Goal: Task Accomplishment & Management: Manage account settings

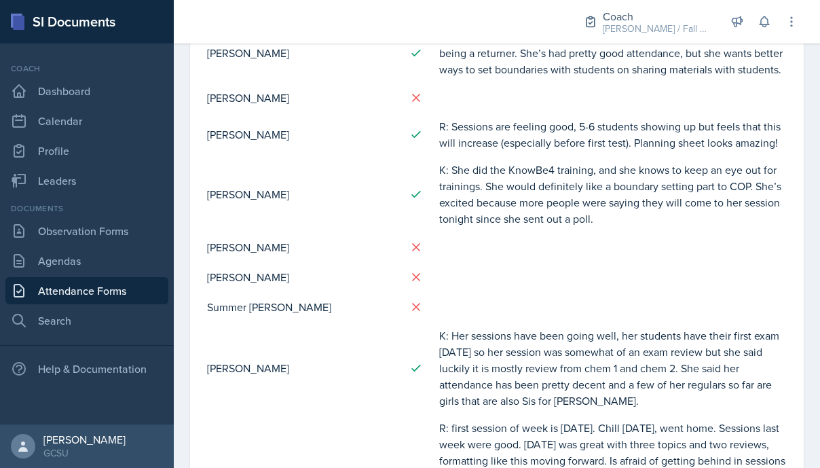
scroll to position [901, 0]
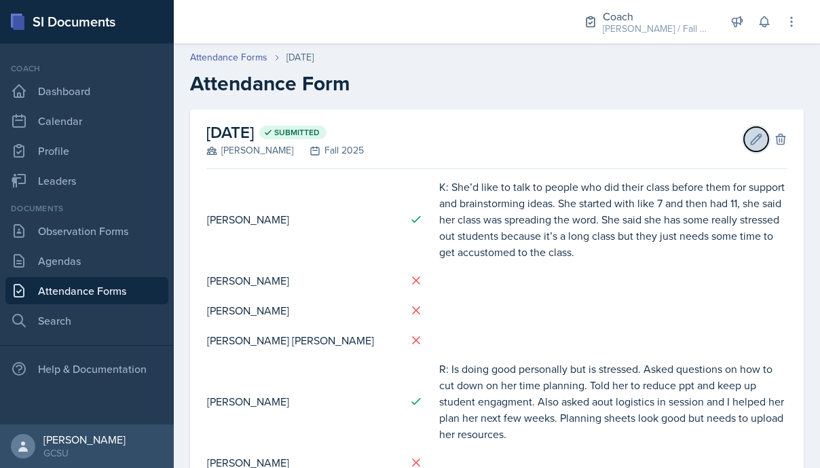
click at [758, 140] on icon at bounding box center [757, 139] width 14 height 14
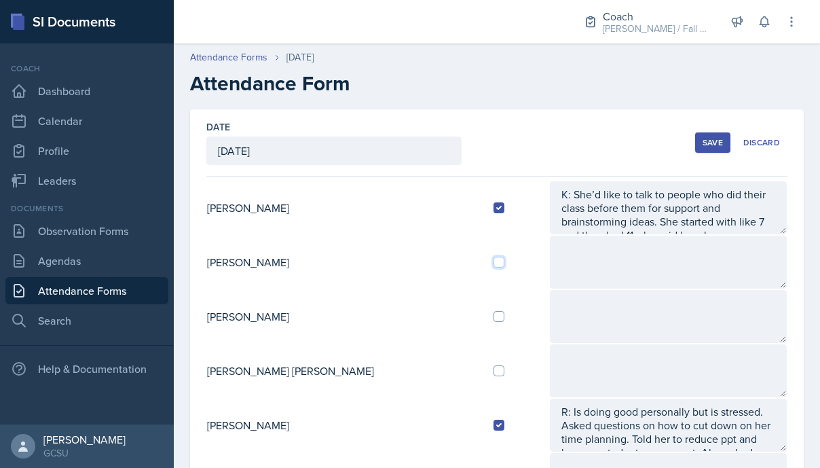
click at [494, 260] on input "checkbox" at bounding box center [499, 262] width 11 height 11
checkbox input "true"
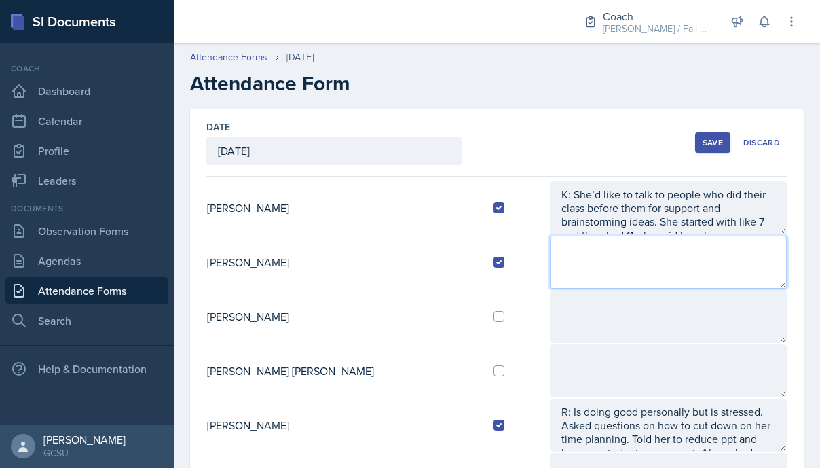
click at [550, 263] on textarea at bounding box center [668, 262] width 237 height 53
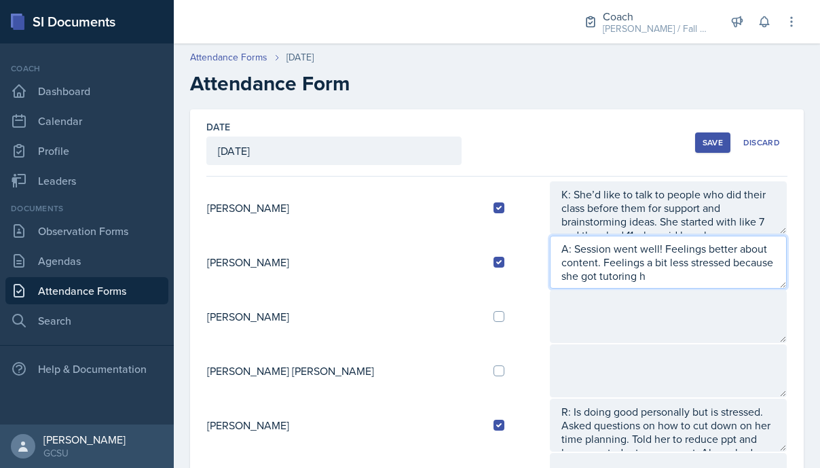
click at [550, 263] on textarea "A: Session went well! Feelings better about content. Feelings a bit less stress…" at bounding box center [668, 262] width 237 height 53
click at [775, 268] on textarea "A: Session went well! Feelings better about content. Feelings a bit less stress…" at bounding box center [668, 262] width 237 height 53
type textarea "A: Session went well! Feelings better about content. Feelings a bit less stress…"
click at [756, 268] on textarea "A: Session went well! Feelings better about content. Feelings a bit less stress…" at bounding box center [668, 262] width 237 height 53
click at [747, 282] on textarea "A: Session went well! Feelings better about content. Feelings a bit less stress…" at bounding box center [668, 262] width 237 height 53
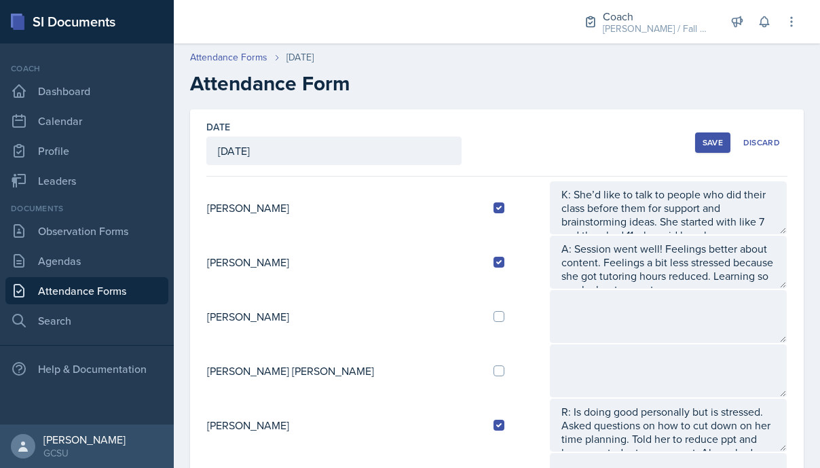
click at [709, 151] on button "Save" at bounding box center [712, 142] width 35 height 20
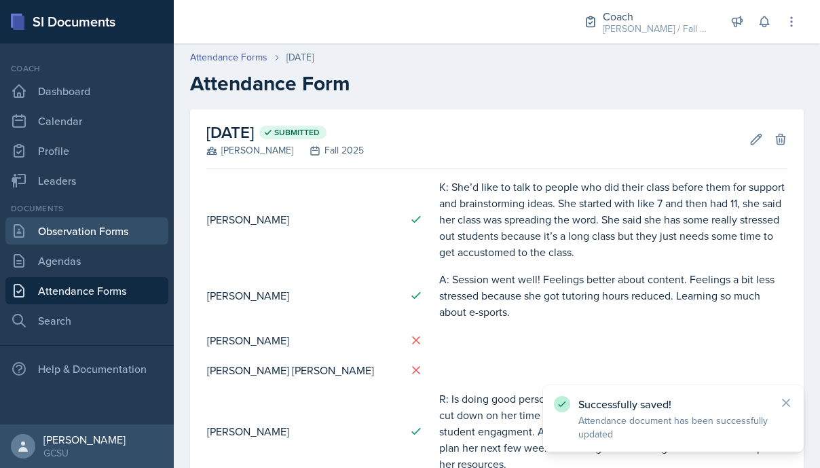
click at [72, 225] on link "Observation Forms" at bounding box center [86, 230] width 163 height 27
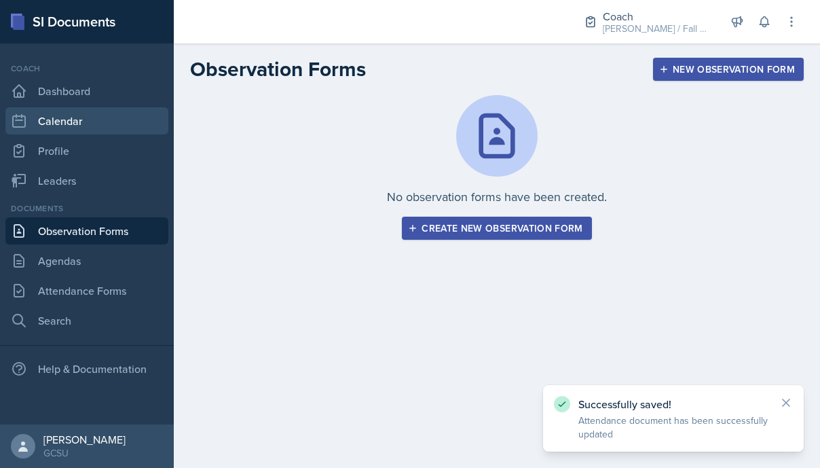
click at [52, 108] on link "Calendar" at bounding box center [86, 120] width 163 height 27
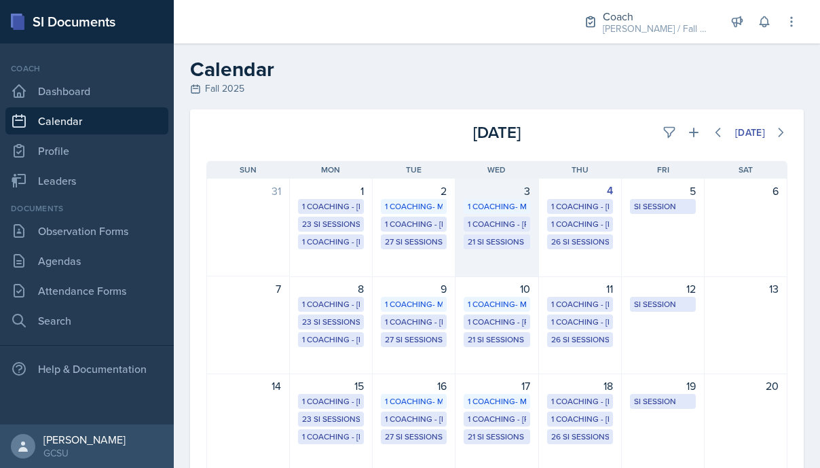
click at [502, 244] on div "21 SI Sessions" at bounding box center [497, 242] width 58 height 12
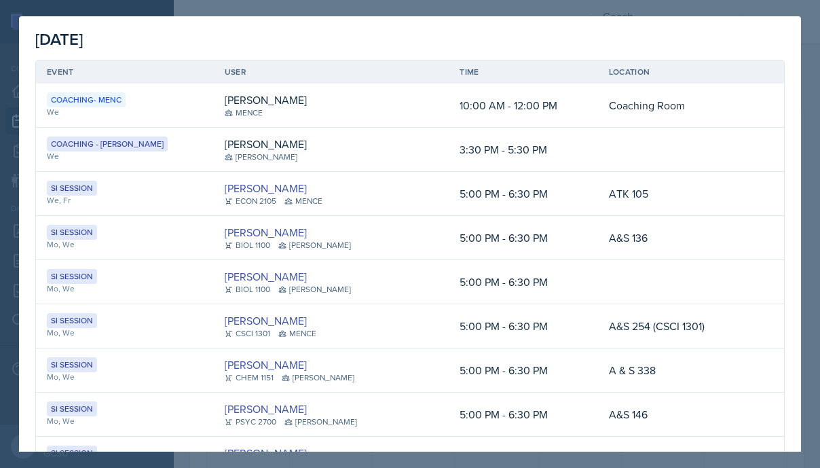
click at [807, 41] on div at bounding box center [410, 234] width 820 height 468
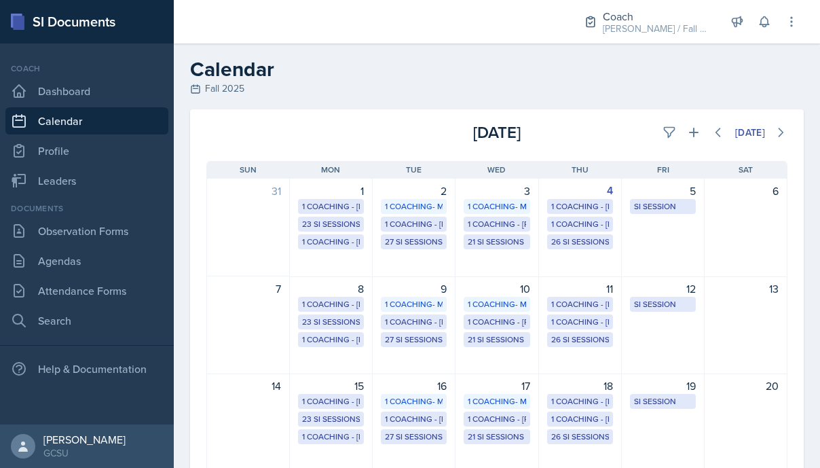
click at [807, 41] on div "Coach BECK / Fall 2025 Coach BECK / Fall 2025 Coach New Coach Spring 25 / Sprin…" at bounding box center [497, 21] width 646 height 43
click at [62, 232] on link "Observation Forms" at bounding box center [86, 230] width 163 height 27
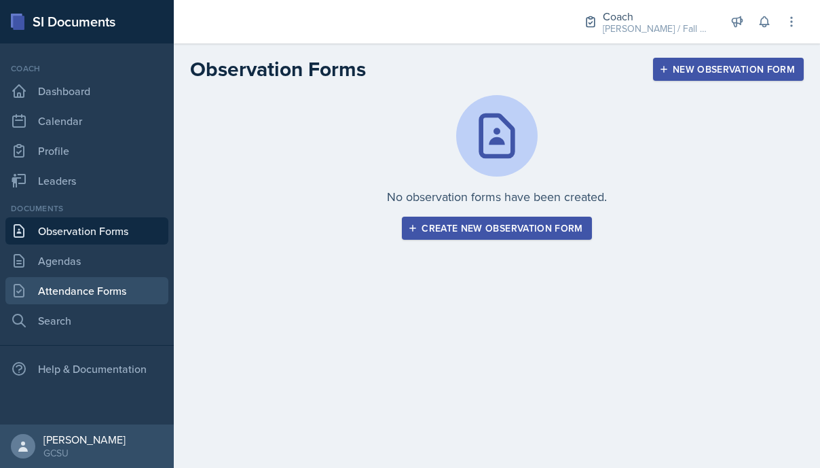
click at [79, 288] on link "Attendance Forms" at bounding box center [86, 290] width 163 height 27
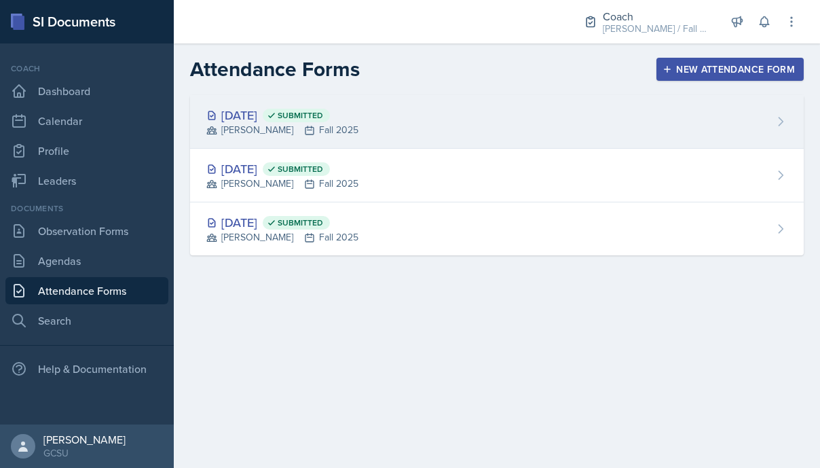
click at [359, 120] on div "Sep 2nd, 2025 Submitted" at bounding box center [282, 115] width 152 height 18
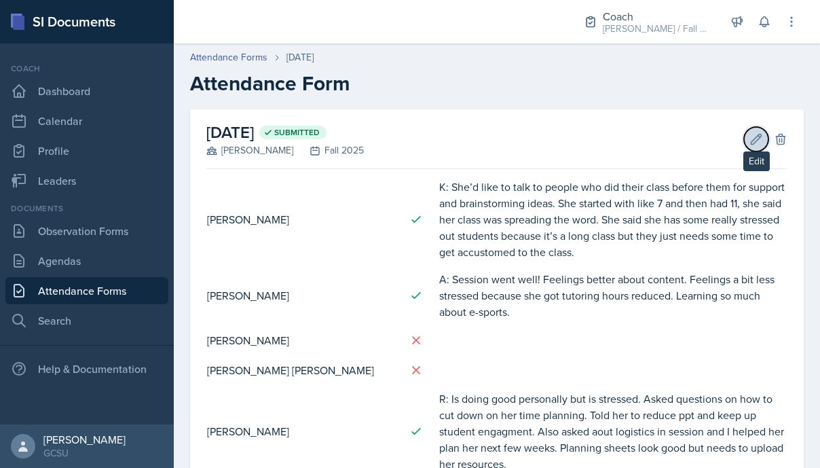
click at [760, 135] on icon at bounding box center [757, 139] width 14 height 14
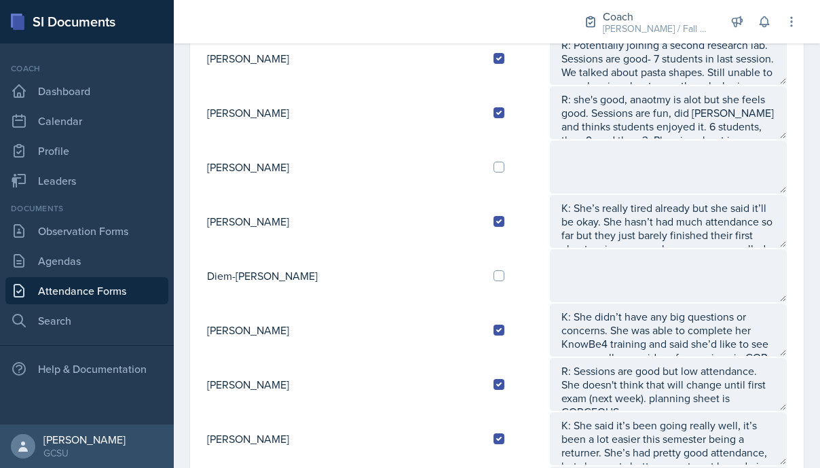
scroll to position [633, 0]
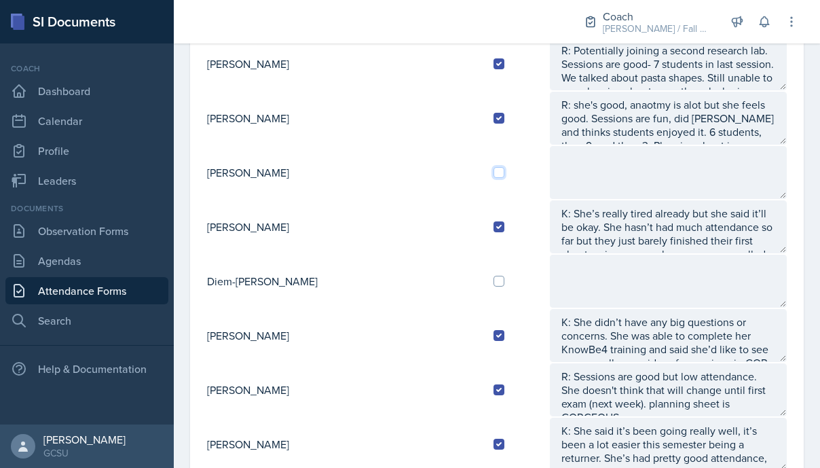
click at [494, 172] on input "checkbox" at bounding box center [499, 172] width 11 height 11
checkbox input "true"
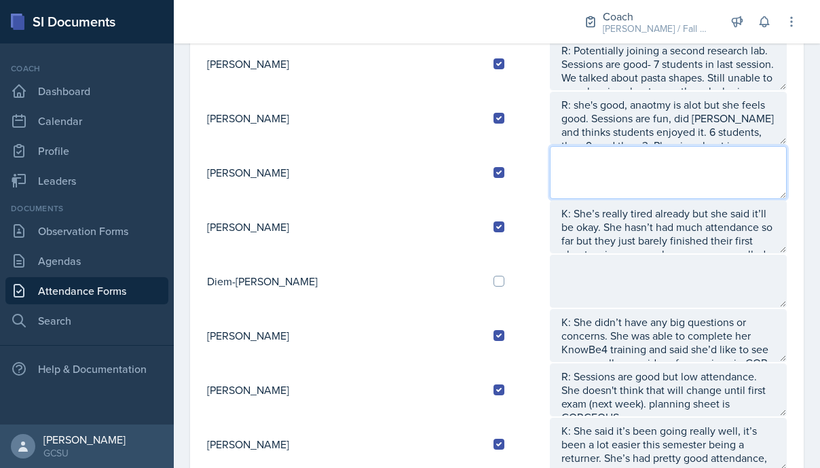
click at [550, 172] on textarea at bounding box center [668, 172] width 237 height 53
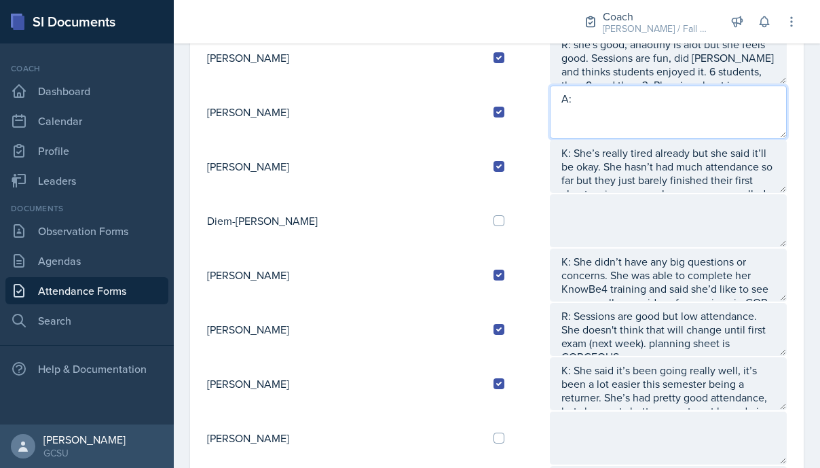
scroll to position [682, 0]
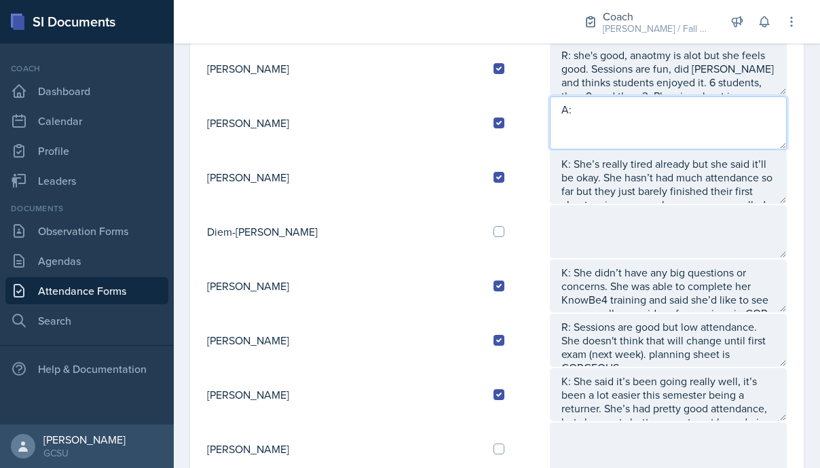
type textarea "A:"
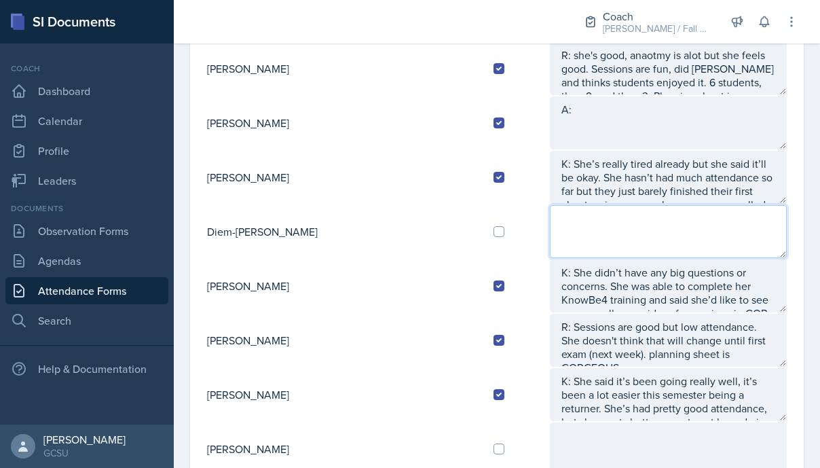
click at [550, 214] on textarea at bounding box center [668, 231] width 237 height 53
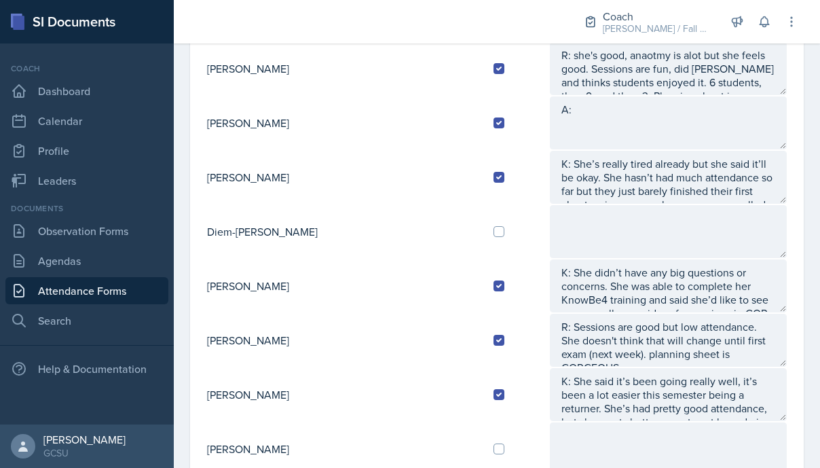
click at [494, 234] on div at bounding box center [516, 231] width 45 height 11
click at [494, 230] on input "checkbox" at bounding box center [499, 231] width 11 height 11
checkbox input "true"
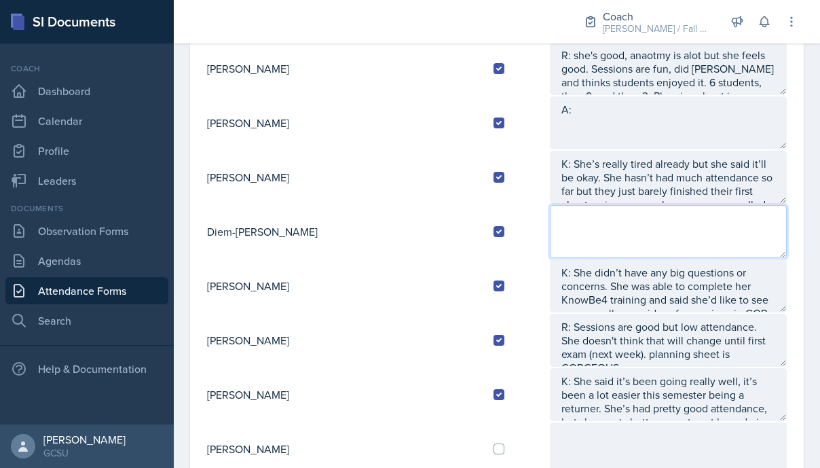
click at [550, 224] on textarea at bounding box center [668, 231] width 237 height 53
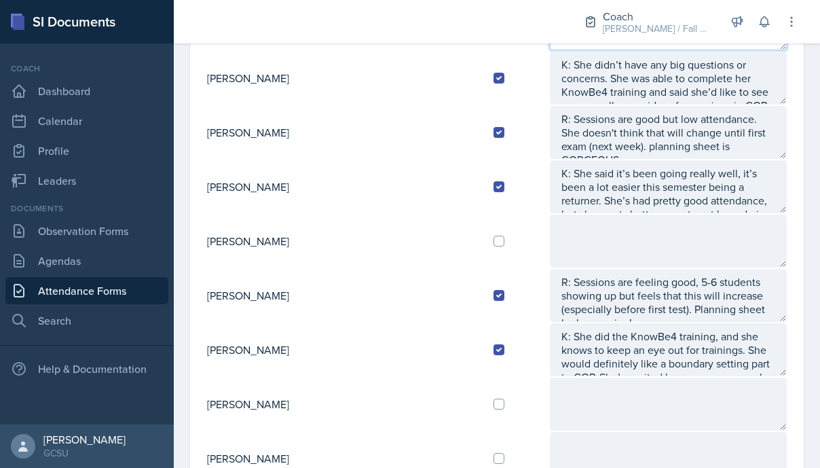
scroll to position [27, 0]
type textarea "A:"
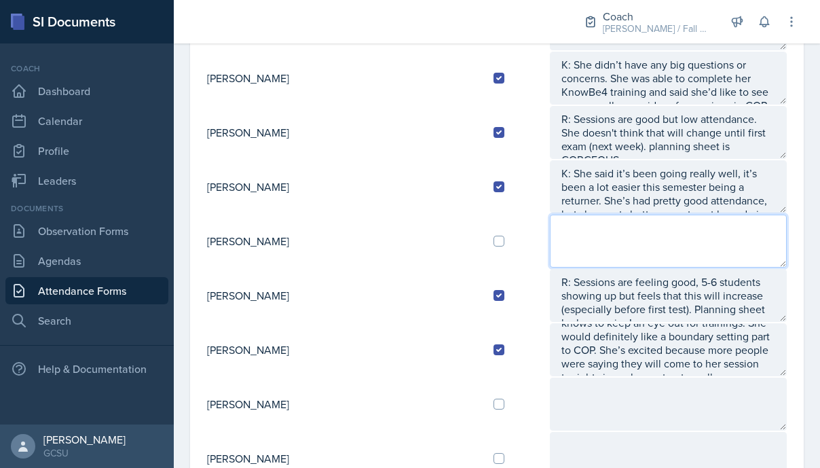
click at [550, 233] on textarea at bounding box center [668, 241] width 237 height 53
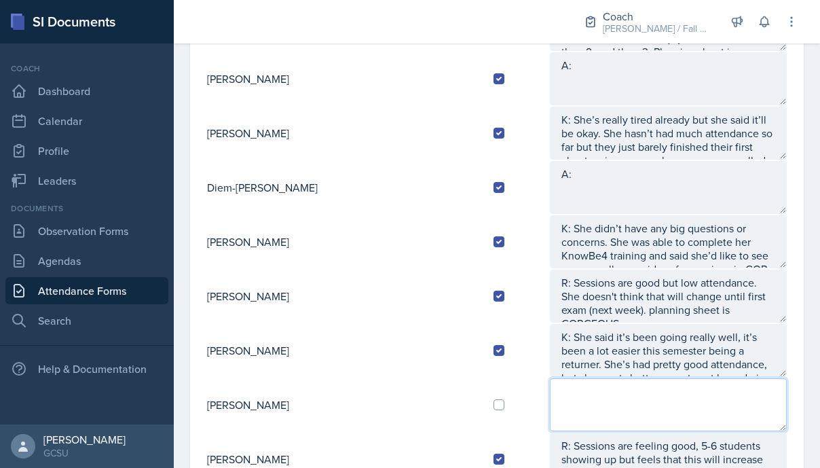
scroll to position [705, 0]
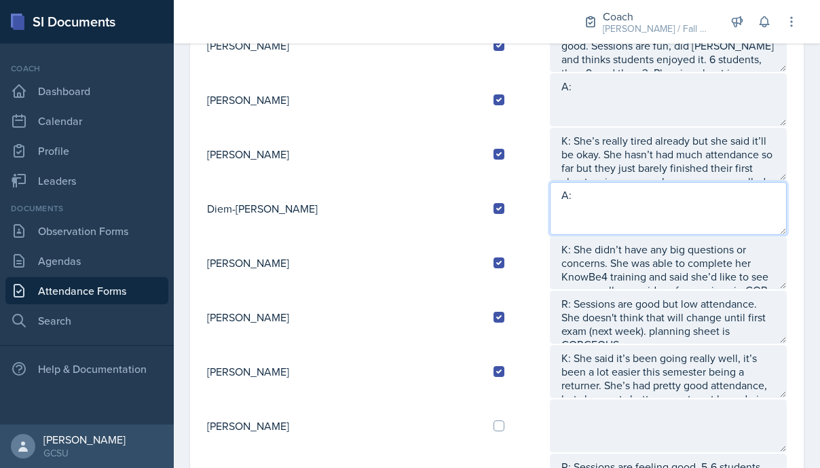
click at [553, 185] on textarea "A:" at bounding box center [668, 208] width 237 height 53
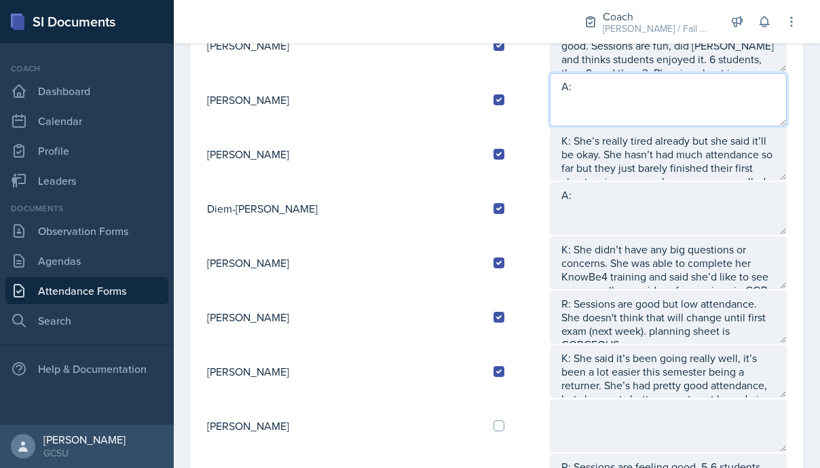
click at [550, 105] on textarea "A:" at bounding box center [668, 99] width 237 height 53
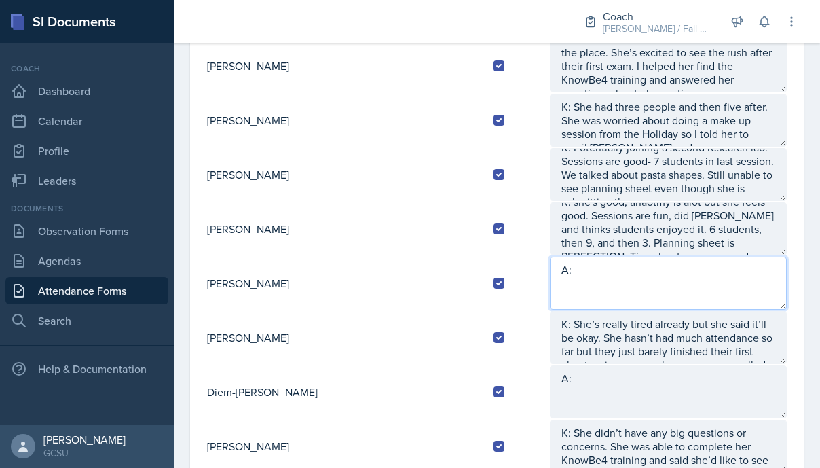
scroll to position [528, 0]
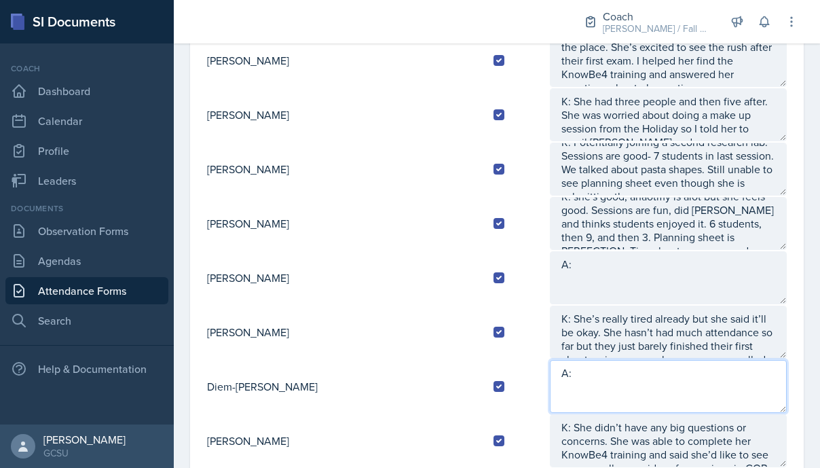
click at [568, 397] on textarea "A:" at bounding box center [668, 386] width 237 height 53
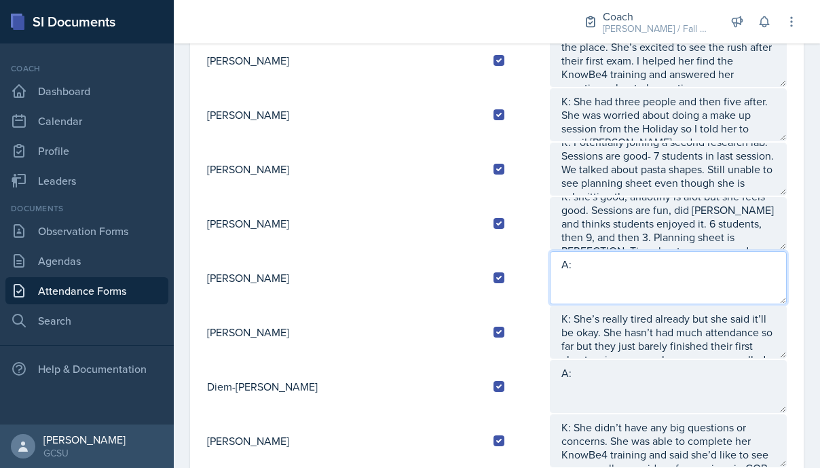
click at [558, 288] on textarea "A:" at bounding box center [668, 277] width 237 height 53
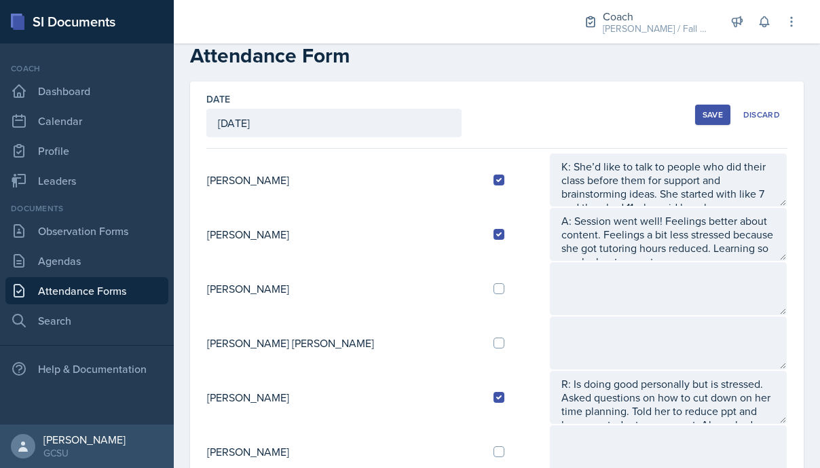
scroll to position [0, 0]
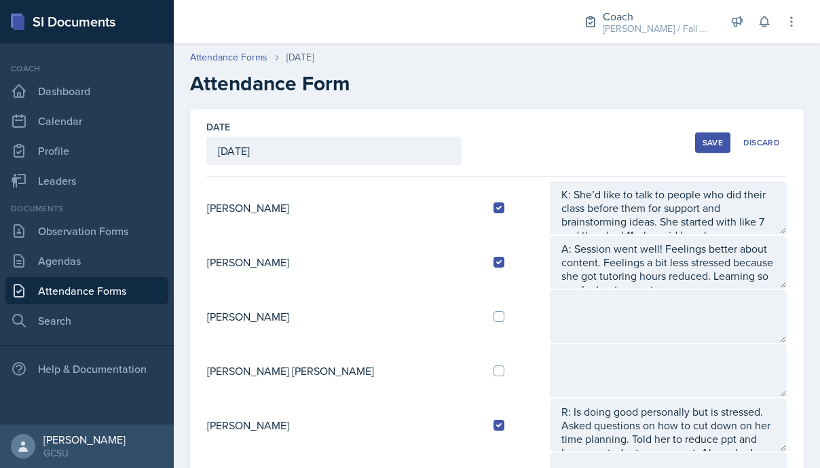
click at [716, 151] on button "Save" at bounding box center [712, 142] width 35 height 20
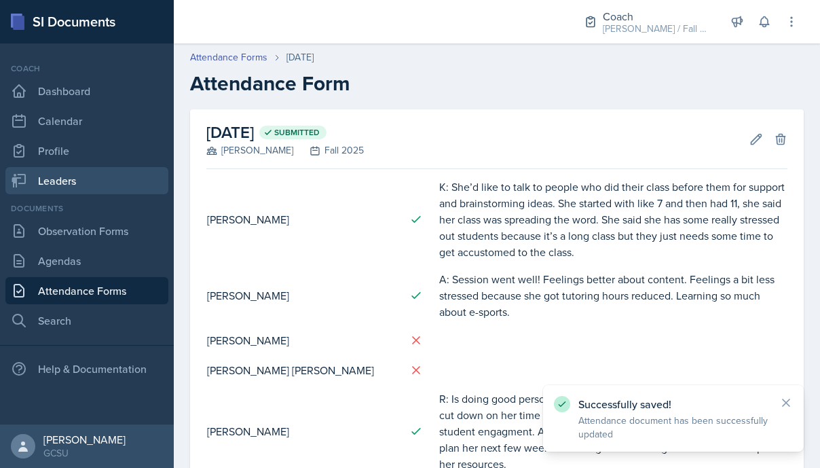
click at [79, 177] on link "Leaders" at bounding box center [86, 180] width 163 height 27
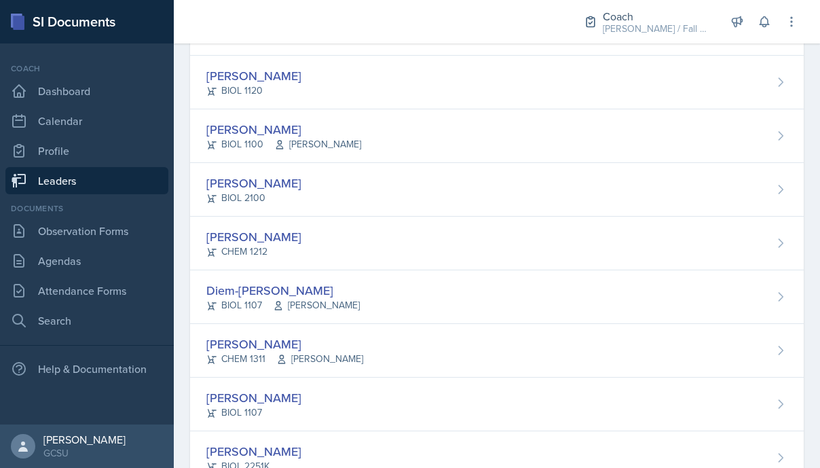
scroll to position [605, 0]
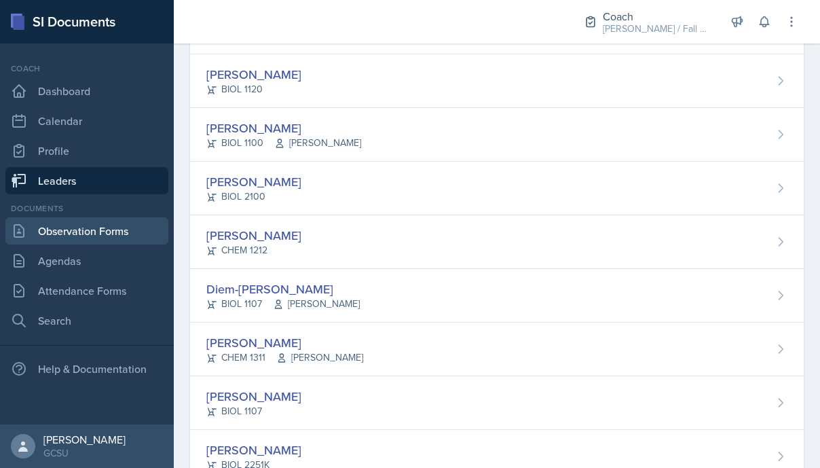
click at [84, 219] on link "Observation Forms" at bounding box center [86, 230] width 163 height 27
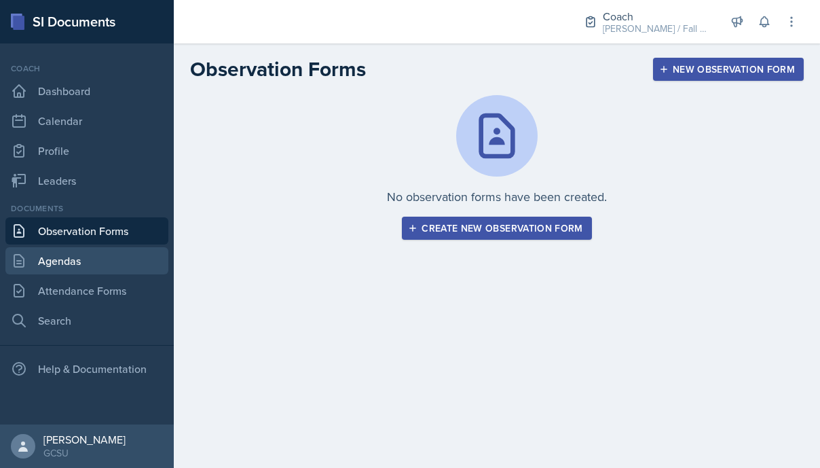
click at [83, 253] on link "Agendas" at bounding box center [86, 260] width 163 height 27
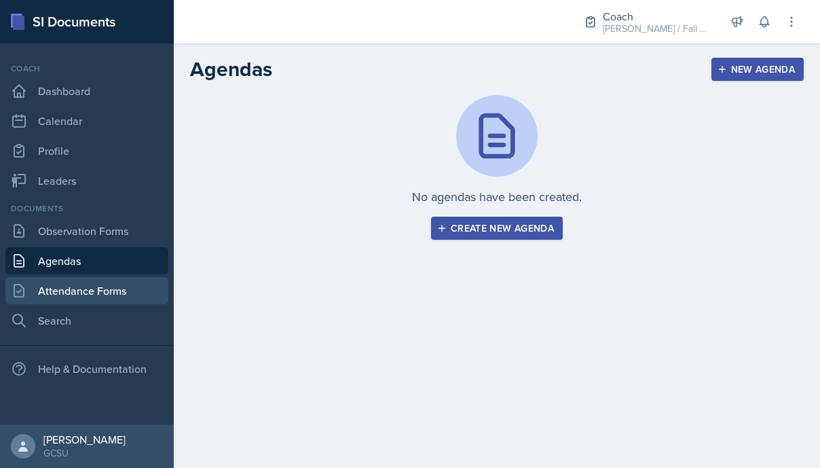
click at [115, 282] on link "Attendance Forms" at bounding box center [86, 290] width 163 height 27
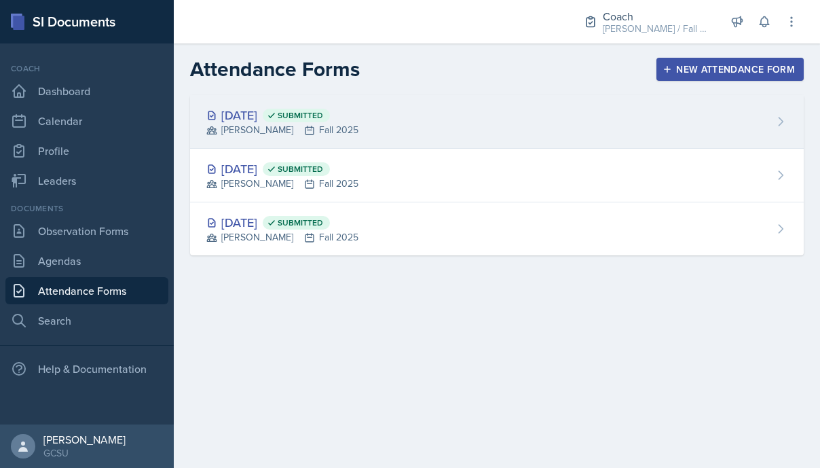
click at [429, 132] on div "[DATE] Submitted [PERSON_NAME] Fall 2025" at bounding box center [497, 122] width 614 height 54
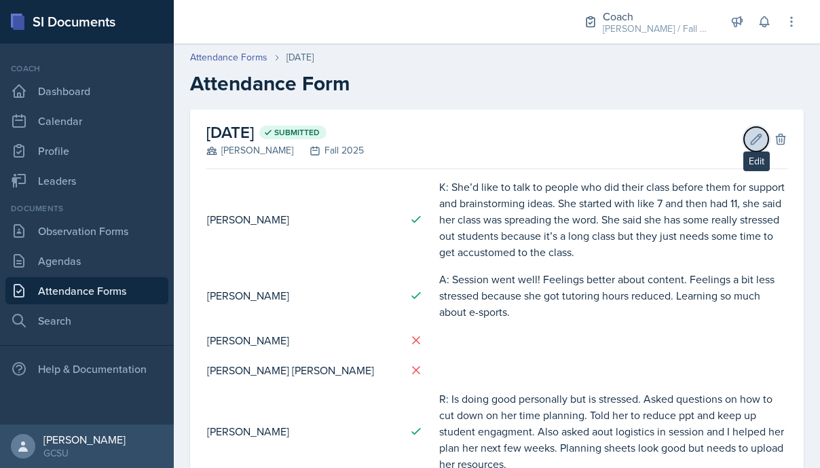
click at [753, 136] on icon at bounding box center [757, 139] width 14 height 14
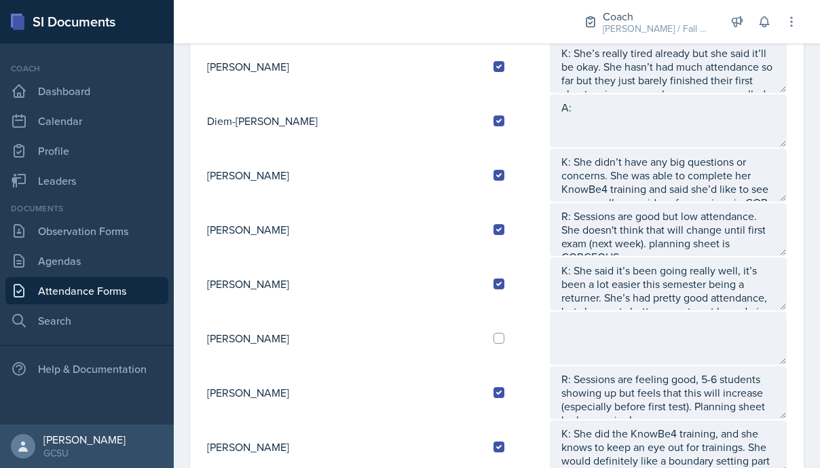
scroll to position [671, 0]
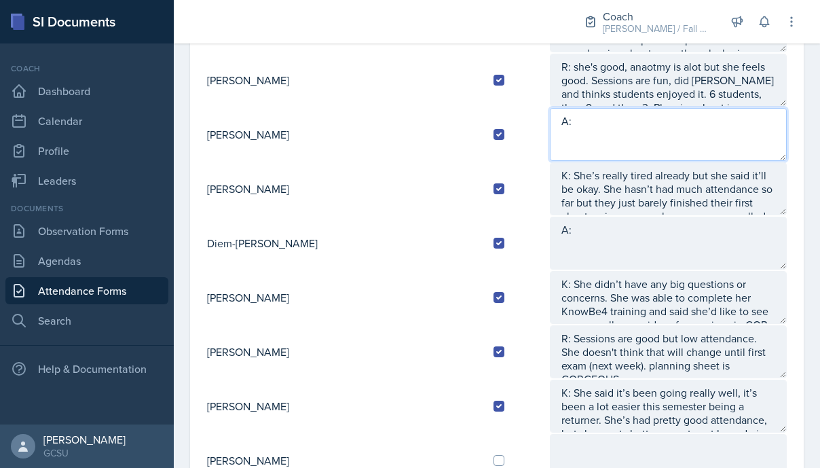
click at [570, 128] on textarea "A:" at bounding box center [668, 134] width 237 height 53
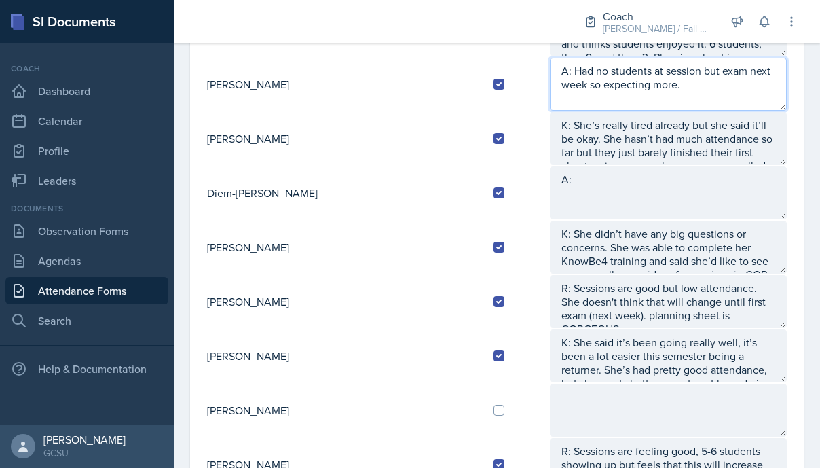
type textarea "A: Had no students at session but exam next week so expecting more."
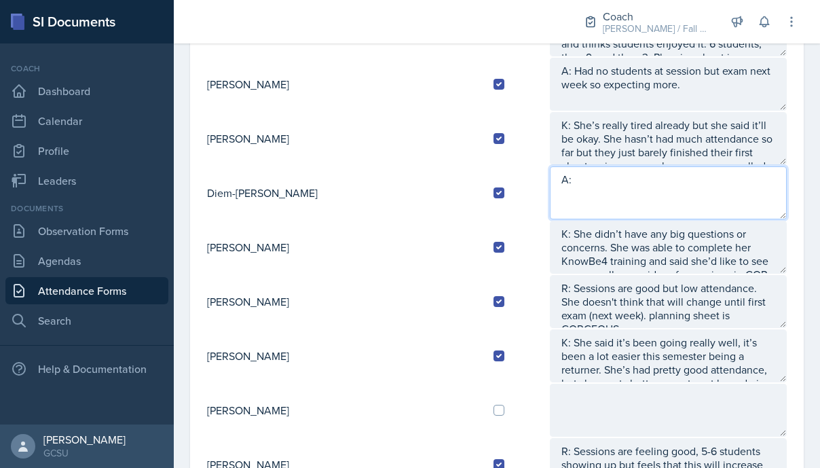
click at [580, 194] on textarea "A:" at bounding box center [668, 192] width 237 height 53
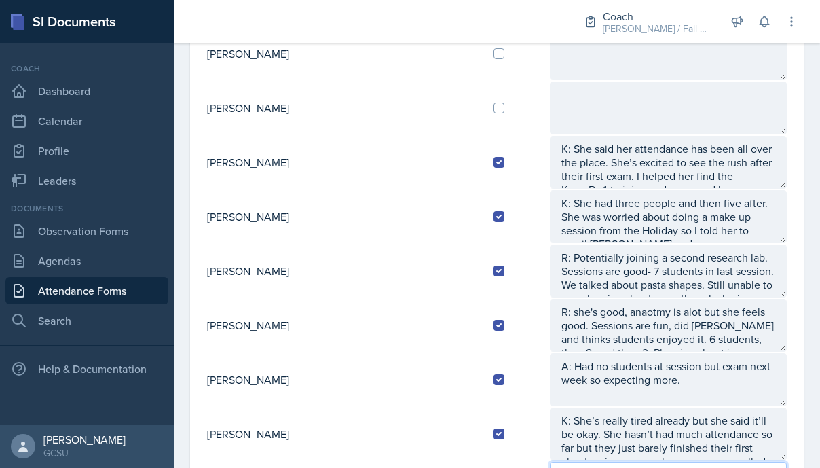
scroll to position [0, 0]
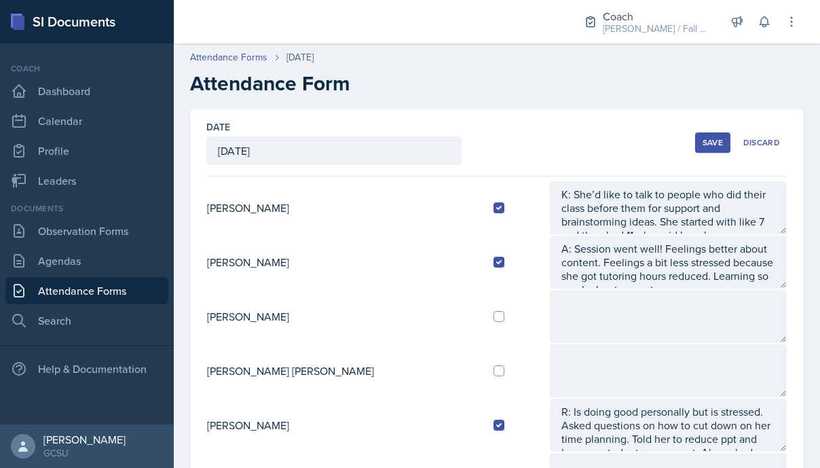
type textarea "A: Consistent attendance, sessions ending a bit short. Suggested doing cheat sh…"
click at [494, 365] on input "checkbox" at bounding box center [499, 370] width 11 height 11
checkbox input "true"
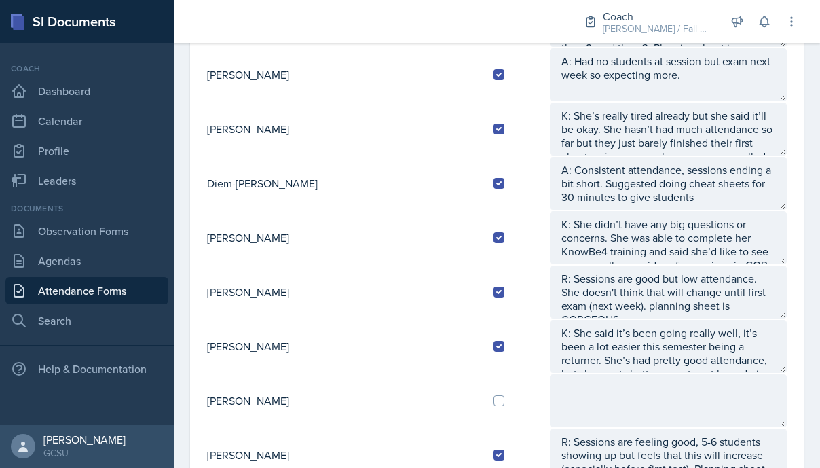
scroll to position [670, 0]
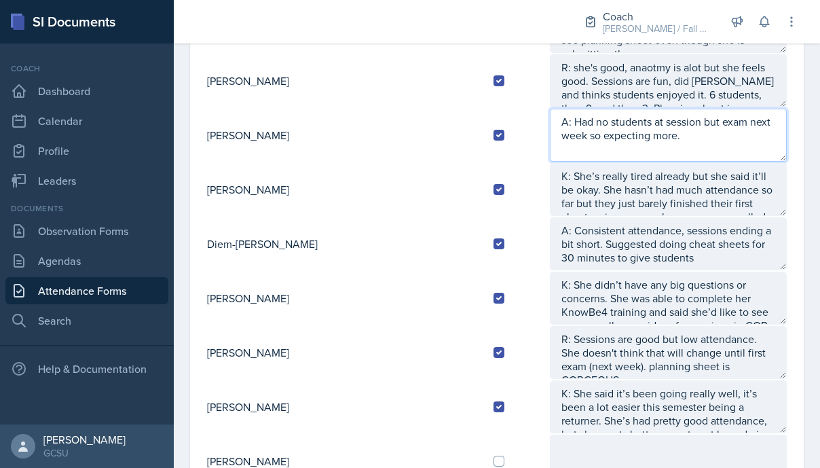
click at [614, 143] on textarea "A: Had no students at session but exam next week so expecting more." at bounding box center [668, 135] width 237 height 53
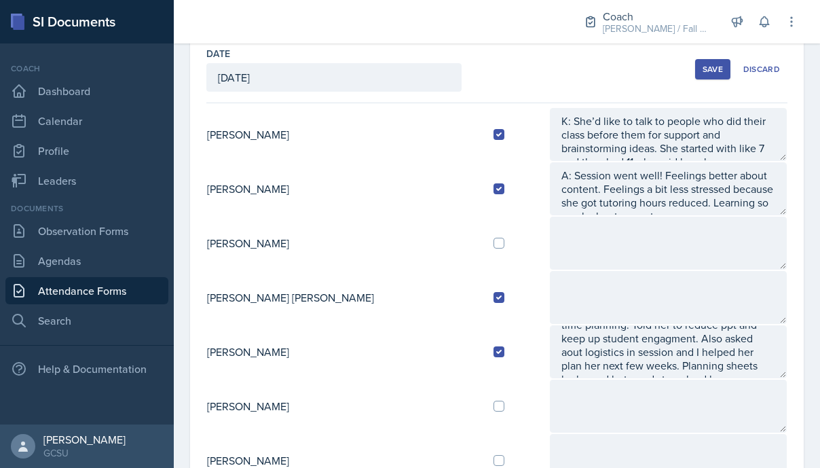
scroll to position [0, 0]
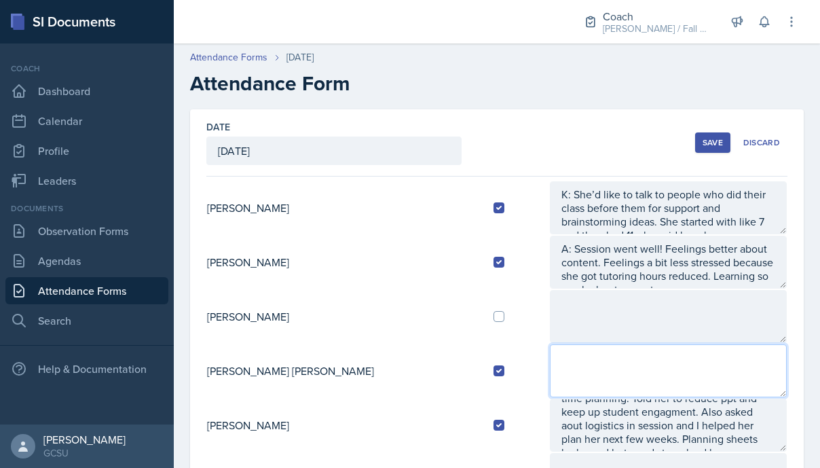
click at [564, 370] on textarea at bounding box center [668, 370] width 237 height 53
type textarea "A:"
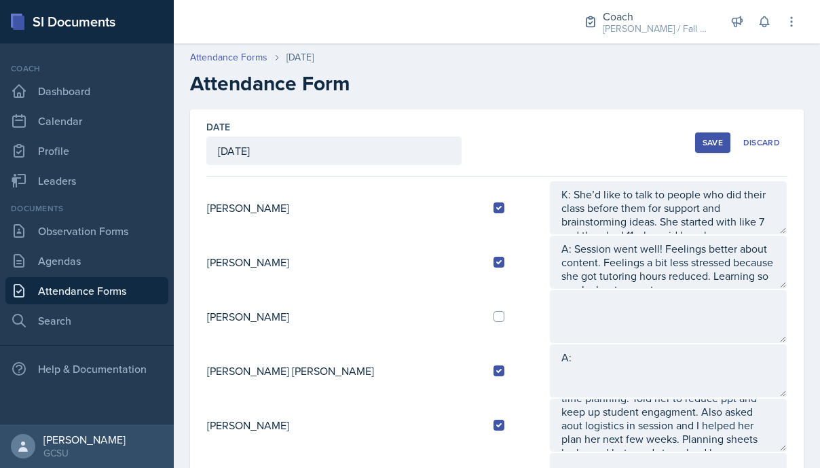
click at [710, 137] on div "Save" at bounding box center [713, 142] width 20 height 11
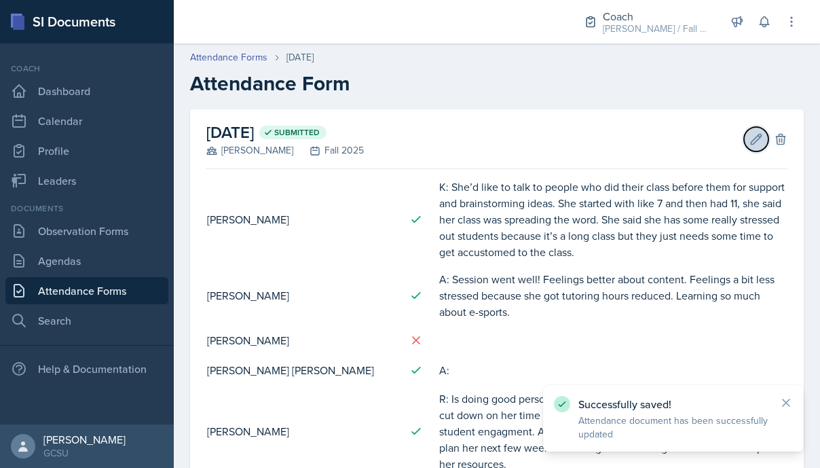
click at [752, 141] on icon at bounding box center [757, 139] width 10 height 10
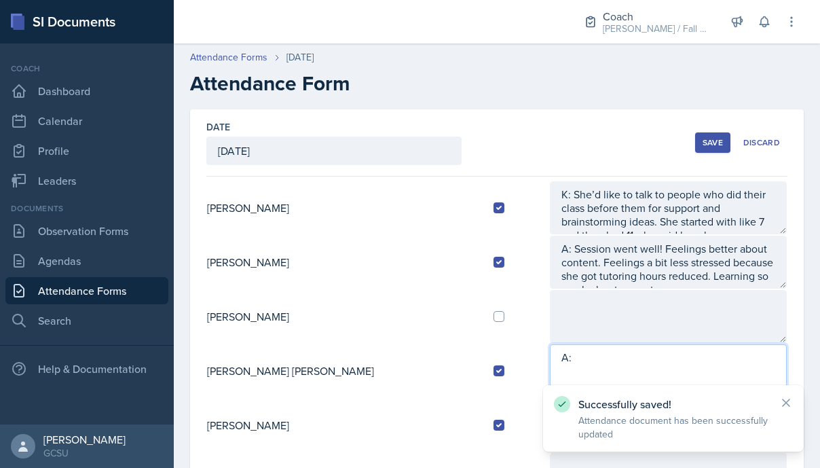
click at [577, 365] on textarea "A:" at bounding box center [668, 370] width 237 height 53
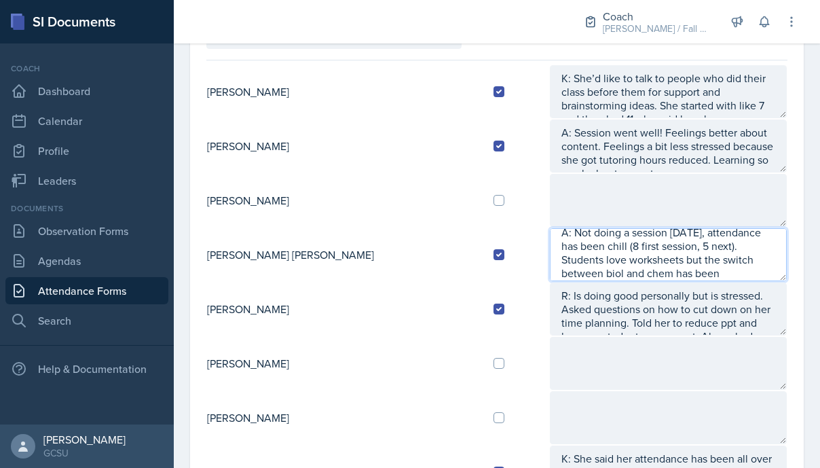
scroll to position [252, 0]
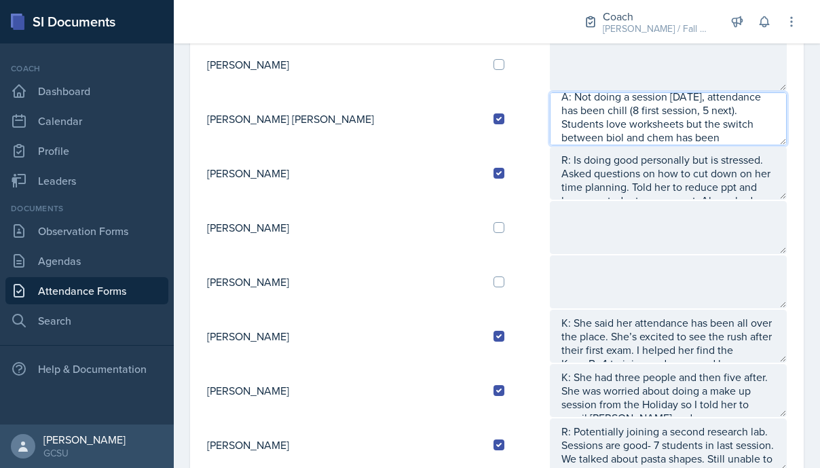
type textarea "A: Not doing a session [DATE], attendance has been chill (8 first session, 5 ne…"
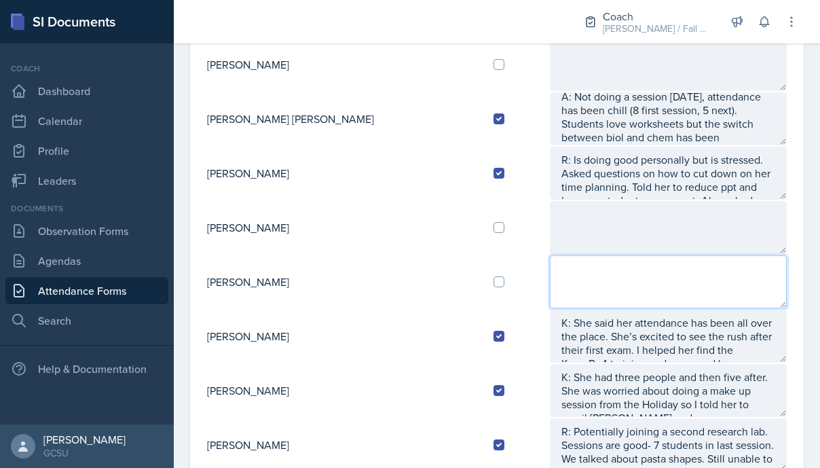
click at [714, 256] on textarea at bounding box center [668, 281] width 237 height 53
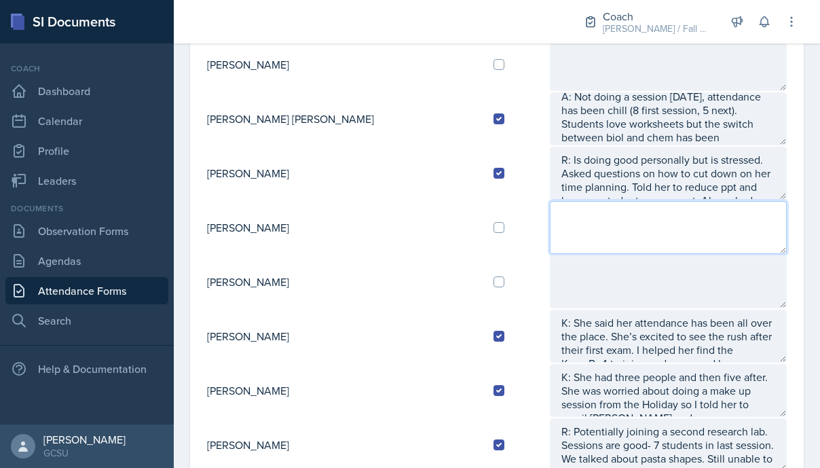
click at [713, 241] on textarea at bounding box center [668, 227] width 237 height 53
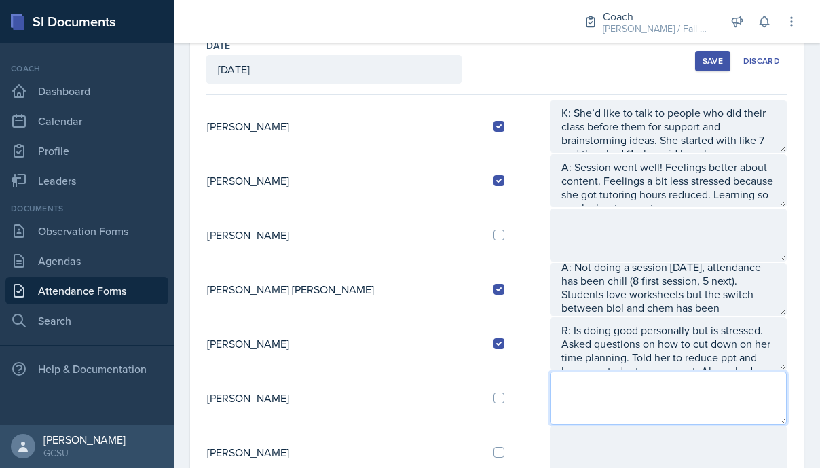
scroll to position [14, 0]
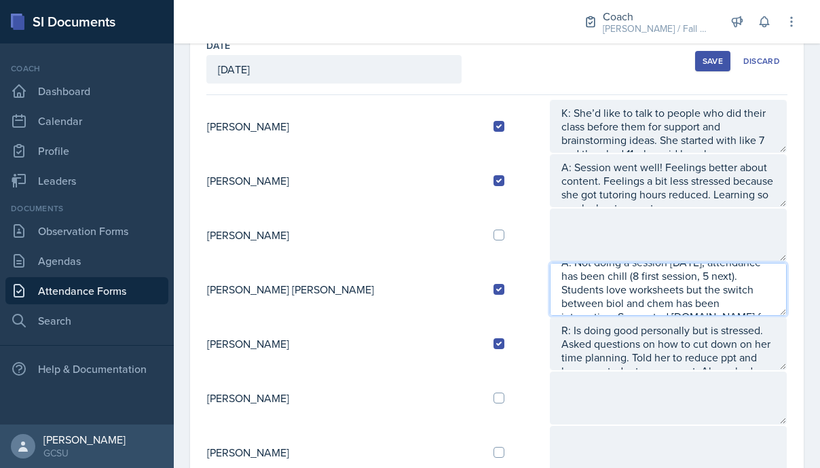
click at [739, 299] on textarea "A: Not doing a session [DATE], attendance has been chill (8 first session, 5 ne…" at bounding box center [668, 289] width 237 height 53
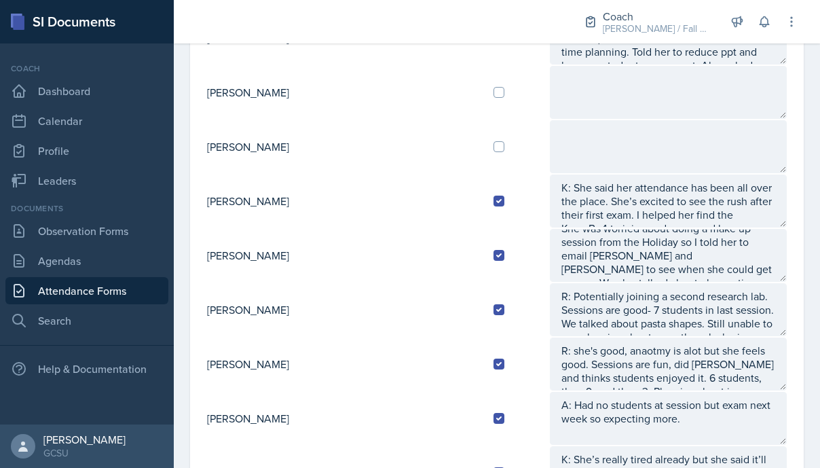
scroll to position [0, 0]
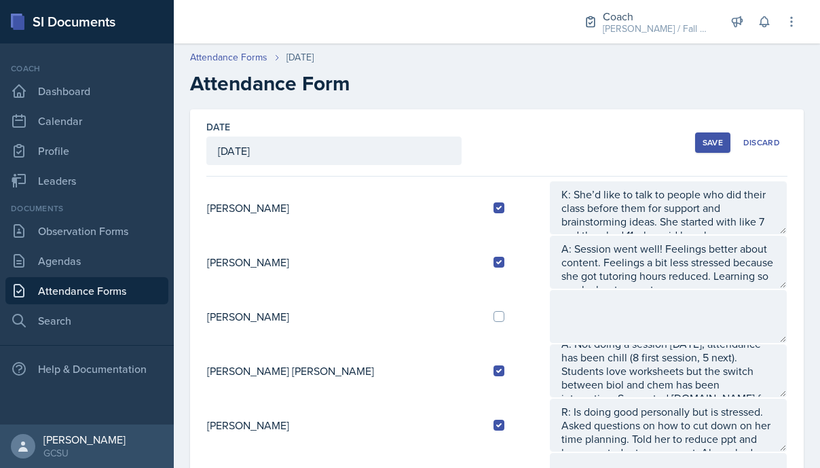
click at [708, 139] on div "Save" at bounding box center [713, 142] width 20 height 11
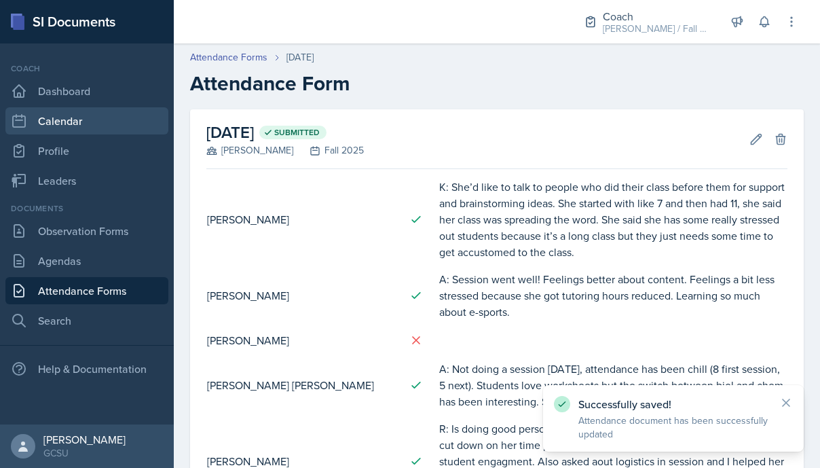
click at [69, 115] on link "Calendar" at bounding box center [86, 120] width 163 height 27
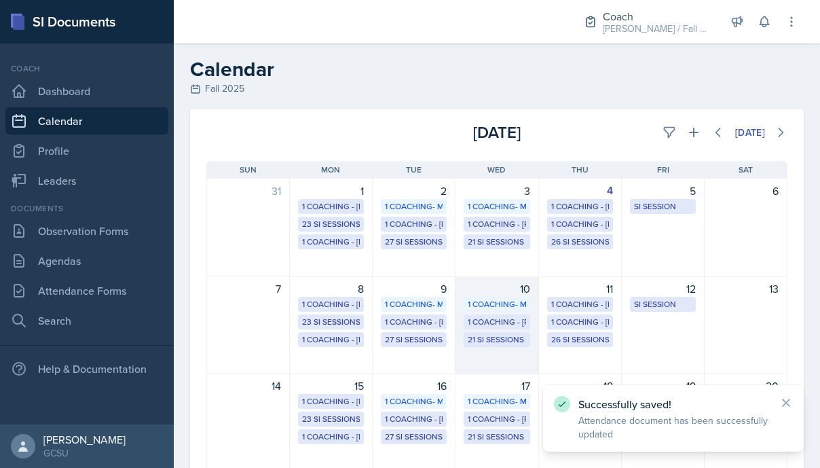
click at [487, 338] on div "21 SI Sessions" at bounding box center [497, 339] width 58 height 12
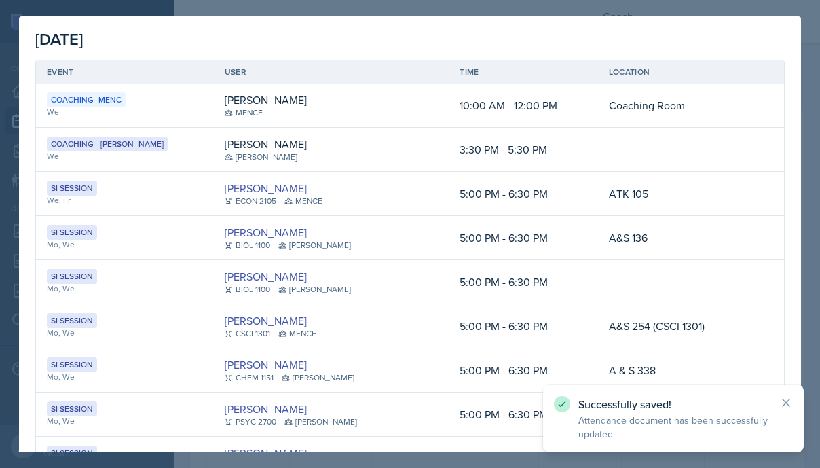
click at [805, 43] on div at bounding box center [410, 234] width 820 height 468
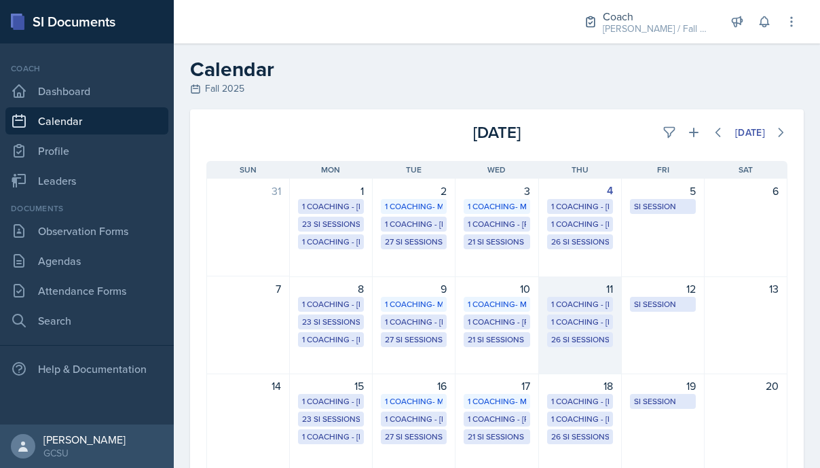
click at [566, 343] on div "26 SI Sessions" at bounding box center [580, 339] width 58 height 12
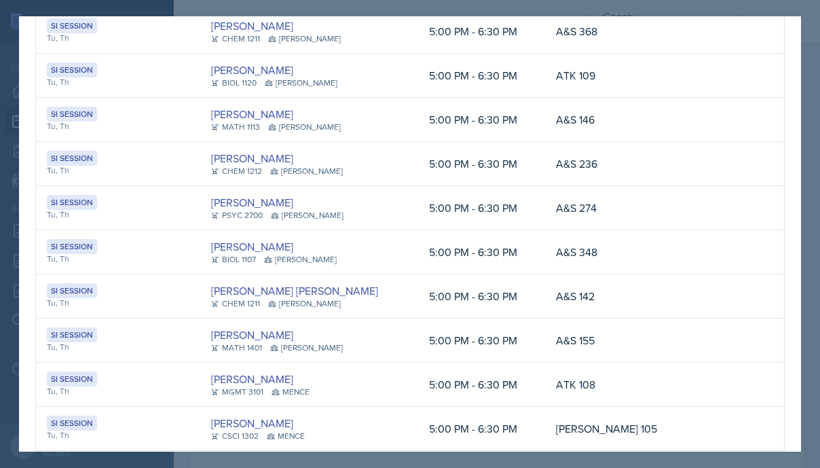
scroll to position [261, 0]
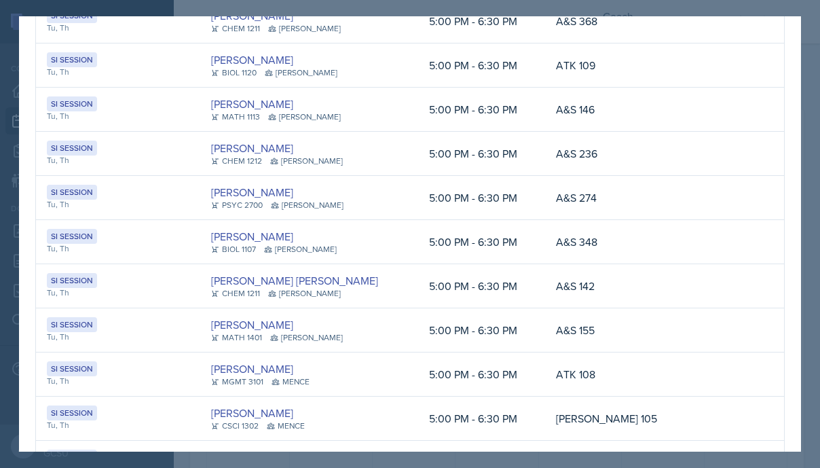
click at [292, 454] on div at bounding box center [410, 234] width 820 height 468
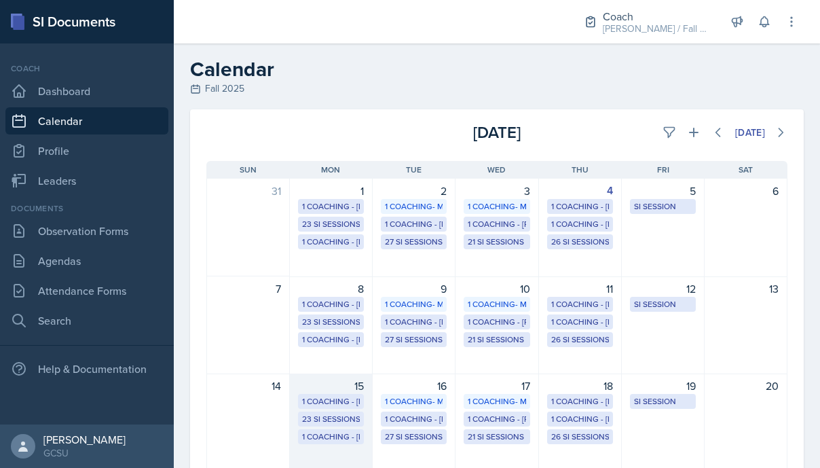
scroll to position [246, 0]
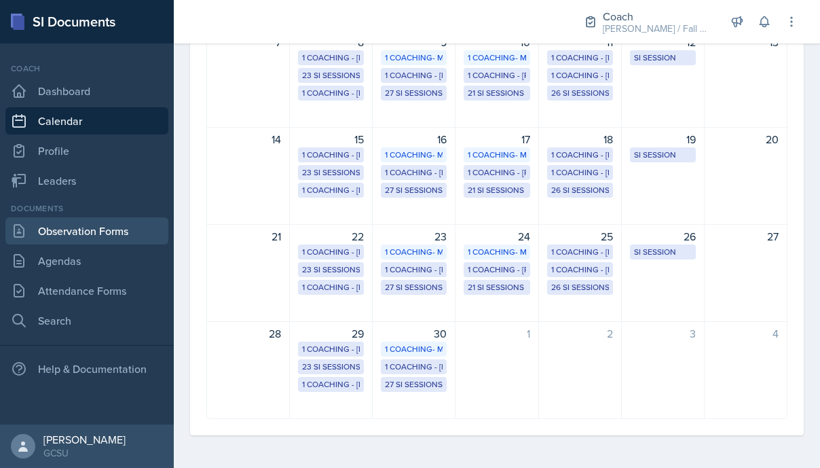
click at [94, 237] on link "Observation Forms" at bounding box center [86, 230] width 163 height 27
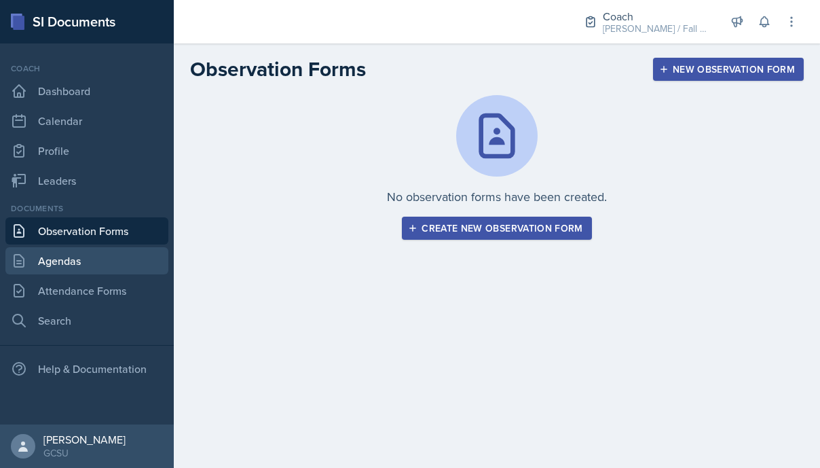
click at [91, 264] on link "Agendas" at bounding box center [86, 260] width 163 height 27
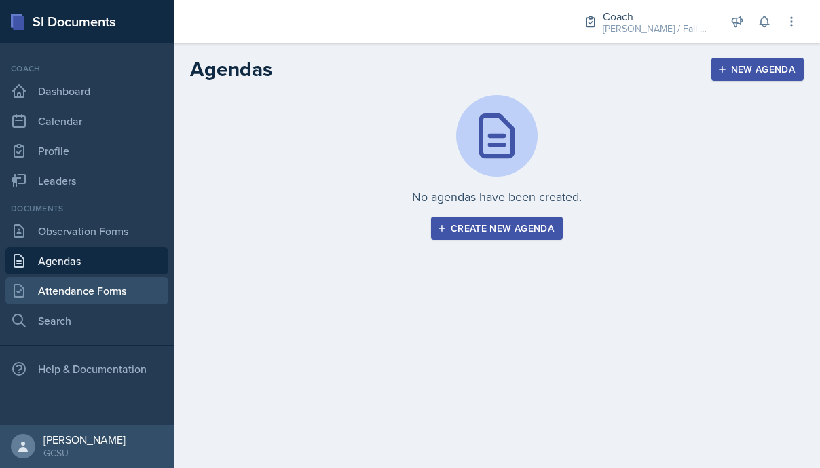
click at [96, 280] on link "Attendance Forms" at bounding box center [86, 290] width 163 height 27
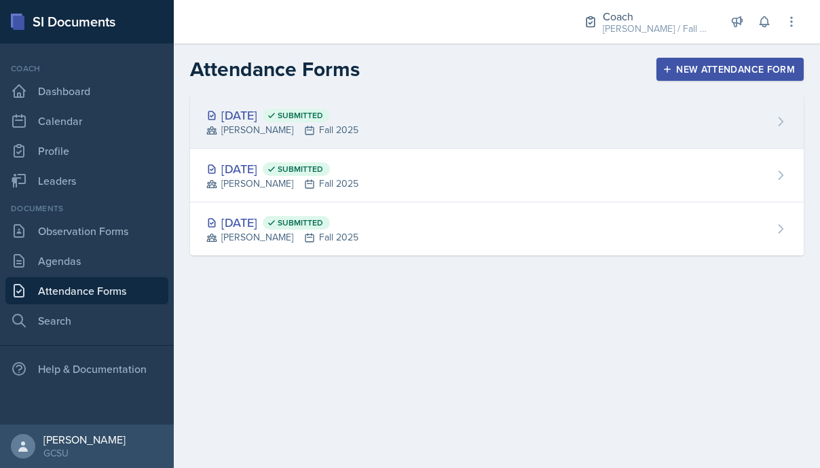
click at [294, 113] on div "[DATE] Submitted" at bounding box center [282, 115] width 152 height 18
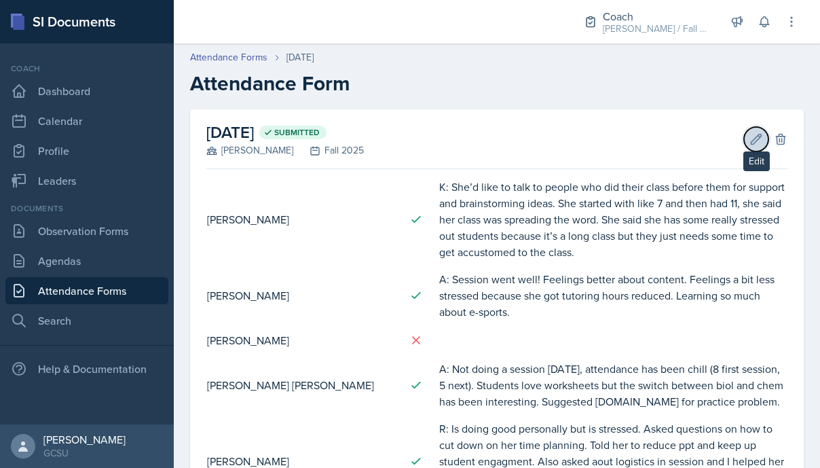
click at [757, 134] on icon at bounding box center [757, 139] width 14 height 14
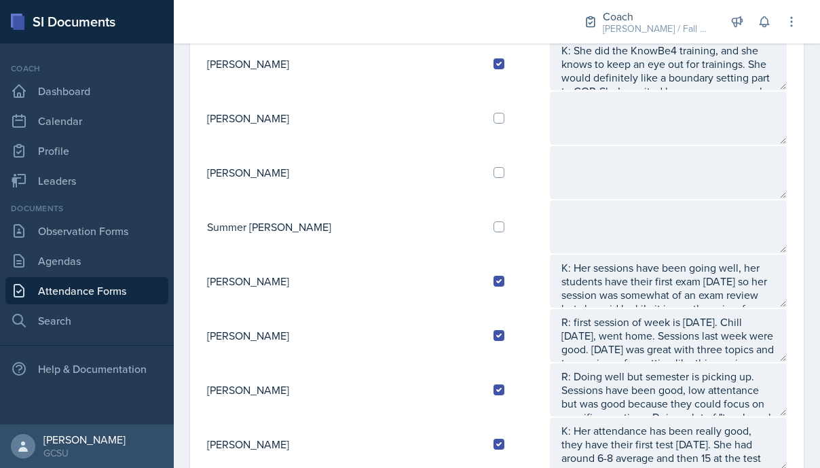
scroll to position [1192, 0]
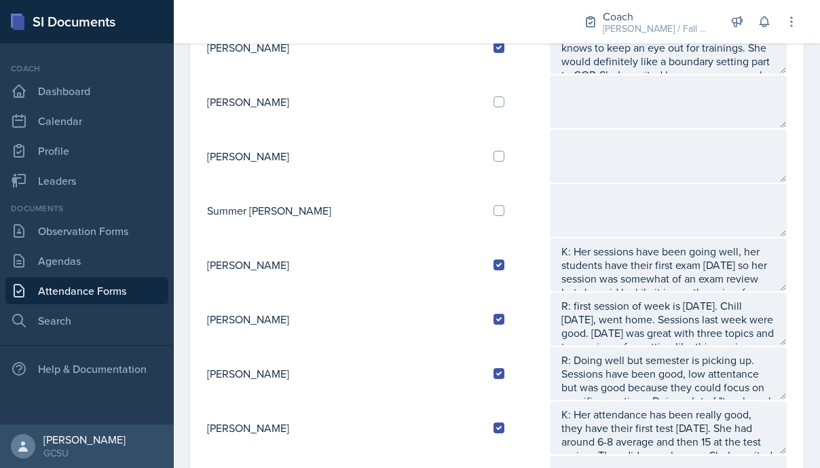
click at [494, 161] on div at bounding box center [516, 156] width 45 height 11
click at [494, 159] on input "checkbox" at bounding box center [499, 156] width 11 height 11
checkbox input "true"
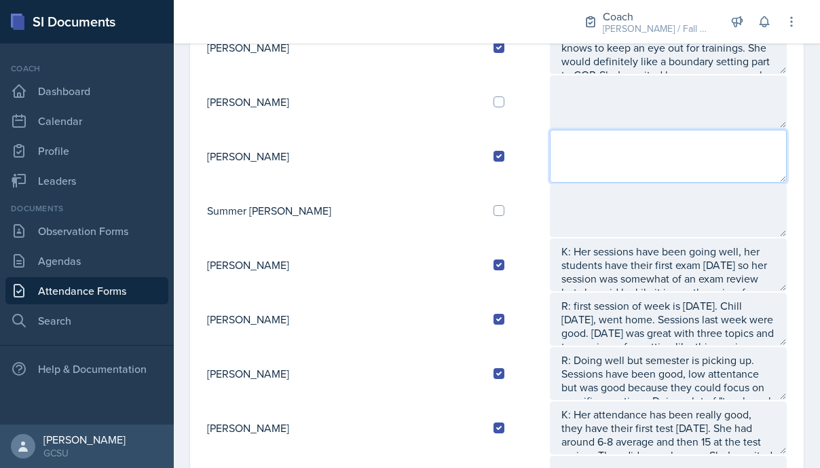
click at [550, 159] on textarea at bounding box center [668, 156] width 237 height 53
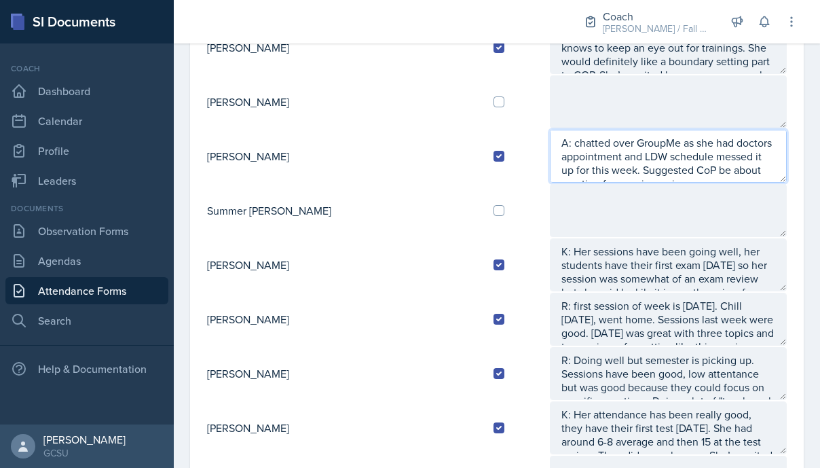
scroll to position [9, 0]
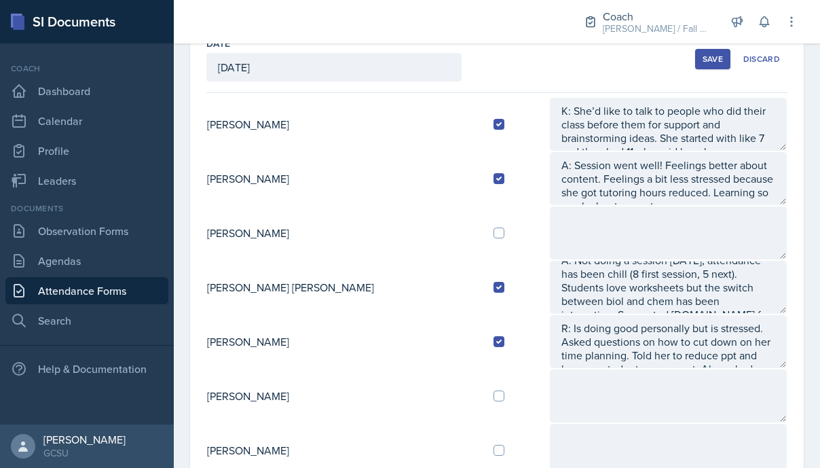
type textarea "A: chatted over GroupMe as she had doctors appointment and LDW schedule messed …"
click at [706, 52] on button "Save" at bounding box center [712, 59] width 35 height 20
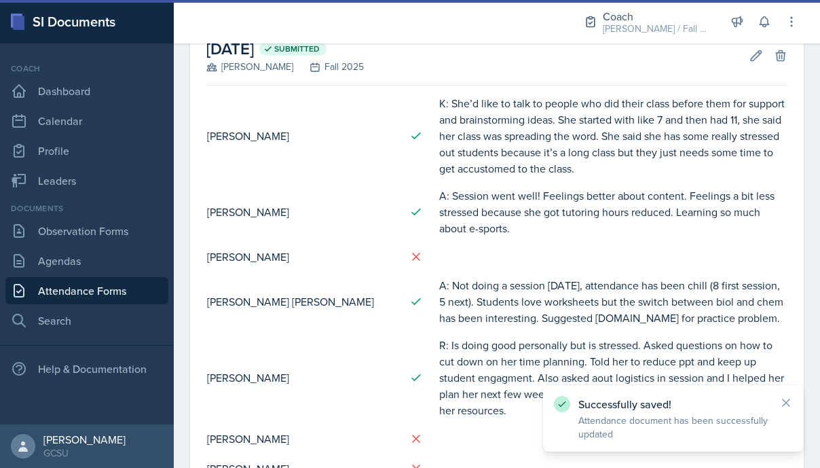
scroll to position [83, 0]
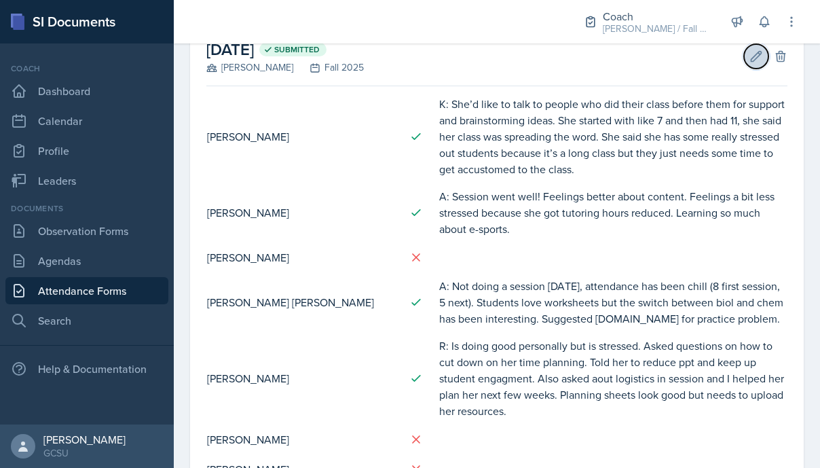
click at [756, 56] on icon at bounding box center [757, 57] width 14 height 14
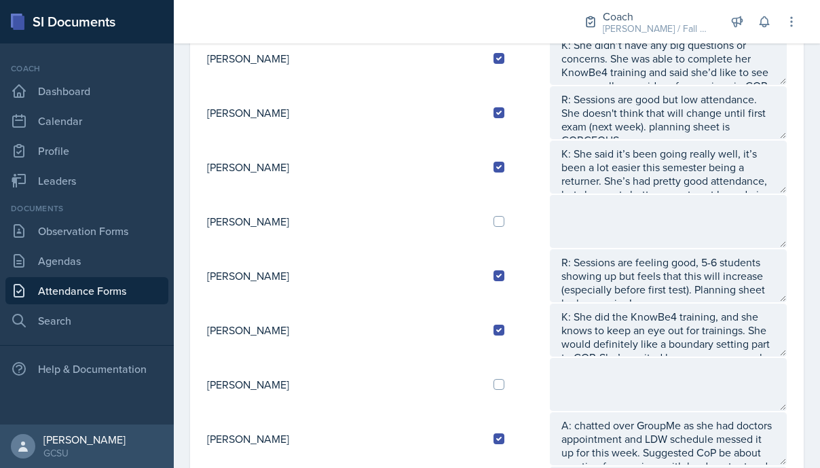
scroll to position [953, 0]
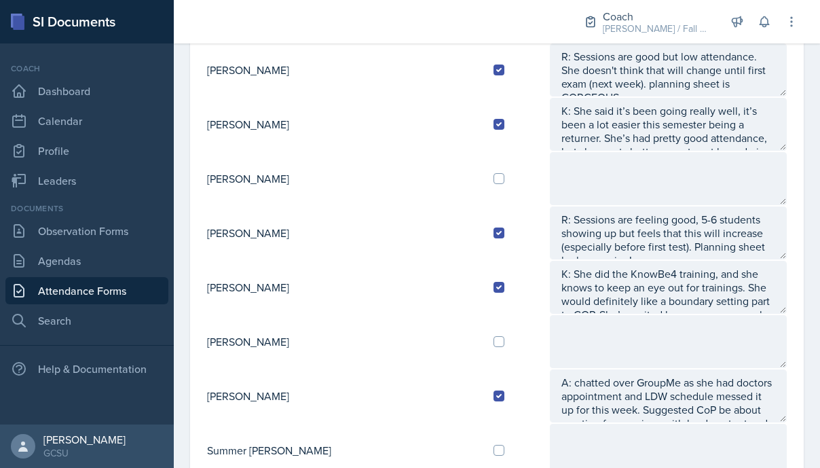
click at [494, 176] on div at bounding box center [516, 178] width 45 height 11
click at [494, 177] on input "checkbox" at bounding box center [499, 178] width 11 height 11
checkbox input "true"
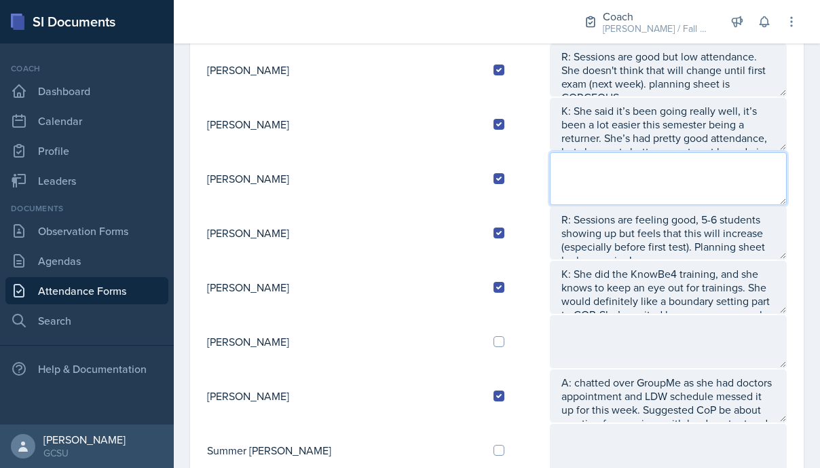
click at [550, 177] on textarea at bounding box center [668, 178] width 237 height 53
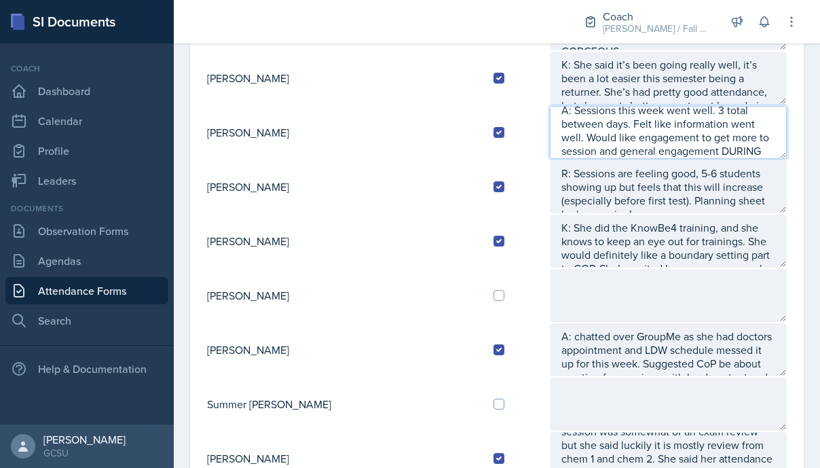
scroll to position [22, 0]
type textarea "A: Sessions this week went well. 3 total between days. Felt like information we…"
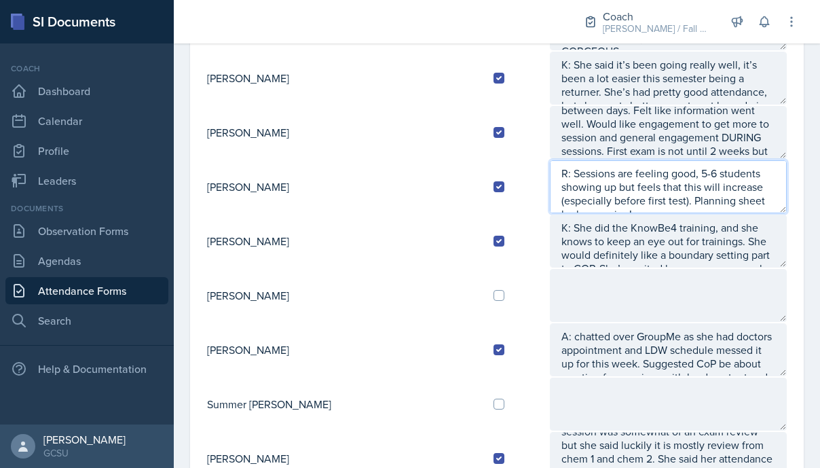
click at [676, 162] on textarea "R: Sessions are feeling good, 5-6 students showing up but feels that this will …" at bounding box center [668, 186] width 237 height 53
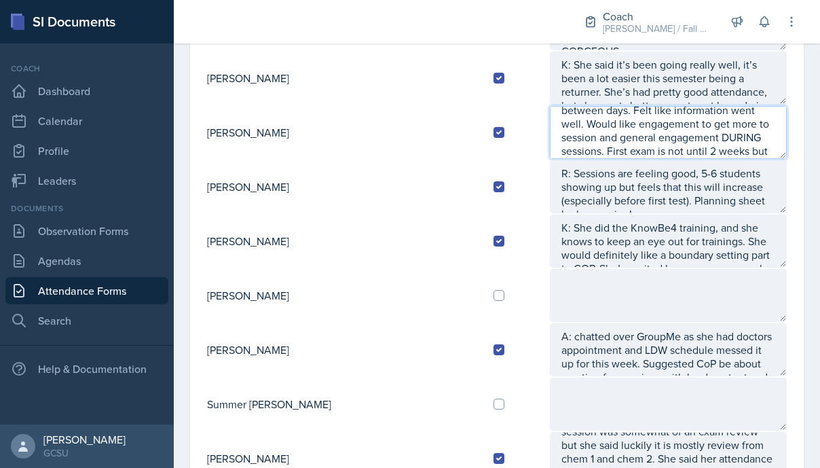
click at [667, 151] on textarea "A: Sessions this week went well. 3 total between days. Felt like information we…" at bounding box center [668, 132] width 237 height 53
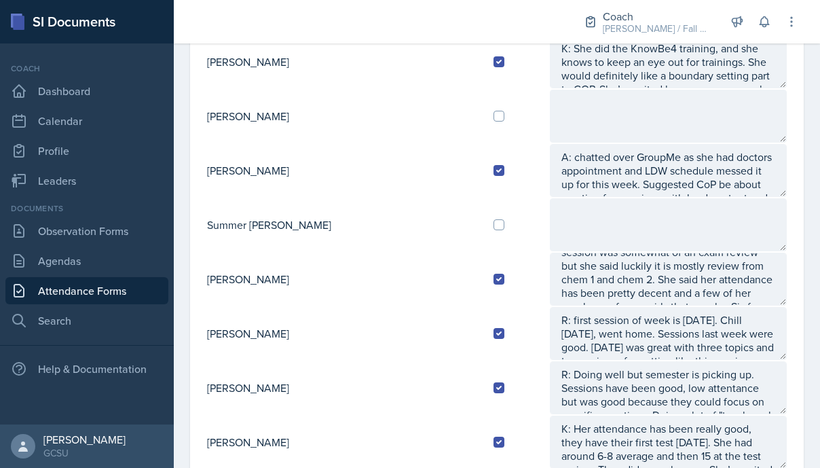
scroll to position [0, 0]
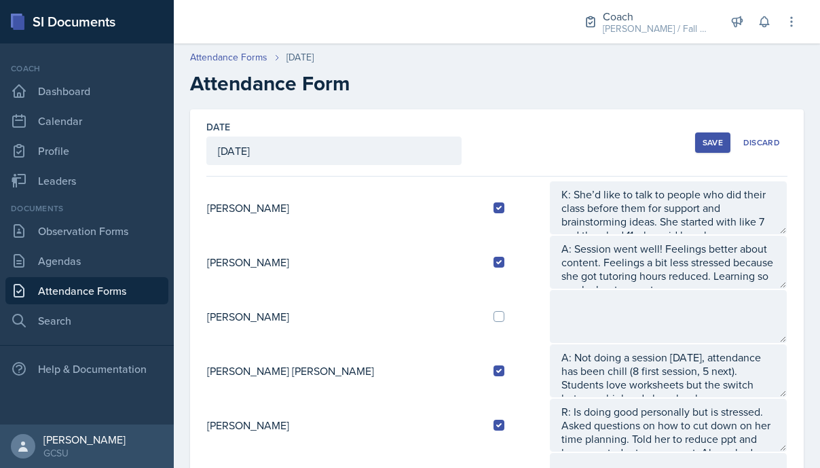
click at [720, 143] on div "Save" at bounding box center [713, 142] width 20 height 11
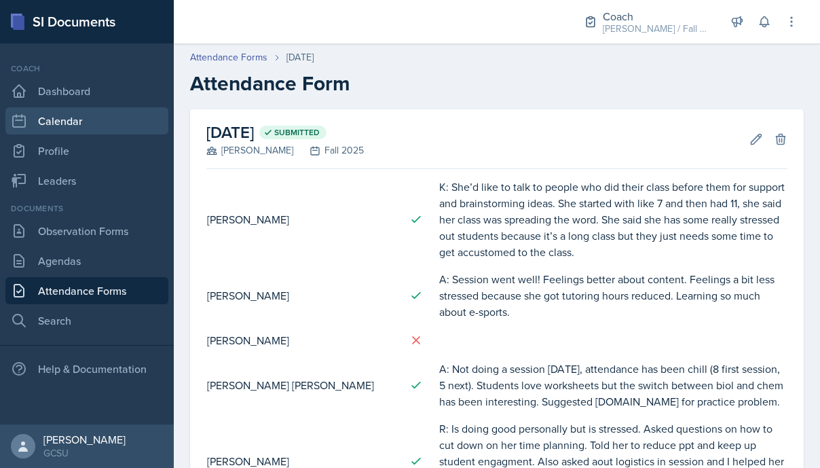
click at [73, 132] on link "Calendar" at bounding box center [86, 120] width 163 height 27
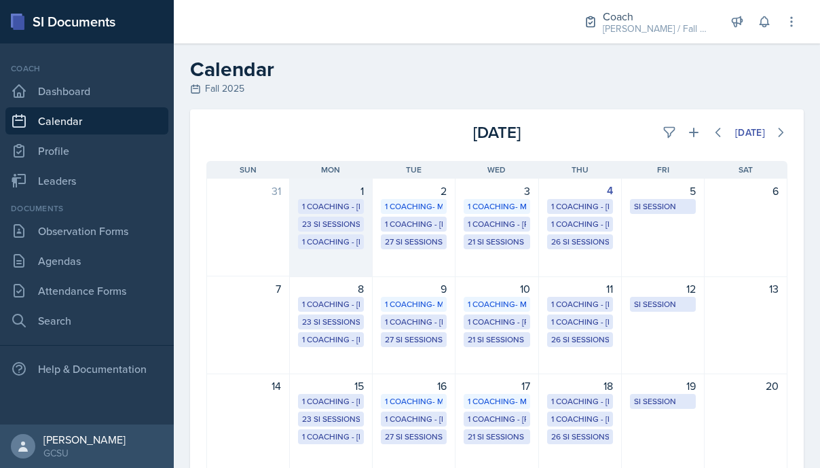
click at [310, 223] on div "23 SI Sessions" at bounding box center [331, 224] width 58 height 12
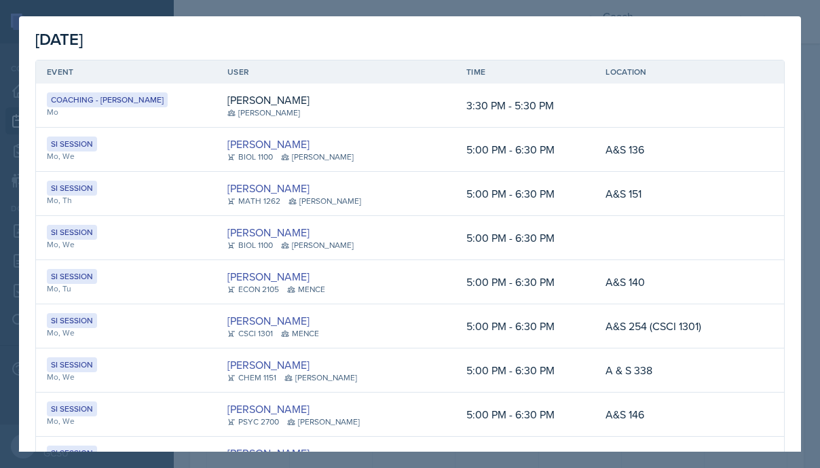
click at [799, 14] on div at bounding box center [410, 234] width 820 height 468
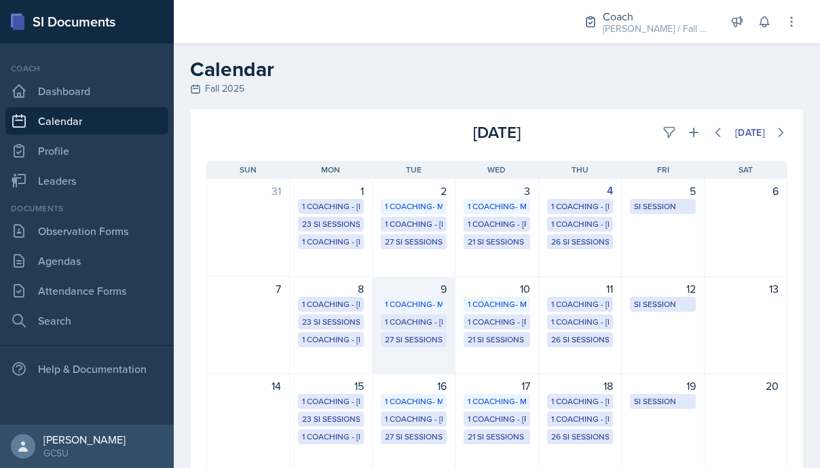
click at [415, 337] on div "27 SI Sessions" at bounding box center [414, 339] width 58 height 12
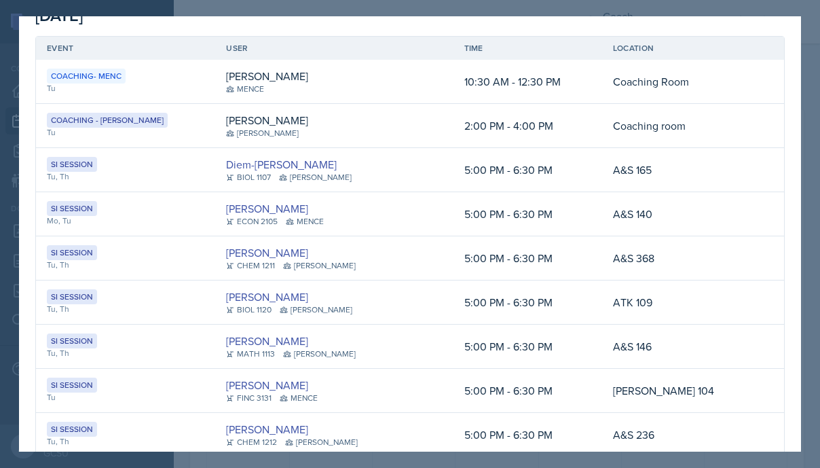
scroll to position [46, 0]
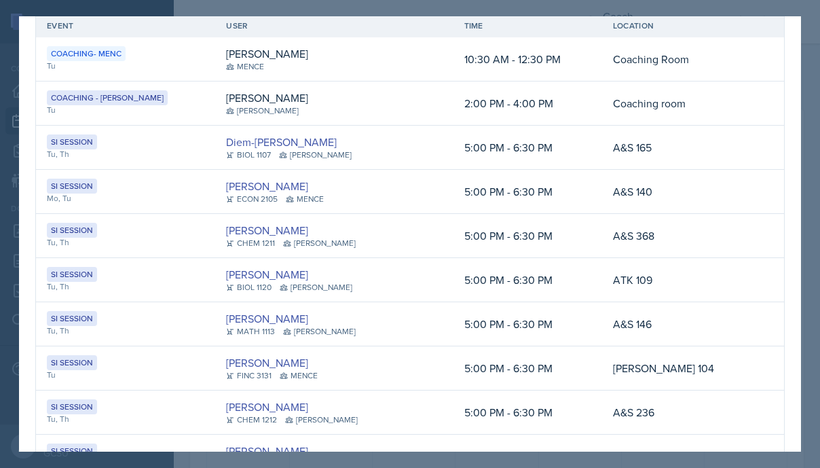
click at [809, 71] on div at bounding box center [410, 234] width 820 height 468
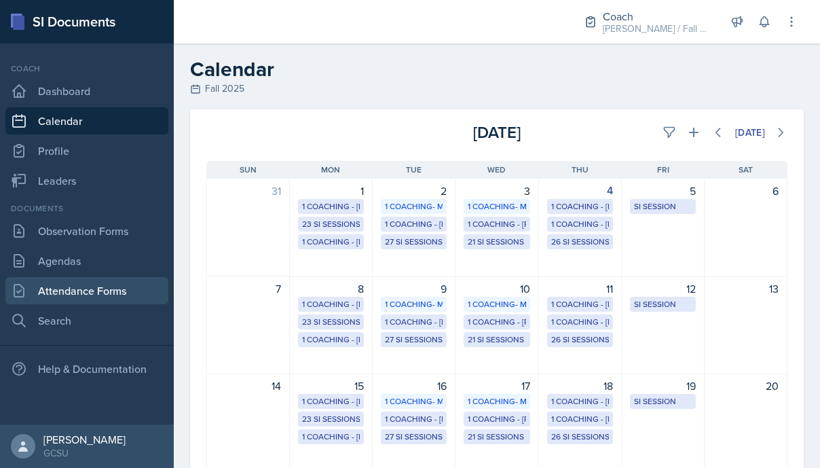
click at [148, 287] on link "Attendance Forms" at bounding box center [86, 290] width 163 height 27
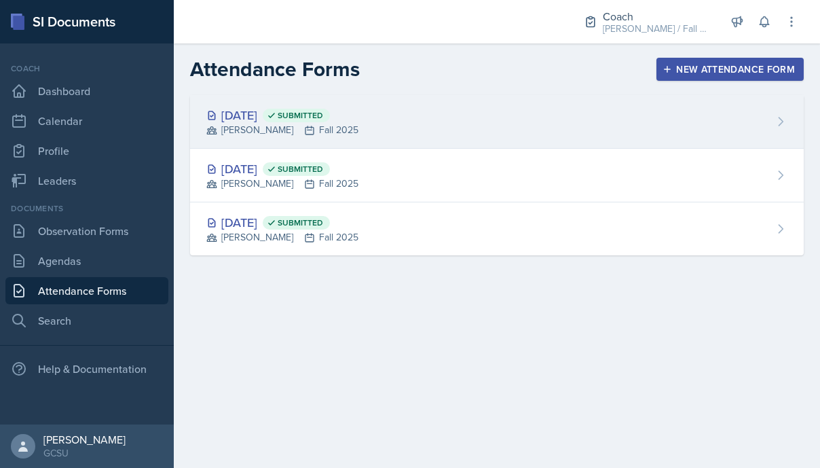
click at [316, 120] on span "Submitted" at bounding box center [296, 116] width 67 height 14
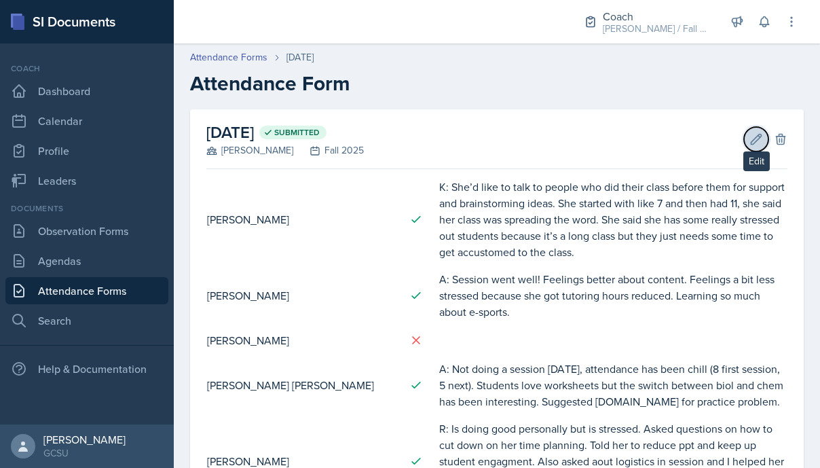
click at [750, 136] on icon at bounding box center [757, 139] width 14 height 14
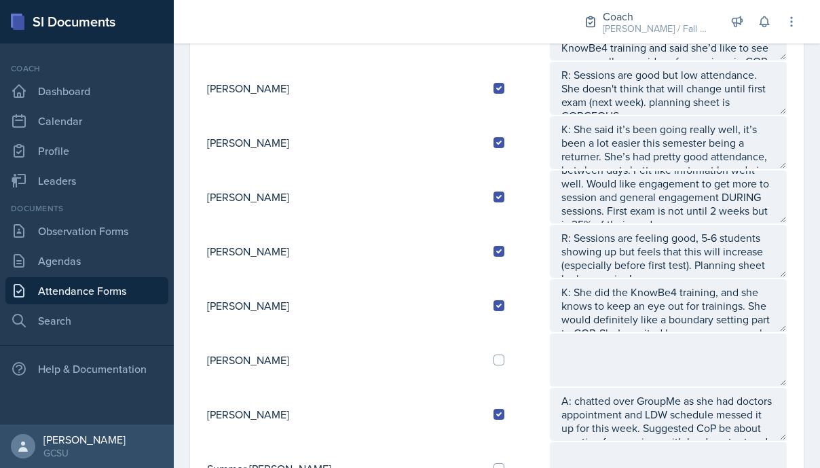
scroll to position [1108, 0]
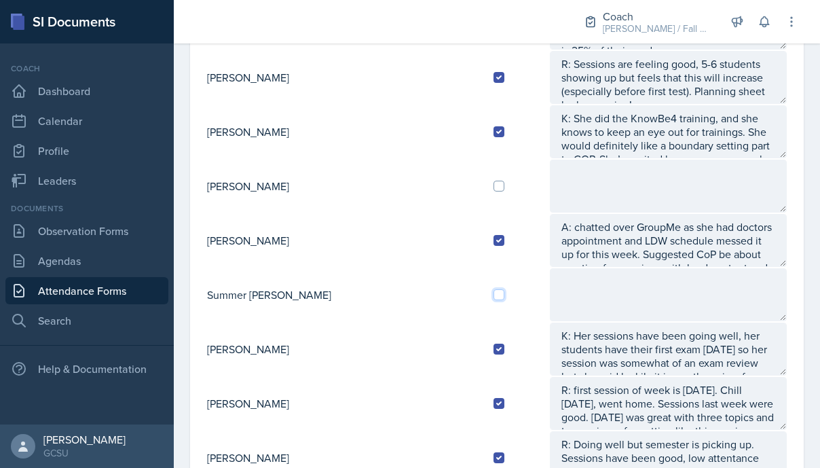
click at [494, 299] on input "checkbox" at bounding box center [499, 294] width 11 height 11
checkbox input "true"
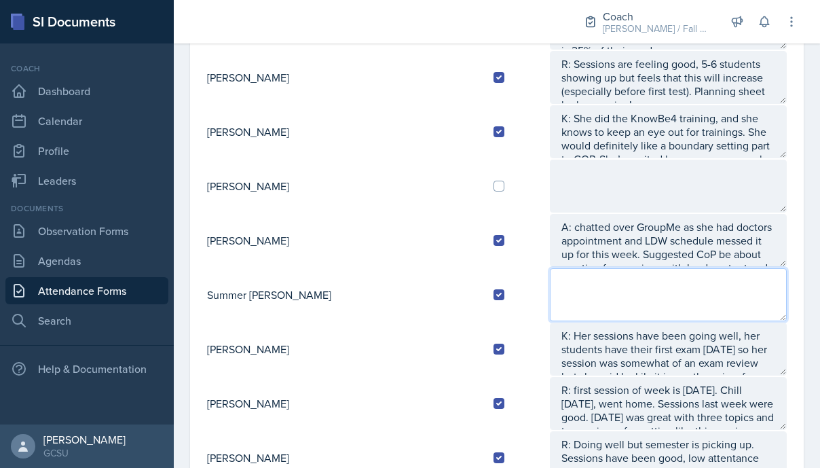
click at [550, 302] on textarea at bounding box center [668, 294] width 237 height 53
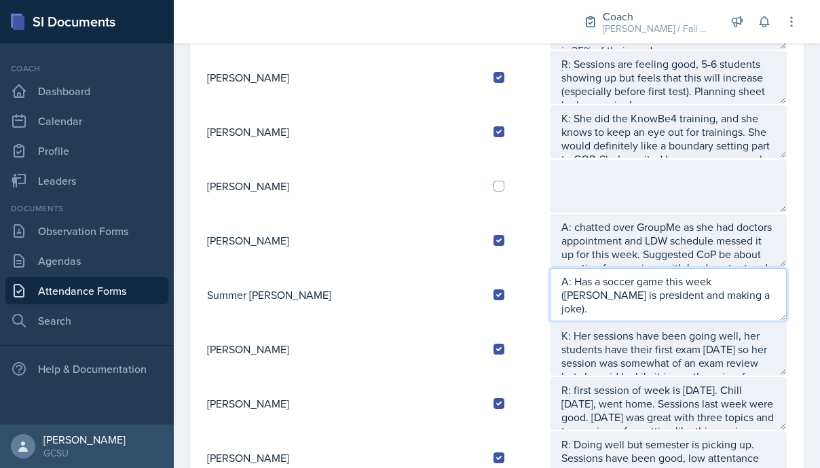
click at [678, 285] on textarea "A: Has a soccer game this week (avery is president and making a joke)." at bounding box center [668, 294] width 237 height 53
click at [617, 306] on textarea "A: Has a soccer game this week (A is president and making a joke)." at bounding box center [668, 294] width 237 height 53
click at [638, 316] on textarea "A: Has a soccer game this week (A is president and making a joke). Had an exam …" at bounding box center [668, 294] width 237 height 53
click at [744, 312] on textarea "A: Has a soccer game this week (A is president and making a joke). Had an exam …" at bounding box center [668, 294] width 237 height 53
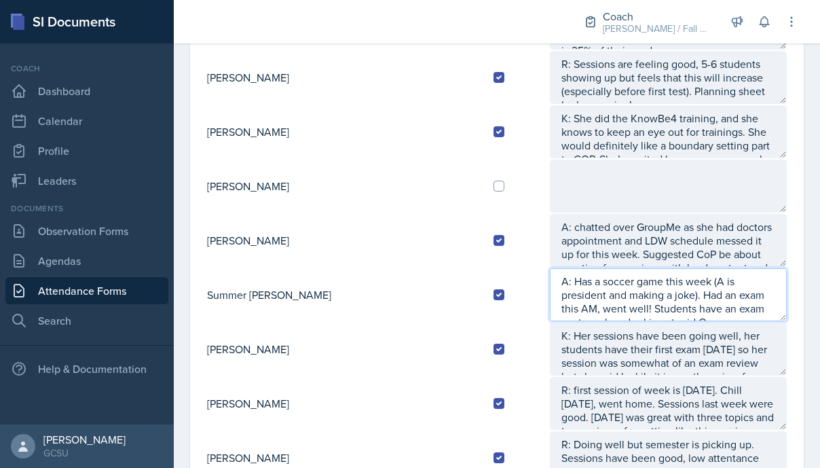
click at [744, 312] on textarea "A: Has a soccer game this week (A is president and making a joke). Had an exam …" at bounding box center [668, 294] width 237 height 53
click at [772, 311] on textarea "A: Has a soccer game this week (A is president and making a joke). Had an exam …" at bounding box center [668, 294] width 237 height 53
type textarea "A: Has a soccer game this week (A is president and making a joke). Had an exam …"
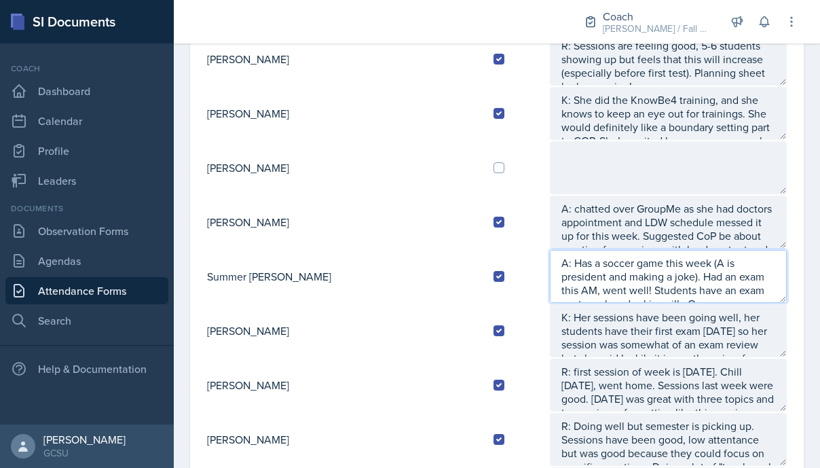
scroll to position [1144, 0]
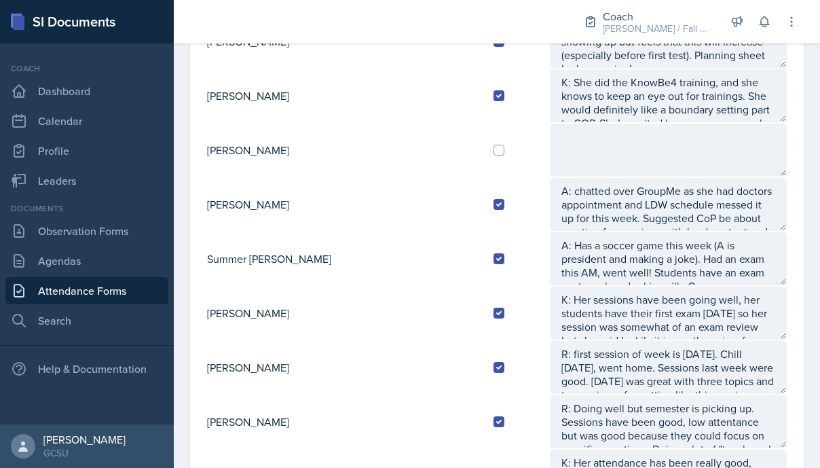
click at [513, 29] on div at bounding box center [367, 21] width 364 height 43
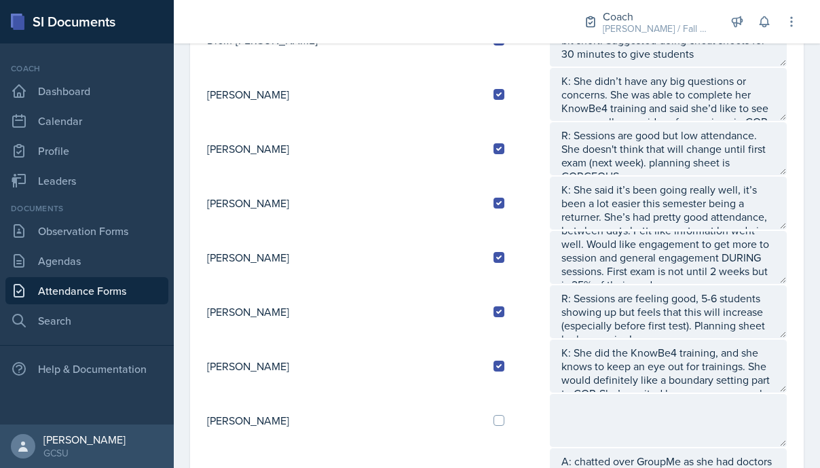
scroll to position [0, 0]
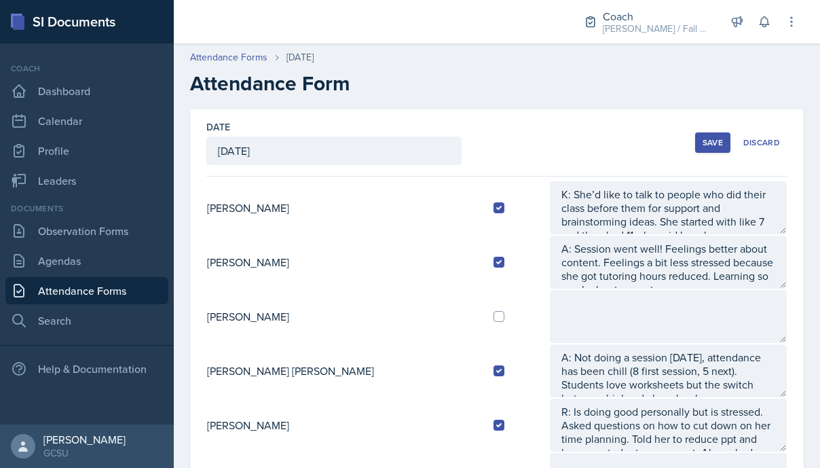
click at [712, 133] on button "Save" at bounding box center [712, 142] width 35 height 20
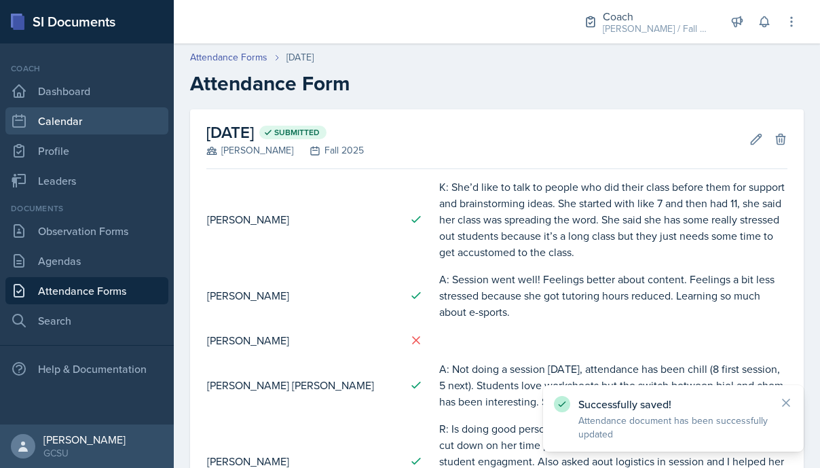
click at [75, 120] on link "Calendar" at bounding box center [86, 120] width 163 height 27
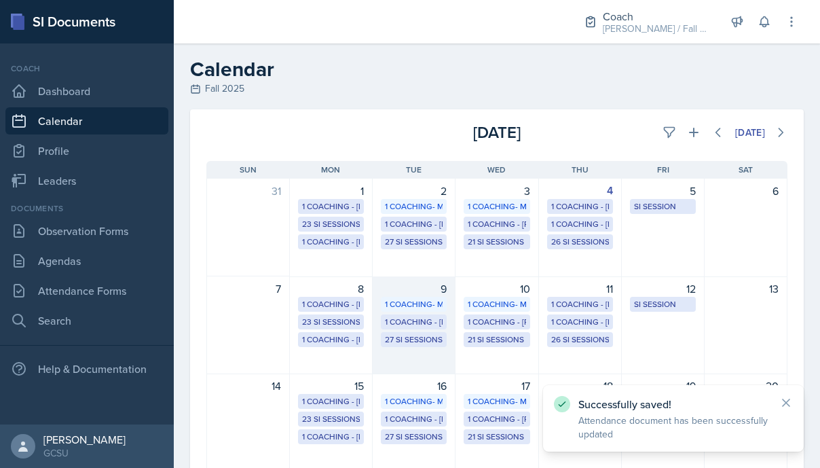
click at [410, 342] on div "27 SI Sessions" at bounding box center [414, 339] width 58 height 12
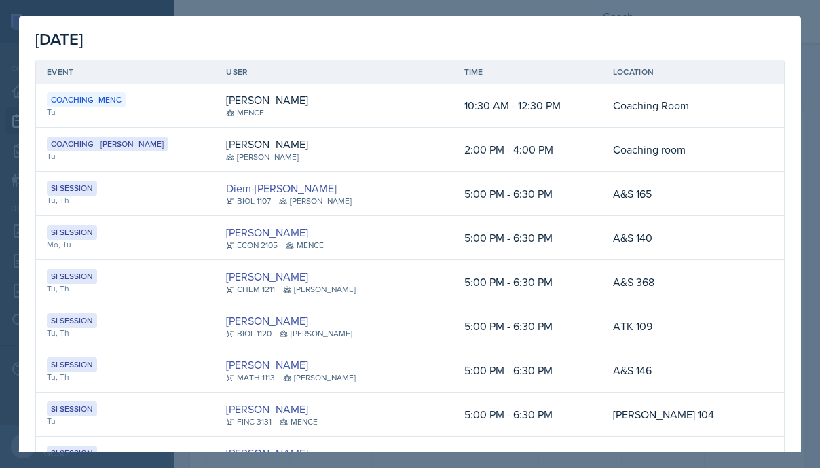
click at [329, 12] on div at bounding box center [410, 234] width 820 height 468
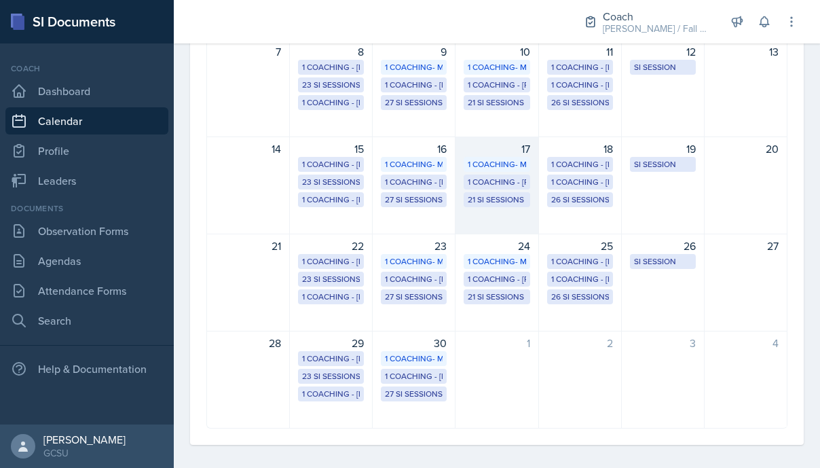
scroll to position [241, 0]
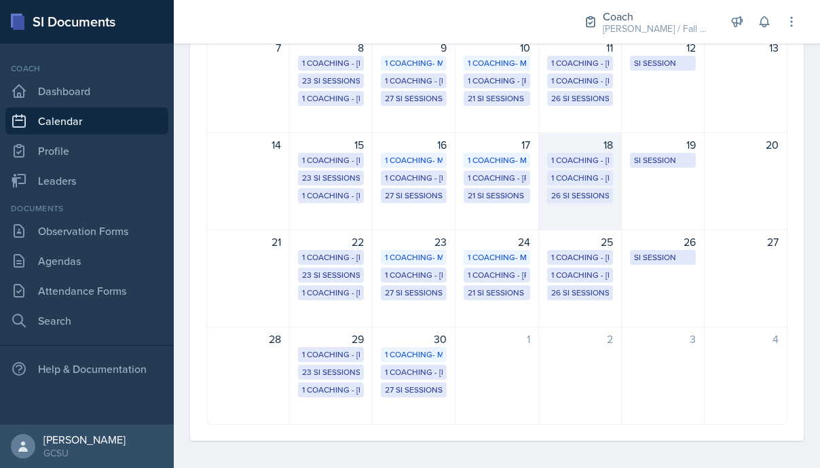
click at [565, 202] on div "26 SI Sessions" at bounding box center [580, 195] width 66 height 15
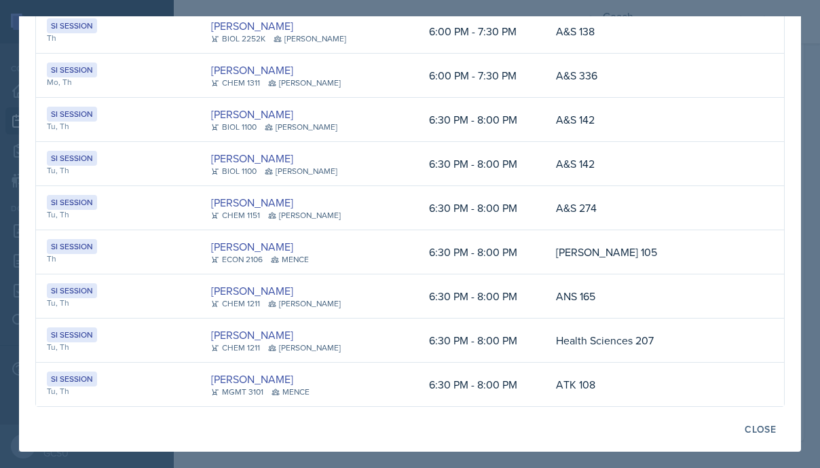
scroll to position [0, 0]
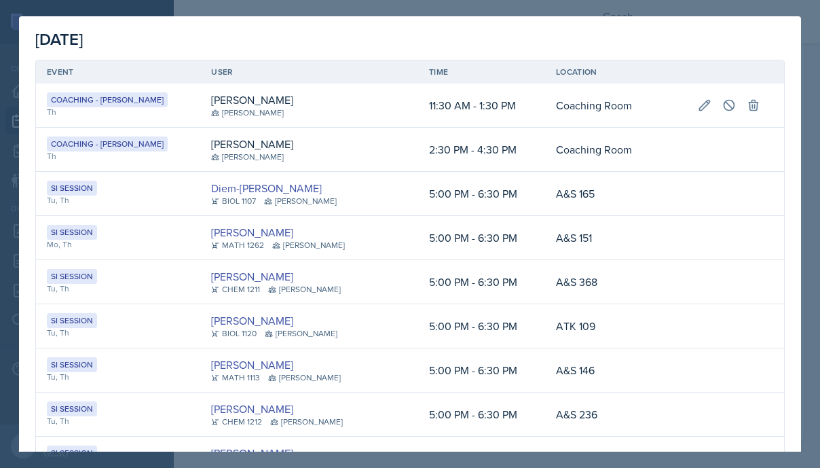
click at [359, 13] on div at bounding box center [410, 234] width 820 height 468
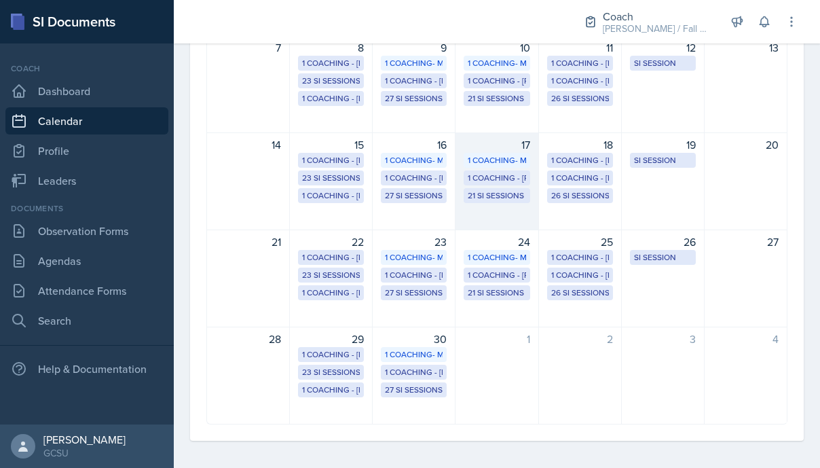
click at [498, 199] on div "21 SI Sessions" at bounding box center [497, 195] width 58 height 12
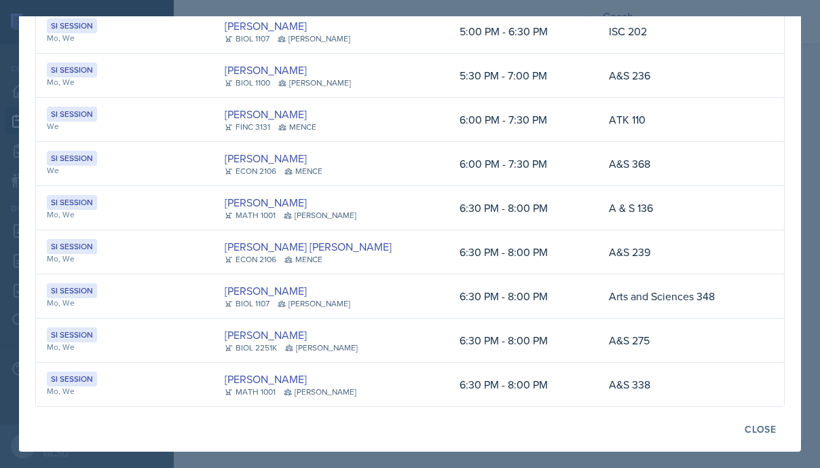
scroll to position [691, 0]
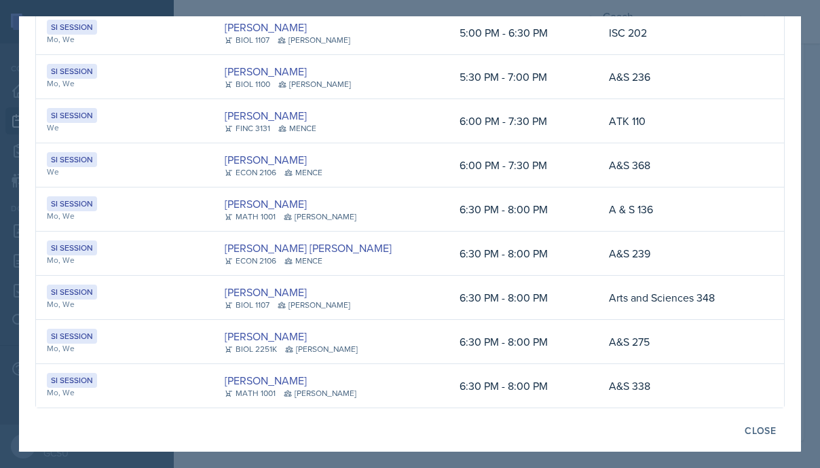
click at [409, 456] on div at bounding box center [410, 234] width 820 height 468
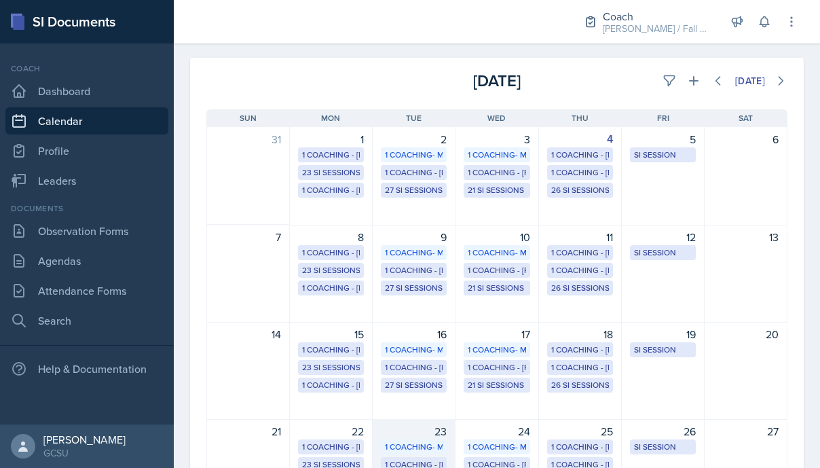
scroll to position [65, 0]
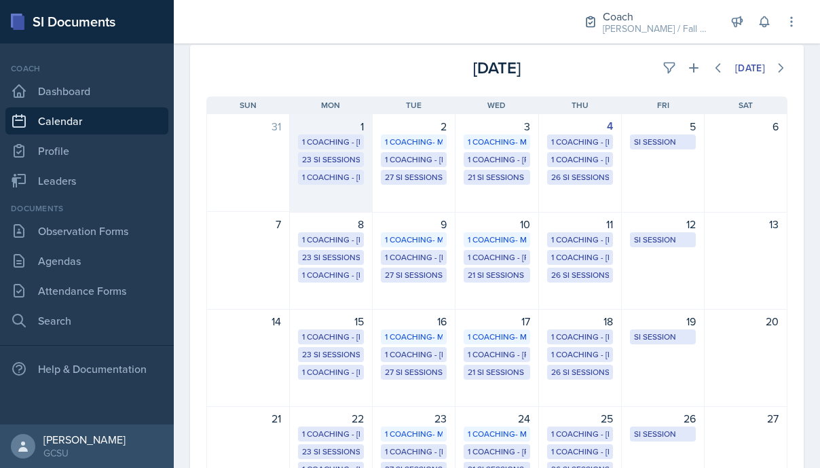
click at [326, 158] on div "23 SI Sessions" at bounding box center [331, 159] width 58 height 12
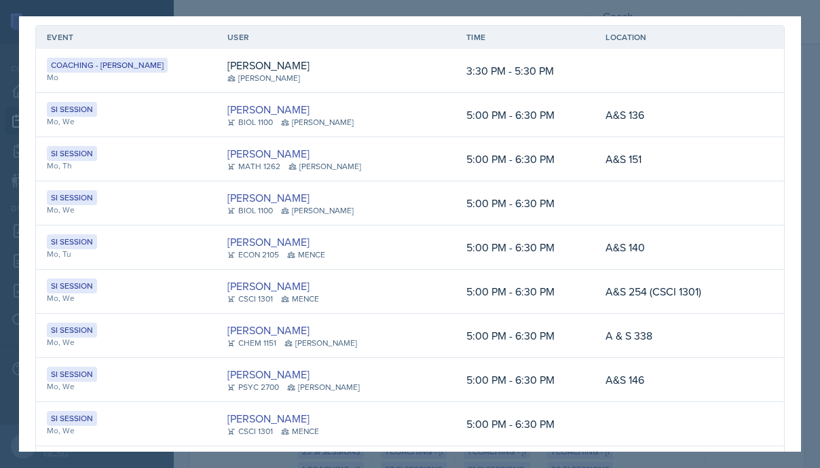
scroll to position [0, 0]
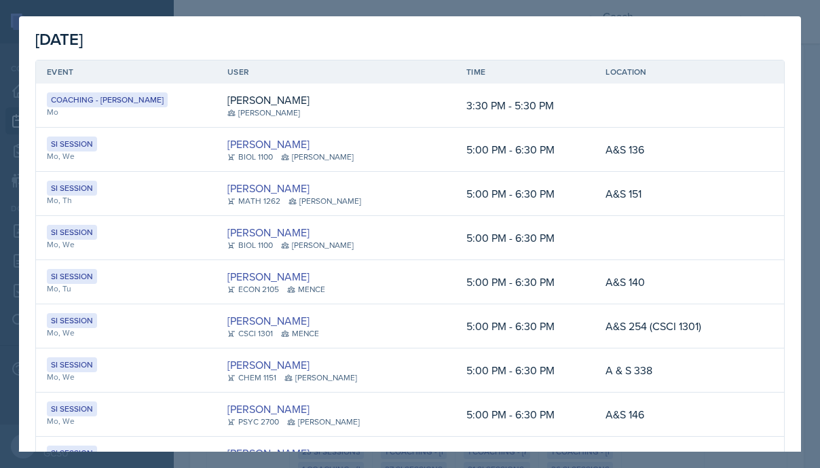
click at [304, 5] on div at bounding box center [410, 234] width 820 height 468
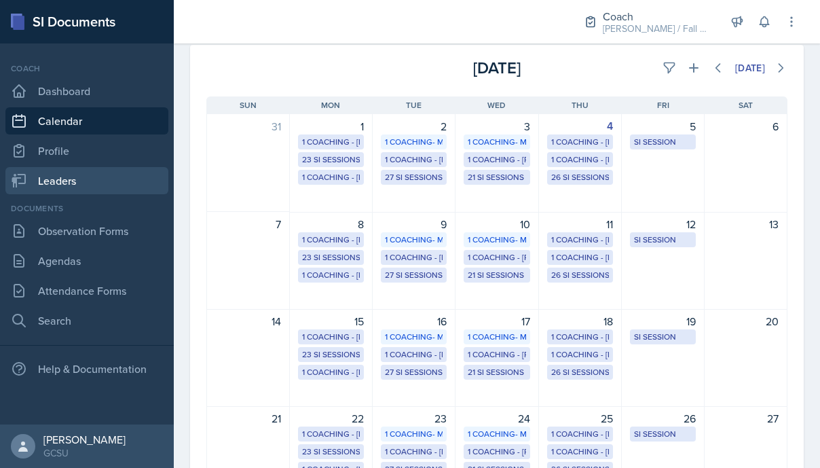
click at [84, 191] on link "Leaders" at bounding box center [86, 180] width 163 height 27
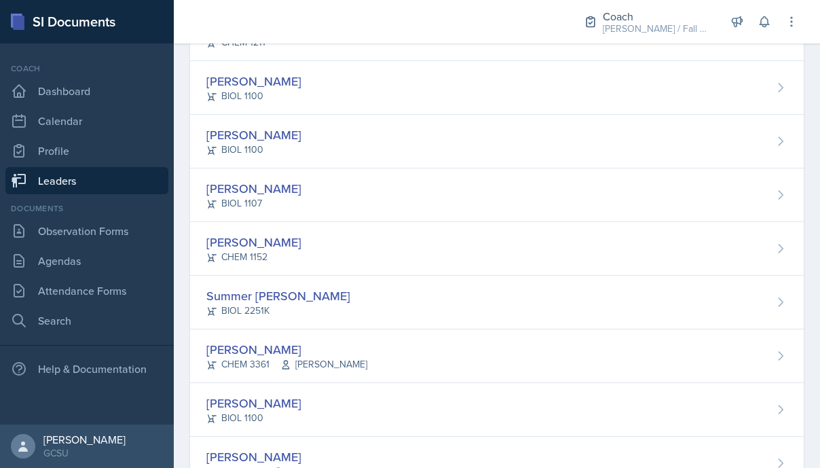
scroll to position [1082, 0]
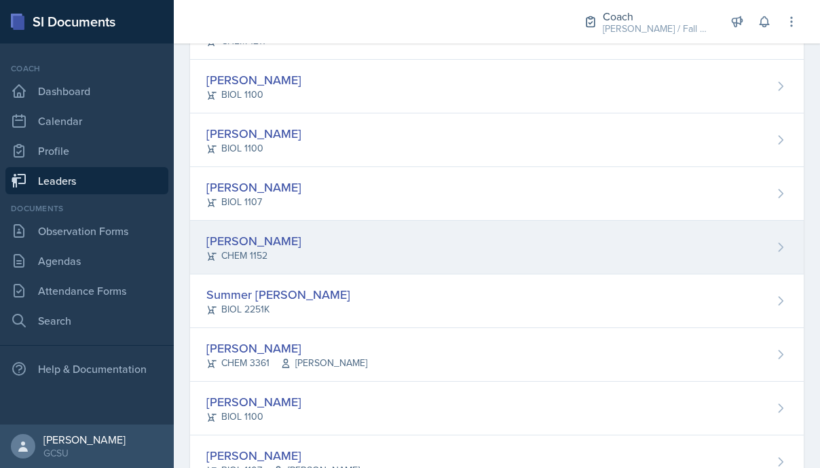
click at [300, 234] on div "[PERSON_NAME] CHEM 1152" at bounding box center [497, 248] width 614 height 54
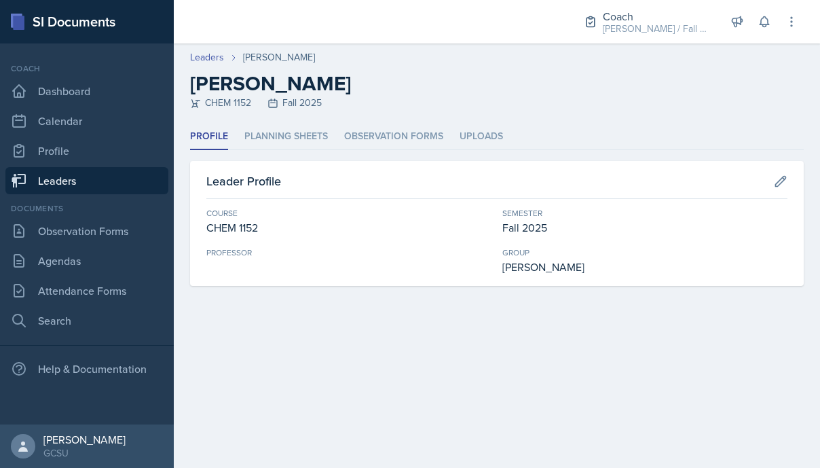
click at [86, 181] on link "Leaders" at bounding box center [86, 180] width 163 height 27
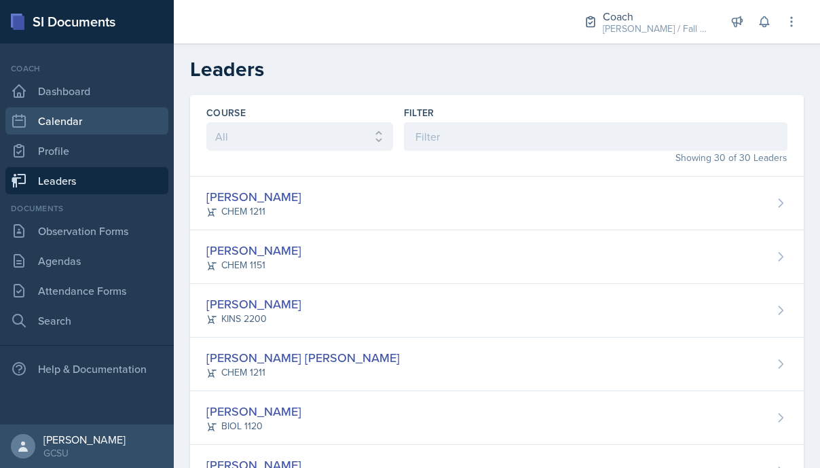
click at [68, 121] on link "Calendar" at bounding box center [86, 120] width 163 height 27
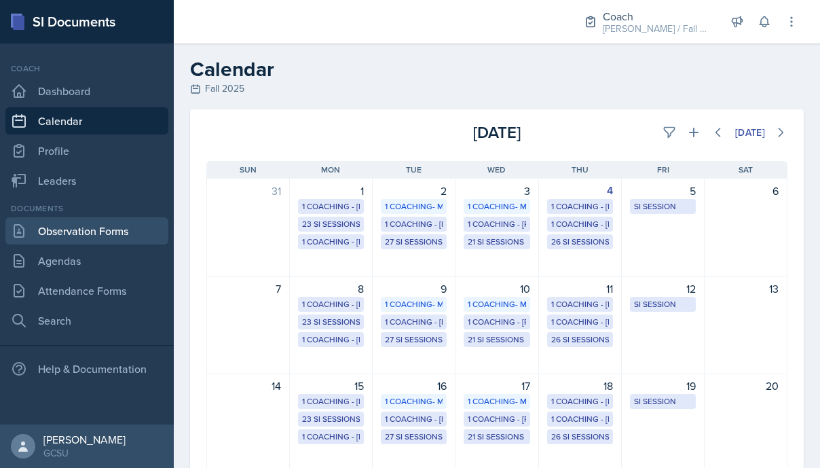
click at [124, 234] on link "Observation Forms" at bounding box center [86, 230] width 163 height 27
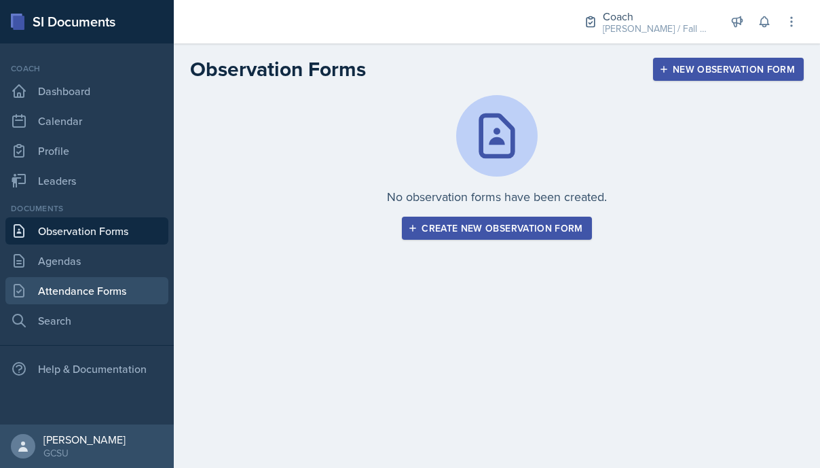
click at [119, 286] on link "Attendance Forms" at bounding box center [86, 290] width 163 height 27
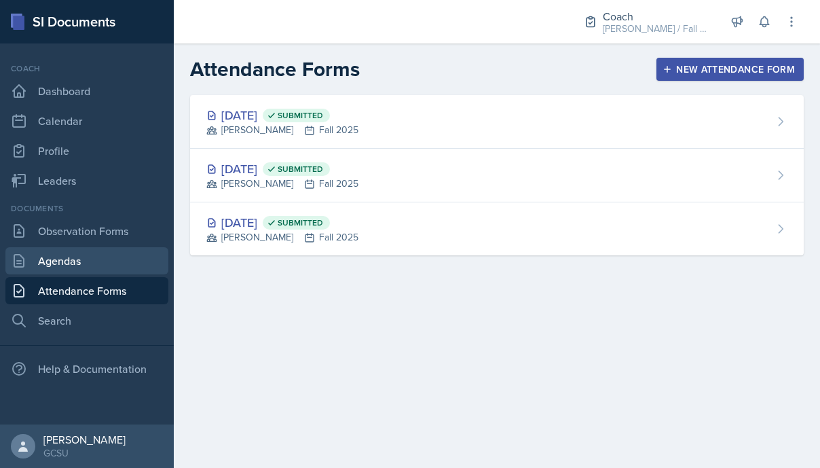
click at [103, 259] on link "Agendas" at bounding box center [86, 260] width 163 height 27
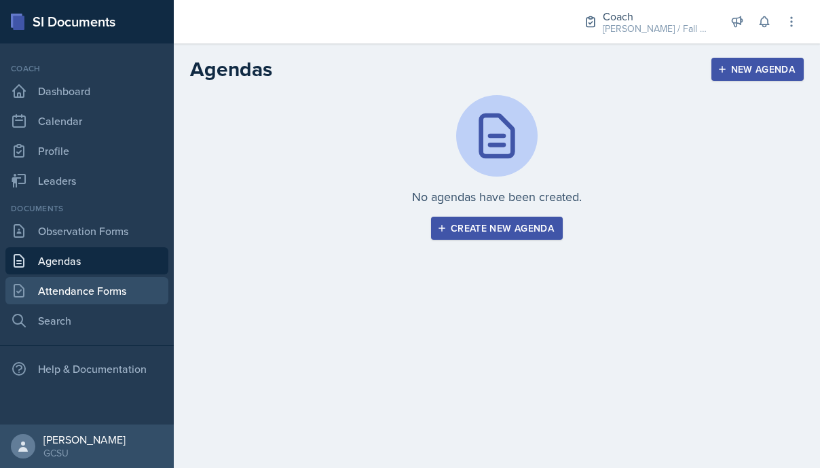
click at [105, 301] on link "Attendance Forms" at bounding box center [86, 290] width 163 height 27
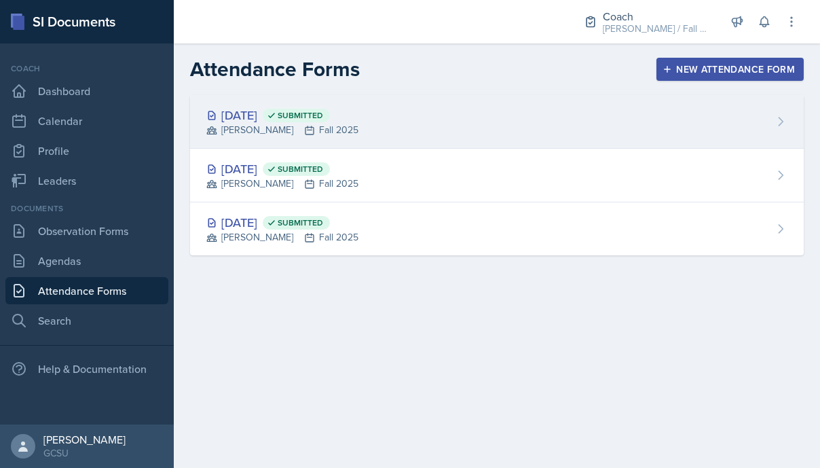
click at [323, 112] on span "Submitted" at bounding box center [300, 115] width 45 height 11
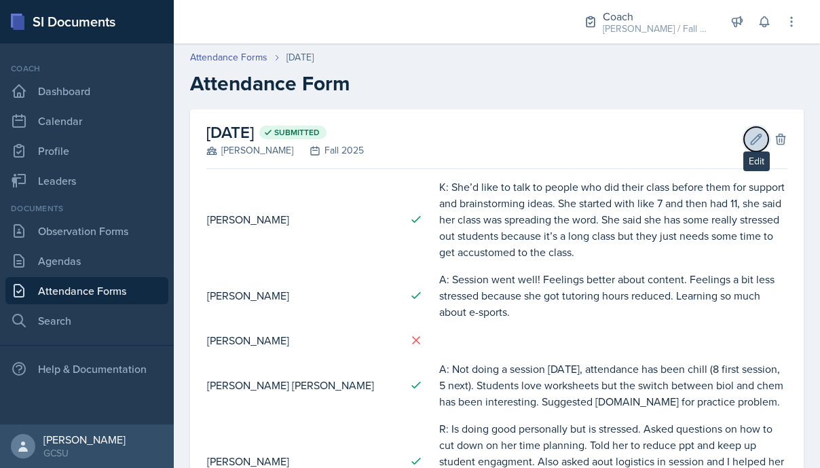
click at [752, 143] on icon at bounding box center [757, 139] width 14 height 14
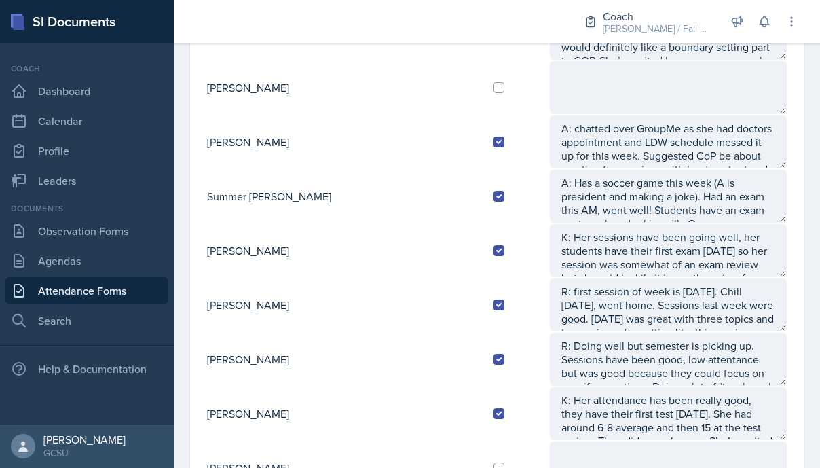
scroll to position [1386, 0]
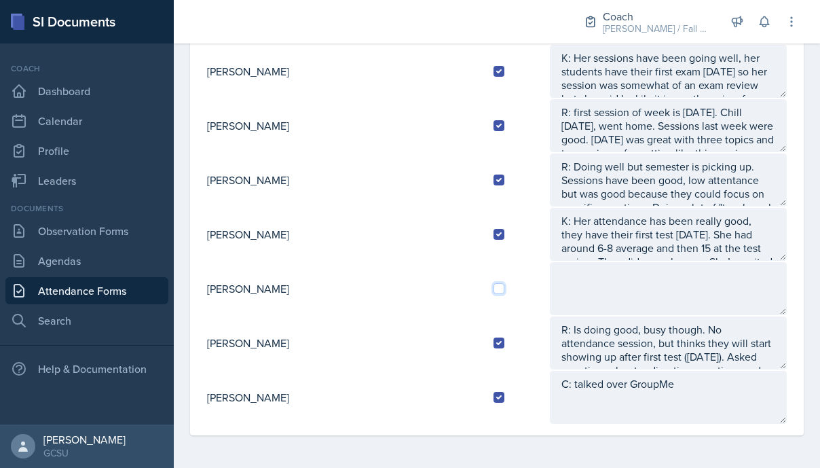
click at [494, 287] on input "checkbox" at bounding box center [499, 288] width 11 height 11
checkbox input "true"
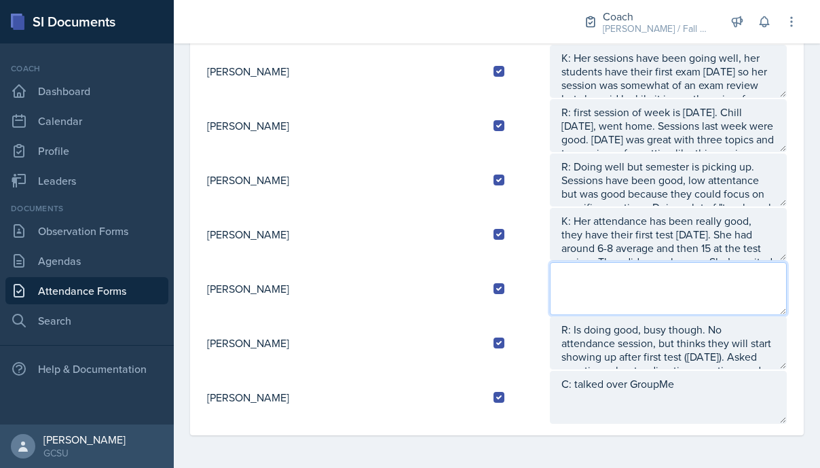
click at [550, 287] on textarea at bounding box center [668, 288] width 237 height 53
click at [640, 278] on textarea "A: Hasn't had session this wek because" at bounding box center [668, 288] width 237 height 53
click at [710, 289] on textarea "A: Hasn't had session this week because" at bounding box center [668, 288] width 237 height 53
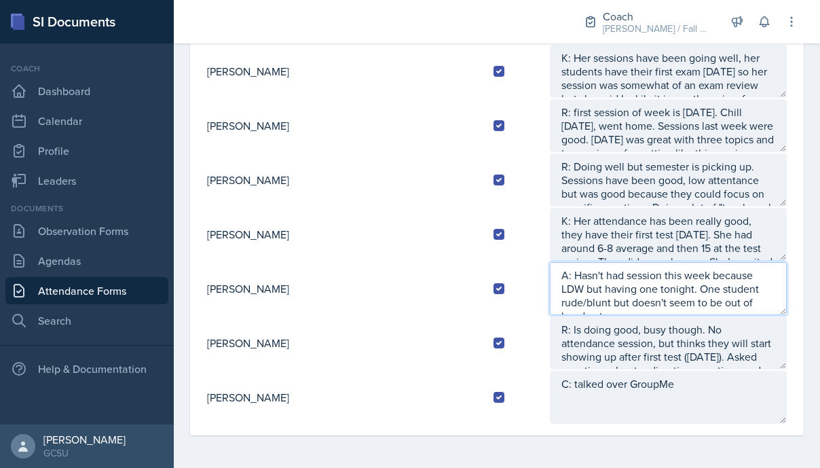
click at [713, 308] on textarea "A: Hasn't had session this week because LDW but having one tonight. One student…" at bounding box center [668, 288] width 237 height 53
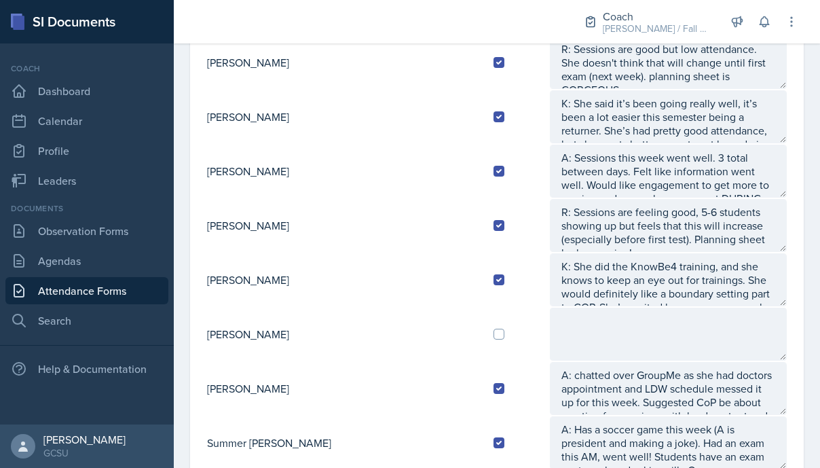
scroll to position [961, 0]
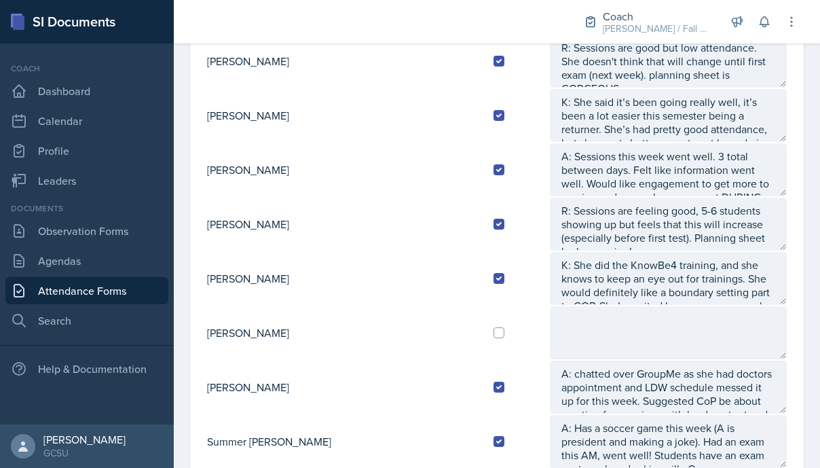
type textarea "A: Hasn't had session this week because LDW but having one tonight. One student…"
click at [494, 334] on input "checkbox" at bounding box center [499, 332] width 11 height 11
checkbox input "true"
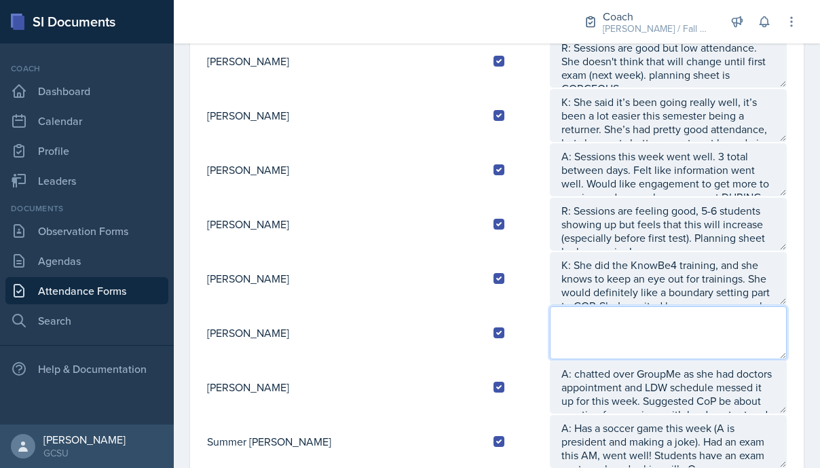
click at [550, 333] on textarea at bounding box center [668, 332] width 237 height 53
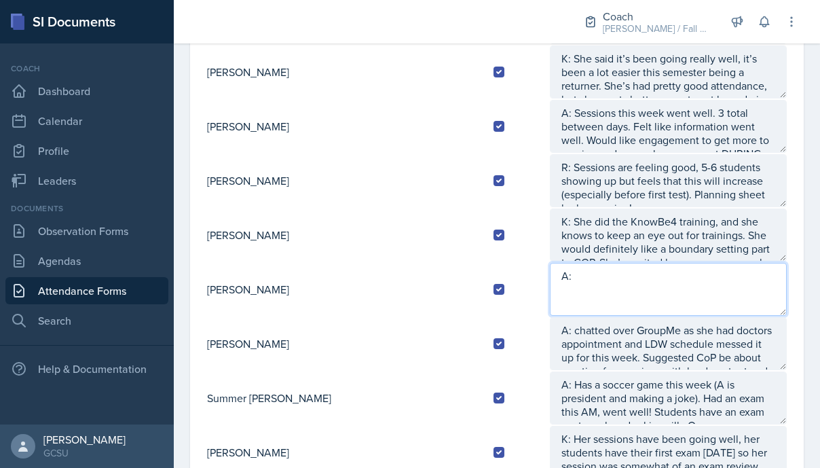
scroll to position [1014, 0]
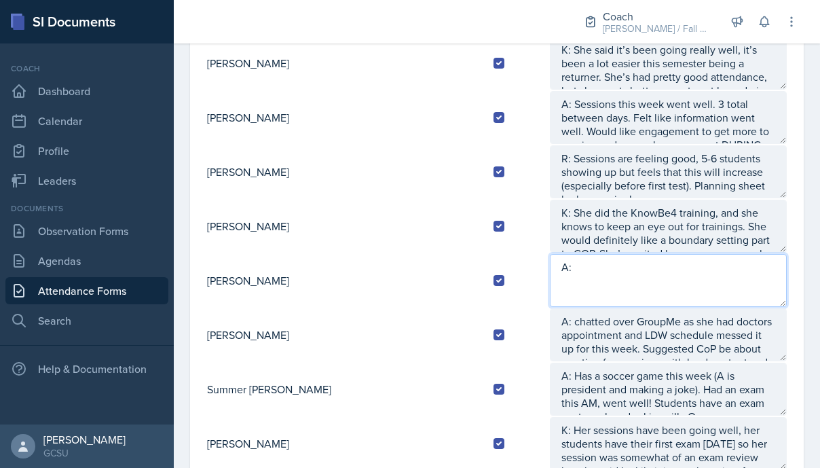
click at [591, 280] on textarea "A:" at bounding box center [668, 280] width 237 height 53
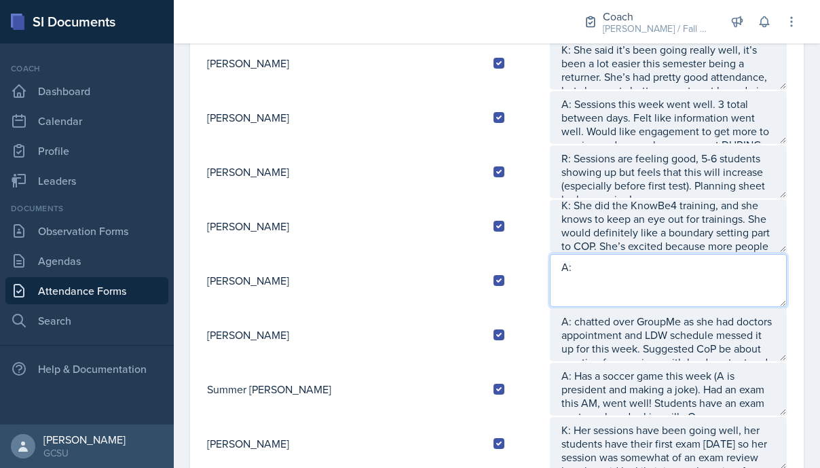
scroll to position [0, 0]
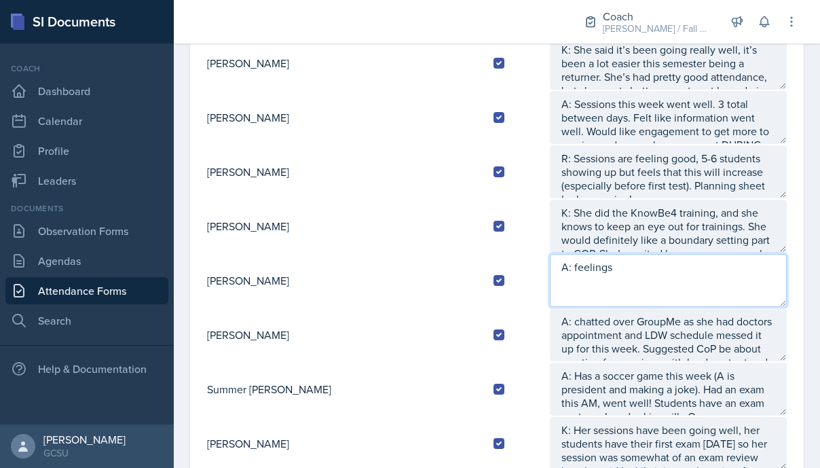
click at [550, 271] on textarea "A: feelings" at bounding box center [668, 280] width 237 height 53
click at [583, 272] on textarea "A: Feelings" at bounding box center [668, 280] width 237 height 53
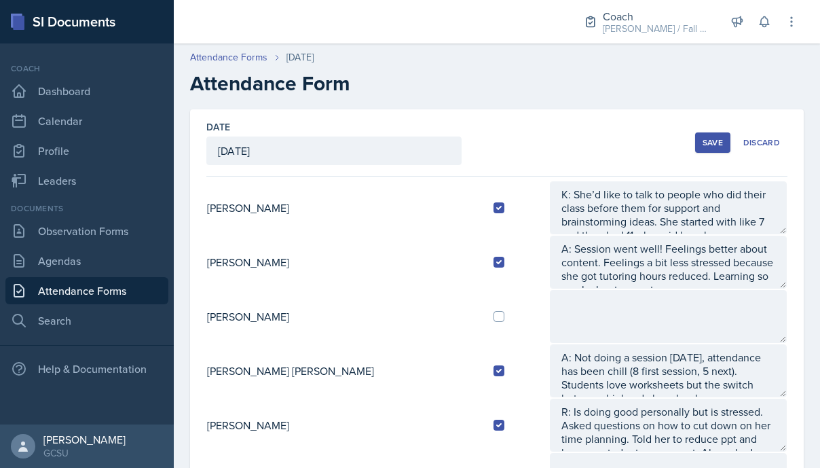
type textarea "A: Feeling like engagement isn't great during session, student literally groane…"
click at [713, 140] on div "Save" at bounding box center [713, 142] width 20 height 11
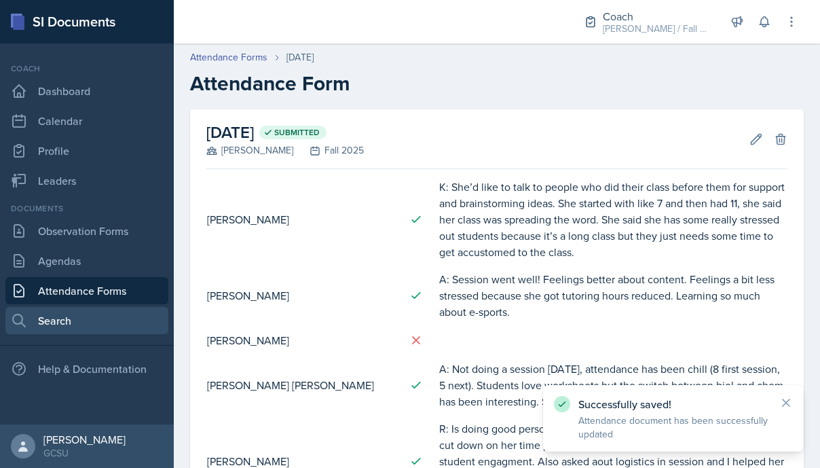
click at [74, 326] on link "Search" at bounding box center [86, 320] width 163 height 27
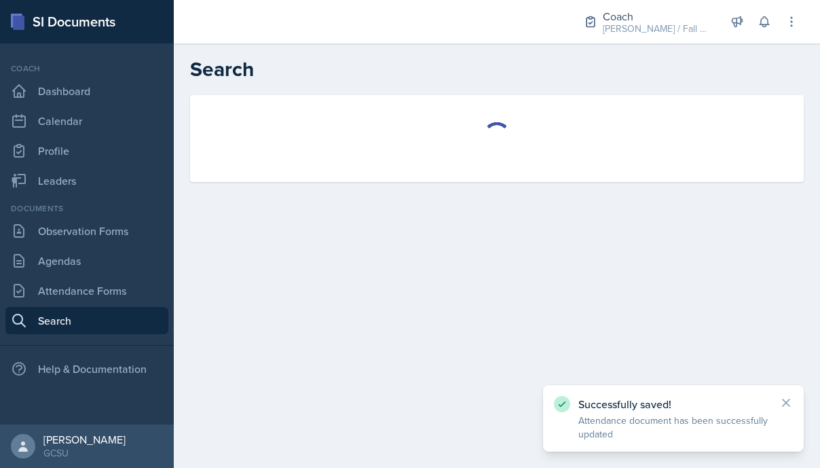
select select "all"
select select "1"
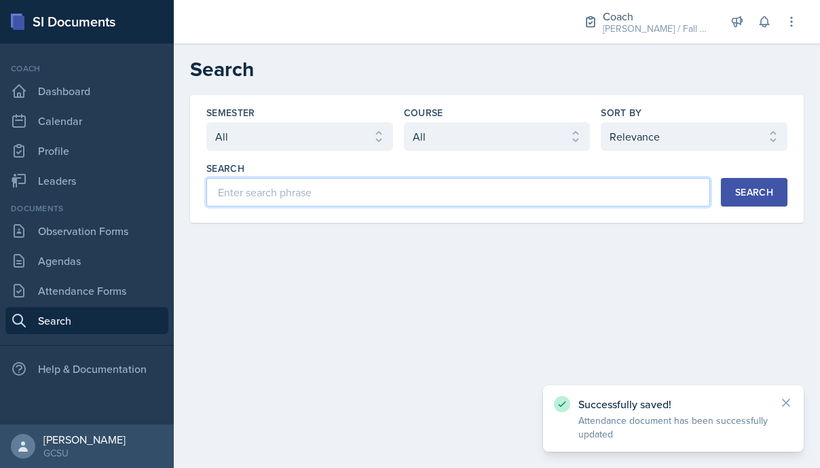
click at [329, 198] on input at bounding box center [458, 192] width 504 height 29
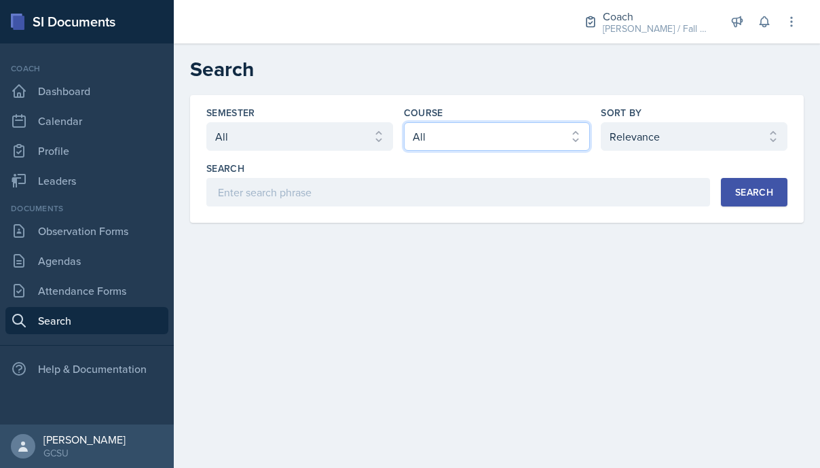
click at [477, 143] on select "Select course All ACCT 3101 ACCT 3102 ASTR 1000 BIOL 1100 BIOL 1107 BIOL 1108 B…" at bounding box center [497, 136] width 187 height 29
select select "6d02d006-d2ce-4ab3-bc11-53b48f3c94ca"
click at [404, 122] on select "Select course All ACCT 3101 ACCT 3102 ASTR 1000 BIOL 1100 BIOL 1107 BIOL 1108 B…" at bounding box center [497, 136] width 187 height 29
click at [725, 196] on button "Search" at bounding box center [754, 192] width 67 height 29
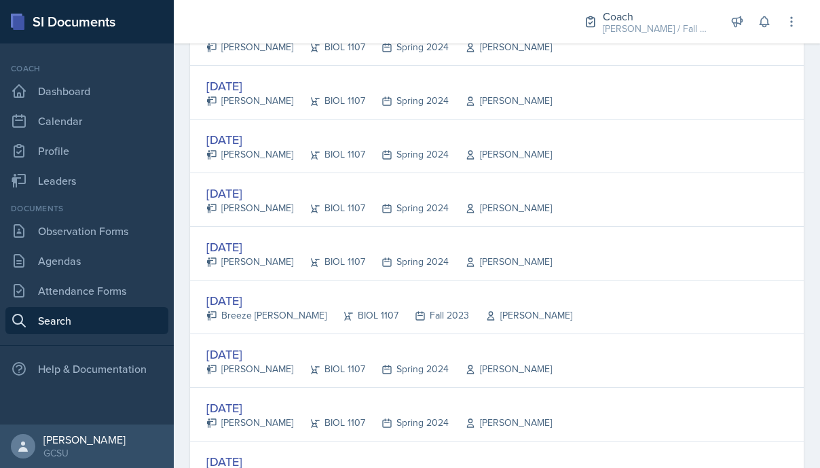
scroll to position [2203, 0]
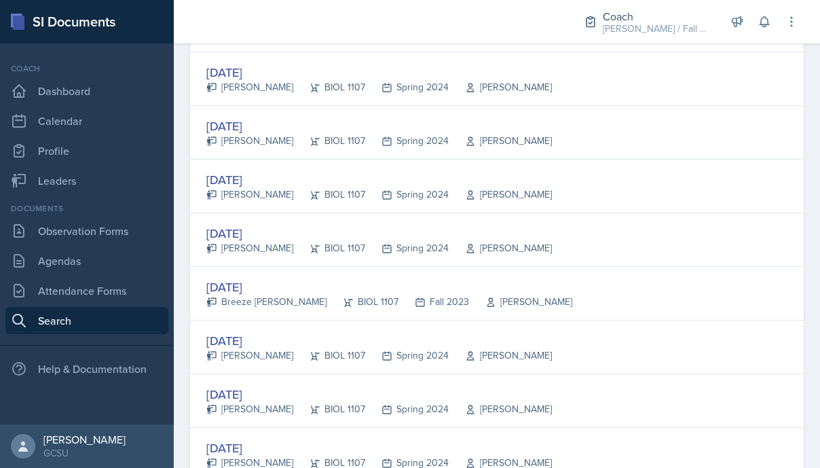
click at [435, 265] on div "Feb 20th, 2024 Aubrie Scruggs BIOL 1107 Spring 2024 Dr. White" at bounding box center [497, 240] width 614 height 54
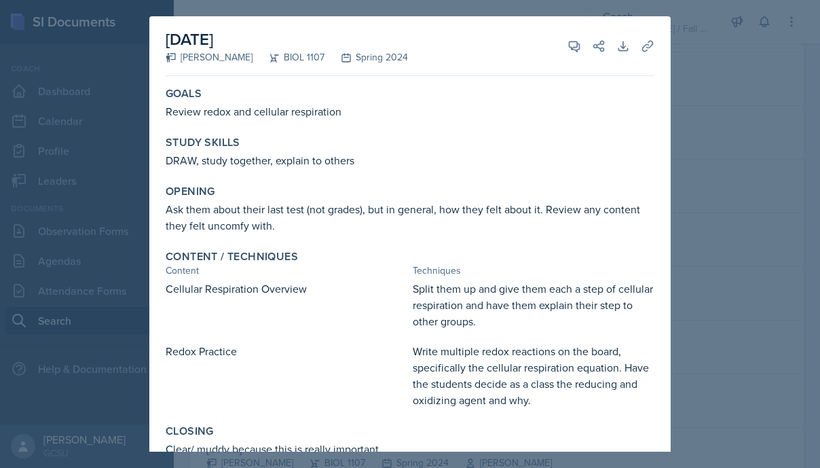
click at [686, 52] on div at bounding box center [410, 234] width 820 height 468
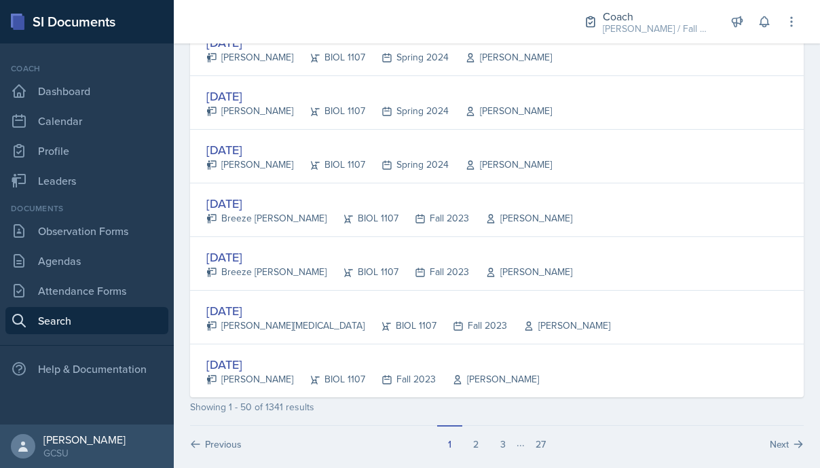
scroll to position [2559, 0]
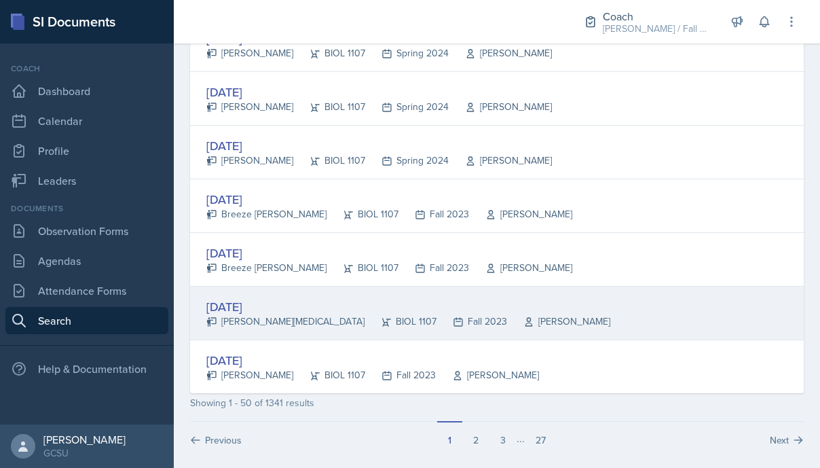
click at [399, 309] on div "Nov 27th, 2023" at bounding box center [408, 306] width 404 height 18
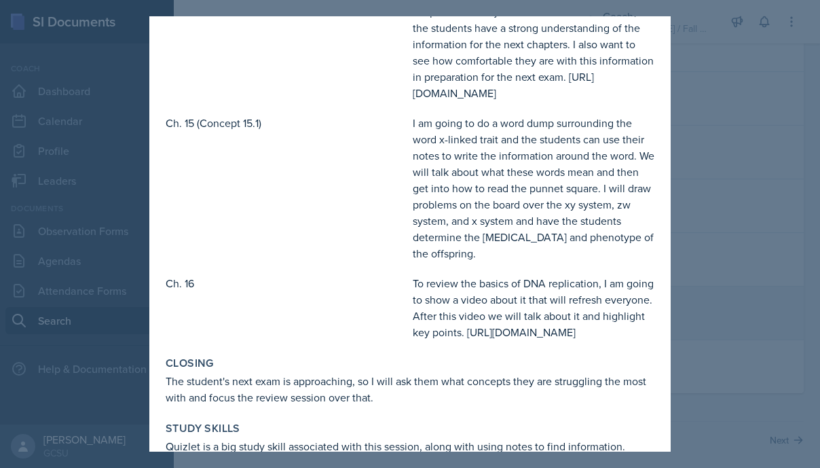
scroll to position [213, 0]
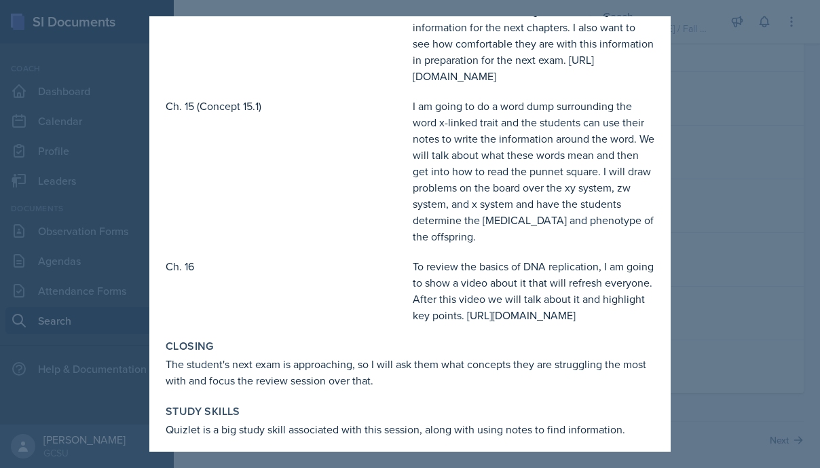
click at [715, 283] on div at bounding box center [410, 234] width 820 height 468
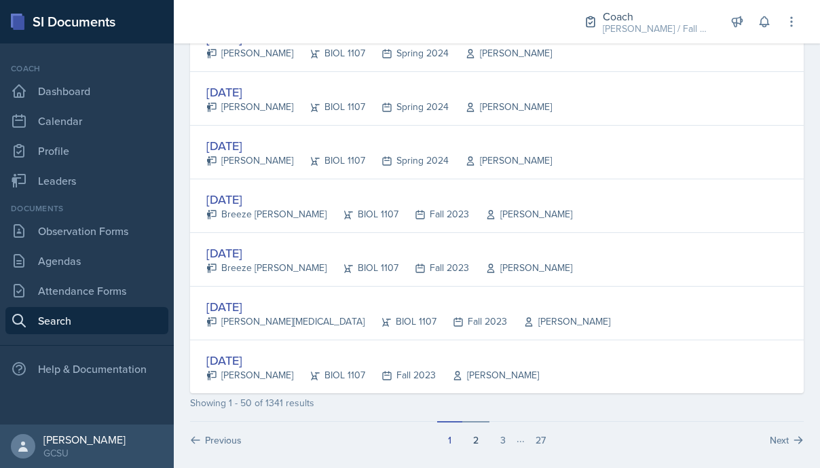
click at [477, 441] on button "2" at bounding box center [475, 434] width 27 height 26
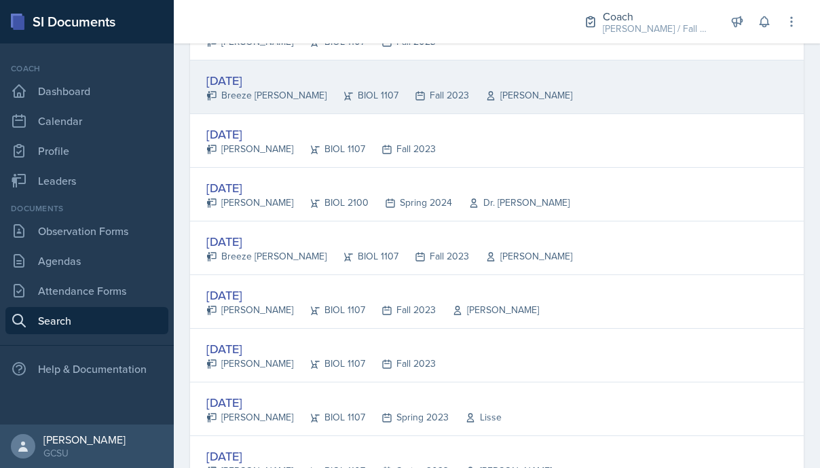
scroll to position [642, 0]
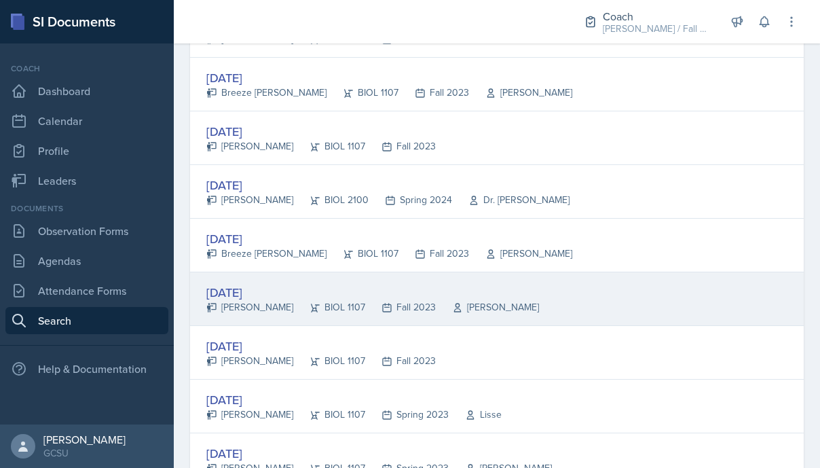
click at [505, 296] on div "Sep 14th, 2023 Heather Vincent BIOL 1107 Fall 2023 Synder" at bounding box center [497, 299] width 614 height 54
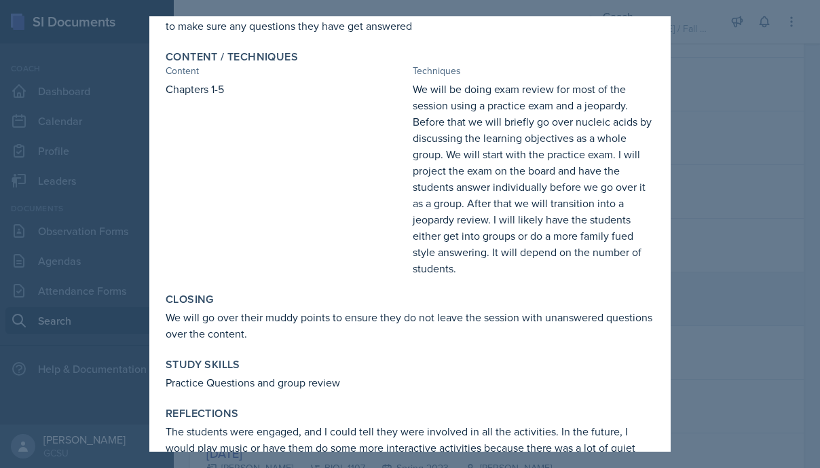
scroll to position [144, 0]
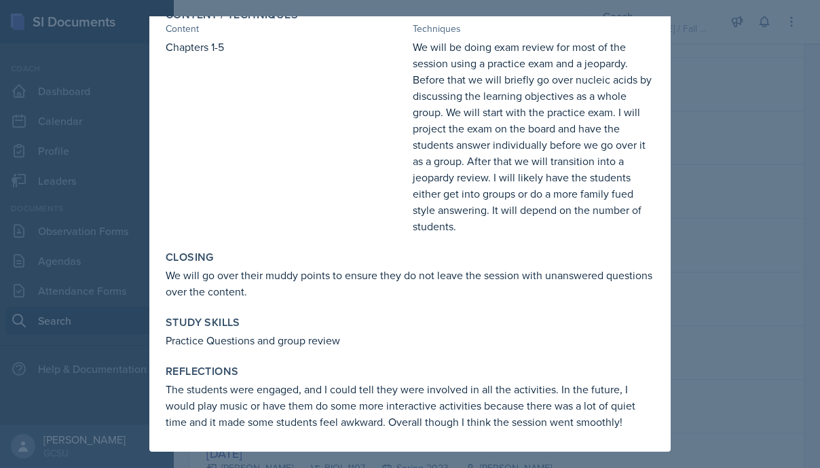
click at [744, 236] on div at bounding box center [410, 234] width 820 height 468
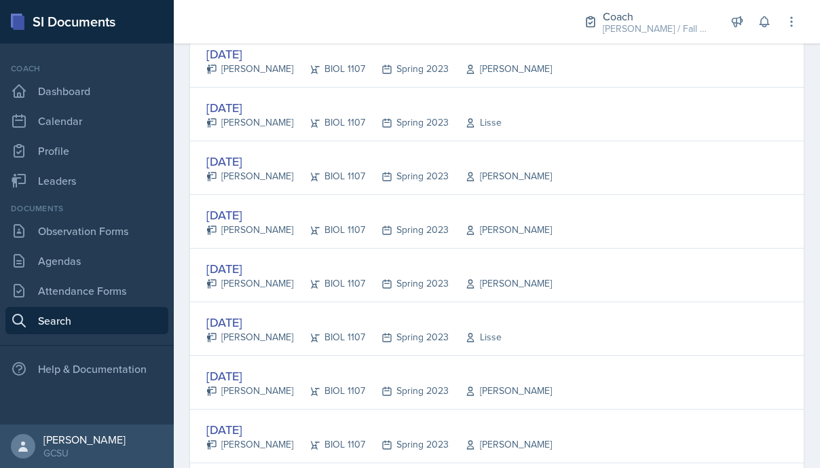
scroll to position [1205, 0]
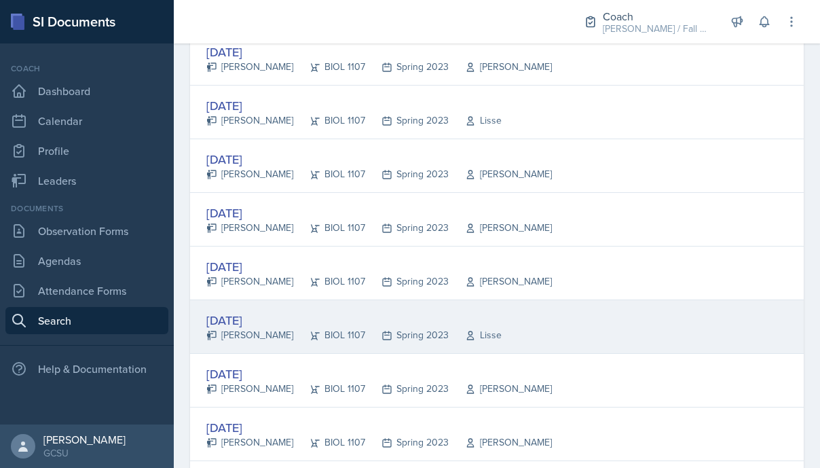
click at [420, 316] on div "Feb 15th, 2023" at bounding box center [353, 320] width 295 height 18
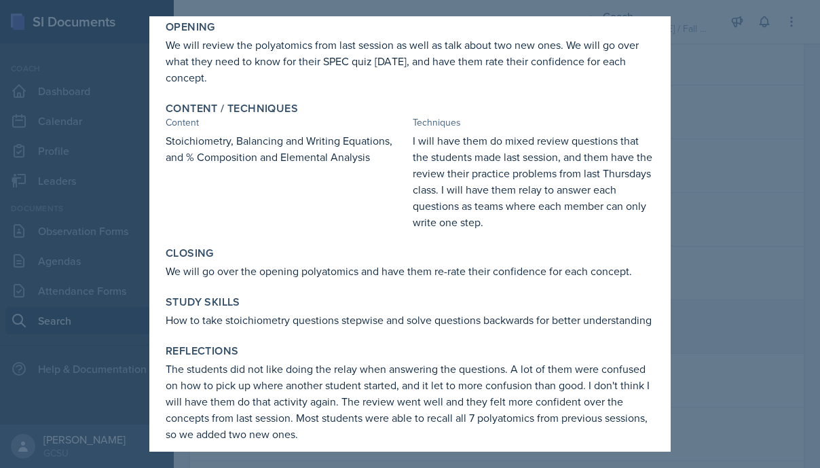
scroll to position [79, 0]
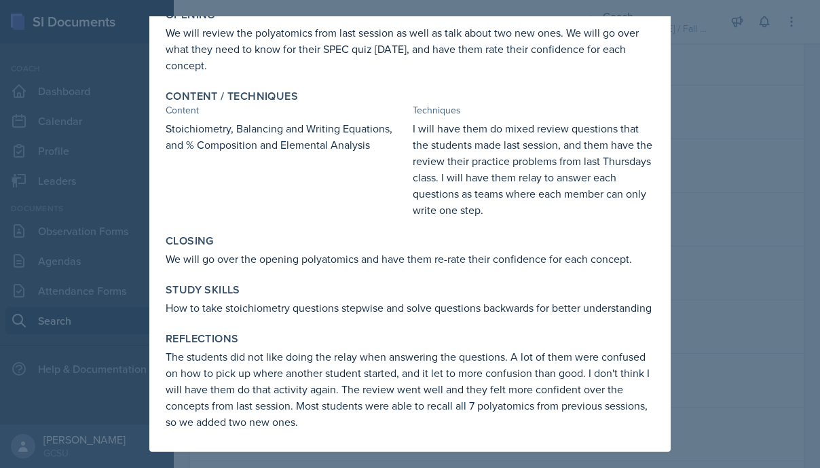
click at [727, 237] on div at bounding box center [410, 234] width 820 height 468
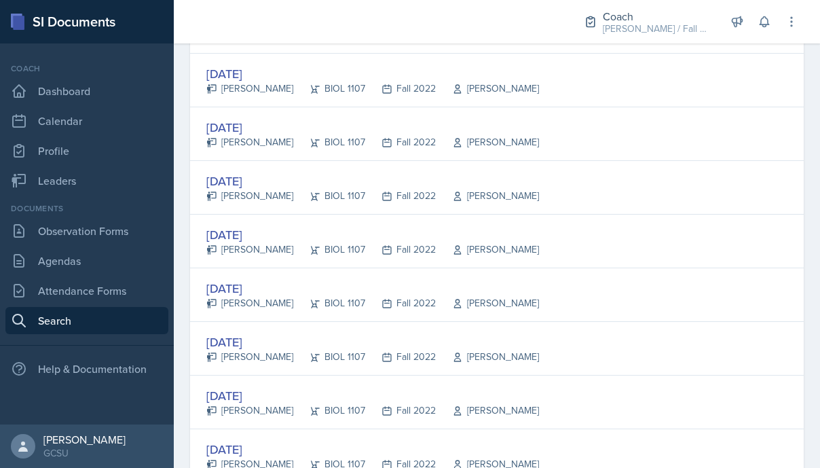
scroll to position [1774, 0]
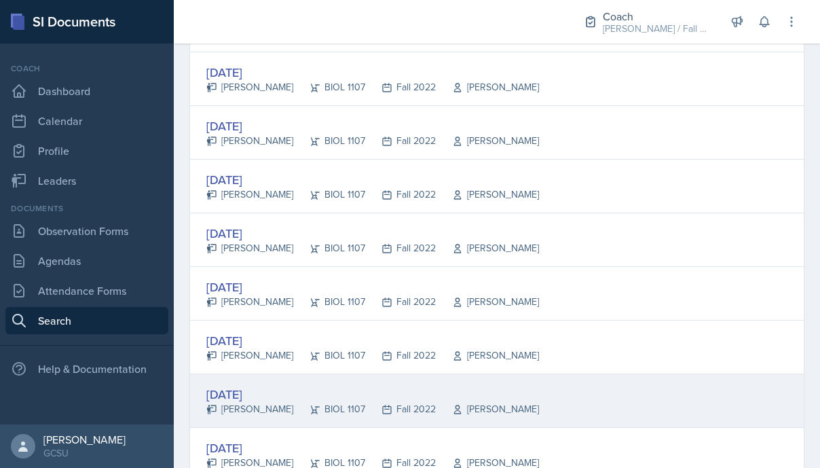
click at [334, 398] on div "Oct 6th, 2022" at bounding box center [372, 394] width 333 height 18
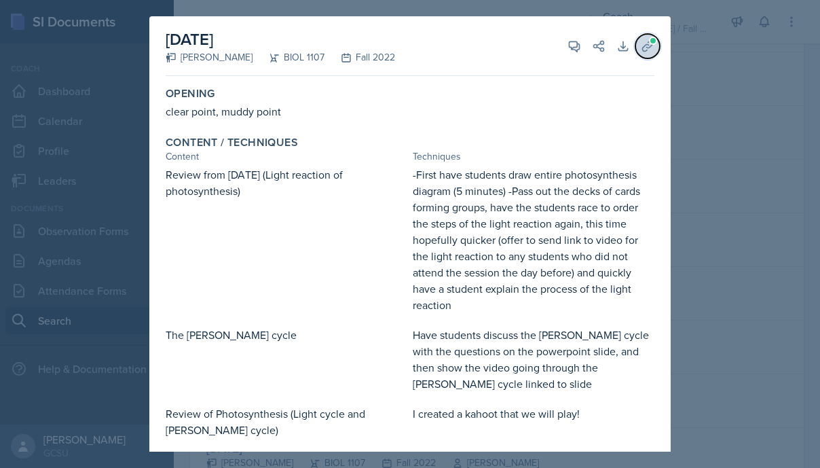
click at [655, 44] on button "Uploads" at bounding box center [648, 46] width 24 height 24
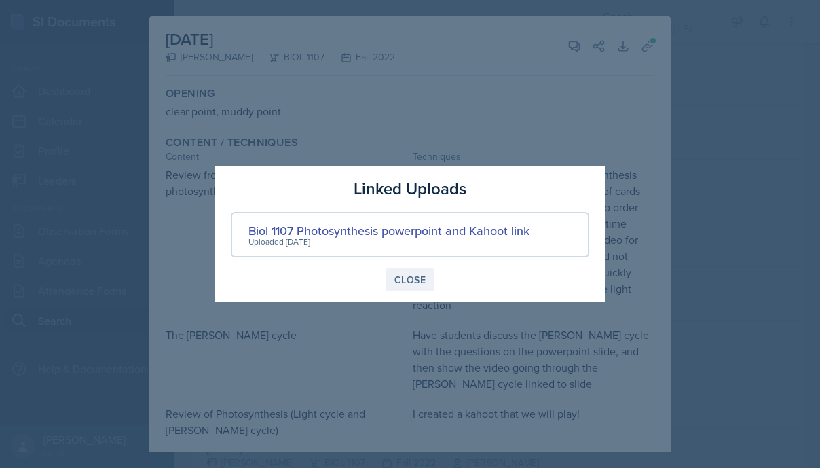
click at [420, 277] on div "Close" at bounding box center [409, 279] width 31 height 11
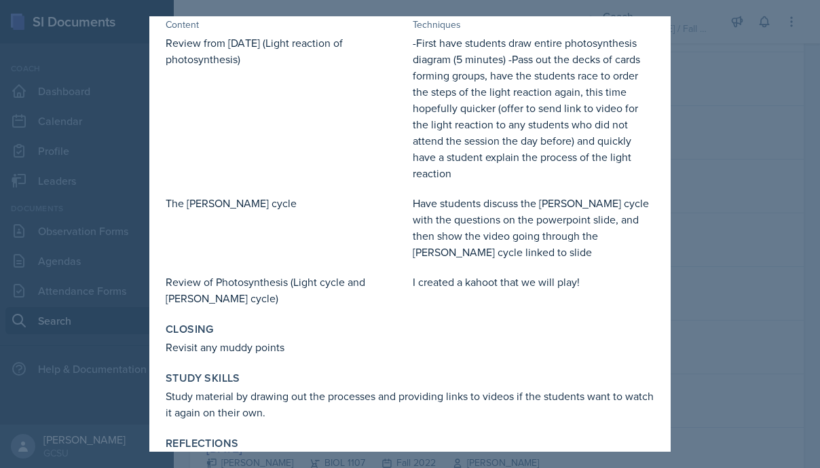
scroll to position [236, 0]
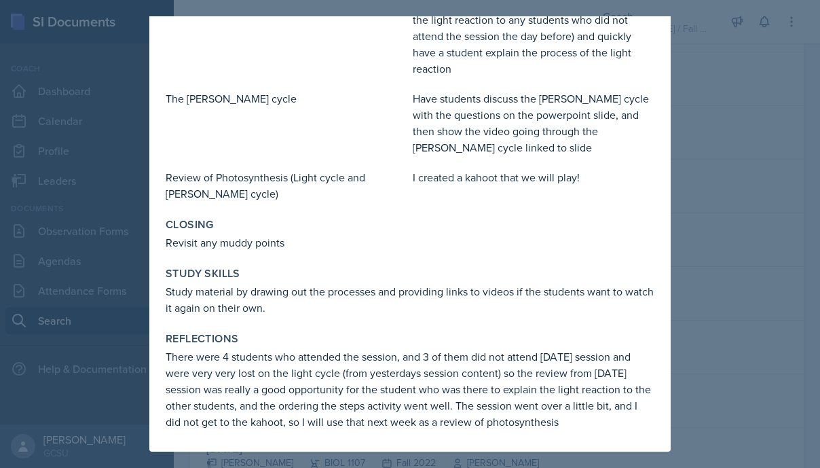
click at [703, 292] on div at bounding box center [410, 234] width 820 height 468
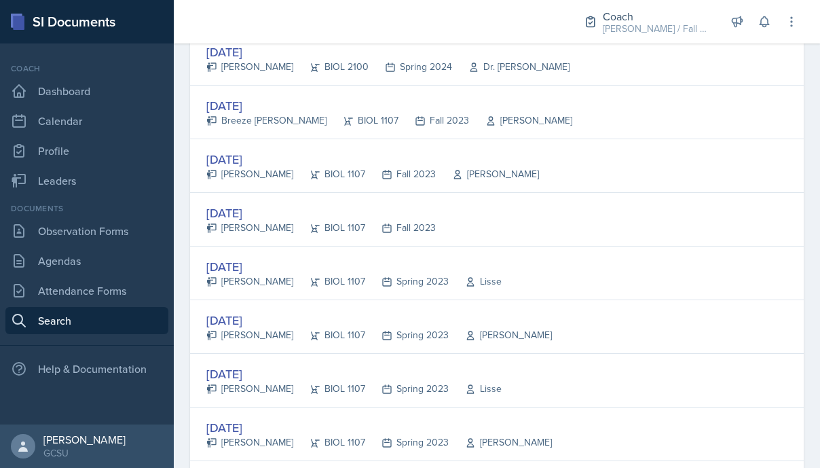
scroll to position [0, 0]
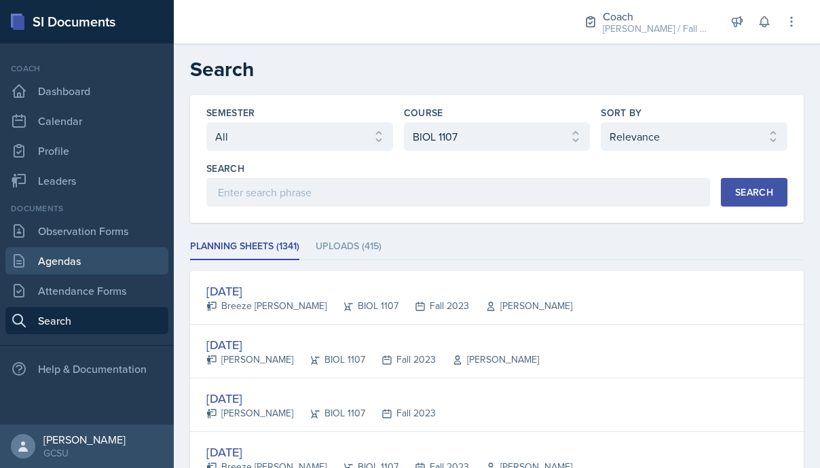
click at [92, 253] on link "Agendas" at bounding box center [86, 260] width 163 height 27
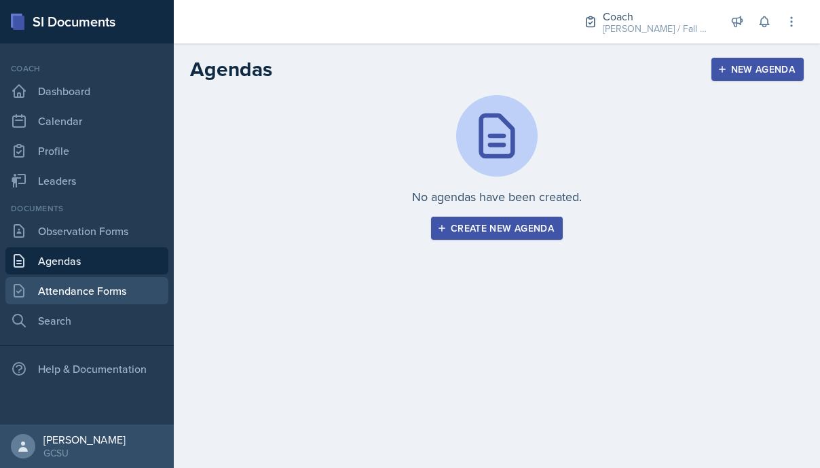
click at [96, 291] on link "Attendance Forms" at bounding box center [86, 290] width 163 height 27
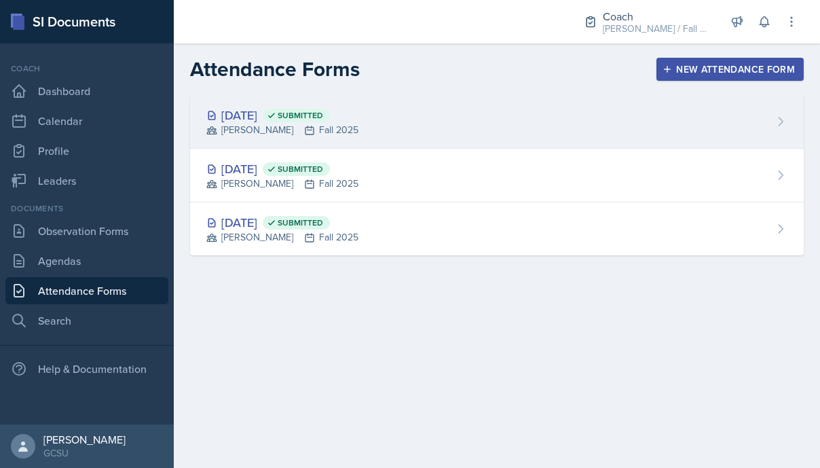
click at [345, 135] on div "[PERSON_NAME] Fall 2025" at bounding box center [282, 130] width 152 height 14
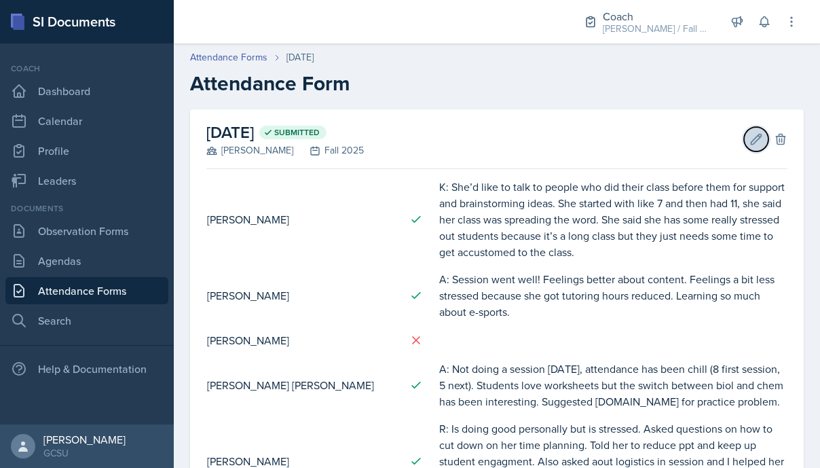
click at [758, 143] on icon at bounding box center [757, 139] width 14 height 14
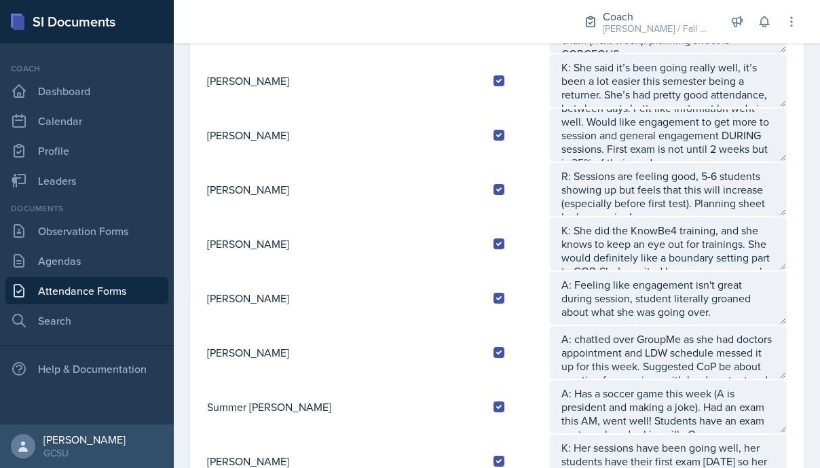
scroll to position [997, 0]
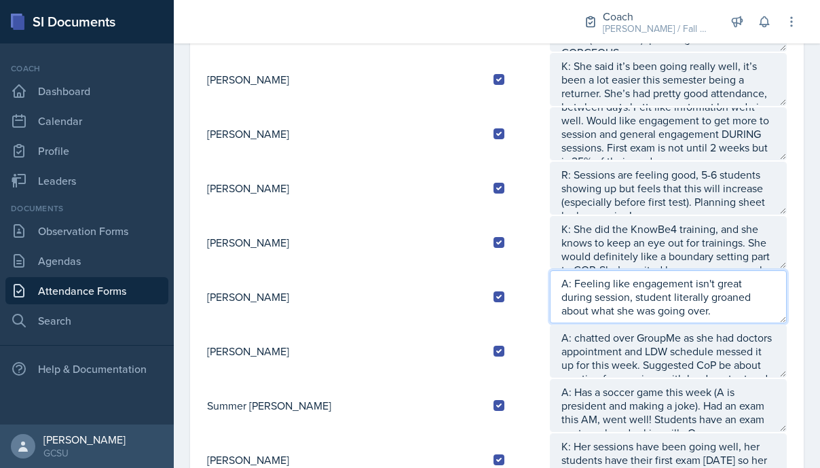
click at [578, 322] on textarea "A: Feeling like engagement isn't great during session, student literally groane…" at bounding box center [668, 296] width 237 height 53
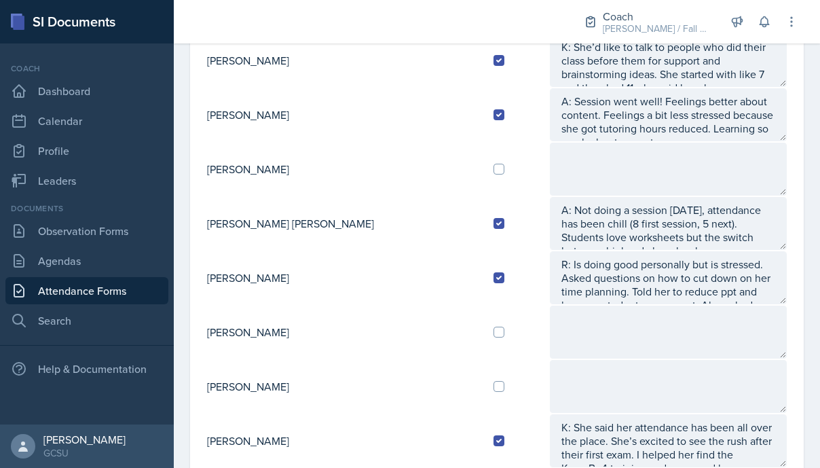
scroll to position [0, 0]
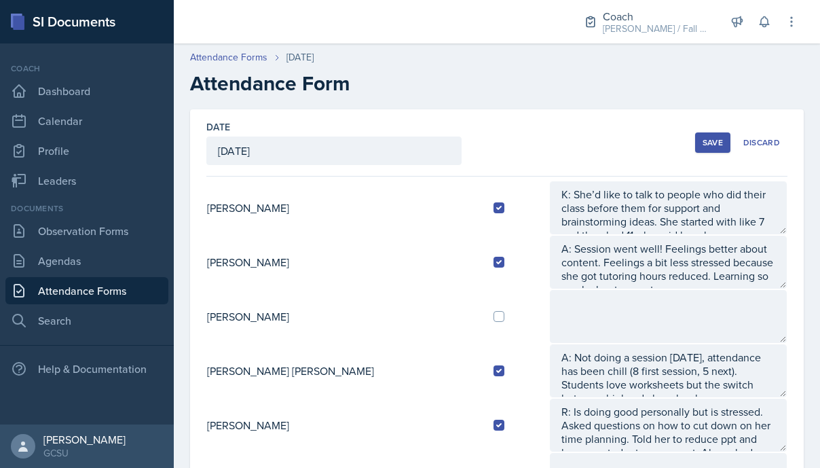
click at [720, 137] on div "Save" at bounding box center [713, 142] width 20 height 11
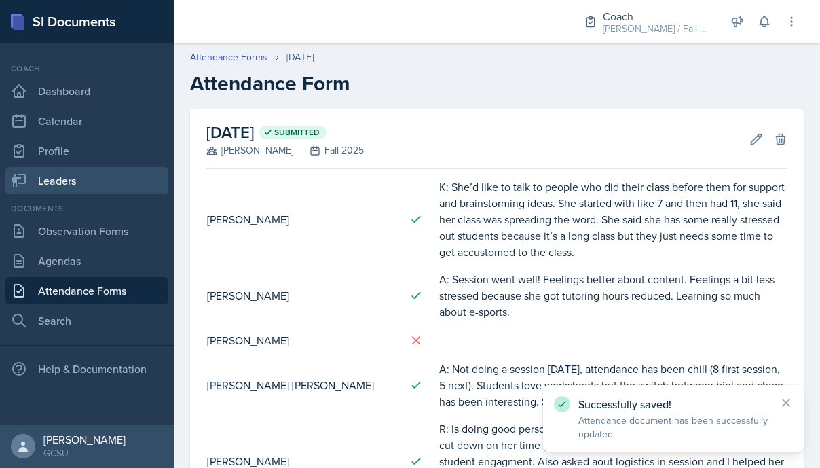
click at [94, 181] on link "Leaders" at bounding box center [86, 180] width 163 height 27
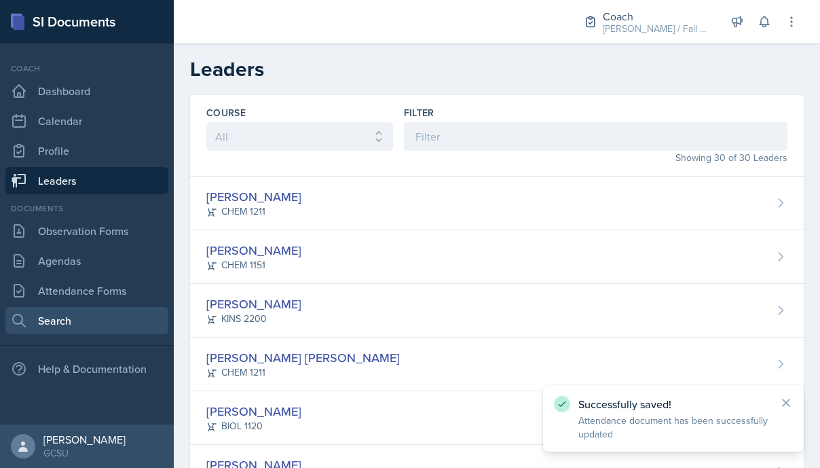
click at [82, 320] on link "Search" at bounding box center [86, 320] width 163 height 27
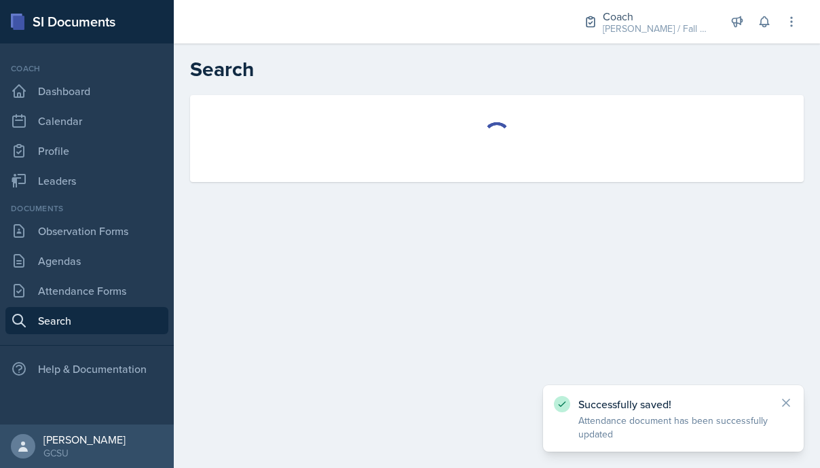
select select "all"
select select "1"
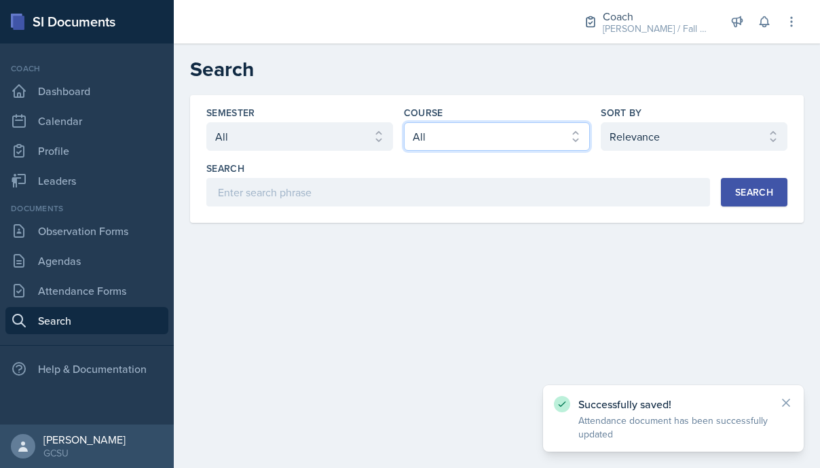
click at [492, 132] on select "Select course All ACCT 3101 ACCT 3102 ASTR 1000 BIOL 1100 BIOL 1107 BIOL 1108 B…" at bounding box center [497, 136] width 187 height 29
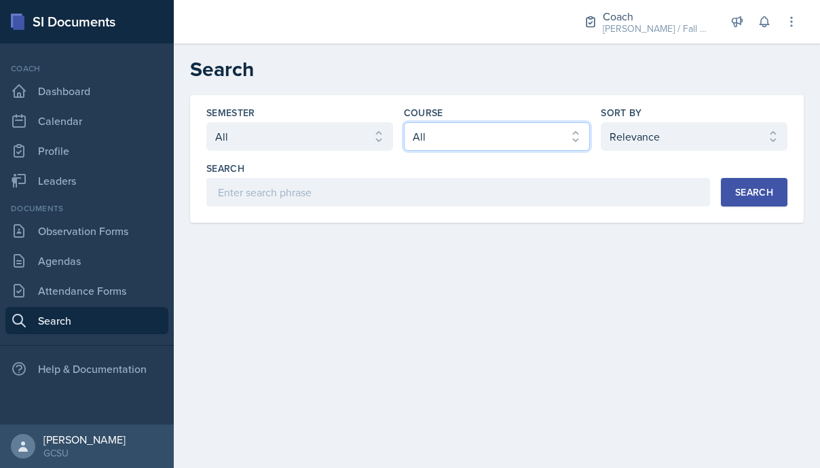
click at [404, 122] on select "Select course All ACCT 3101 ACCT 3102 ASTR 1000 BIOL 1100 BIOL 1107 BIOL 1108 B…" at bounding box center [497, 136] width 187 height 29
click at [467, 143] on select "Select course All ACCT 3101 ACCT 3102 ASTR 1000 BIOL 1100 BIOL 1107 BIOL 1108 B…" at bounding box center [497, 136] width 187 height 29
click at [404, 122] on select "Select course All ACCT 3101 ACCT 3102 ASTR 1000 BIOL 1100 BIOL 1107 BIOL 1108 B…" at bounding box center [497, 136] width 187 height 29
click at [478, 141] on select "Select course All ACCT 3101 ACCT 3102 ASTR 1000 BIOL 1100 BIOL 1107 BIOL 1108 B…" at bounding box center [497, 136] width 187 height 29
select select "6d02d006-d2ce-4ab3-bc11-53b48f3c94ca"
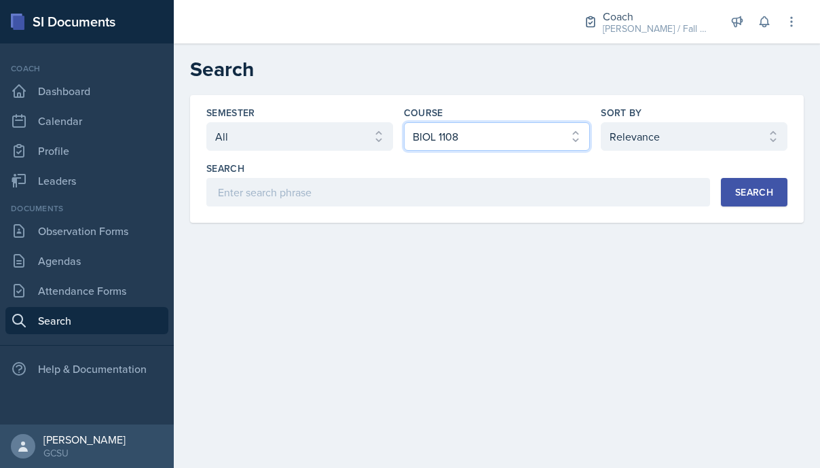
click at [404, 122] on select "Select course All ACCT 3101 ACCT 3102 ASTR 1000 BIOL 1100 BIOL 1107 BIOL 1108 B…" at bounding box center [497, 136] width 187 height 29
click at [738, 194] on div "Search" at bounding box center [754, 192] width 38 height 11
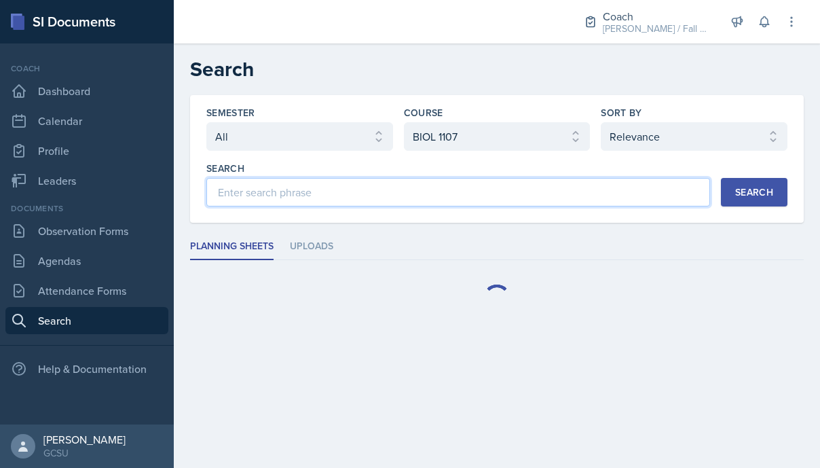
click at [378, 201] on input at bounding box center [458, 192] width 504 height 29
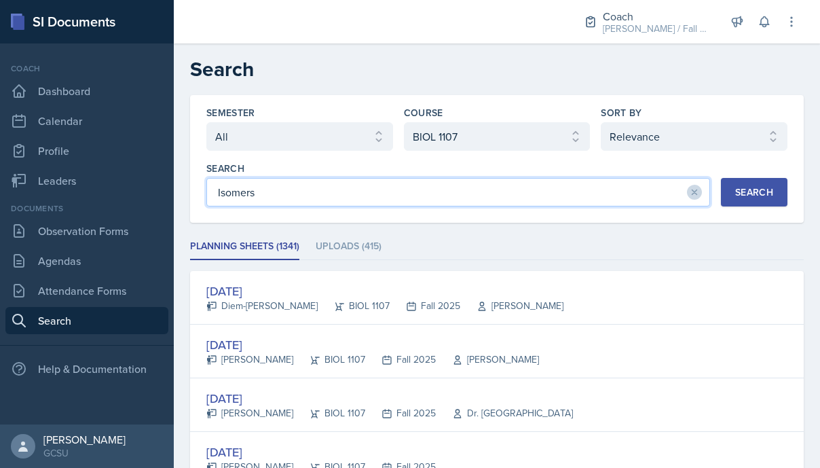
type input "Isomers"
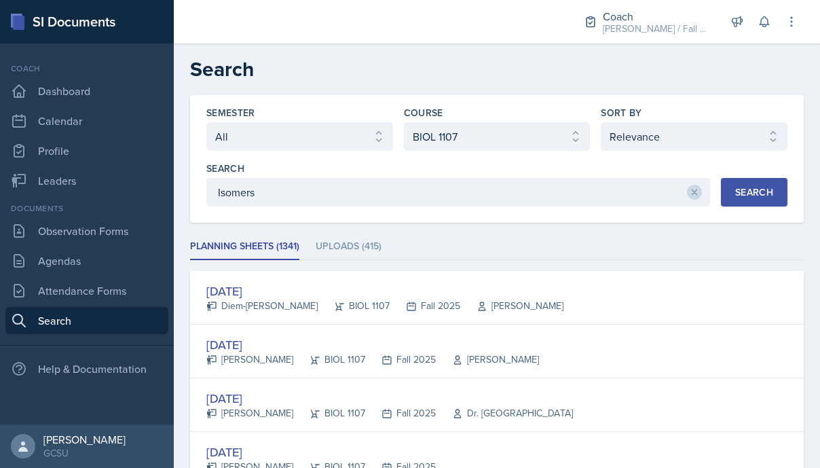
click at [759, 203] on button "Search" at bounding box center [754, 192] width 67 height 29
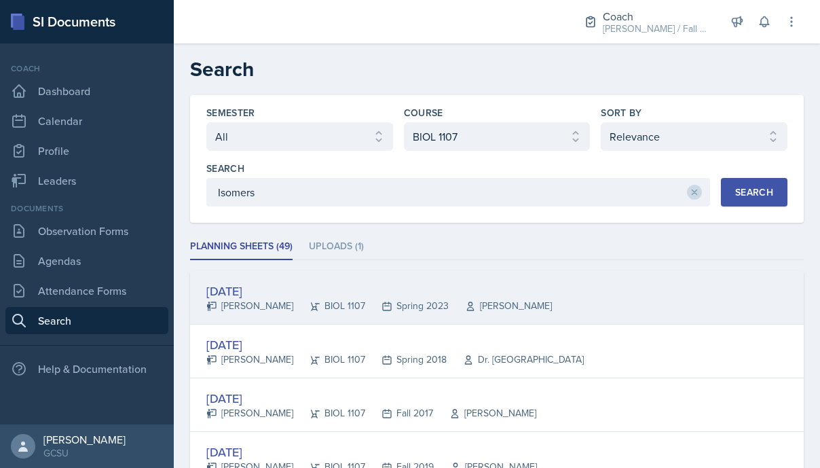
click at [378, 293] on div "Feb 1st, 2023" at bounding box center [379, 291] width 346 height 18
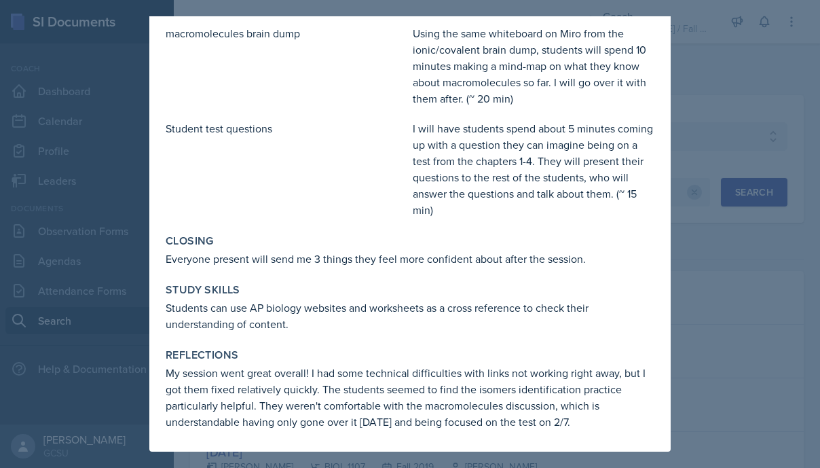
scroll to position [459, 0]
click at [676, 351] on div at bounding box center [410, 234] width 820 height 468
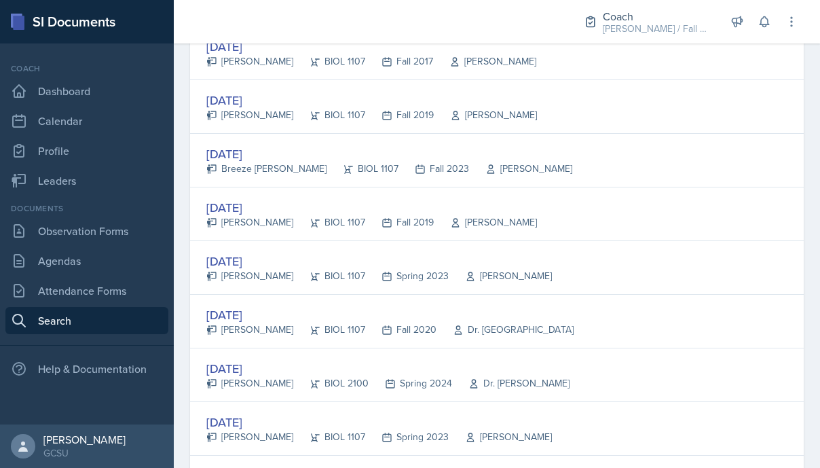
scroll to position [354, 0]
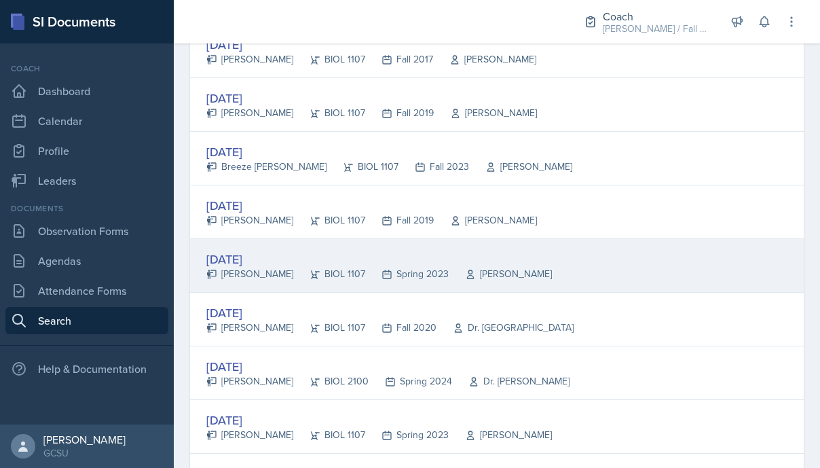
click at [259, 274] on div "Brooke DePoi" at bounding box center [249, 274] width 87 height 14
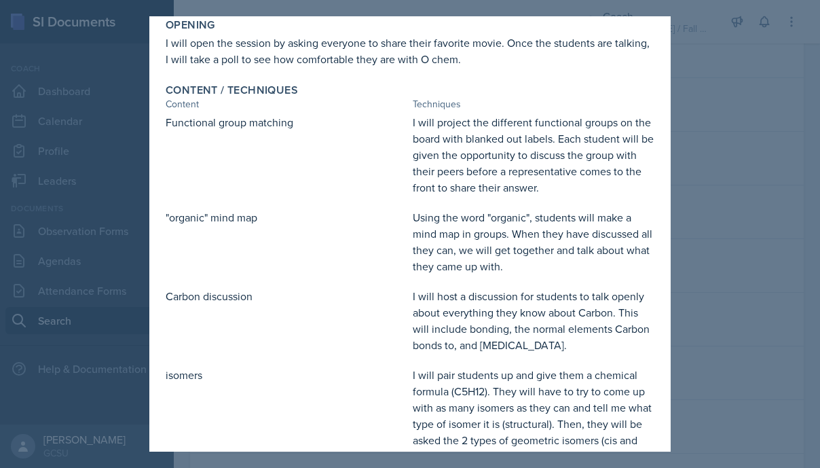
scroll to position [67, 0]
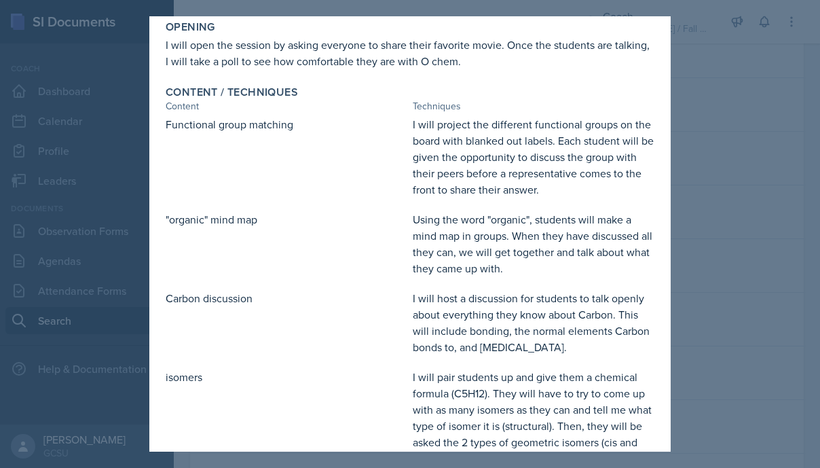
click at [198, 46] on div "I will open the session by asking everyone to share their favorite movie. Once …" at bounding box center [410, 53] width 489 height 33
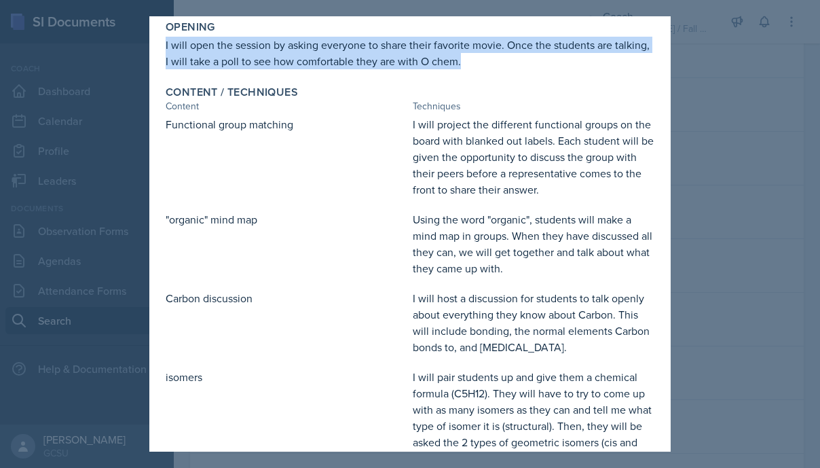
drag, startPoint x: 162, startPoint y: 45, endPoint x: 464, endPoint y: 71, distance: 303.2
click at [464, 71] on div "Opening I will open the session by asking everyone to share their favorite movi…" at bounding box center [410, 45] width 500 height 60
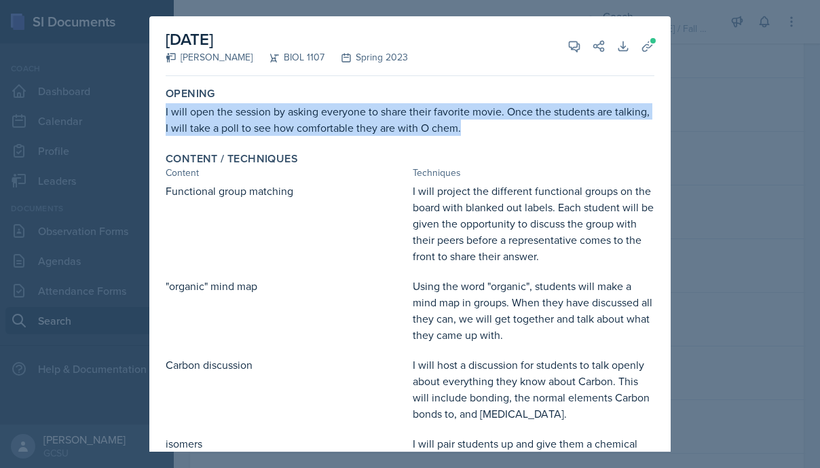
click at [484, 134] on div "I will open the session by asking everyone to share their favorite movie. Once …" at bounding box center [410, 119] width 489 height 33
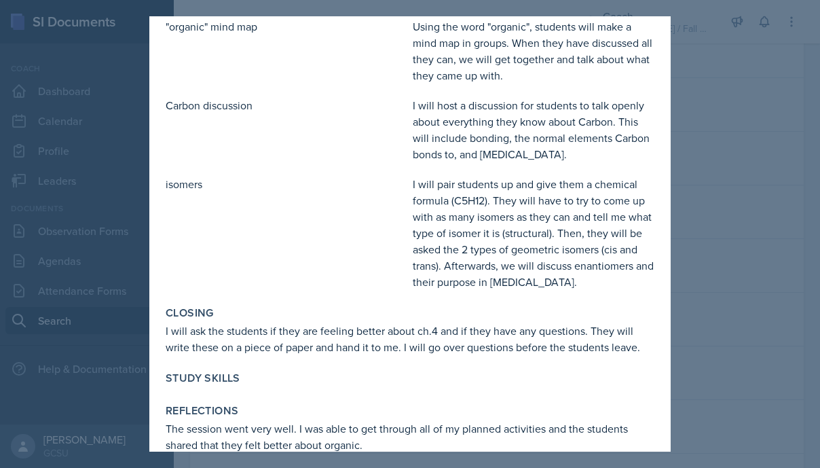
scroll to position [276, 0]
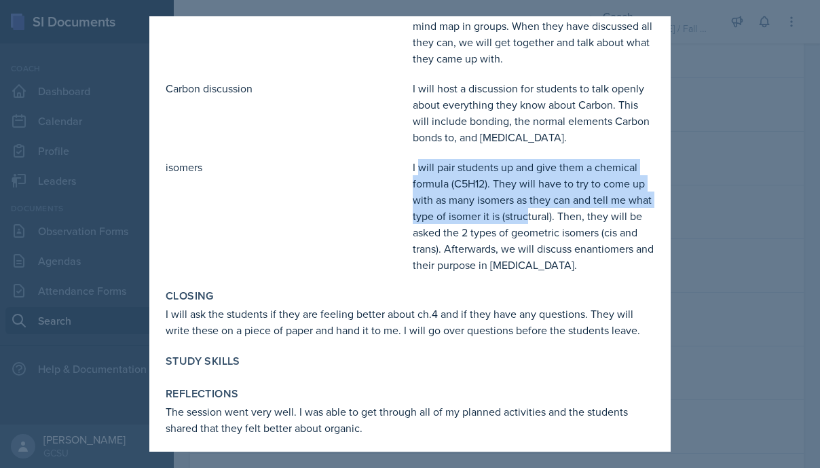
drag, startPoint x: 419, startPoint y: 168, endPoint x: 525, endPoint y: 208, distance: 113.5
click at [526, 209] on div "I will pair students up and give them a chemical formula (C5H12). They will hav…" at bounding box center [534, 216] width 242 height 114
click at [562, 257] on div "I will pair students up and give them a chemical formula (C5H12). They will hav…" at bounding box center [534, 216] width 242 height 114
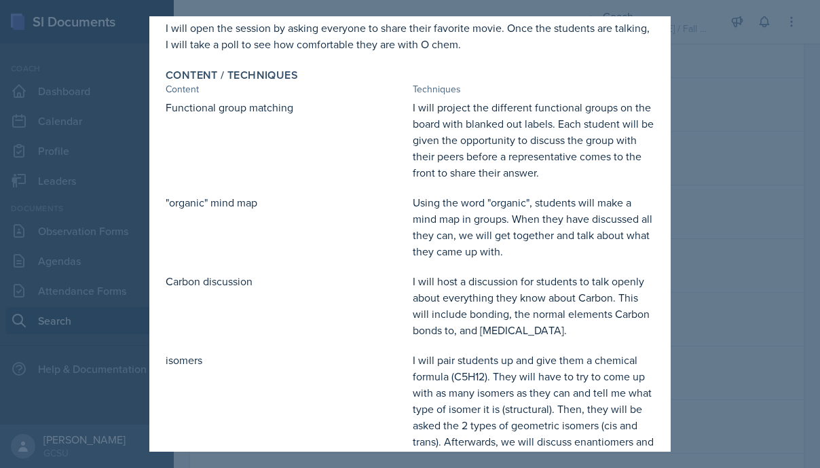
scroll to position [0, 0]
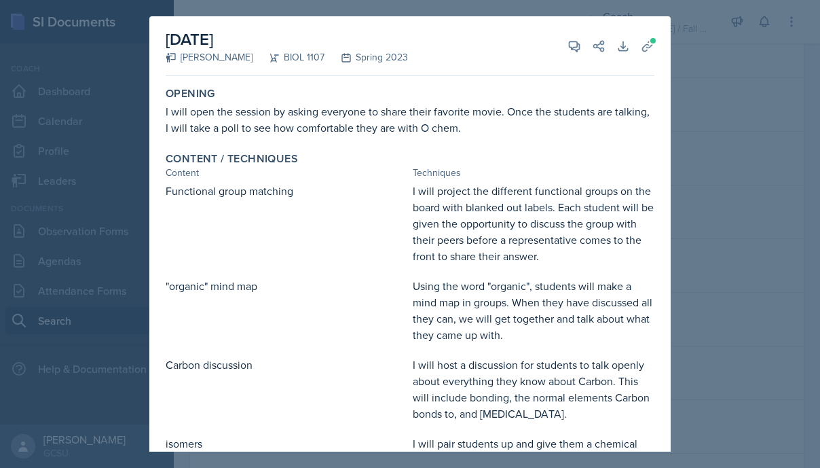
click at [769, 252] on div at bounding box center [410, 234] width 820 height 468
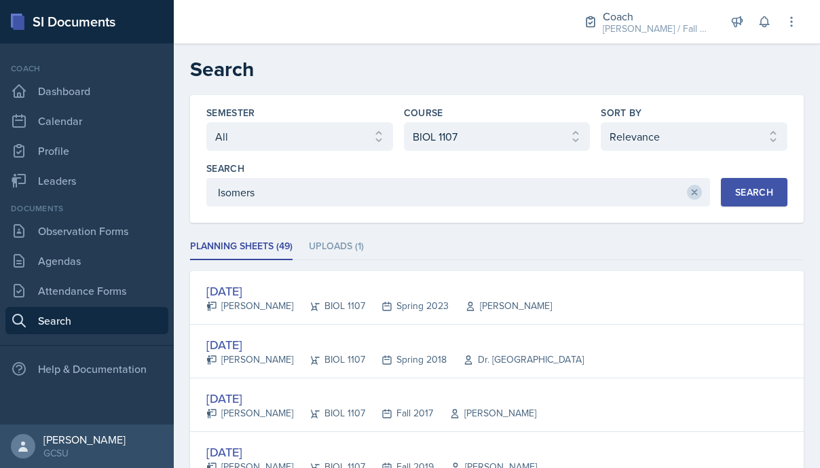
click at [697, 194] on icon at bounding box center [695, 192] width 10 height 10
click at [309, 144] on select "Select semester All Fall 2025 Spring 2025 Fall 2024 Spring 2024 Fall 2023 Sprin…" at bounding box center [299, 136] width 187 height 29
click at [637, 136] on select "Select sort by Relevance Document Date (Asc) Document Date (Desc)" at bounding box center [694, 136] width 187 height 29
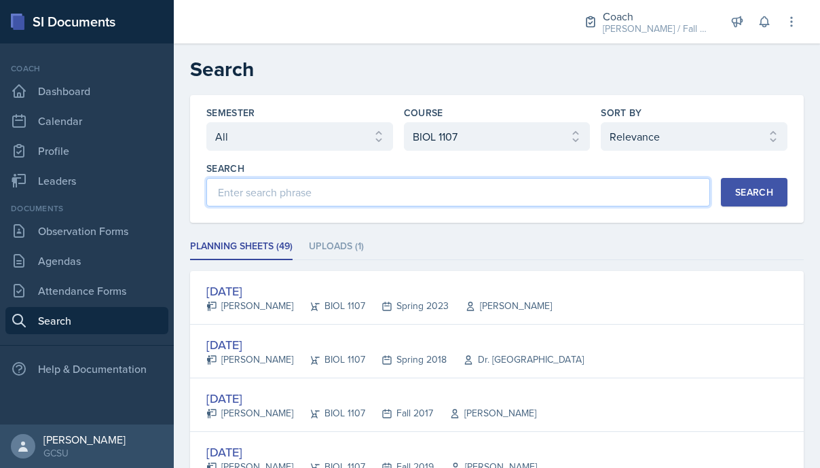
click at [555, 193] on input at bounding box center [458, 192] width 504 height 29
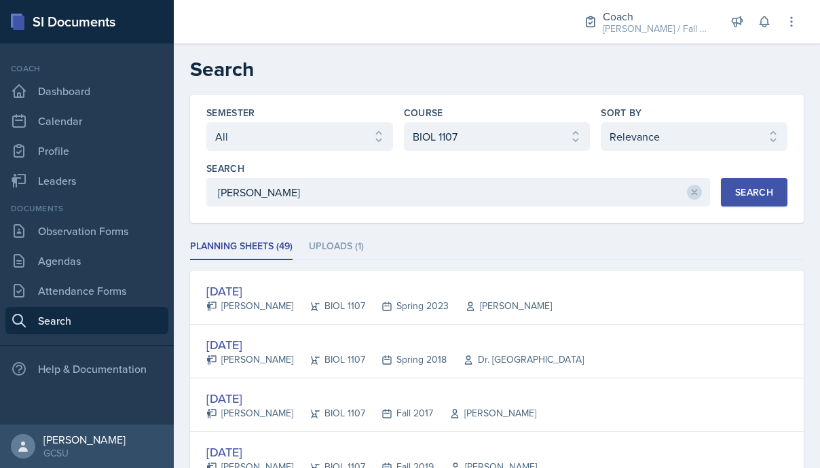
click at [783, 196] on button "Search" at bounding box center [754, 192] width 67 height 29
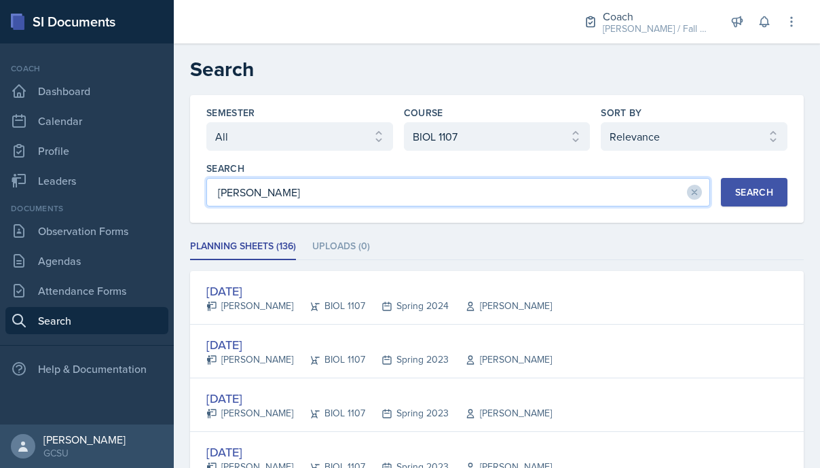
click at [321, 189] on input "Brooke DePoi" at bounding box center [458, 192] width 504 height 29
type input "Isomers"
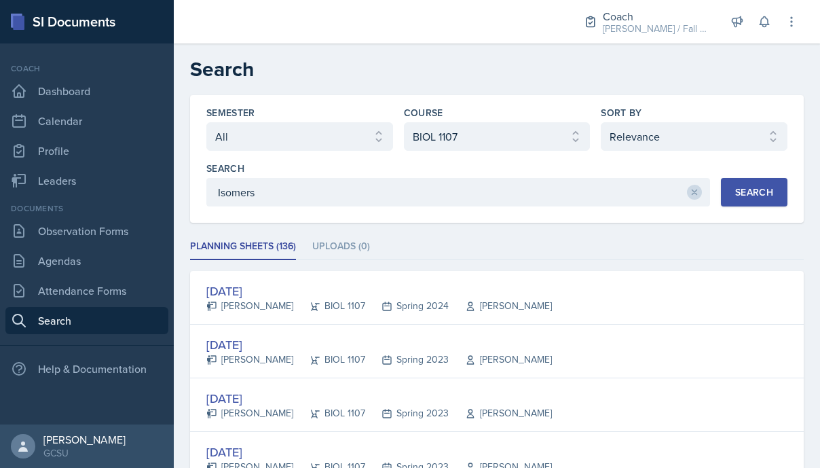
click at [764, 205] on button "Search" at bounding box center [754, 192] width 67 height 29
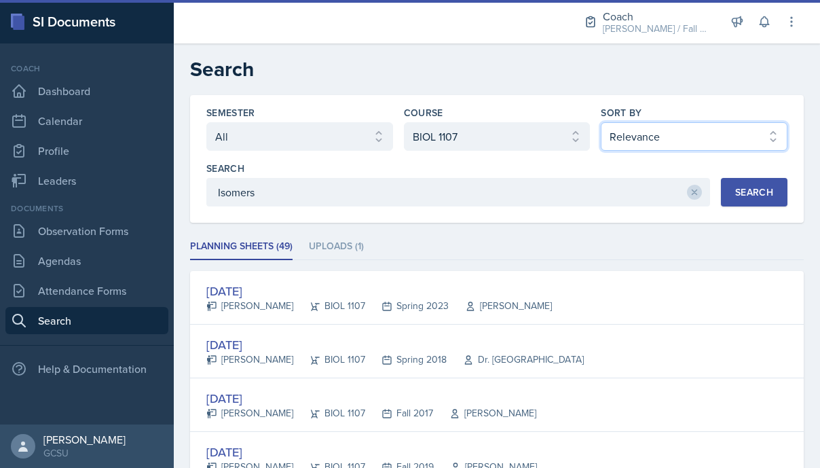
click at [676, 134] on select "Select sort by Relevance Document Date (Asc) Document Date (Desc)" at bounding box center [694, 136] width 187 height 29
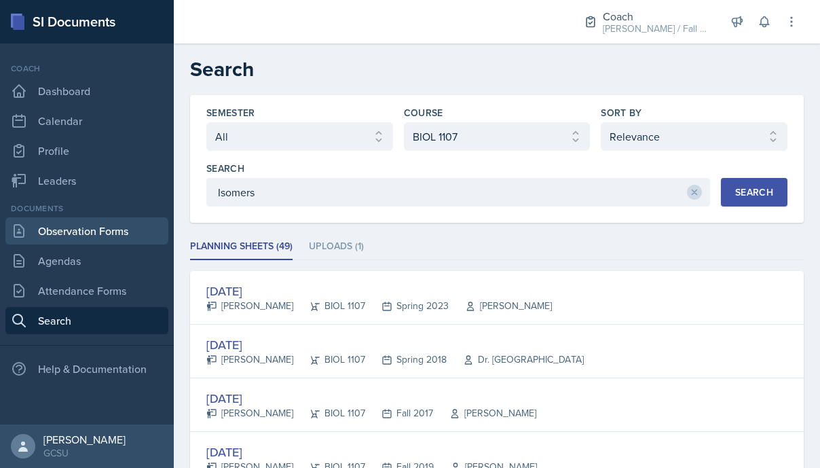
click at [89, 223] on link "Observation Forms" at bounding box center [86, 230] width 163 height 27
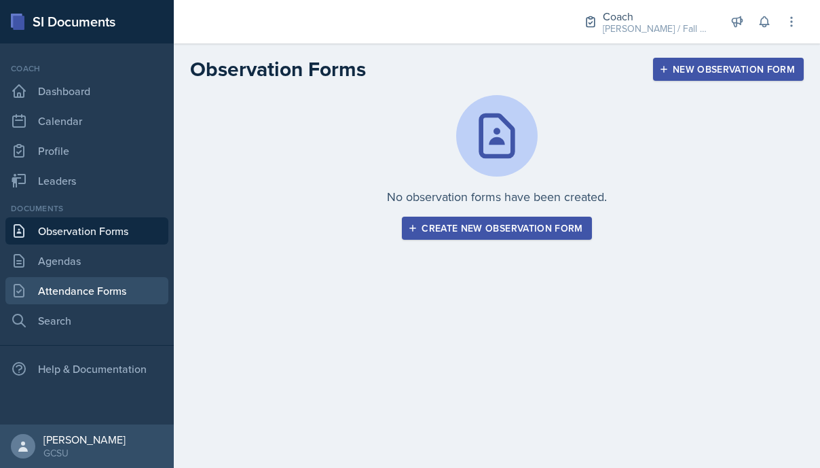
click at [89, 283] on link "Attendance Forms" at bounding box center [86, 290] width 163 height 27
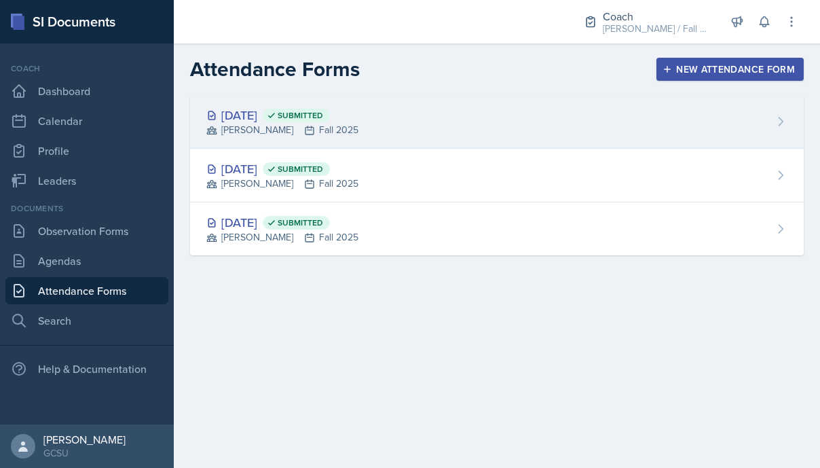
click at [392, 132] on div "[DATE] Submitted [PERSON_NAME] Fall 2025" at bounding box center [497, 122] width 614 height 54
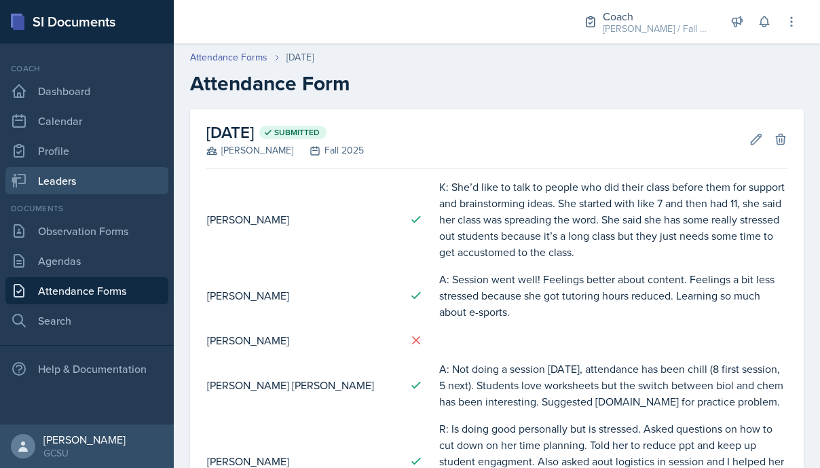
click at [75, 181] on link "Leaders" at bounding box center [86, 180] width 163 height 27
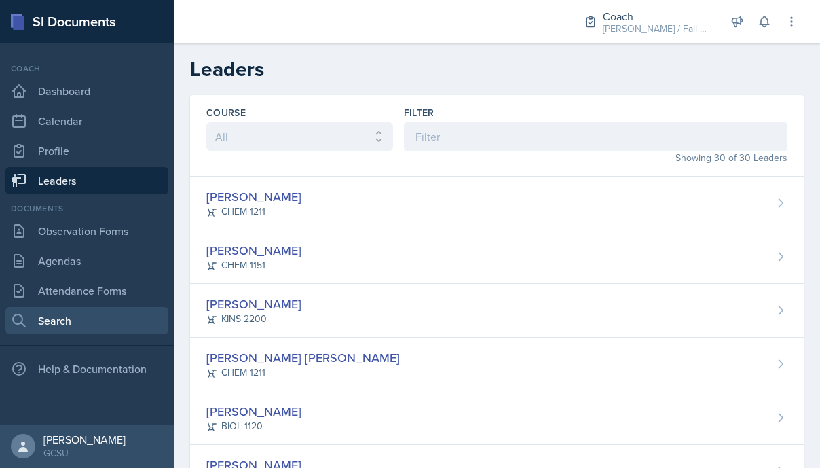
click at [73, 328] on link "Search" at bounding box center [86, 320] width 163 height 27
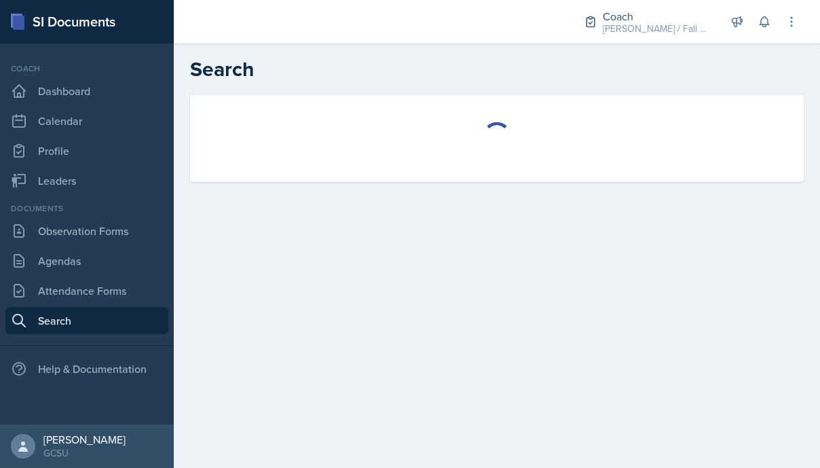
select select "all"
select select "1"
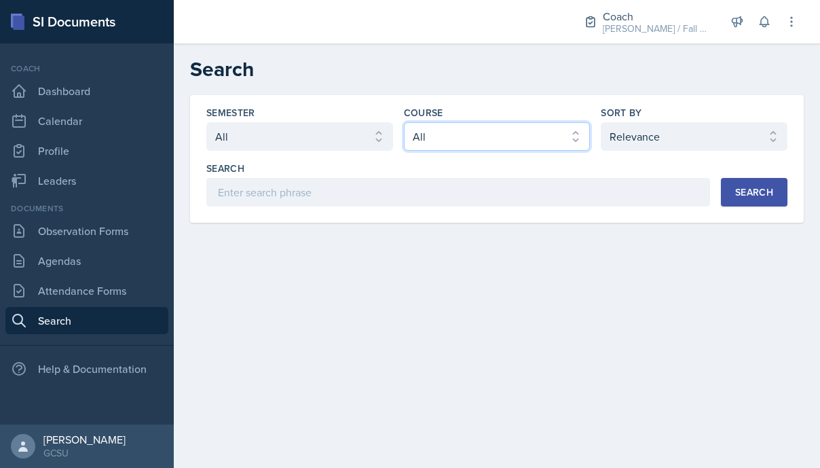
click at [470, 124] on select "Select course All ACCT 3101 ACCT 3102 ASTR 1000 BIOL 1100 BIOL 1107 BIOL 1108 B…" at bounding box center [497, 136] width 187 height 29
select select "6d02d006-d2ce-4ab3-bc11-53b48f3c94ca"
click at [404, 122] on select "Select course All ACCT 3101 ACCT 3102 ASTR 1000 BIOL 1100 BIOL 1107 BIOL 1108 B…" at bounding box center [497, 136] width 187 height 29
click at [767, 201] on button "Search" at bounding box center [754, 192] width 67 height 29
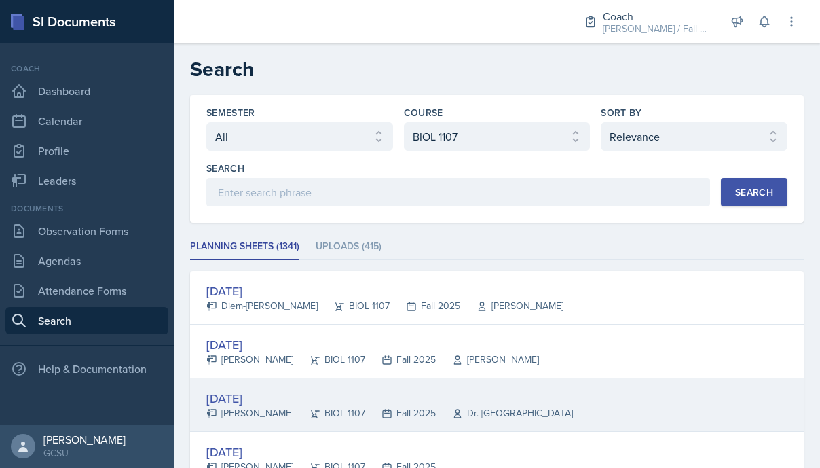
click at [401, 390] on div "[DATE]" at bounding box center [389, 398] width 367 height 18
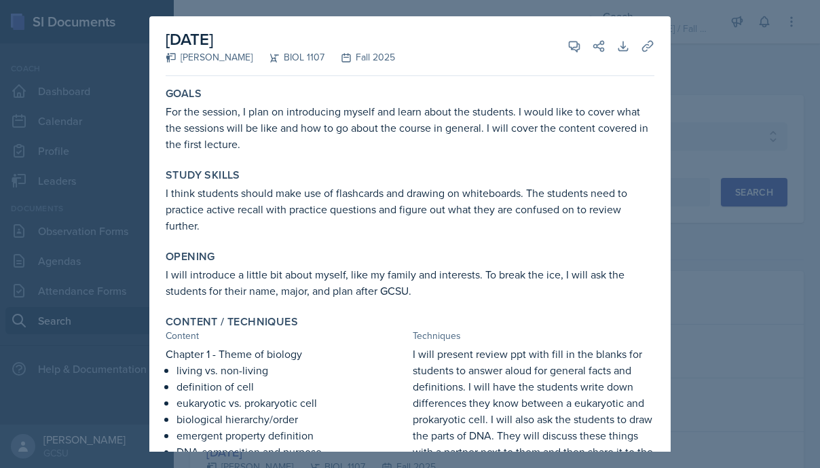
click at [719, 62] on div at bounding box center [410, 234] width 820 height 468
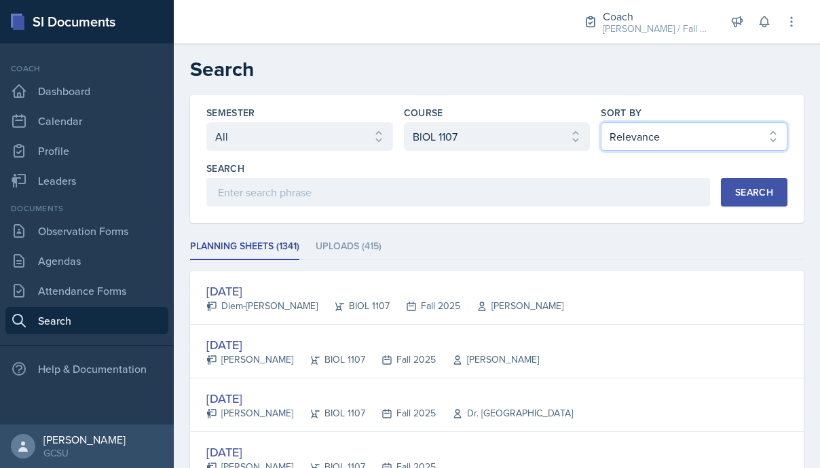
click at [741, 145] on select "Select sort by Relevance Document Date (Asc) Document Date (Desc)" at bounding box center [694, 136] width 187 height 29
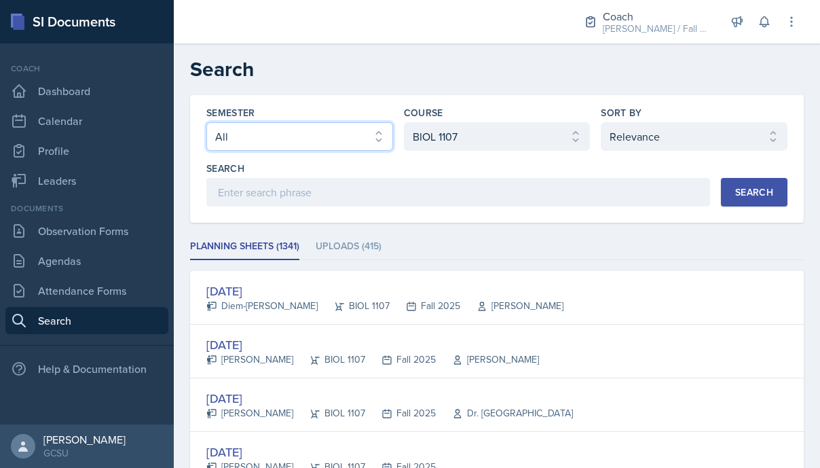
click at [306, 142] on select "Select semester All Fall 2025 Spring 2025 Fall 2024 Spring 2024 Fall 2023 Sprin…" at bounding box center [299, 136] width 187 height 29
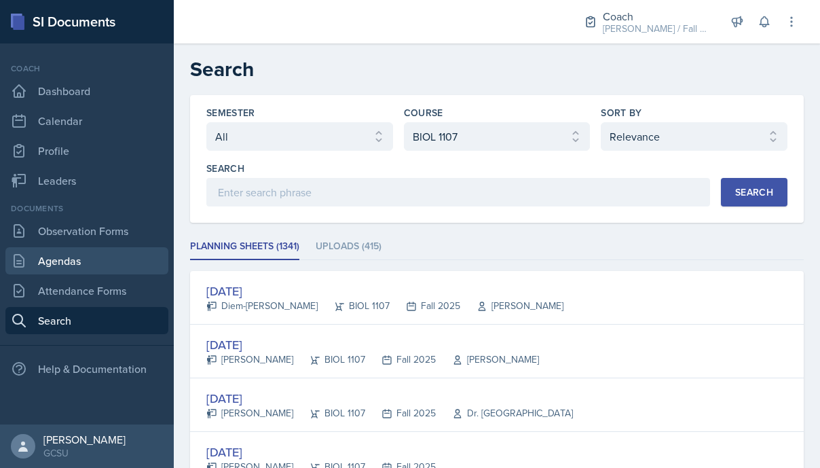
click at [75, 255] on link "Agendas" at bounding box center [86, 260] width 163 height 27
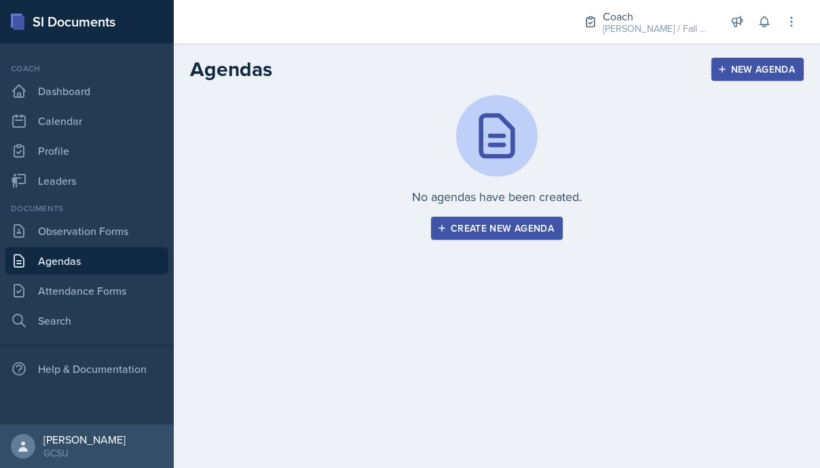
click at [67, 248] on link "Agendas" at bounding box center [86, 260] width 163 height 27
click at [61, 230] on link "Observation Forms" at bounding box center [86, 230] width 163 height 27
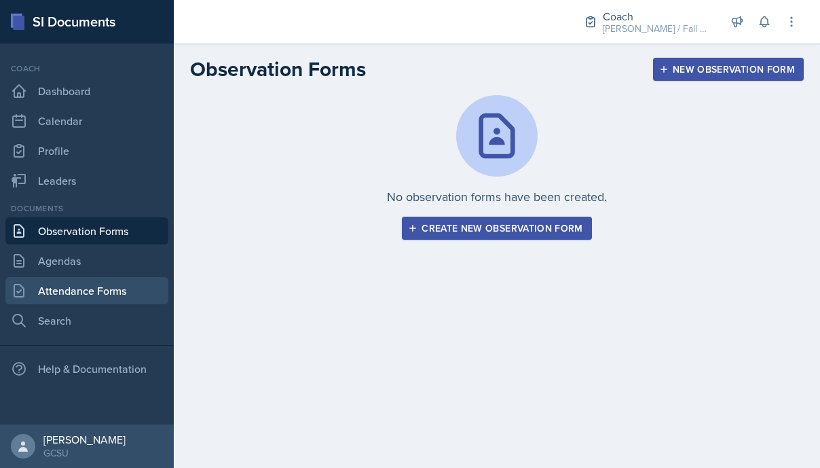
click at [65, 285] on link "Attendance Forms" at bounding box center [86, 290] width 163 height 27
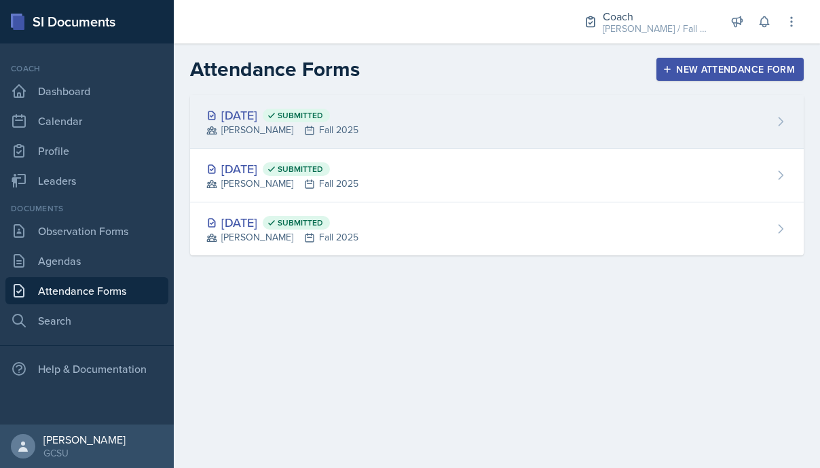
click at [308, 131] on div "[PERSON_NAME] Fall 2025" at bounding box center [282, 130] width 152 height 14
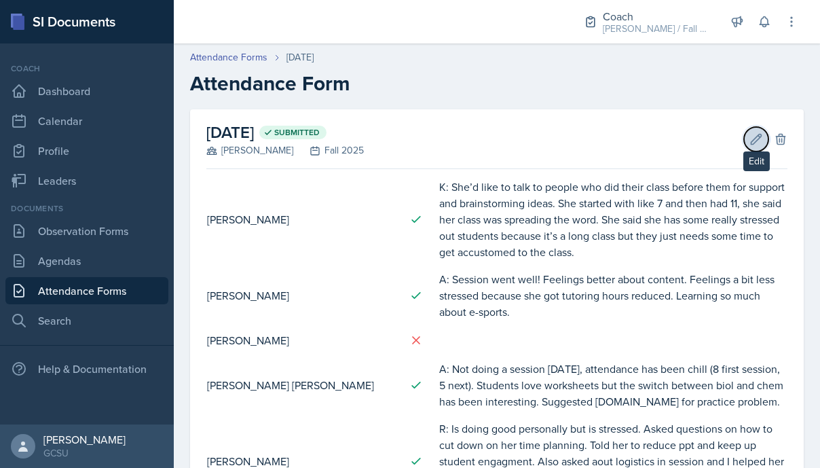
click at [751, 141] on icon at bounding box center [757, 139] width 14 height 14
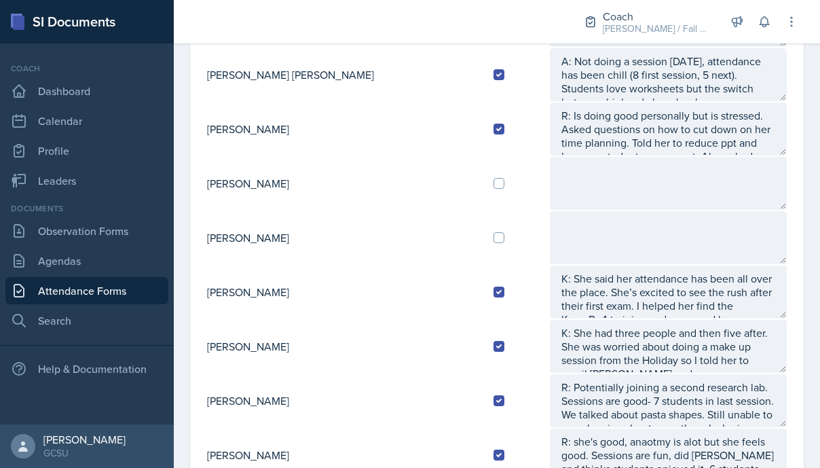
scroll to position [305, 0]
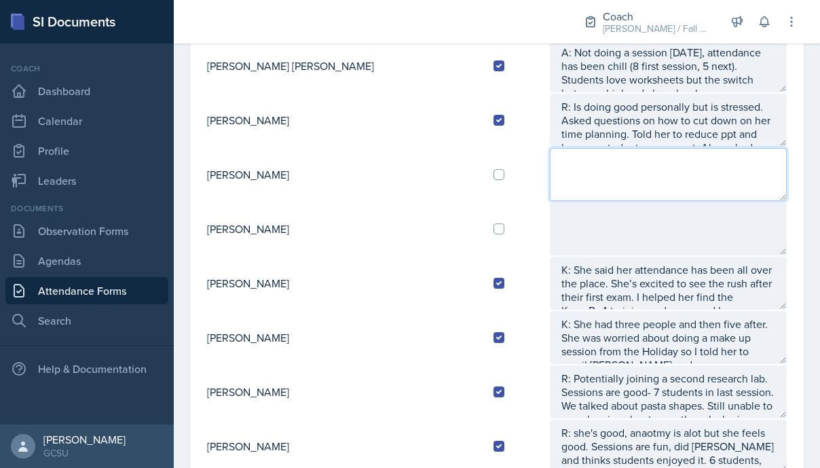
click at [573, 168] on textarea at bounding box center [668, 174] width 237 height 53
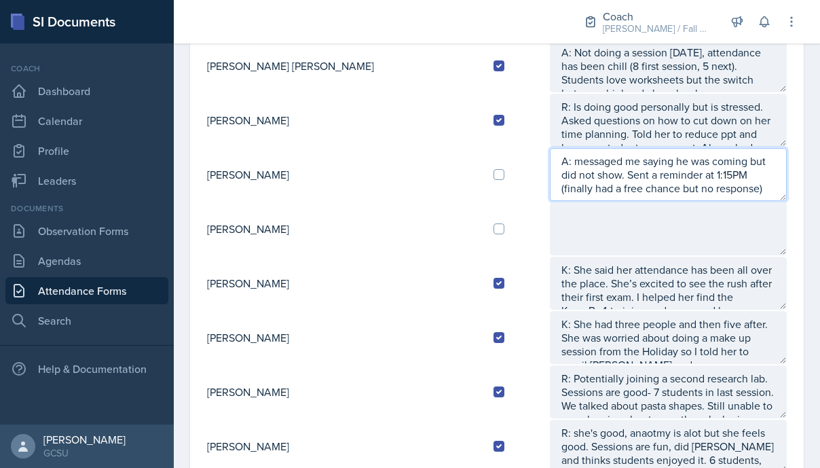
drag, startPoint x: 635, startPoint y: 188, endPoint x: 542, endPoint y: 188, distance: 93.0
click at [550, 188] on textarea "A: messaged me saying he was coming but did not show. Sent a reminder at 1:15PM…" at bounding box center [668, 174] width 237 height 53
click at [550, 189] on textarea "A: messaged me saying he was coming but did not show. Sent a reminder at 1:15PM…" at bounding box center [668, 174] width 237 height 53
click at [653, 183] on textarea "A: messaged me saying he was coming but did not show. Sent a reminder at 1:15PM…" at bounding box center [668, 174] width 237 height 53
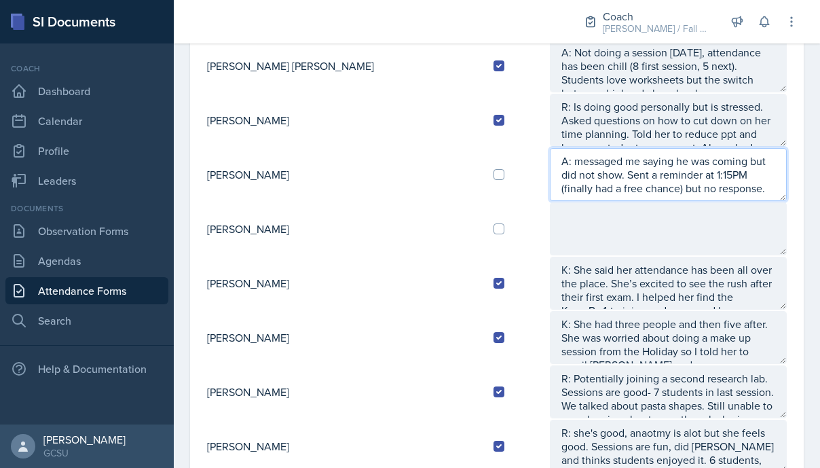
drag, startPoint x: 665, startPoint y: 187, endPoint x: 538, endPoint y: 178, distance: 126.7
click at [550, 178] on textarea "A: messaged me saying he was coming but did not show. Sent a reminder at 1:15PM…" at bounding box center [668, 174] width 237 height 53
type textarea "A: messaged me saying he was coming but did not show. Sent a reminder at 1:15PM…"
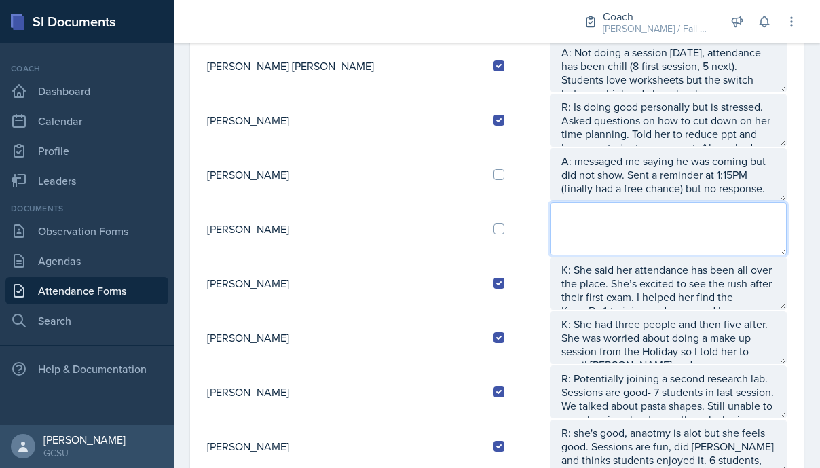
click at [550, 220] on textarea at bounding box center [668, 228] width 237 height 53
paste textarea "Sent a reminder at 1:15PM (finally had a free chance) but no response."
click at [550, 216] on textarea "A; Sent a reminder at 1:15PM (finally had a free chance) but no response." at bounding box center [668, 228] width 237 height 53
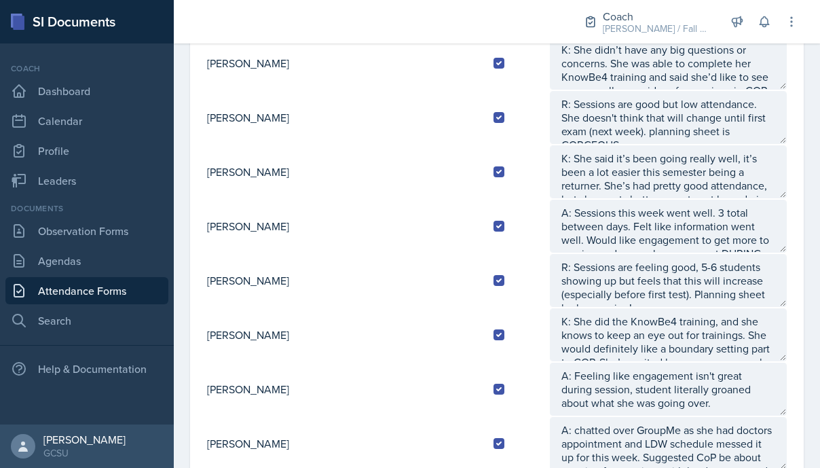
scroll to position [0, 0]
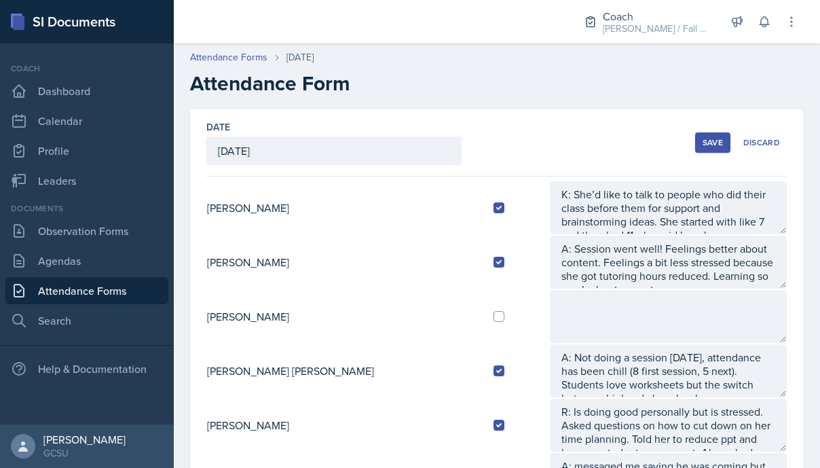
type textarea "A: Sent a reminder at 1:15PM (finally had a free chance) but no response."
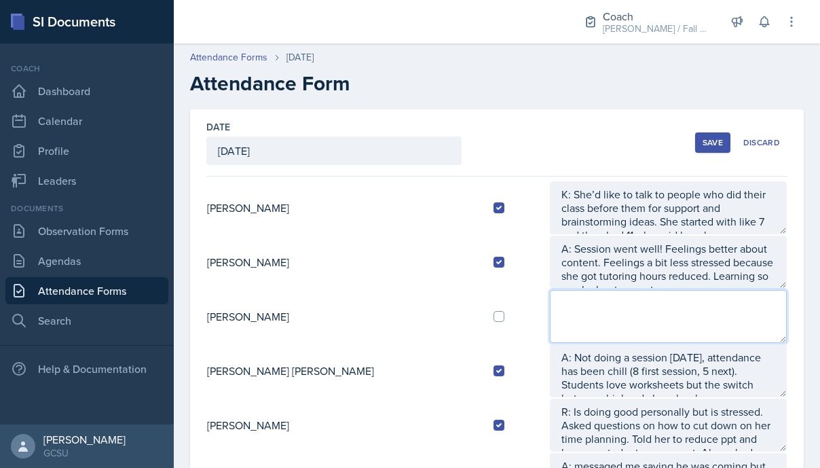
click at [579, 333] on textarea at bounding box center [668, 316] width 237 height 53
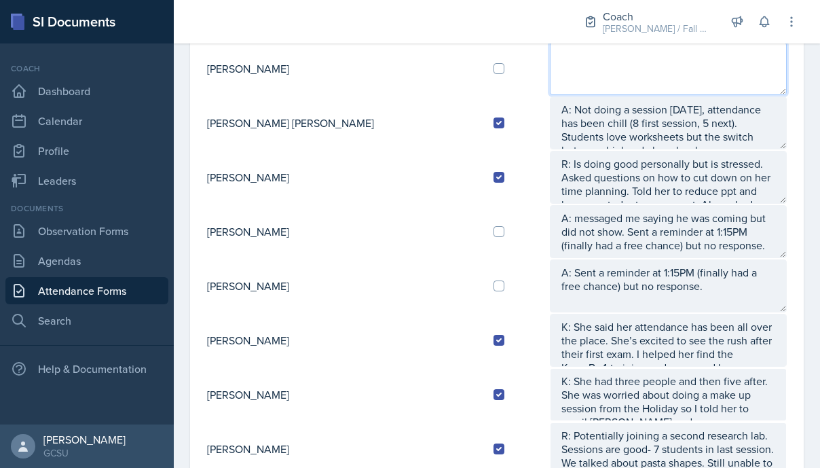
scroll to position [263, 0]
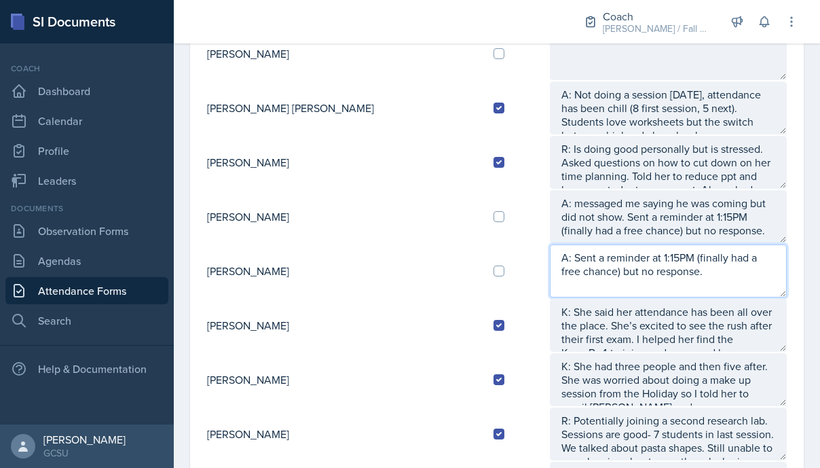
drag, startPoint x: 638, startPoint y: 270, endPoint x: 480, endPoint y: 259, distance: 157.9
click at [480, 259] on tr "Nathan Choi A: Sent a reminder at 1:15PM (finally had a free chance) but no res…" at bounding box center [496, 271] width 581 height 54
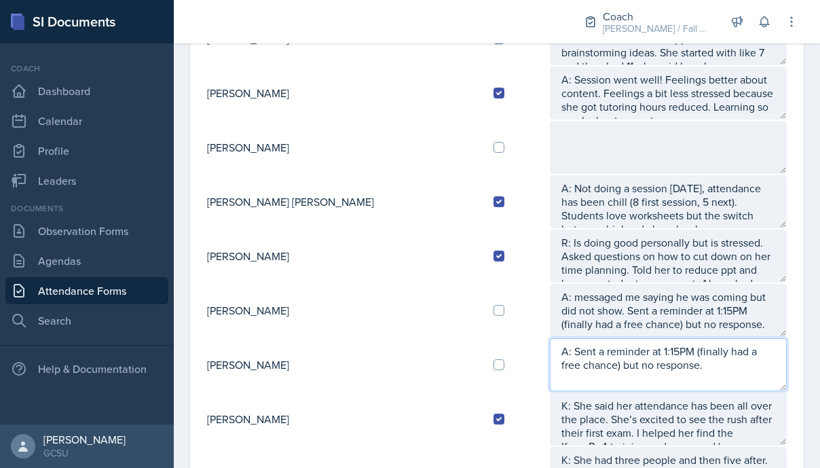
scroll to position [92, 0]
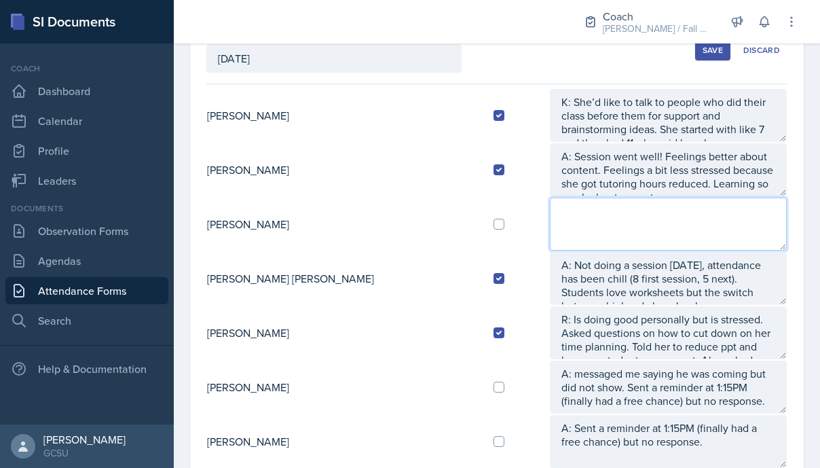
click at [550, 221] on textarea at bounding box center [668, 224] width 237 height 53
paste textarea "A: Sent a reminder at 1:15PM (finally had a free chance) but no response."
type textarea "A: Sent a reminder at 1:15PM (finally had a free chance) but no response."
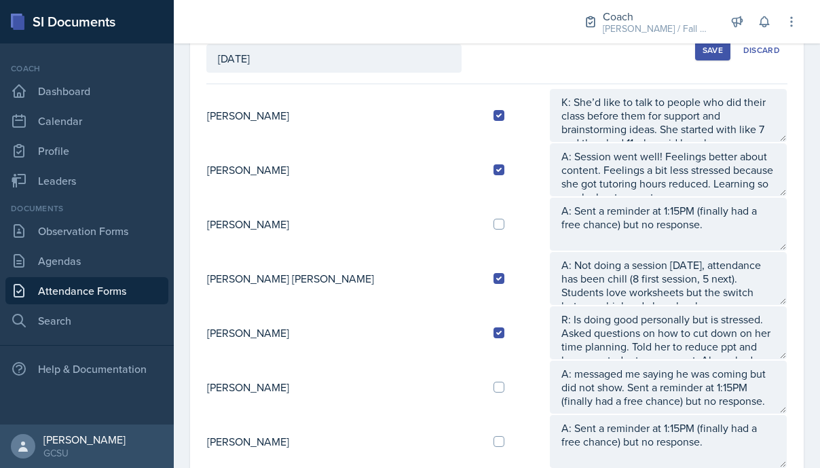
click at [703, 51] on div "Save" at bounding box center [713, 50] width 20 height 11
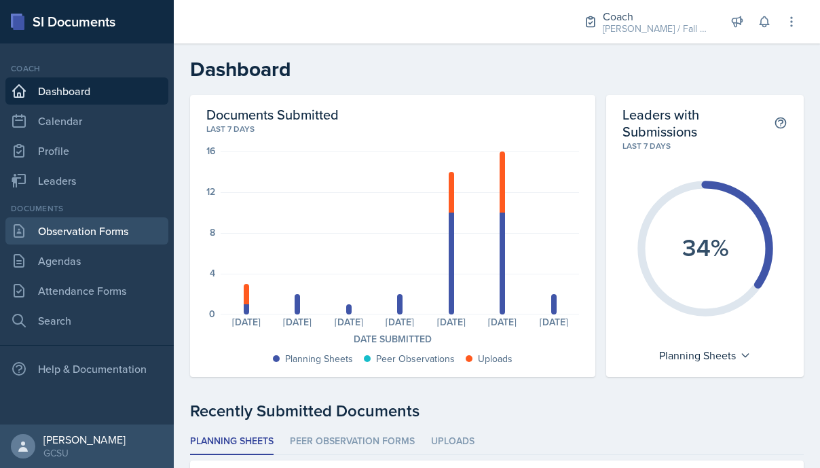
click at [79, 242] on link "Observation Forms" at bounding box center [86, 230] width 163 height 27
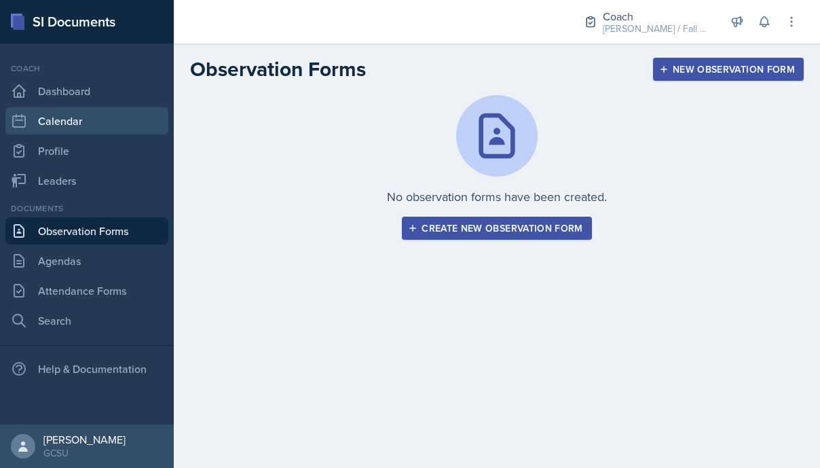
click at [69, 107] on link "Calendar" at bounding box center [86, 120] width 163 height 27
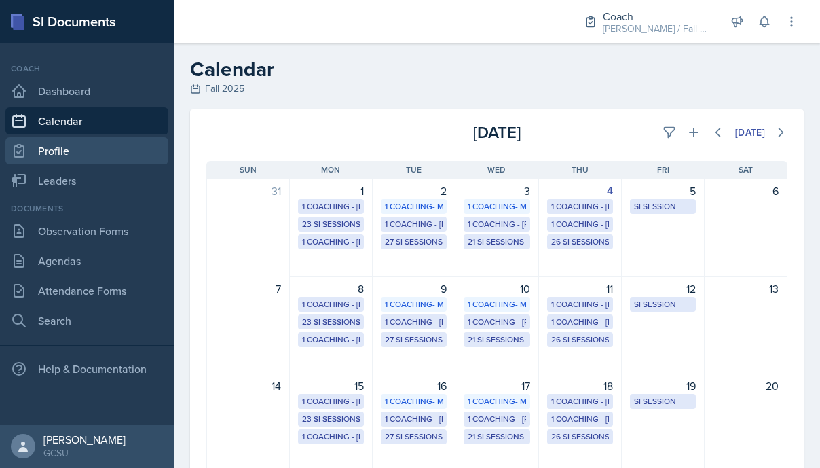
click at [67, 141] on link "Profile" at bounding box center [86, 150] width 163 height 27
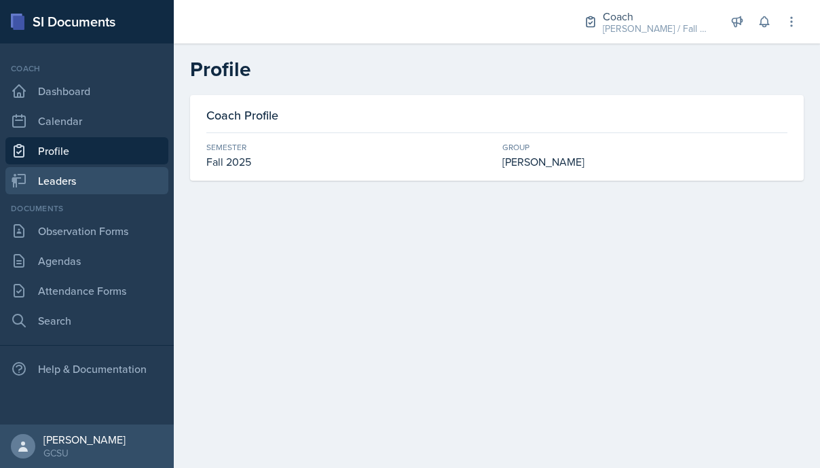
click at [67, 179] on link "Leaders" at bounding box center [86, 180] width 163 height 27
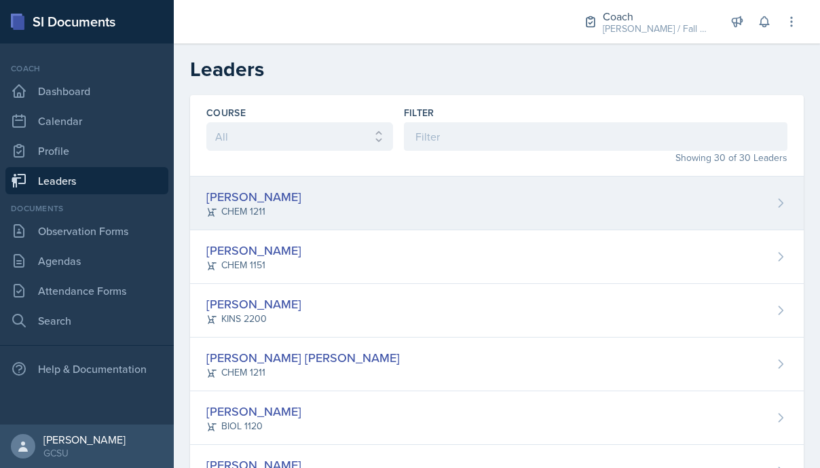
click at [278, 199] on div "Lucy Artime CHEM 1211" at bounding box center [497, 204] width 614 height 54
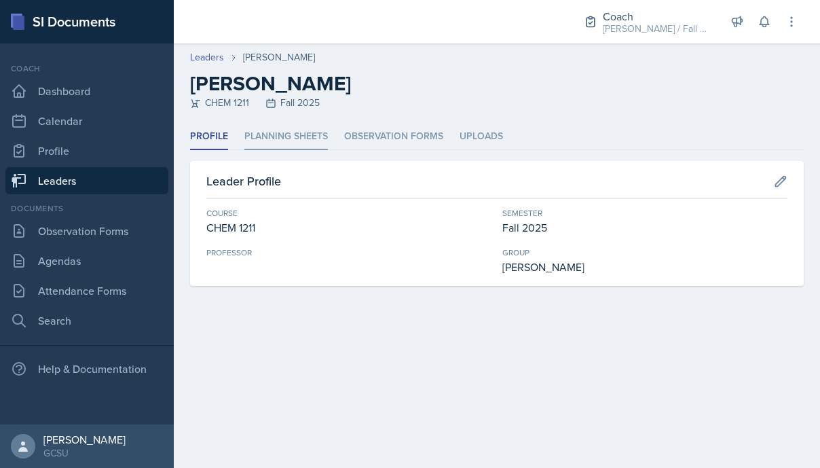
click at [279, 146] on li "Planning Sheets" at bounding box center [286, 137] width 84 height 26
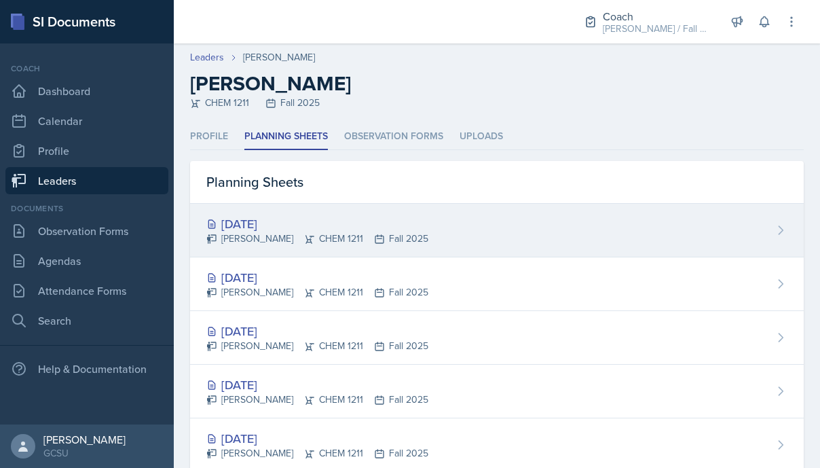
click at [288, 223] on div "[DATE]" at bounding box center [317, 224] width 222 height 18
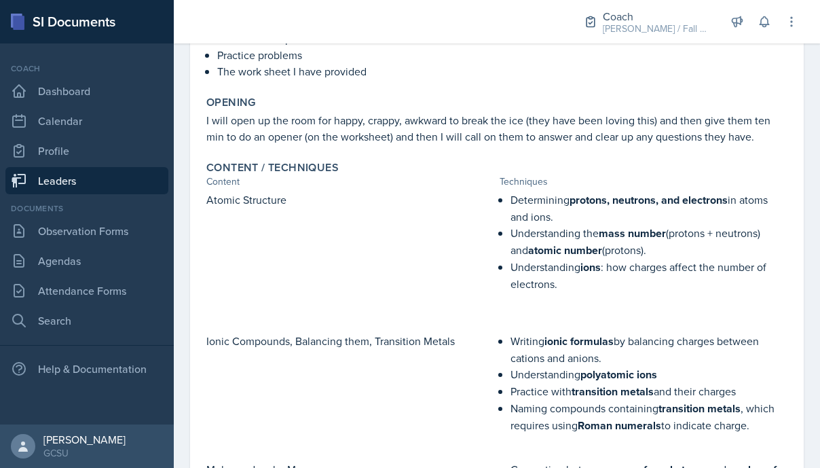
scroll to position [477, 0]
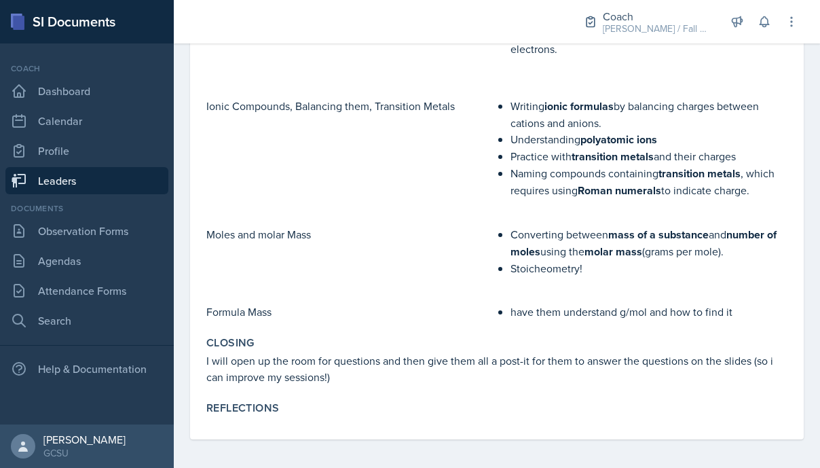
click at [112, 179] on link "Leaders" at bounding box center [86, 180] width 163 height 27
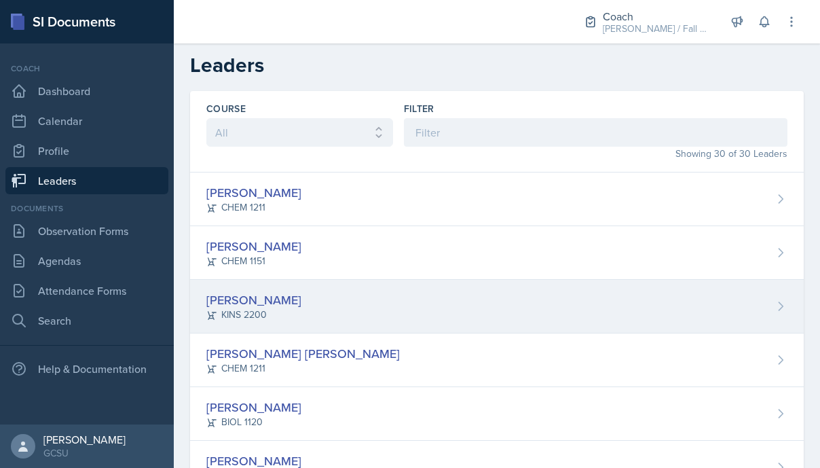
scroll to position [5, 0]
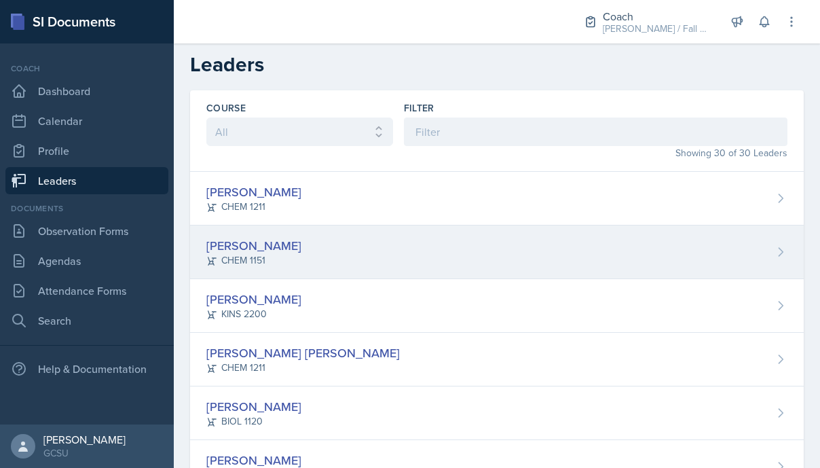
click at [277, 260] on div "Odeya Atar CHEM 1151" at bounding box center [497, 252] width 614 height 54
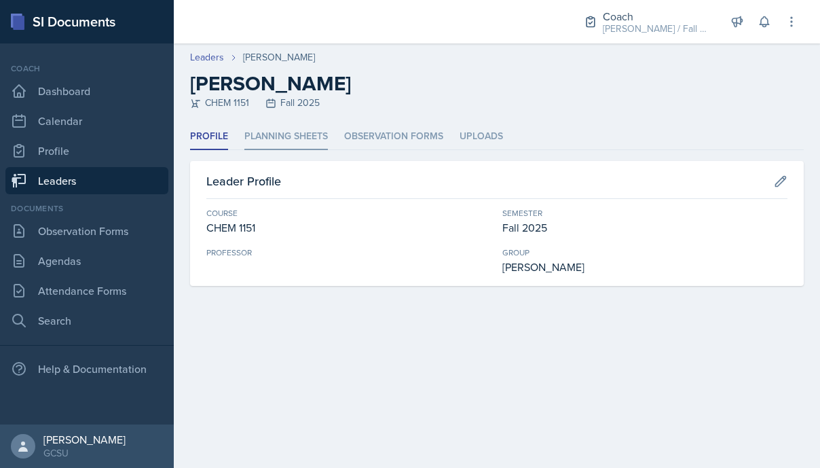
click at [286, 143] on li "Planning Sheets" at bounding box center [286, 137] width 84 height 26
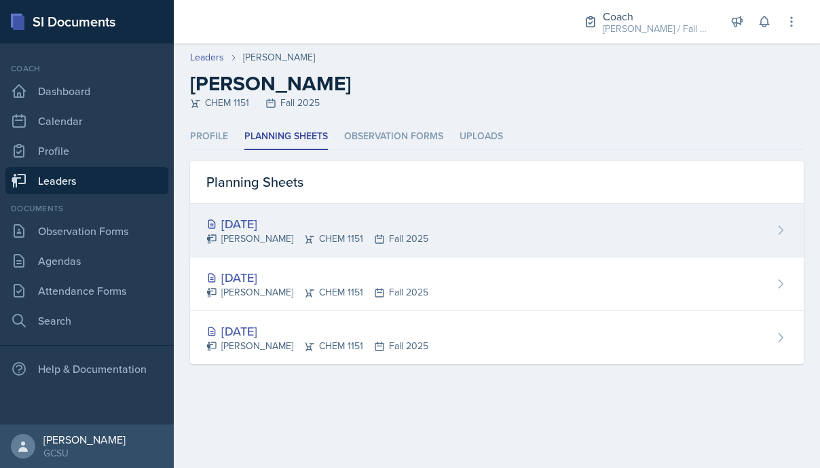
click at [309, 229] on div "[DATE]" at bounding box center [317, 224] width 222 height 18
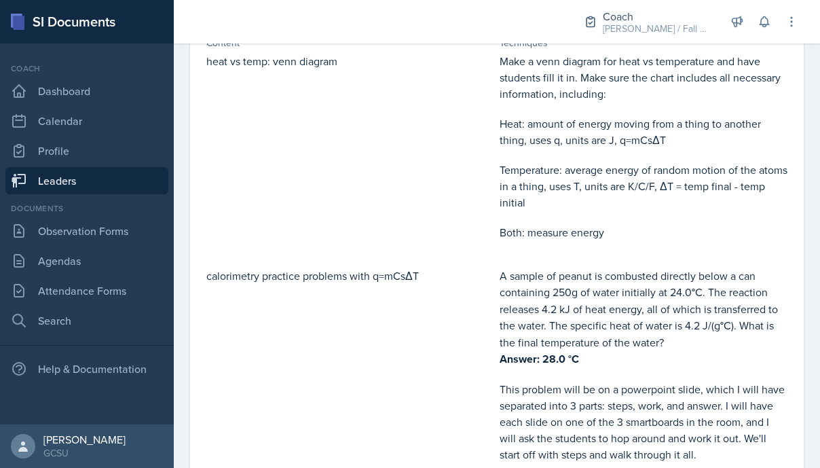
scroll to position [320, 0]
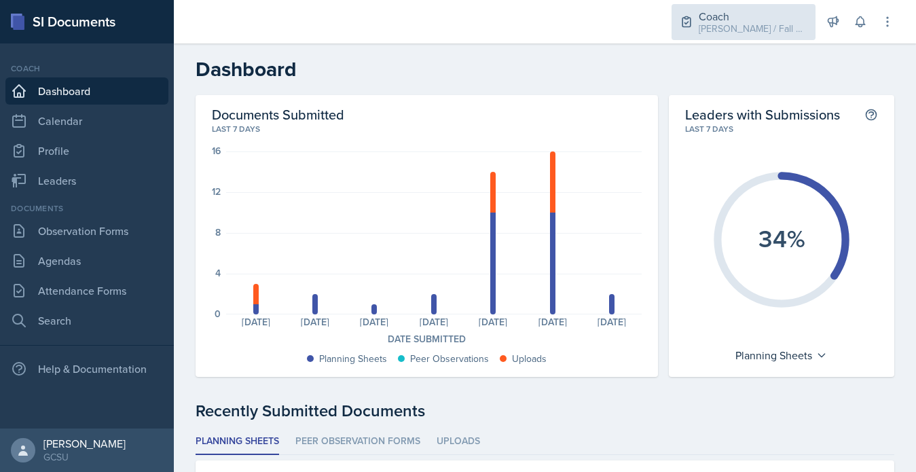
click at [758, 18] on div "Coach" at bounding box center [753, 16] width 109 height 16
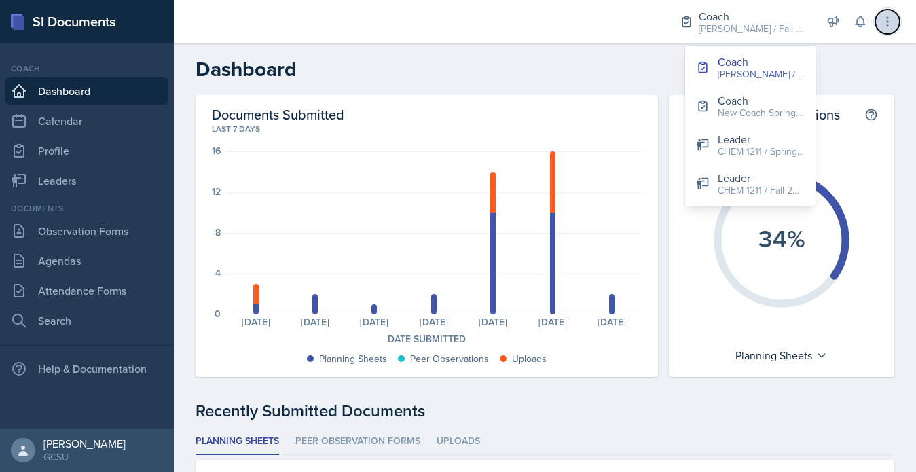
click at [889, 31] on button at bounding box center [887, 22] width 24 height 24
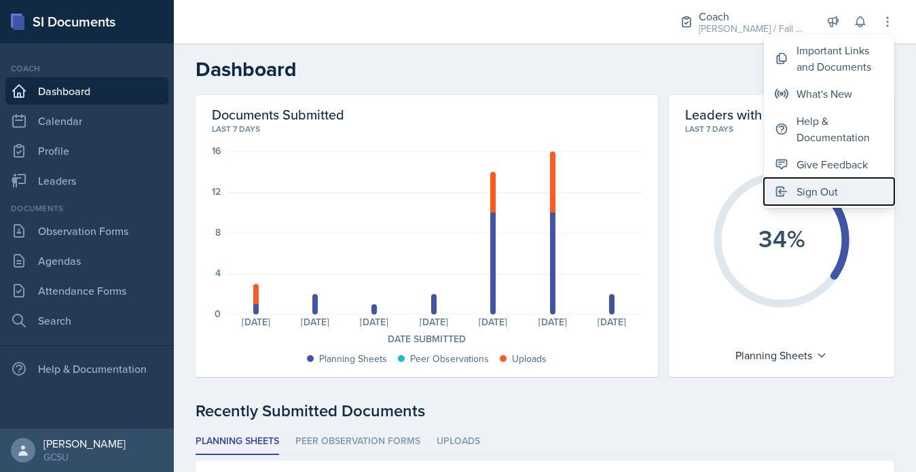
click at [809, 196] on div "Sign Out" at bounding box center [816, 191] width 41 height 16
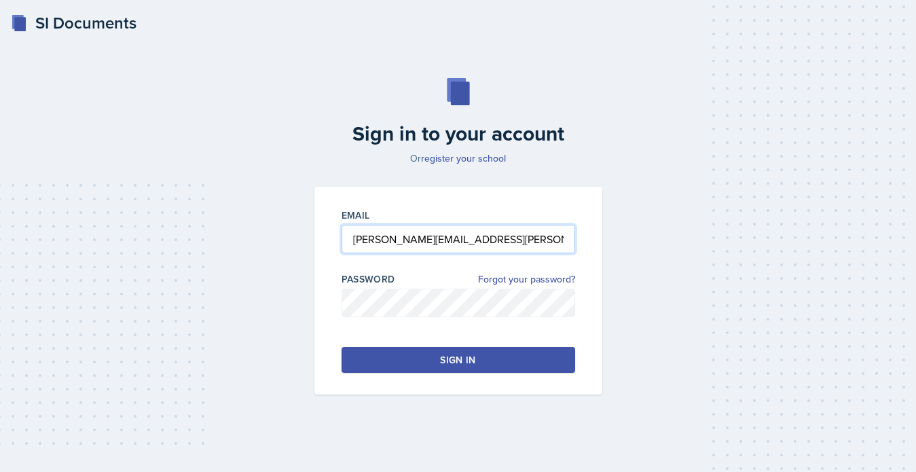
click at [423, 238] on input "avery.halseth@bobcats.gcsu.edu" at bounding box center [459, 239] width 234 height 29
click at [364, 242] on input "avery.halseth@bobcats.gcsu.edu" at bounding box center [459, 239] width 234 height 29
click at [363, 242] on input "sk.halseth@bobcats.gcsu.edu" at bounding box center [459, 239] width 234 height 29
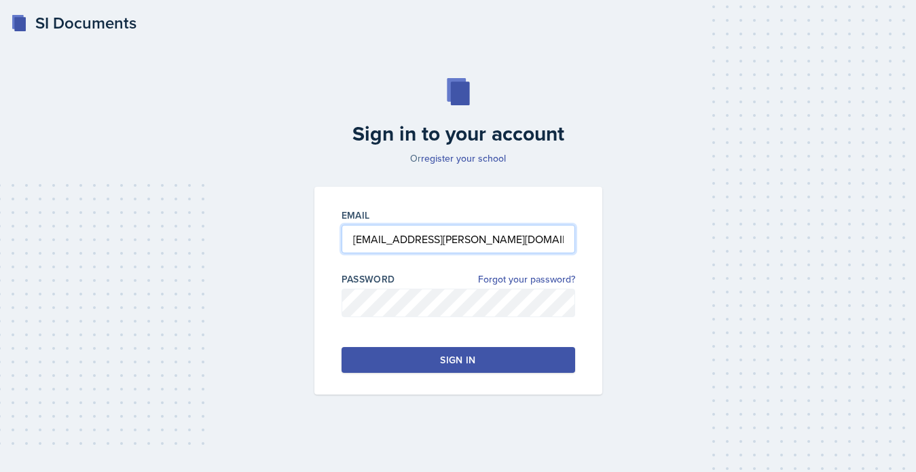
click at [361, 242] on input "sk.halseth@bobcats.gcsu.edu" at bounding box center [459, 239] width 234 height 29
click at [350, 240] on input "sk.halseth@bobcats.gcsu.edu" at bounding box center [459, 239] width 234 height 29
click at [358, 240] on input "sk.halseth@bobcats.gcsu.edu" at bounding box center [459, 239] width 234 height 29
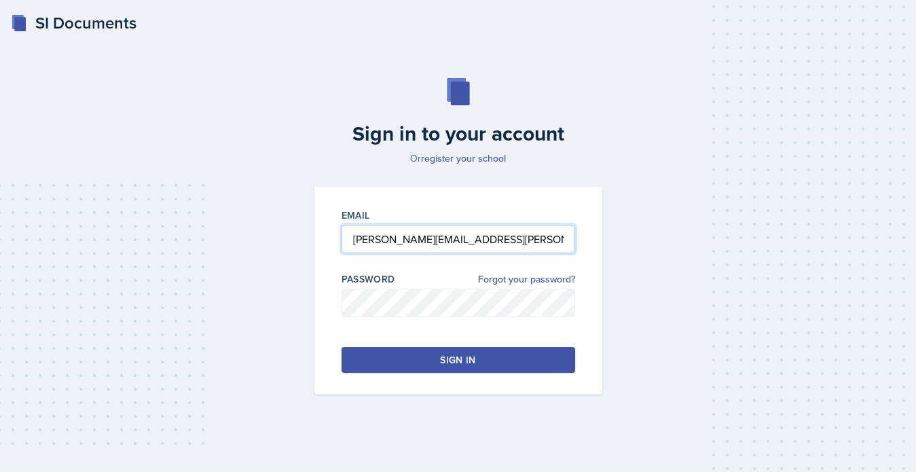
click at [403, 239] on input "heather.halseth@bobcats.gcsu.edu" at bounding box center [459, 239] width 234 height 29
type input "heather.vincent@bobcats.gcsu.edu"
click at [426, 370] on button "Sign in" at bounding box center [459, 360] width 234 height 26
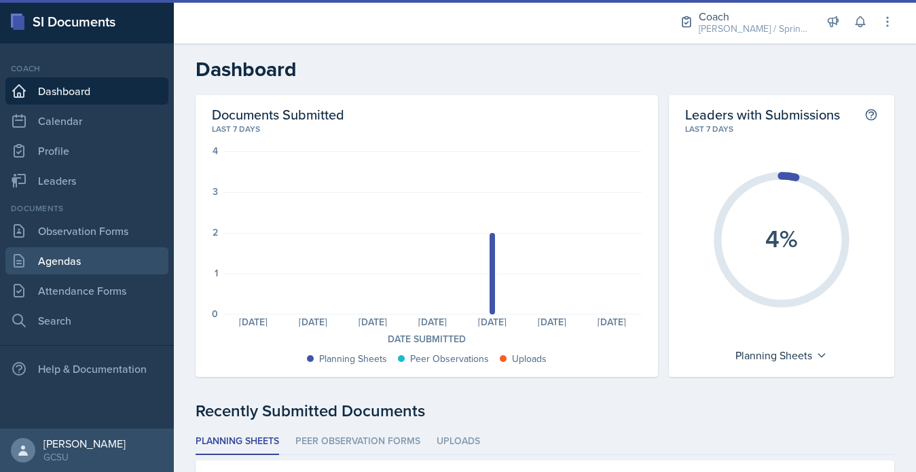
click at [122, 259] on link "Agendas" at bounding box center [86, 260] width 163 height 27
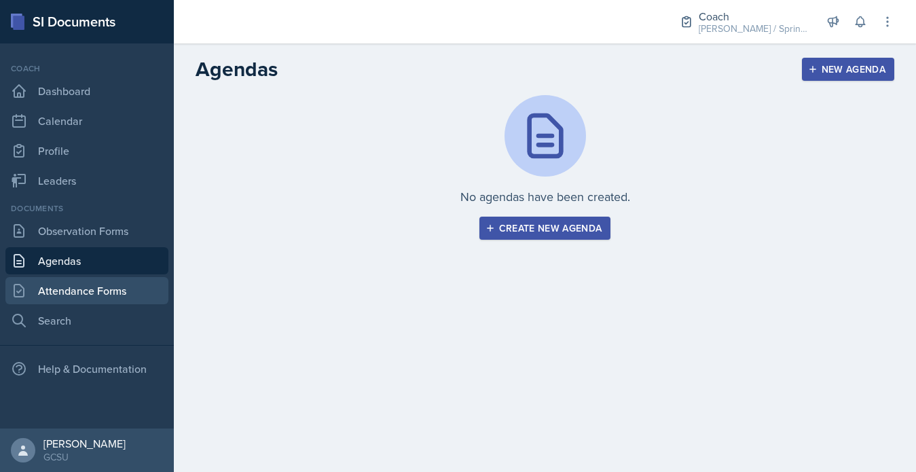
click at [124, 284] on link "Attendance Forms" at bounding box center [86, 290] width 163 height 27
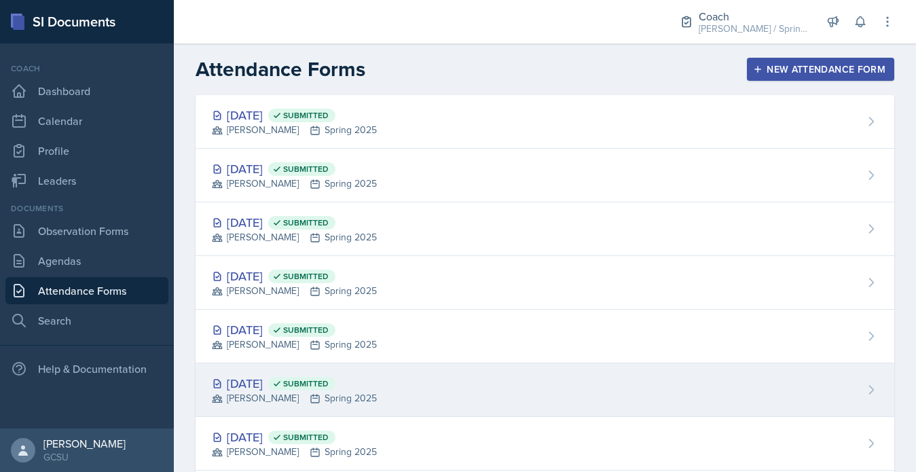
scroll to position [782, 0]
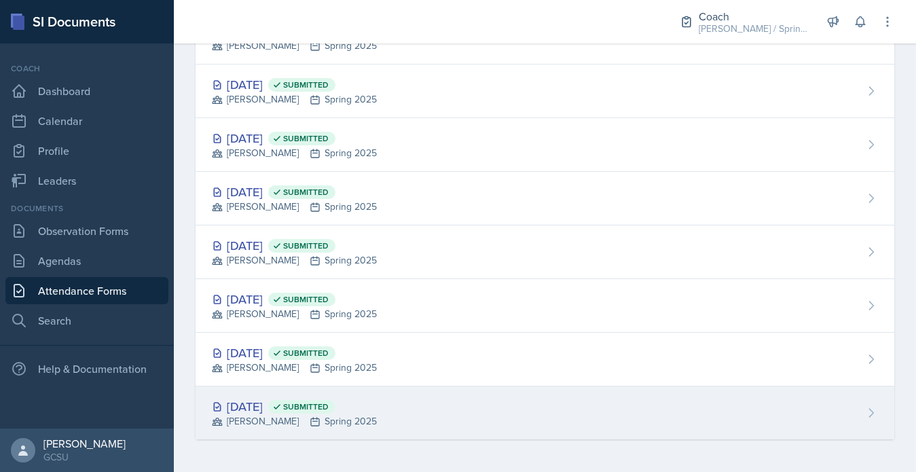
click at [418, 422] on div "Jan 9th, 2025 Submitted BECK Spring 2025" at bounding box center [545, 412] width 699 height 53
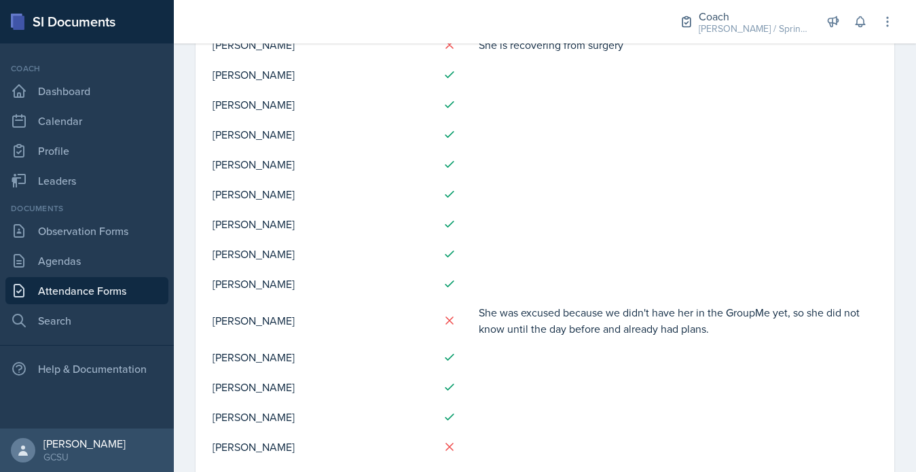
scroll to position [475, 0]
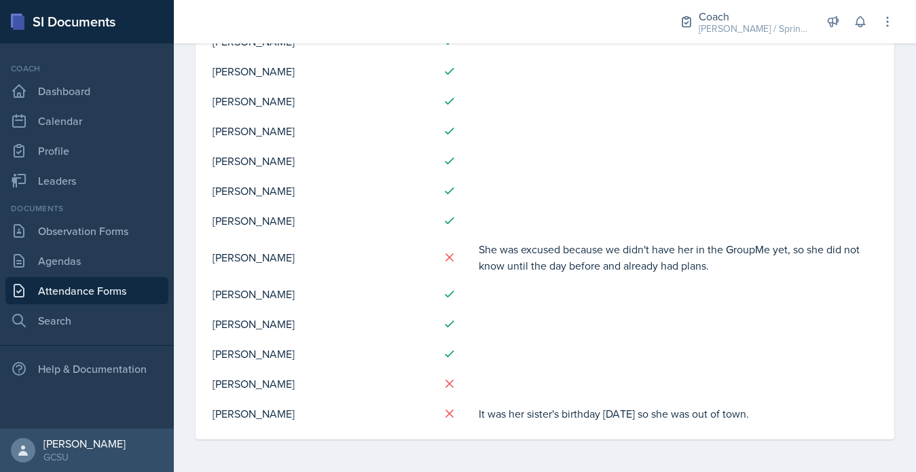
click at [88, 282] on link "Attendance Forms" at bounding box center [86, 290] width 163 height 27
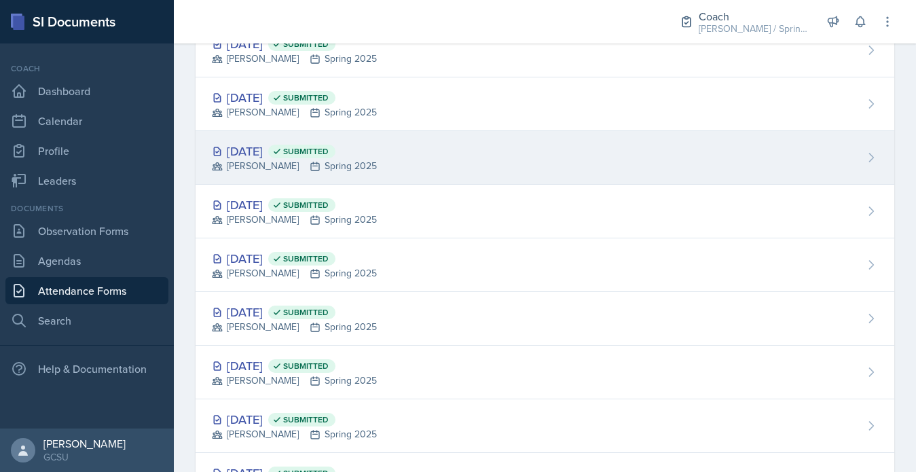
scroll to position [782, 0]
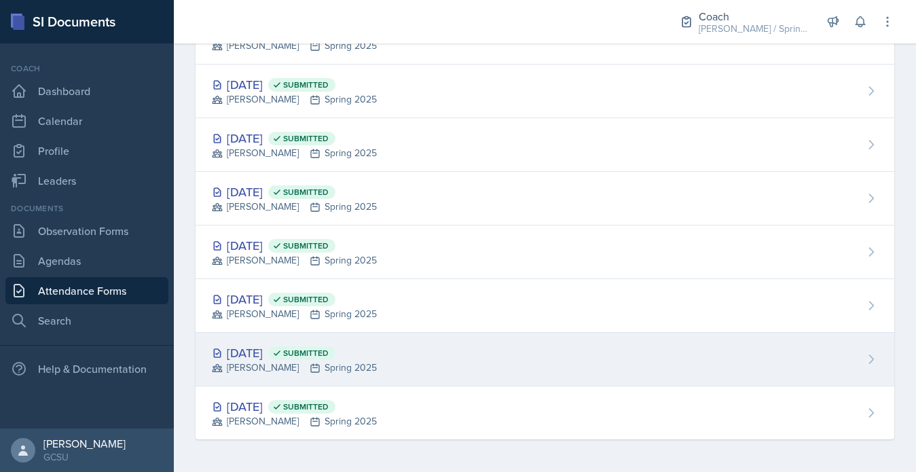
click at [265, 350] on div "Jan 12th, 2025 Submitted" at bounding box center [294, 353] width 165 height 18
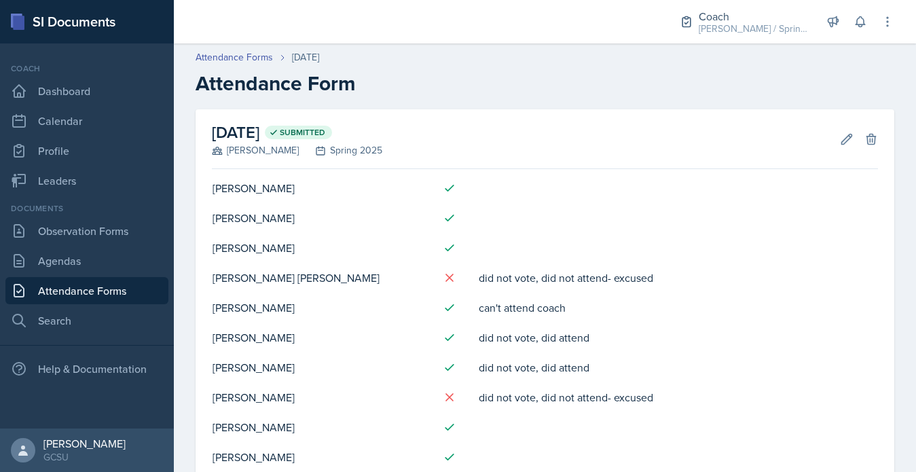
click at [81, 291] on link "Attendance Forms" at bounding box center [86, 290] width 163 height 27
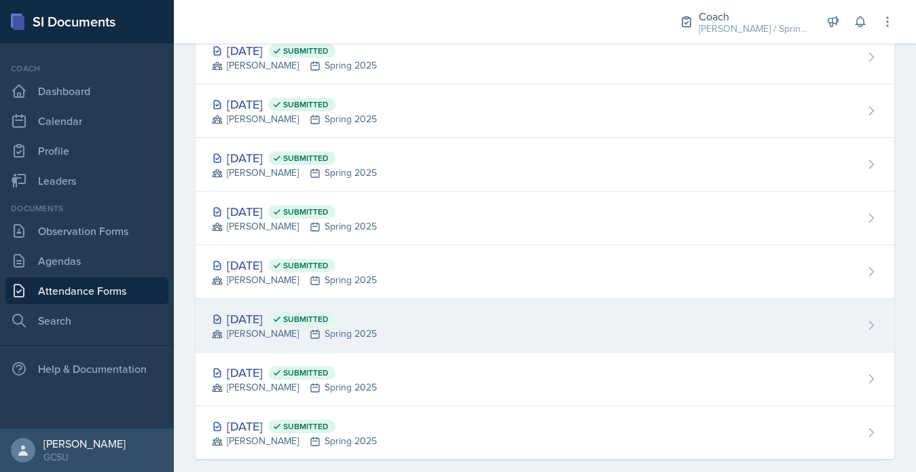
scroll to position [782, 0]
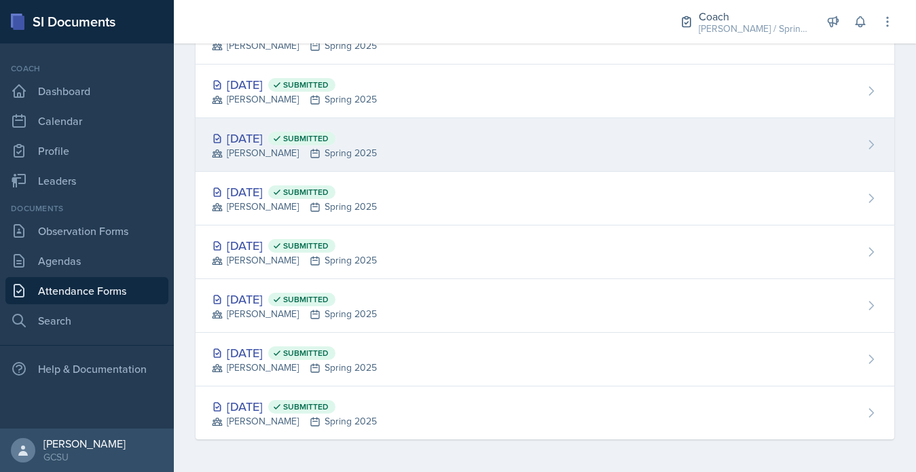
click at [329, 141] on span "Submitted" at bounding box center [305, 138] width 45 height 11
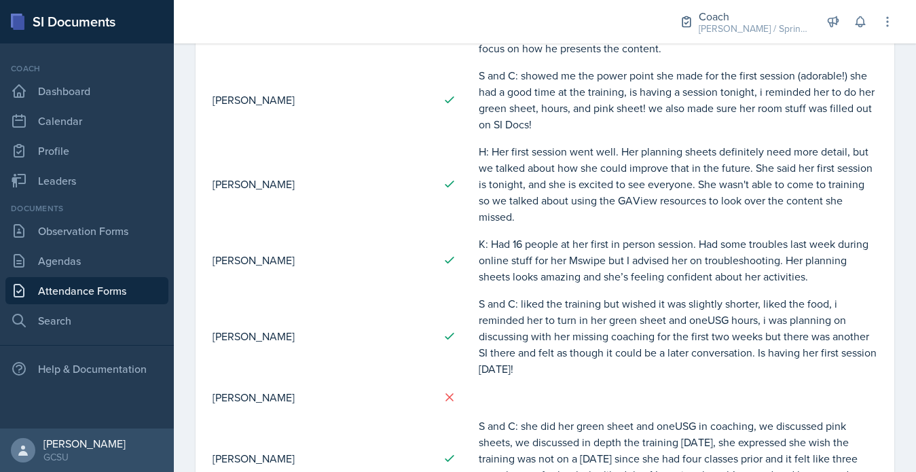
scroll to position [1510, 0]
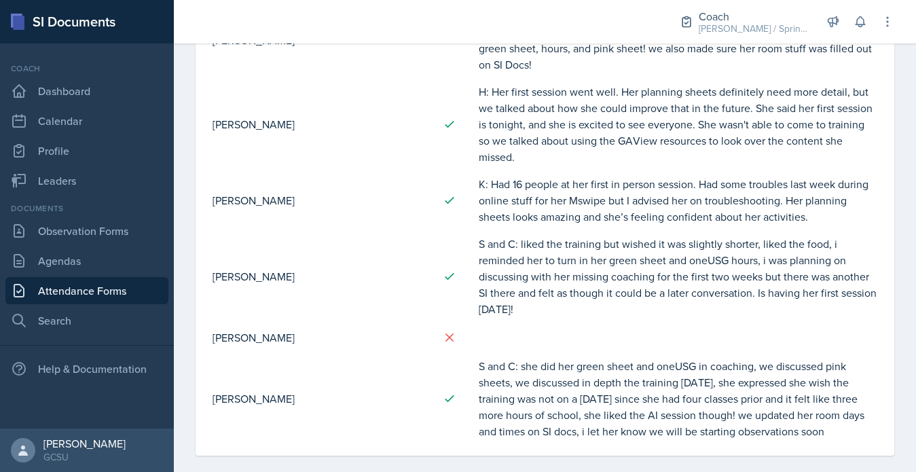
click at [105, 297] on link "Attendance Forms" at bounding box center [86, 290] width 163 height 27
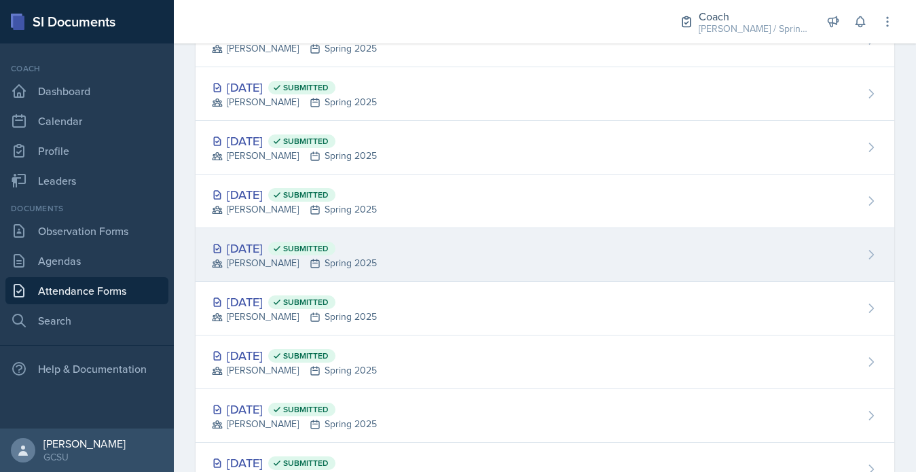
scroll to position [713, 0]
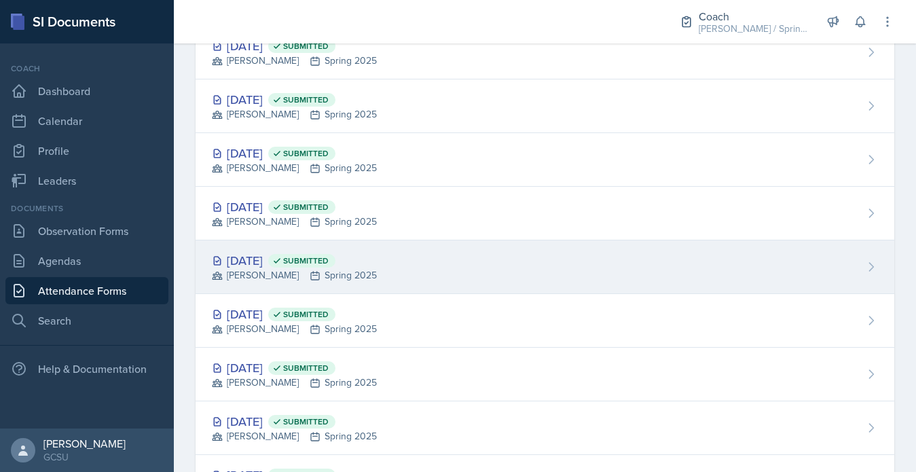
click at [329, 263] on span "Submitted" at bounding box center [305, 260] width 45 height 11
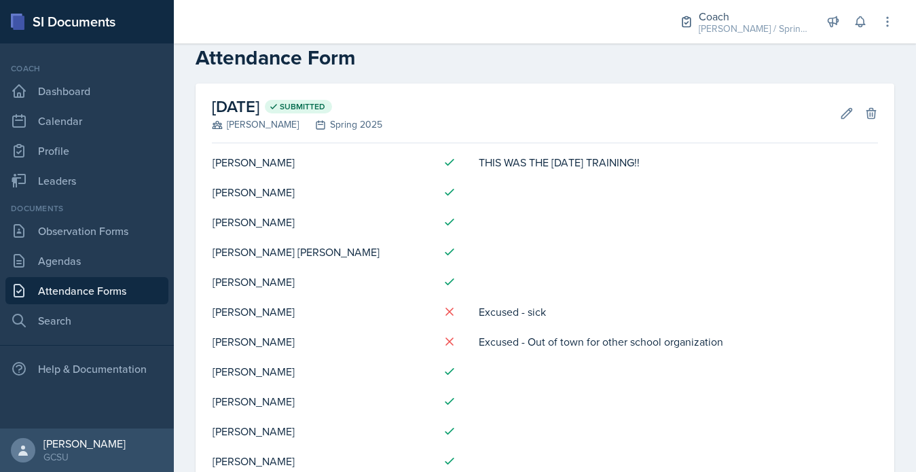
scroll to position [27, 0]
click at [46, 286] on link "Attendance Forms" at bounding box center [86, 290] width 163 height 27
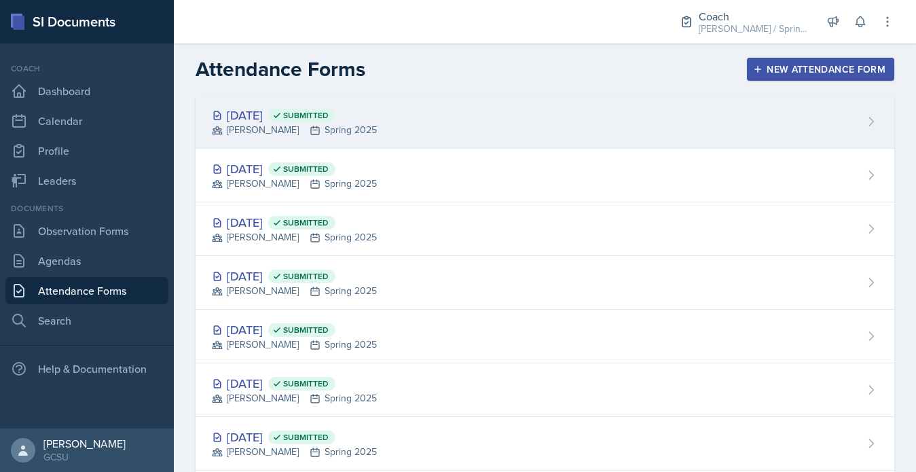
click at [403, 126] on div "May 4th, 2025 Submitted BECK Spring 2025" at bounding box center [545, 122] width 699 height 54
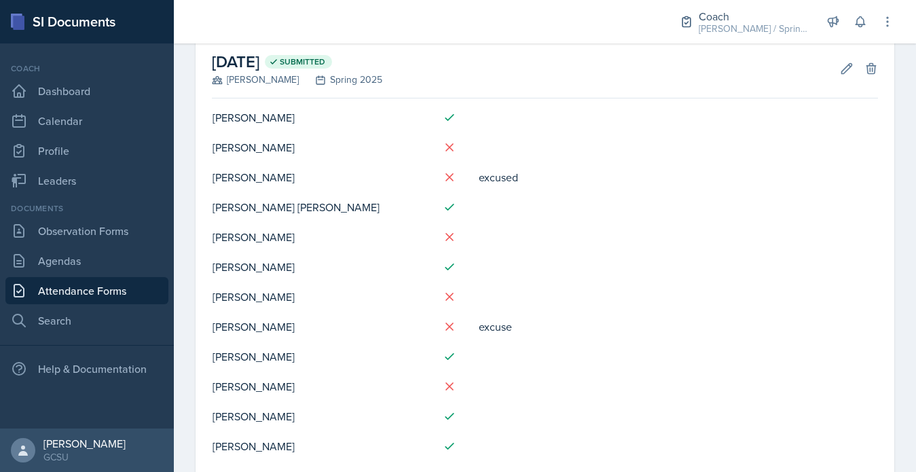
scroll to position [32, 0]
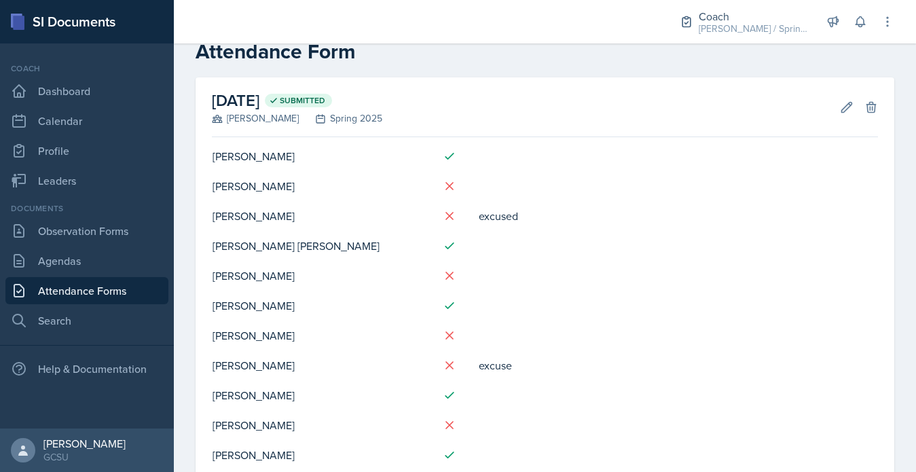
click at [96, 285] on link "Attendance Forms" at bounding box center [86, 290] width 163 height 27
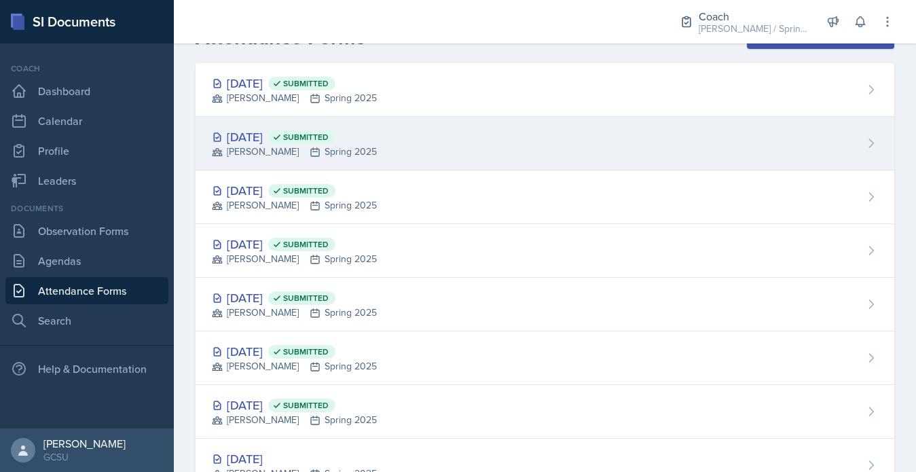
click at [329, 140] on span "Submitted" at bounding box center [305, 137] width 45 height 11
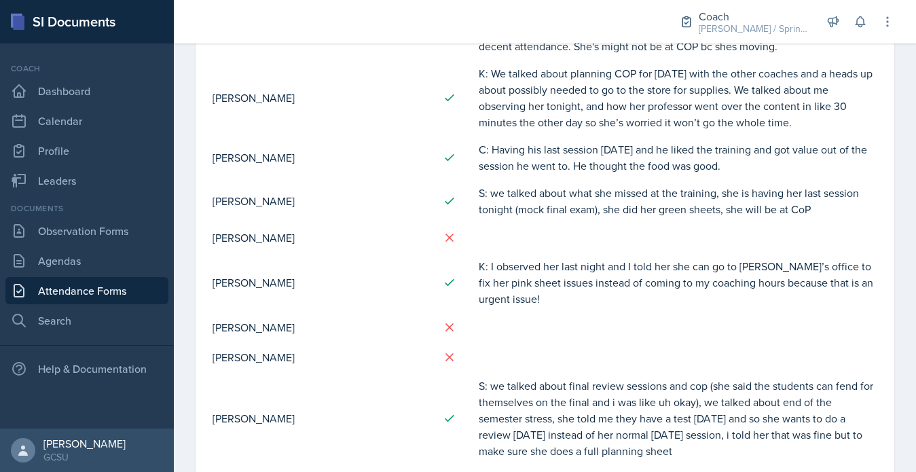
scroll to position [1013, 0]
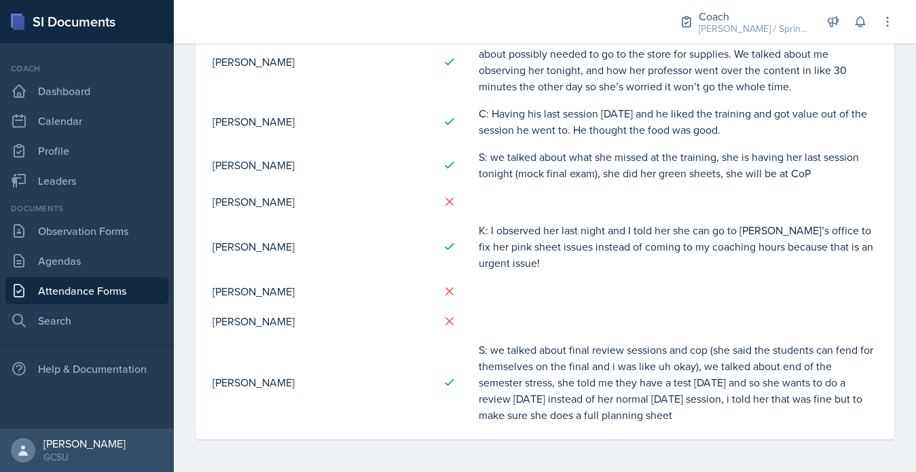
click at [122, 299] on link "Attendance Forms" at bounding box center [86, 290] width 163 height 27
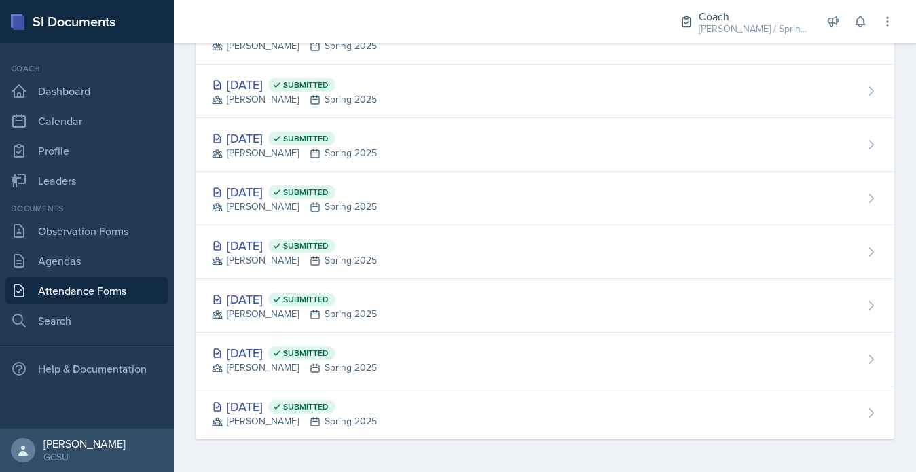
scroll to position [782, 0]
click at [119, 291] on link "Attendance Forms" at bounding box center [86, 290] width 163 height 27
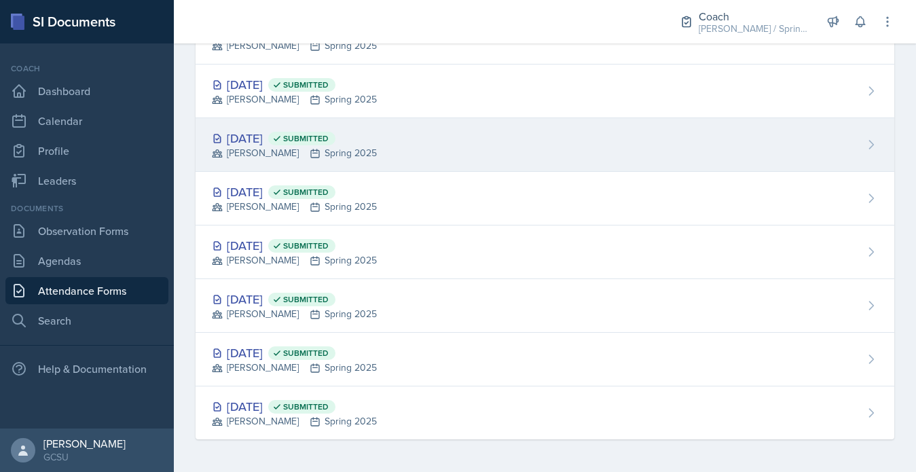
click at [321, 149] on div "BECK Spring 2025" at bounding box center [294, 153] width 165 height 14
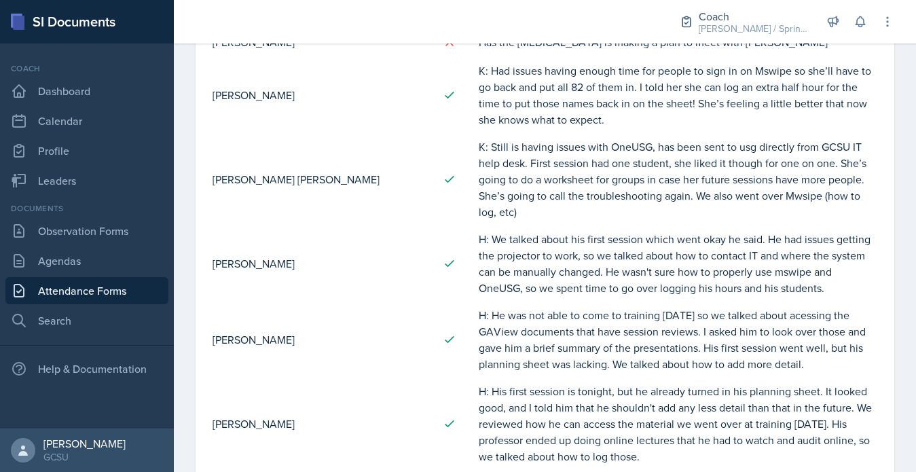
scroll to position [213, 0]
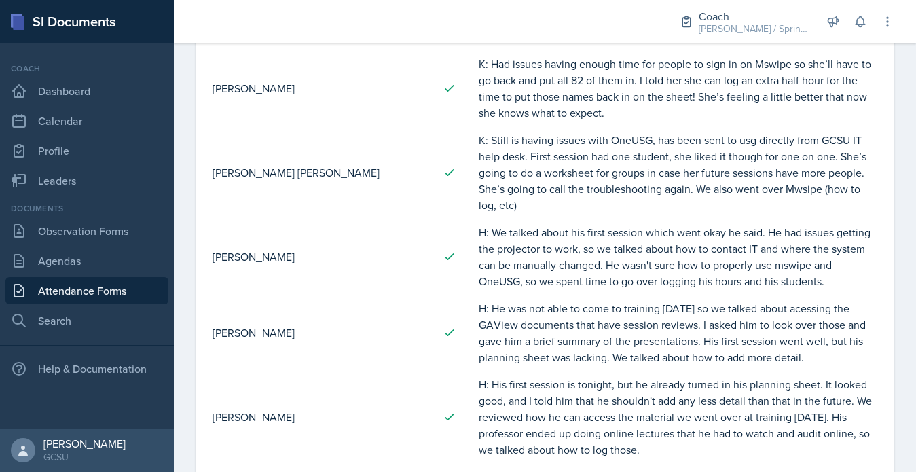
click at [88, 287] on link "Attendance Forms" at bounding box center [86, 290] width 163 height 27
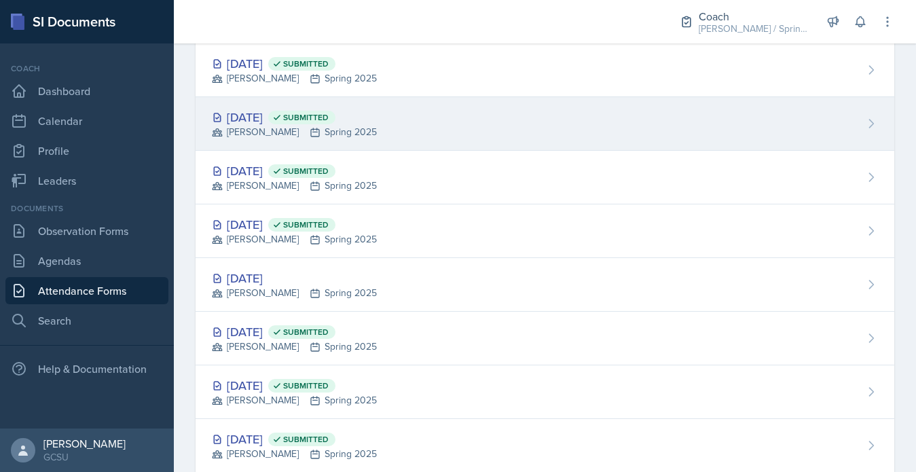
click at [254, 117] on div "Apr 7th, 2025 Submitted" at bounding box center [294, 117] width 165 height 18
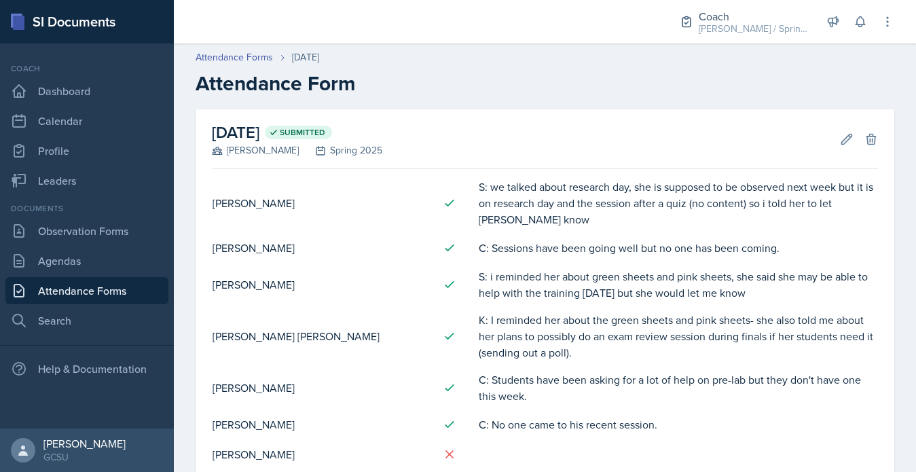
click at [79, 280] on link "Attendance Forms" at bounding box center [86, 290] width 163 height 27
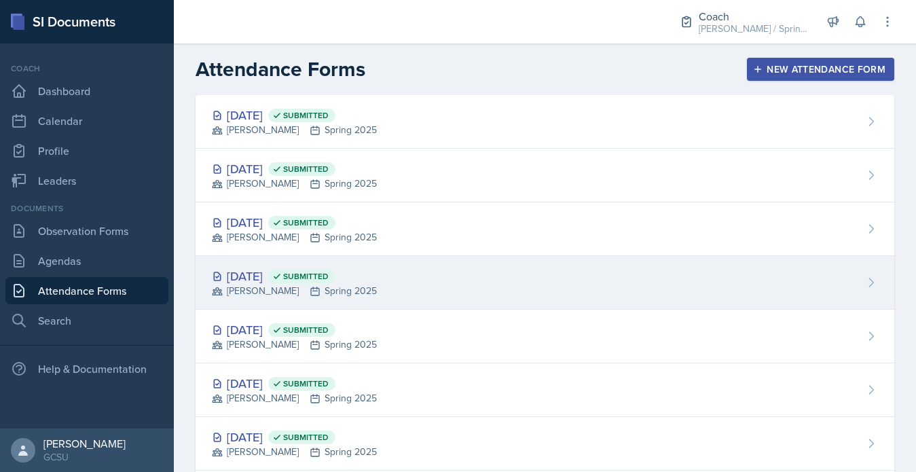
click at [397, 287] on div "Apr 14th, 2025 Submitted BECK Spring 2025" at bounding box center [545, 283] width 699 height 54
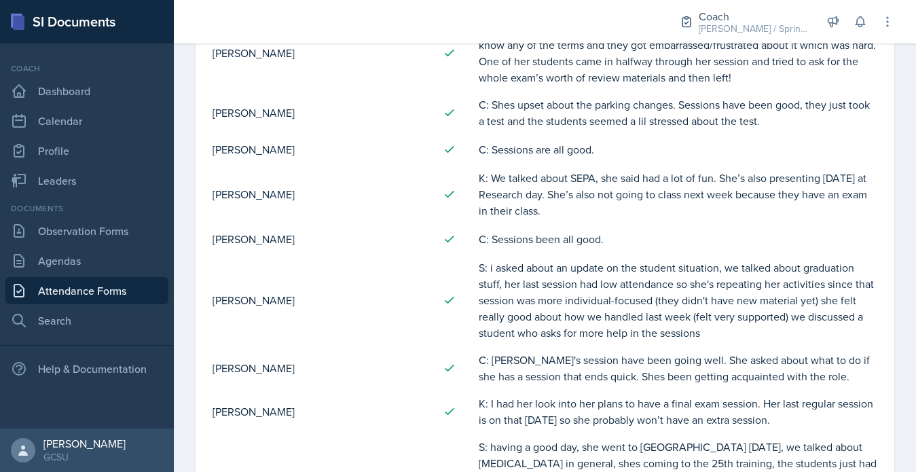
scroll to position [999, 0]
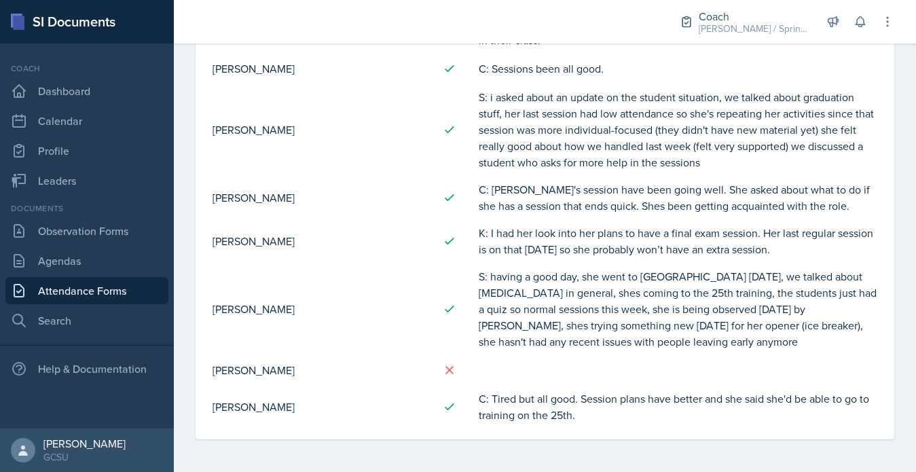
click at [134, 285] on link "Attendance Forms" at bounding box center [86, 290] width 163 height 27
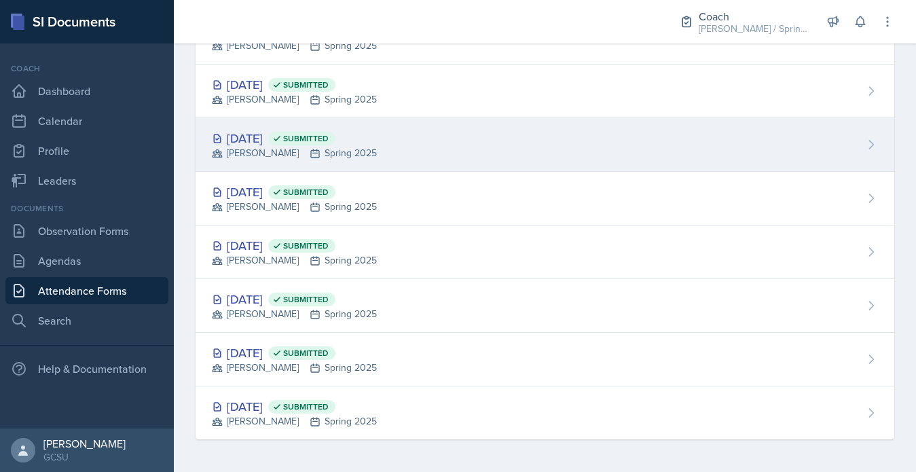
click at [274, 134] on div "Jan 27th, 2025 Submitted" at bounding box center [294, 138] width 165 height 18
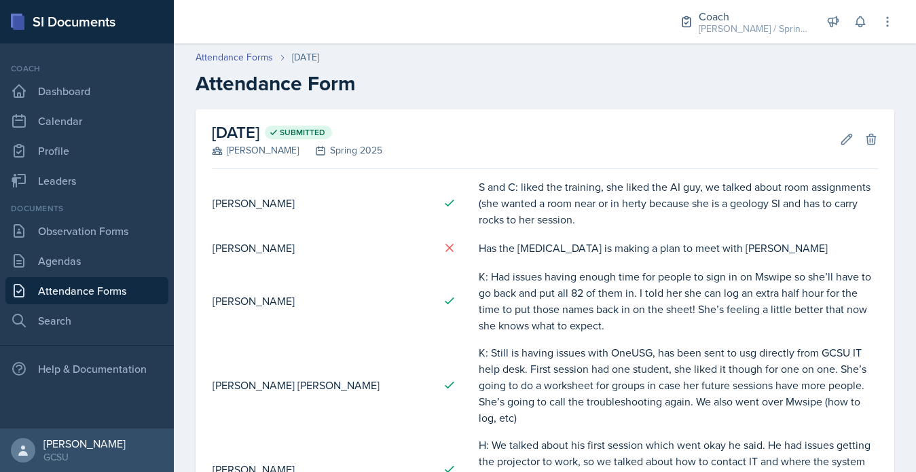
click at [73, 290] on link "Attendance Forms" at bounding box center [86, 290] width 163 height 27
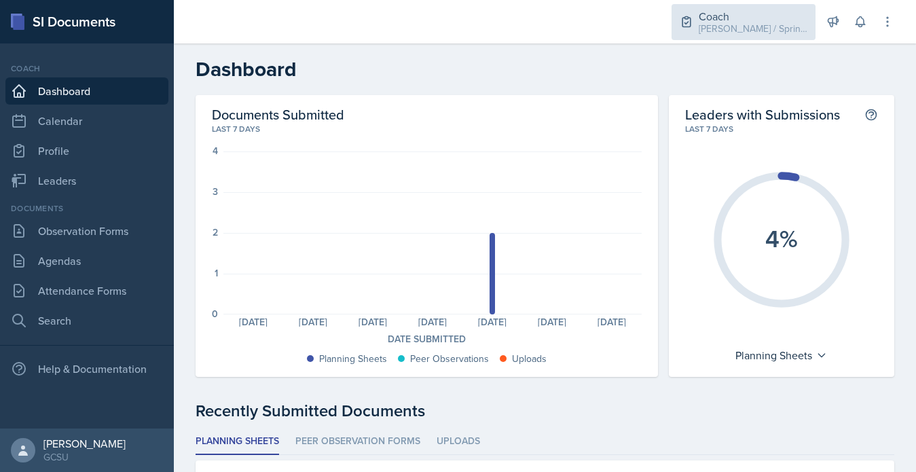
click at [762, 25] on div "[PERSON_NAME] / Spring 2025" at bounding box center [753, 29] width 109 height 14
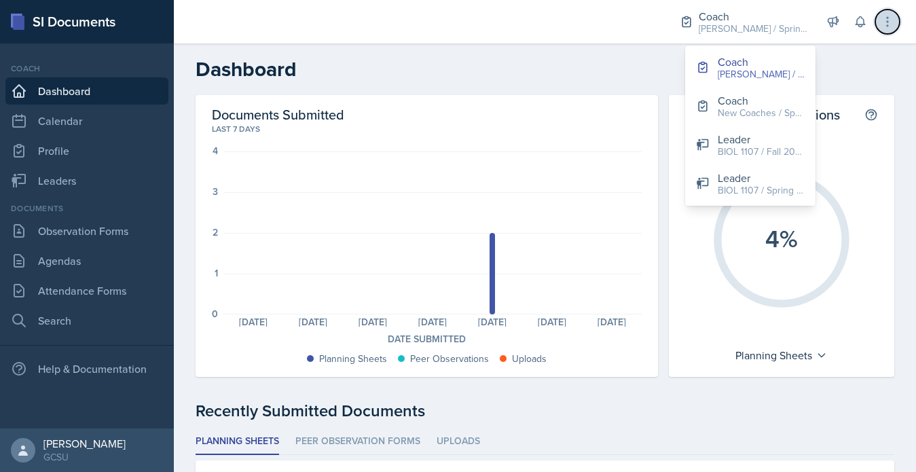
click at [894, 16] on button at bounding box center [887, 22] width 24 height 24
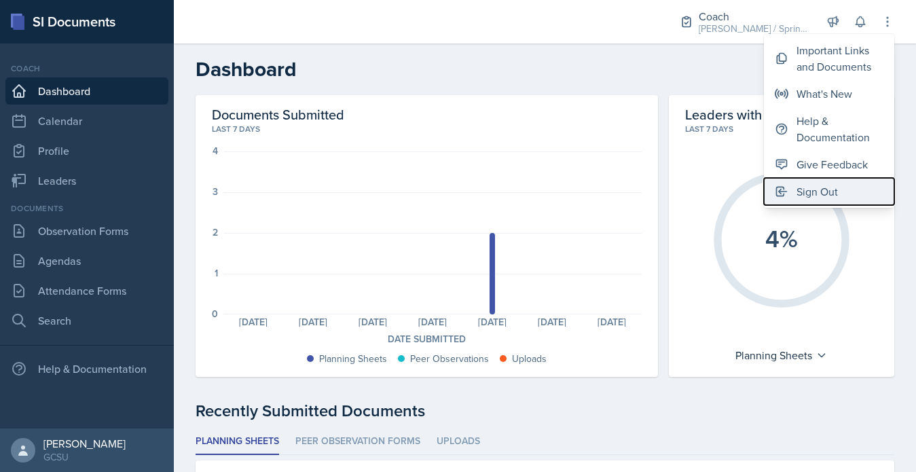
click at [801, 198] on div "Sign Out" at bounding box center [816, 191] width 41 height 16
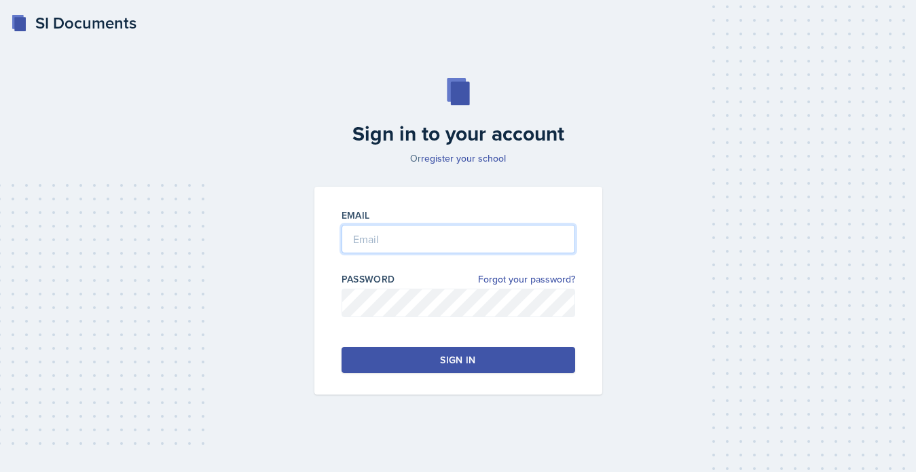
type input "[PERSON_NAME][EMAIL_ADDRESS][PERSON_NAME][DOMAIN_NAME]"
click at [530, 246] on input "[PERSON_NAME][EMAIL_ADDRESS][PERSON_NAME][DOMAIN_NAME]" at bounding box center [459, 239] width 234 height 29
click at [396, 373] on div "Email avery.halseth@bobcats.gcsu.edu Password Forgot your password? Sign in" at bounding box center [458, 291] width 288 height 208
click at [396, 365] on button "Sign in" at bounding box center [459, 360] width 234 height 26
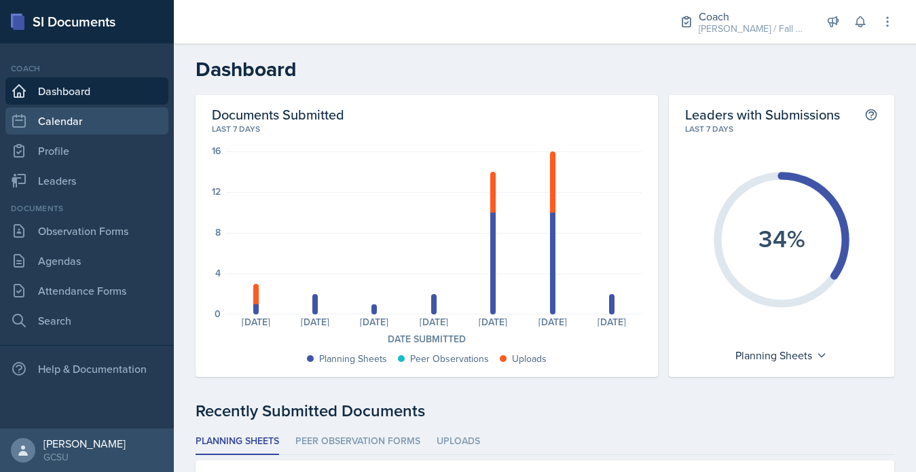
click at [70, 118] on link "Calendar" at bounding box center [86, 120] width 163 height 27
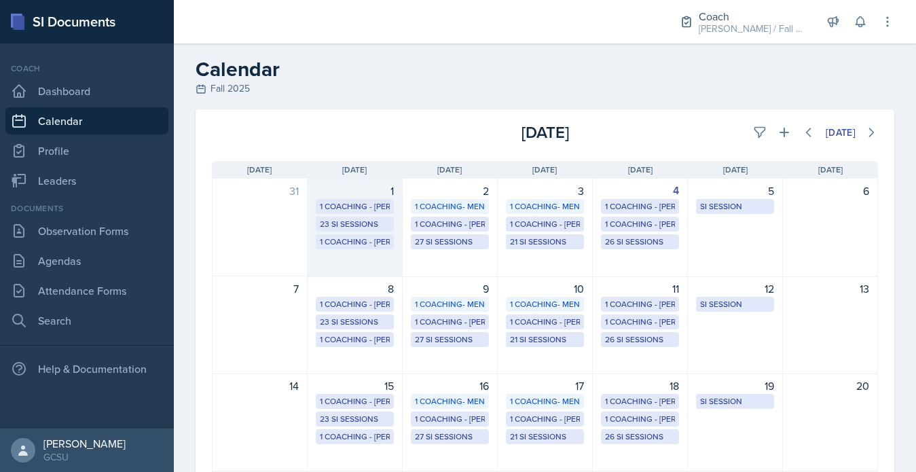
click at [360, 229] on div "23 SI Sessions" at bounding box center [355, 224] width 70 height 12
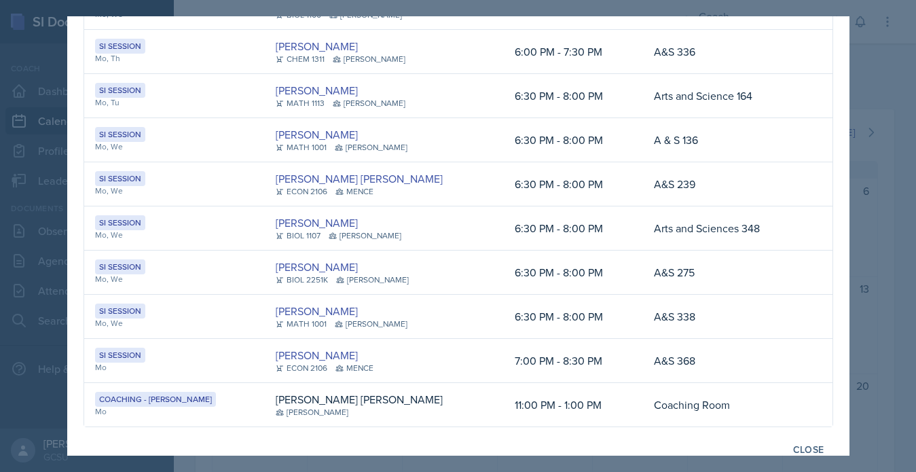
scroll to position [776, 0]
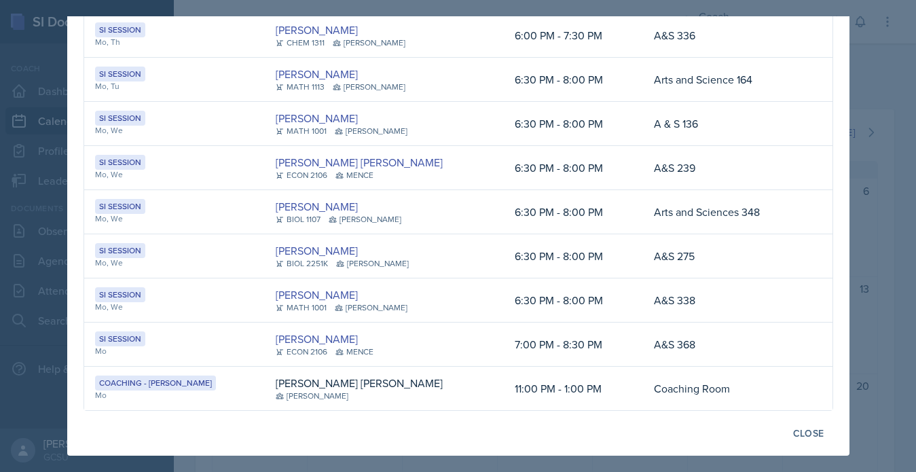
click at [900, 287] on div at bounding box center [458, 236] width 916 height 472
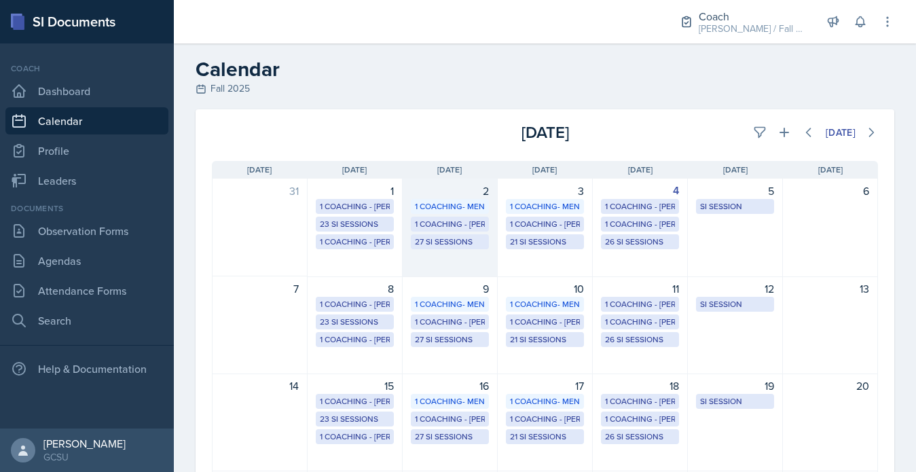
click at [446, 223] on div "1 Coaching - BECK" at bounding box center [450, 224] width 70 height 12
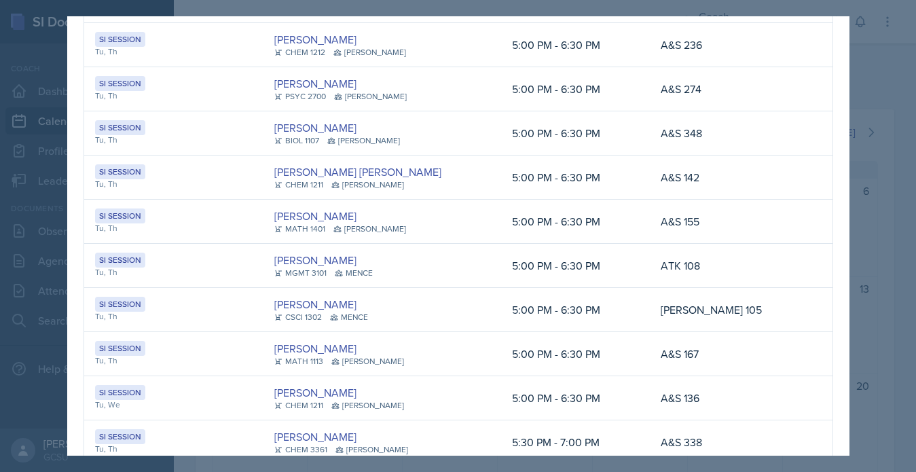
scroll to position [478, 0]
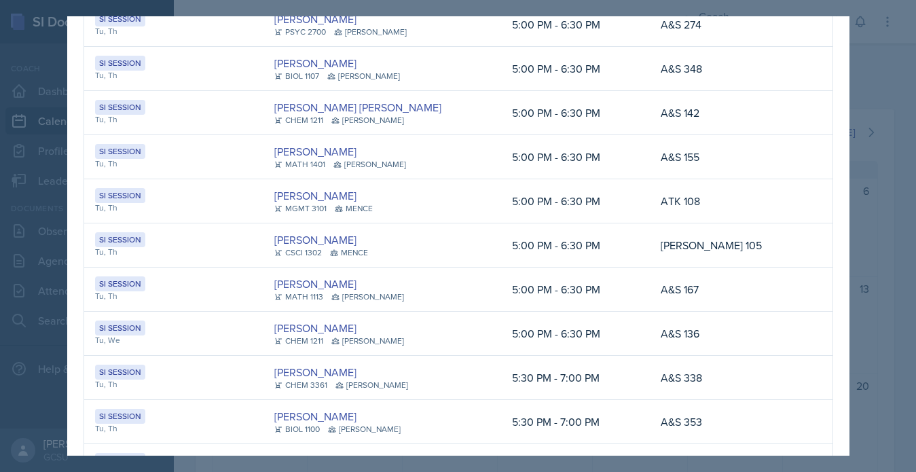
click at [865, 232] on div at bounding box center [458, 236] width 916 height 472
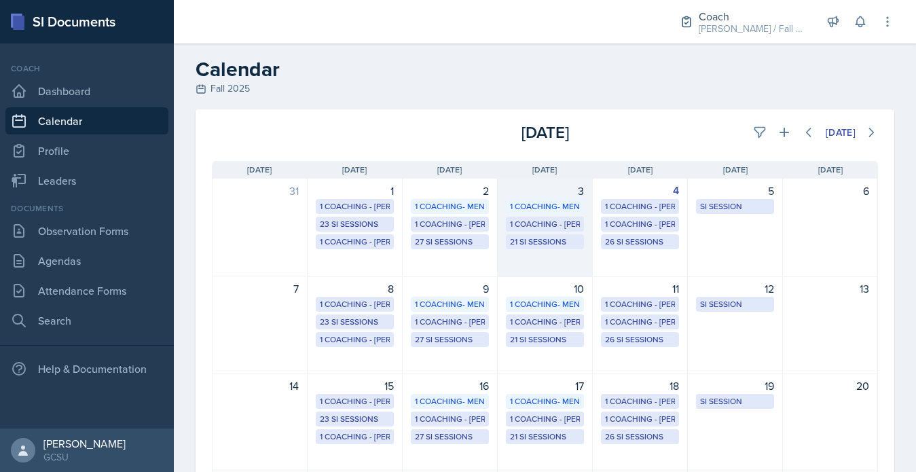
click at [532, 239] on div "21 SI Sessions" at bounding box center [545, 242] width 70 height 12
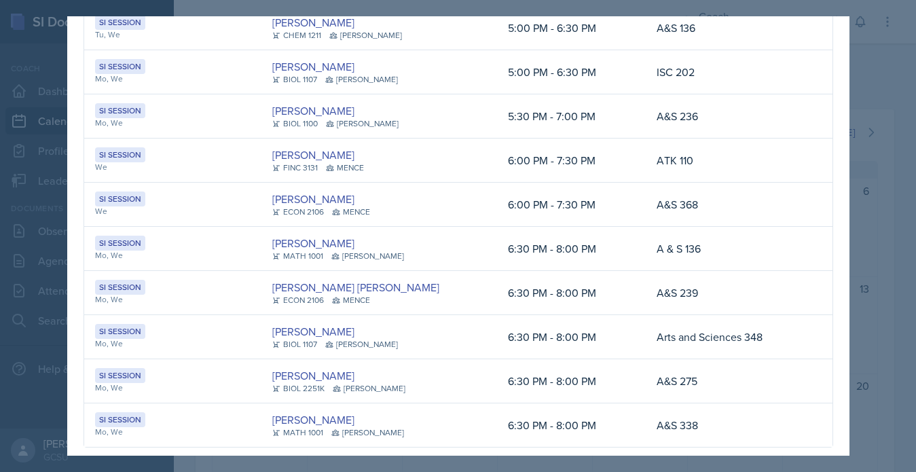
scroll to position [688, 0]
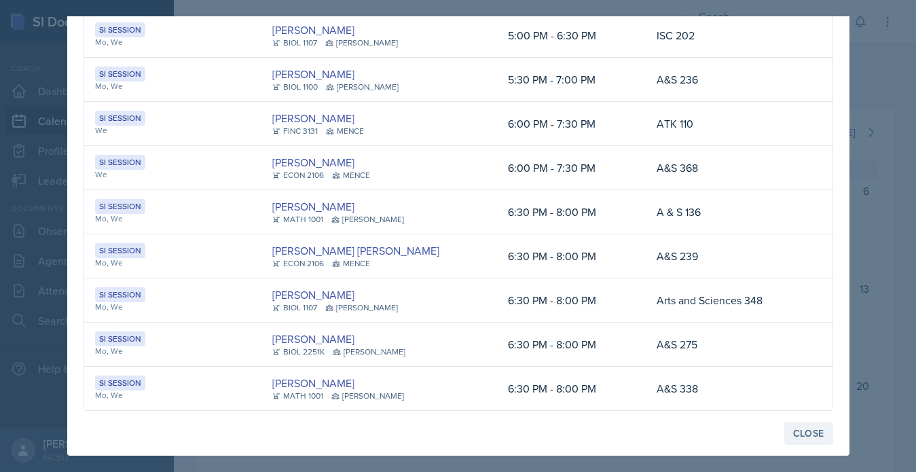
click at [814, 435] on div "Close" at bounding box center [808, 433] width 31 height 11
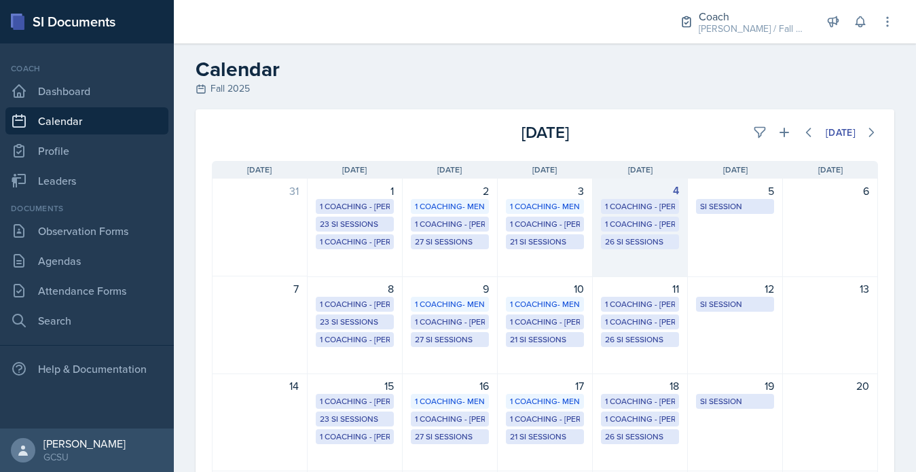
click at [647, 242] on div "26 SI Sessions" at bounding box center [640, 242] width 70 height 12
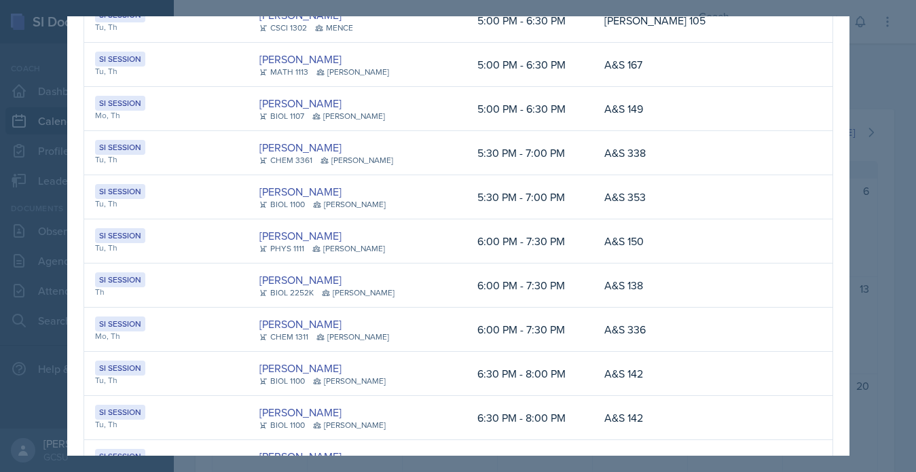
scroll to position [909, 0]
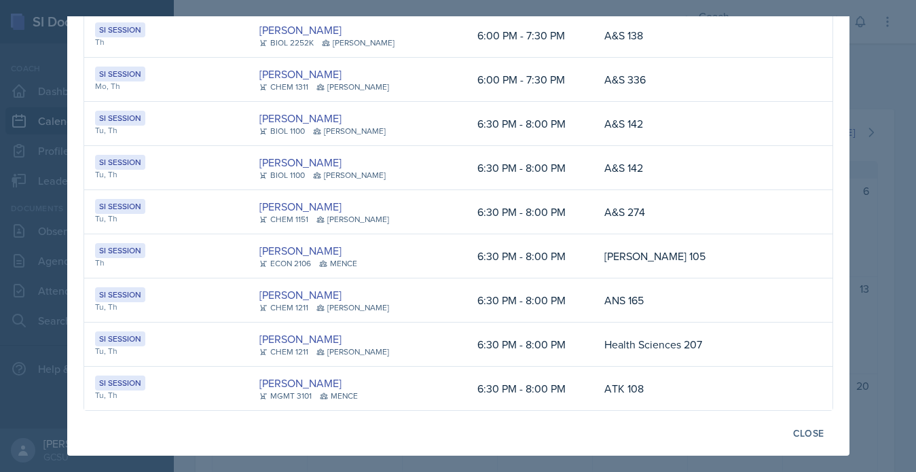
click at [902, 246] on div at bounding box center [458, 236] width 916 height 472
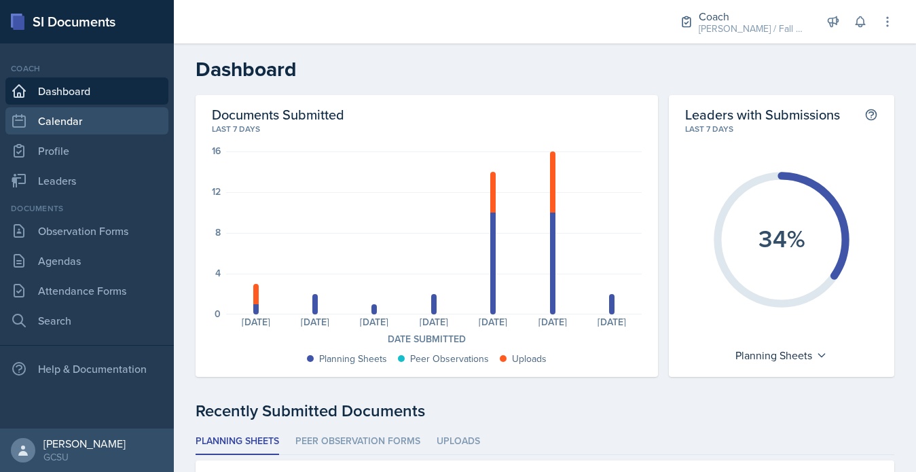
click at [62, 130] on link "Calendar" at bounding box center [86, 120] width 163 height 27
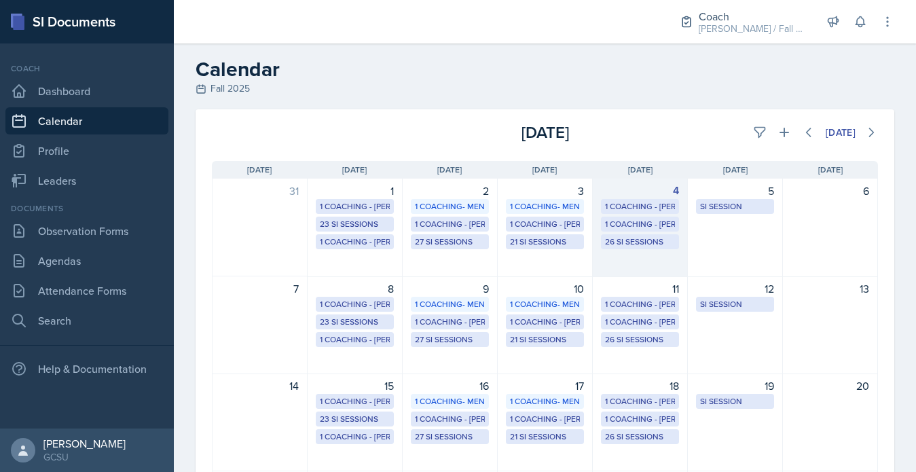
click at [621, 242] on div "26 SI Sessions" at bounding box center [640, 242] width 70 height 12
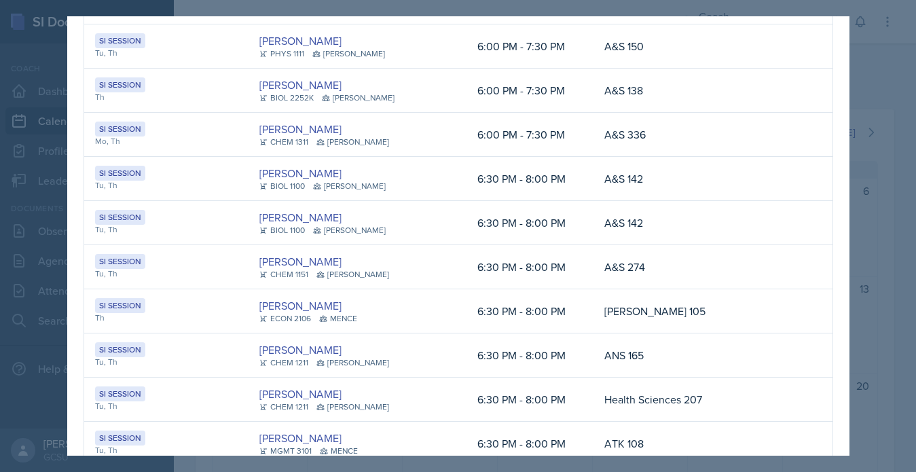
scroll to position [909, 0]
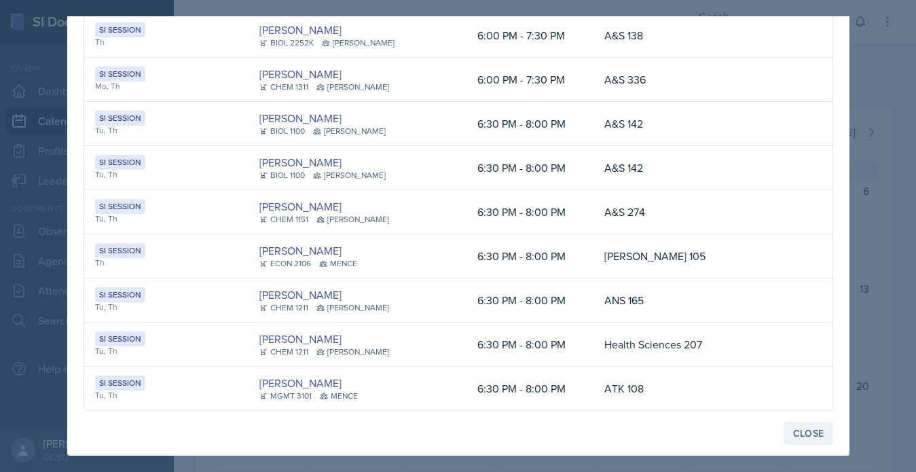
click at [807, 429] on div "Close" at bounding box center [808, 433] width 31 height 11
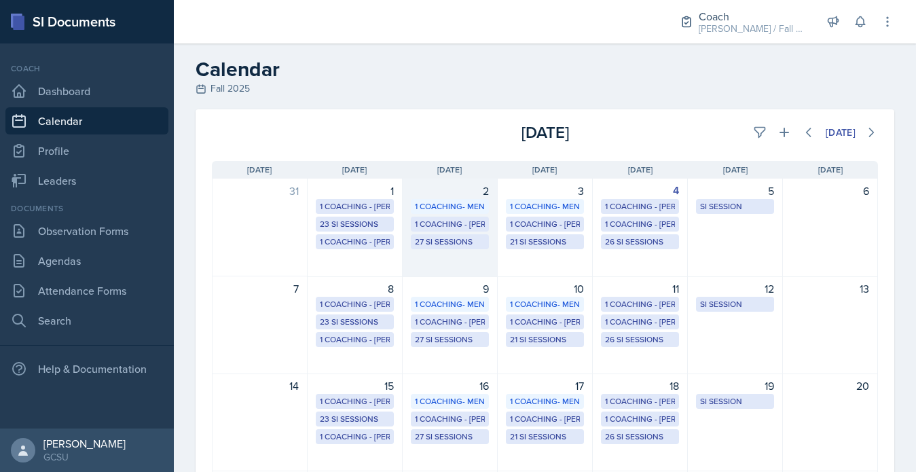
click at [428, 242] on div "27 SI Sessions" at bounding box center [450, 242] width 70 height 12
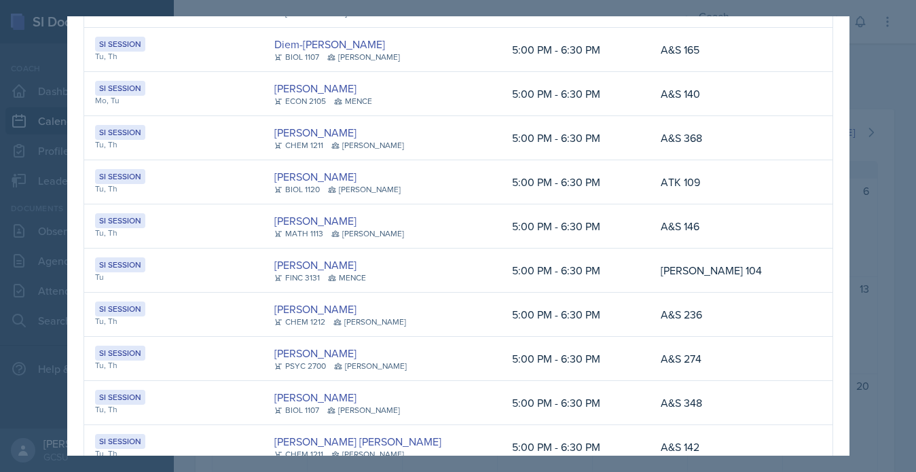
scroll to position [0, 0]
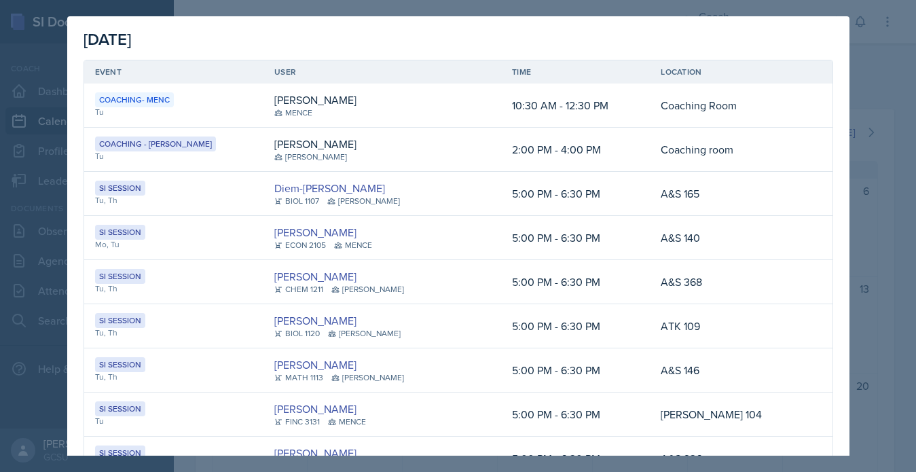
click at [862, 301] on div at bounding box center [458, 236] width 916 height 472
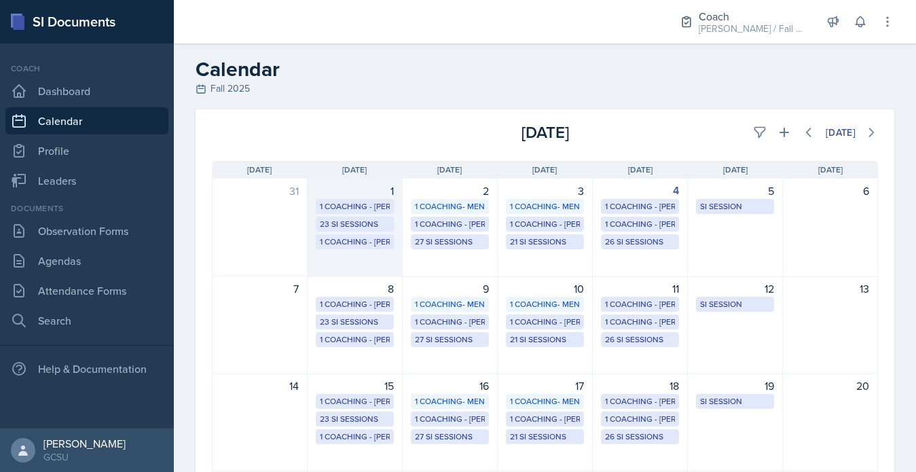
click at [358, 244] on div "1 Coaching - [PERSON_NAME]" at bounding box center [355, 242] width 70 height 12
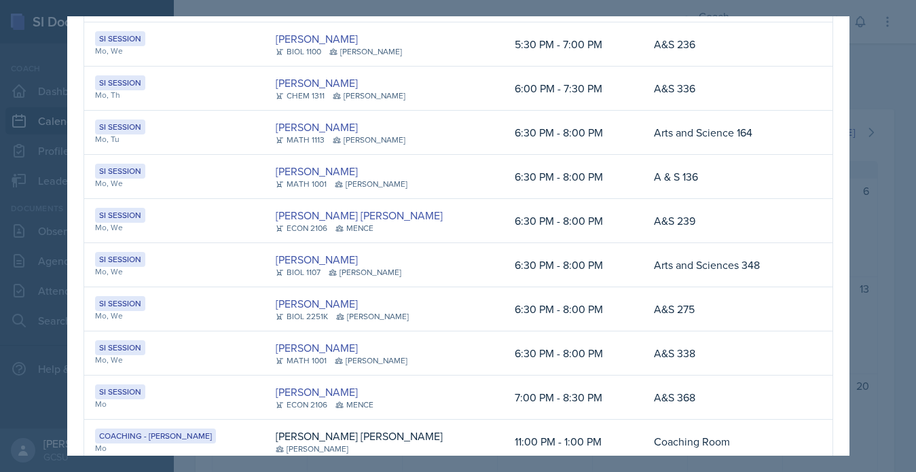
scroll to position [776, 0]
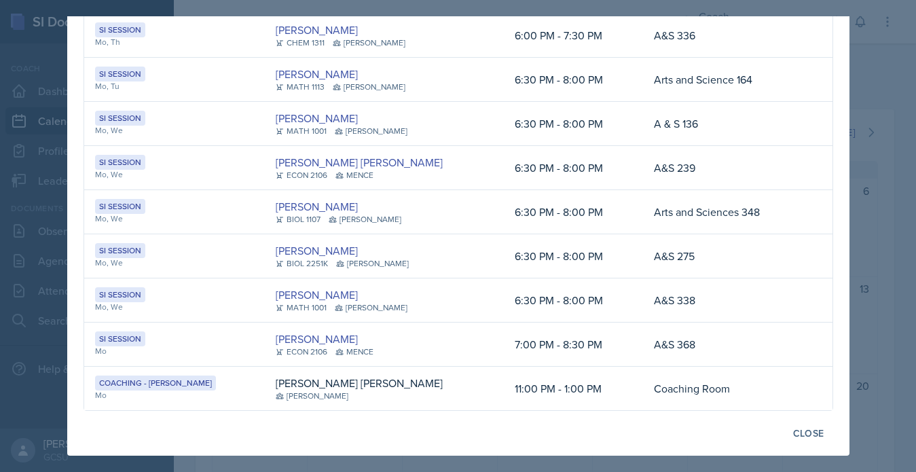
click at [849, 424] on div at bounding box center [458, 236] width 916 height 472
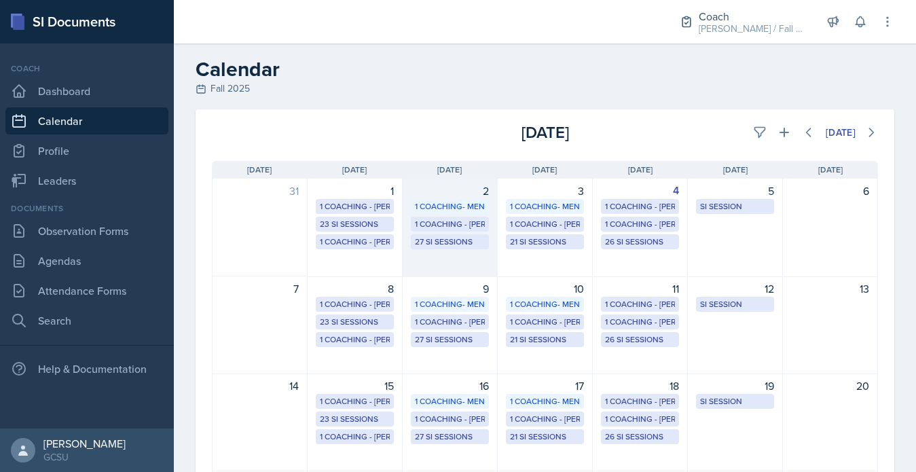
click at [446, 240] on div "27 SI Sessions" at bounding box center [450, 242] width 70 height 12
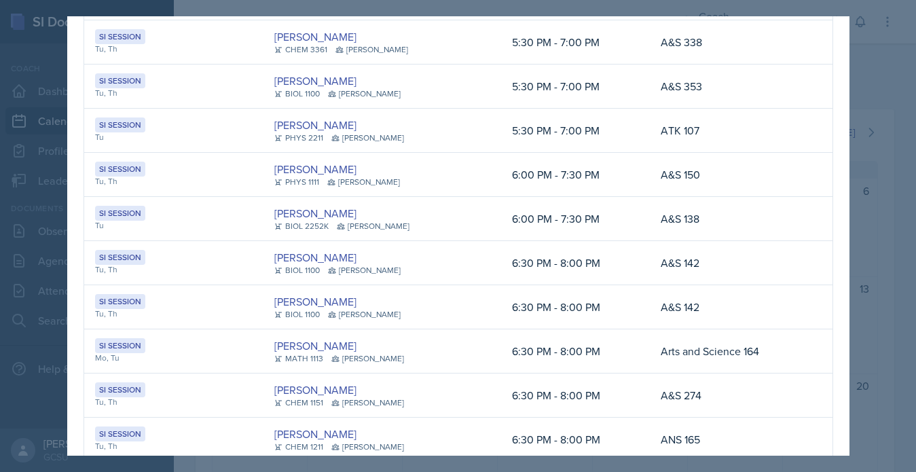
scroll to position [953, 0]
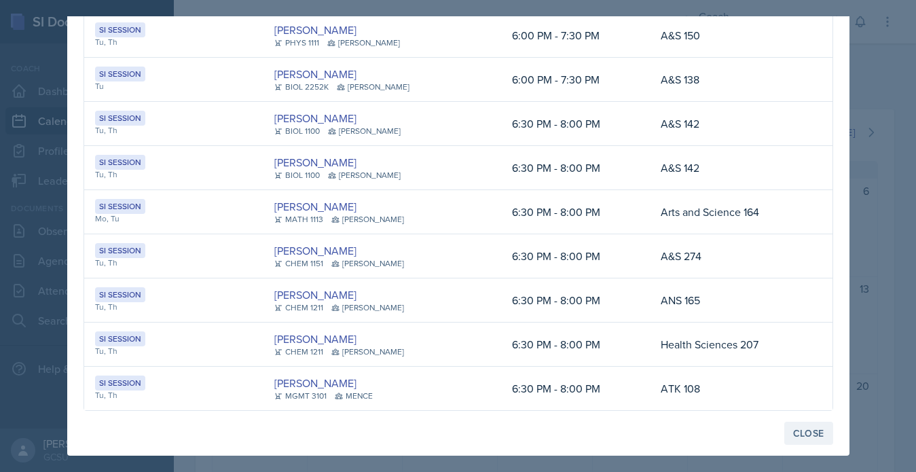
click at [805, 440] on button "Close" at bounding box center [808, 433] width 49 height 23
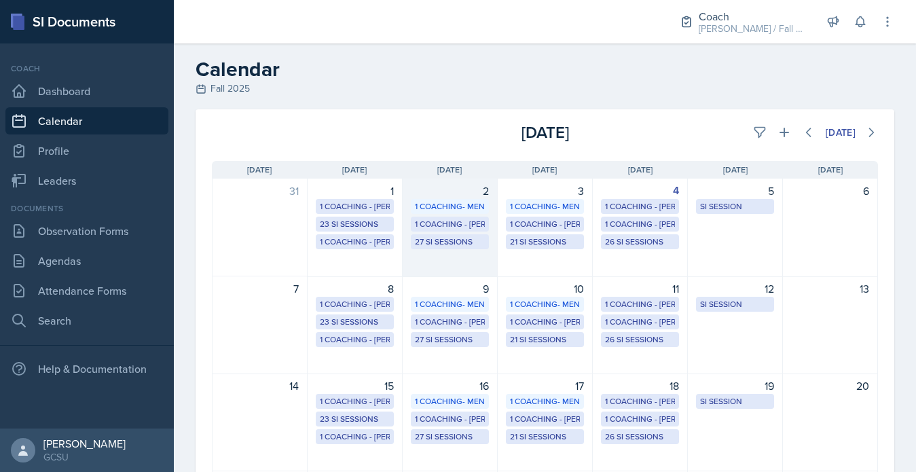
click at [457, 243] on div "27 SI Sessions" at bounding box center [450, 242] width 70 height 12
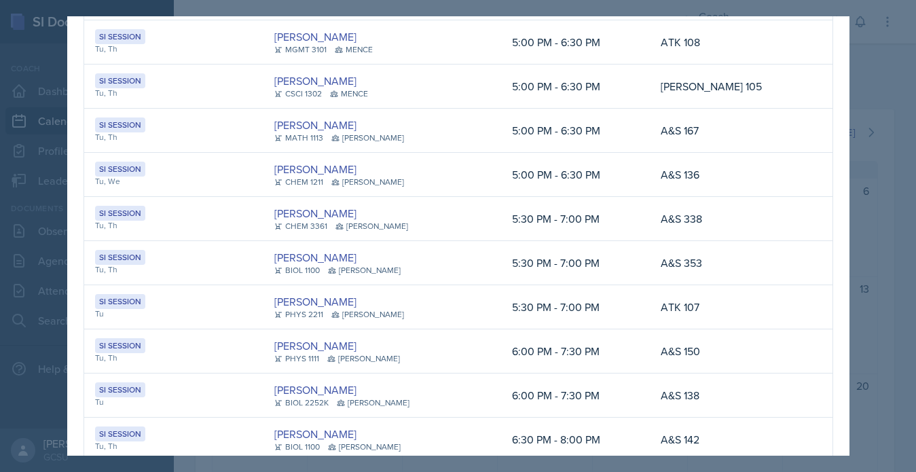
scroll to position [0, 0]
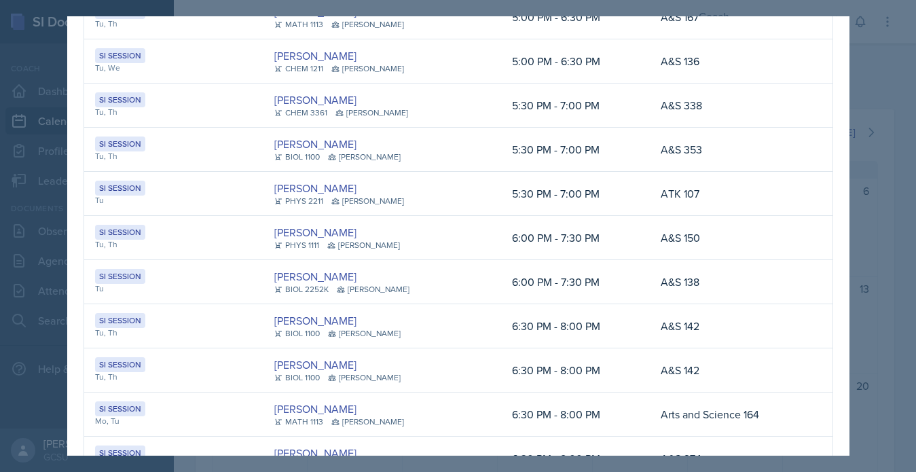
click at [501, 308] on td "6:30 PM - 8:00 PM" at bounding box center [575, 326] width 149 height 44
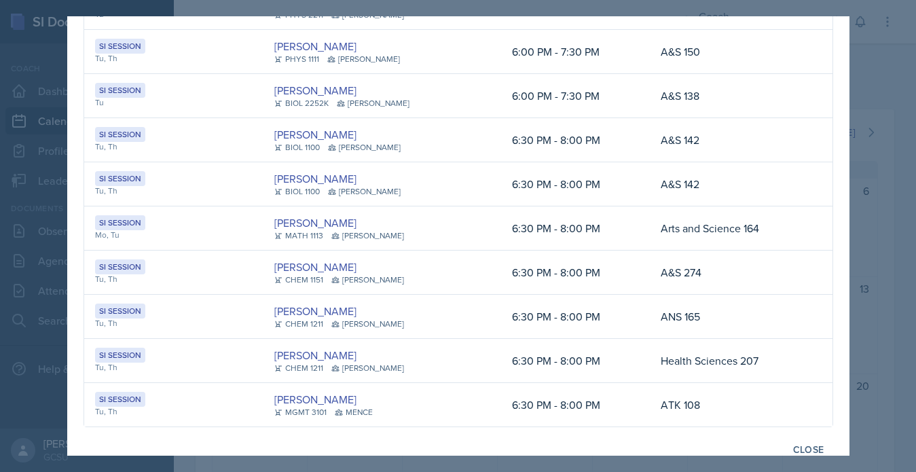
scroll to position [953, 0]
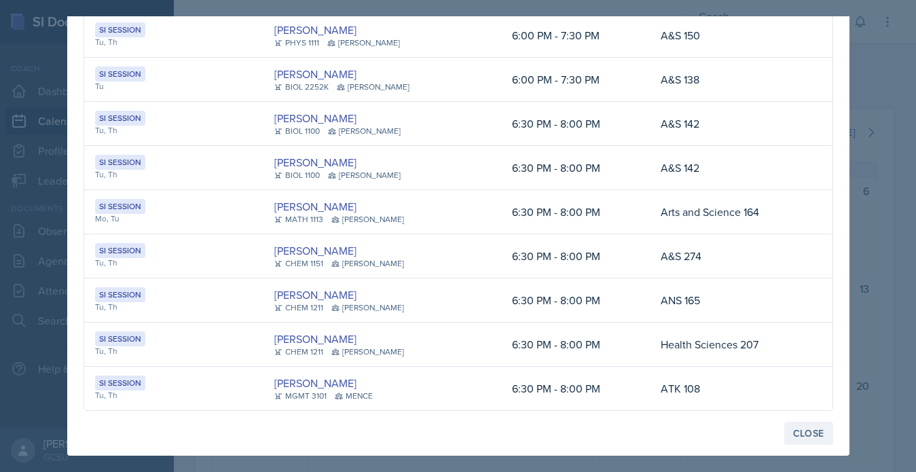
click at [814, 433] on div "Close" at bounding box center [808, 433] width 31 height 11
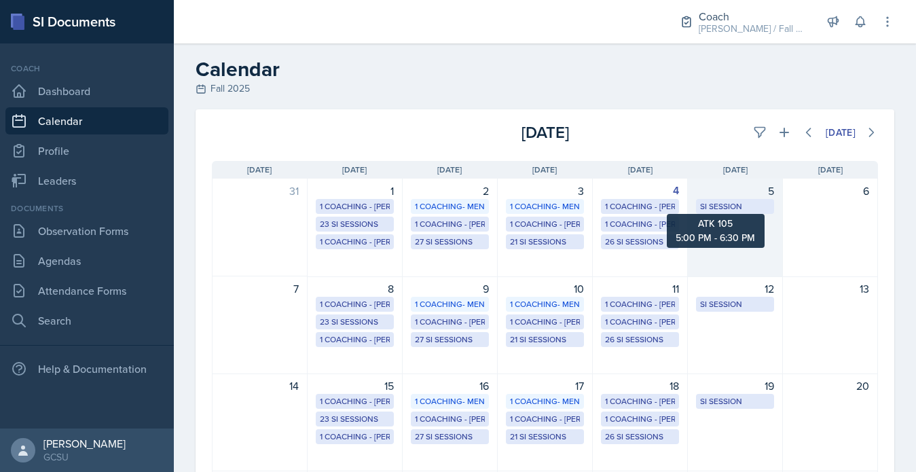
click at [739, 208] on div "SI Session" at bounding box center [735, 206] width 70 height 12
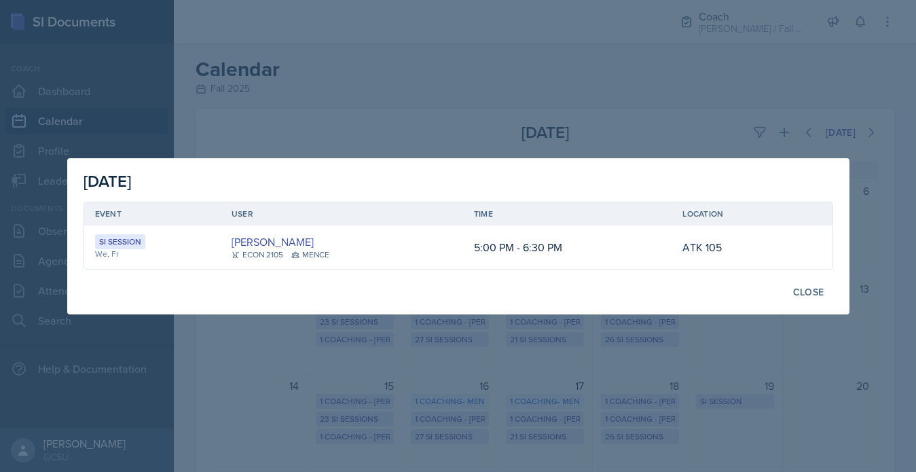
click at [771, 126] on div at bounding box center [458, 236] width 916 height 472
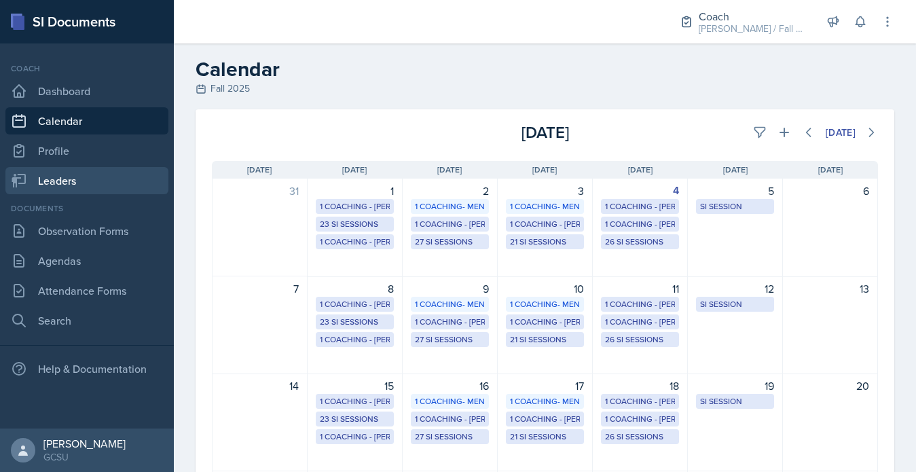
click at [80, 179] on link "Leaders" at bounding box center [86, 180] width 163 height 27
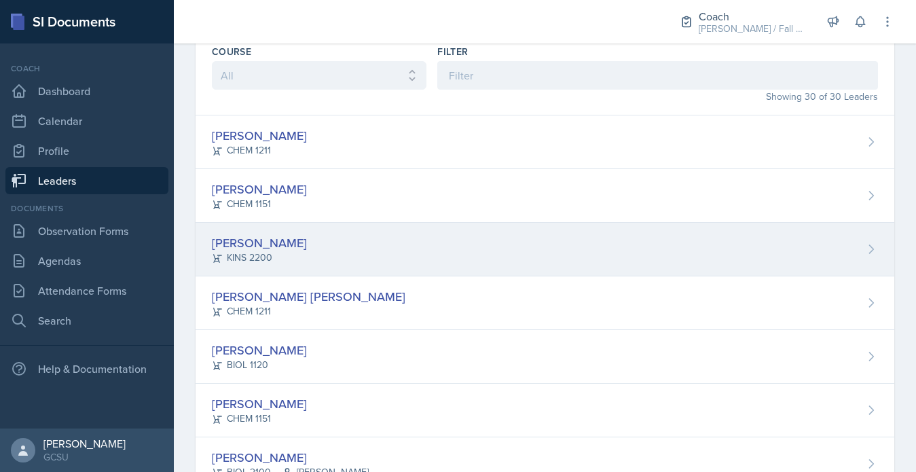
scroll to position [81, 0]
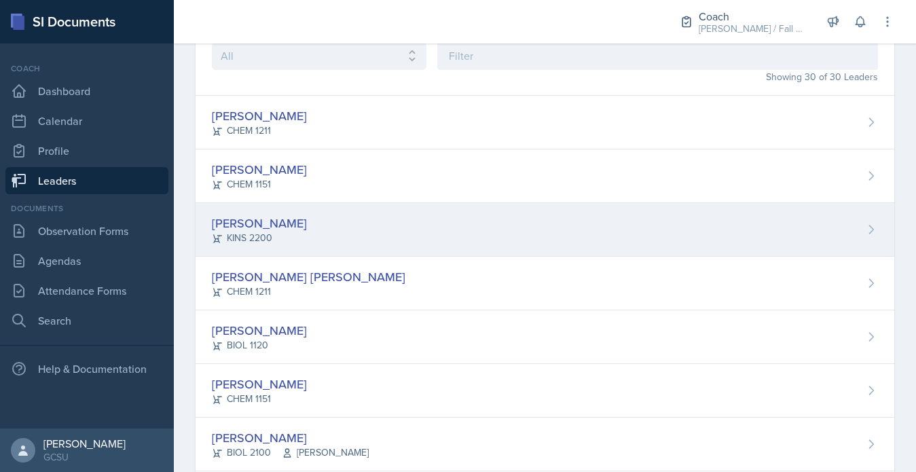
click at [261, 231] on div "KINS 2200" at bounding box center [259, 238] width 95 height 14
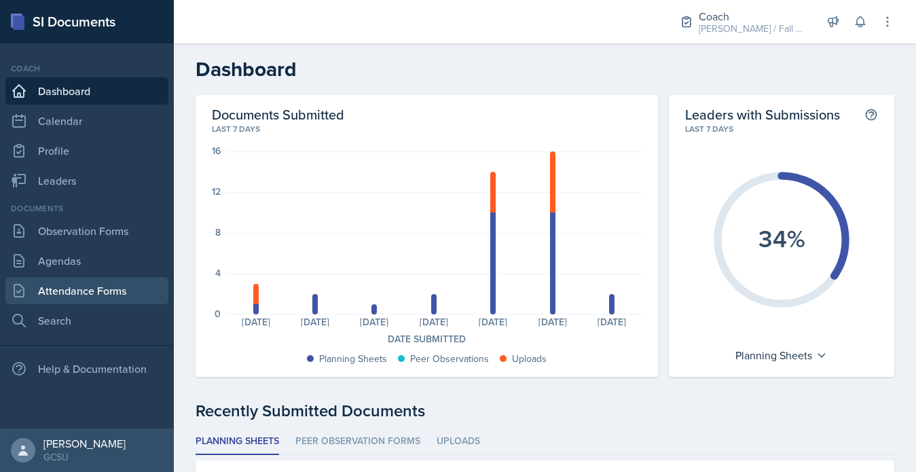
click at [94, 285] on link "Attendance Forms" at bounding box center [86, 290] width 163 height 27
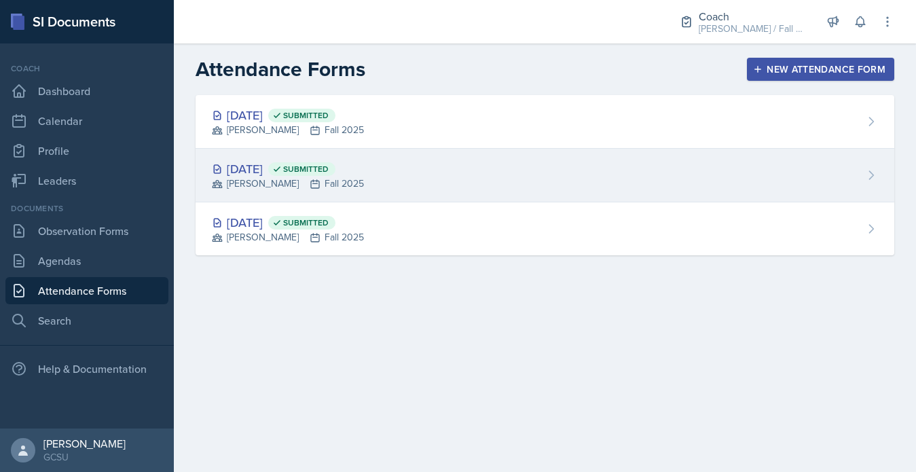
click at [313, 168] on div "[DATE] Submitted" at bounding box center [288, 169] width 152 height 18
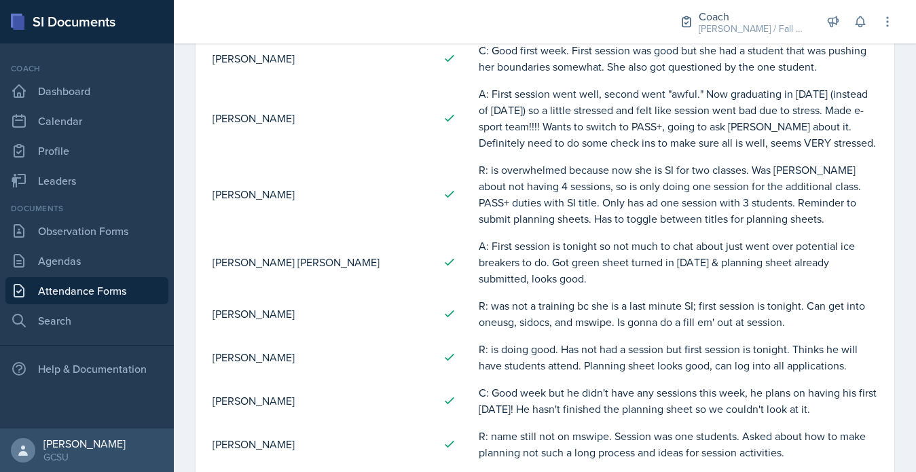
scroll to position [137, 0]
click at [104, 286] on link "Attendance Forms" at bounding box center [86, 290] width 163 height 27
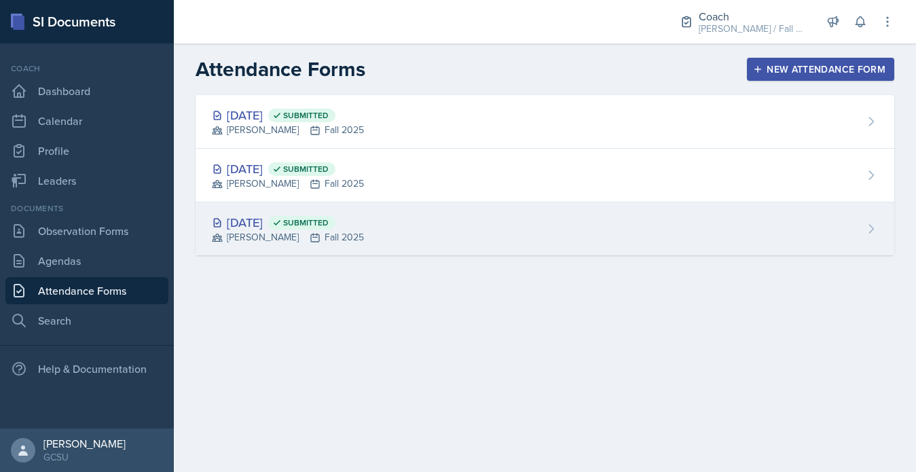
click at [251, 238] on div "[PERSON_NAME] Fall 2025" at bounding box center [288, 237] width 152 height 14
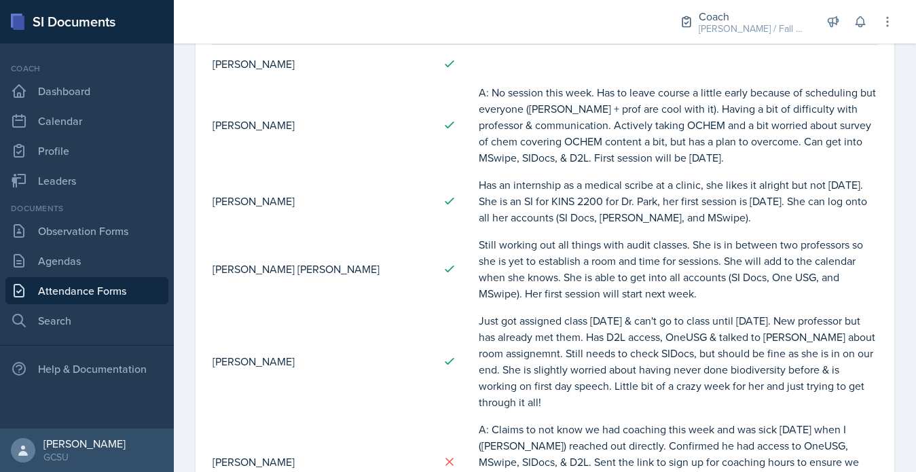
scroll to position [145, 0]
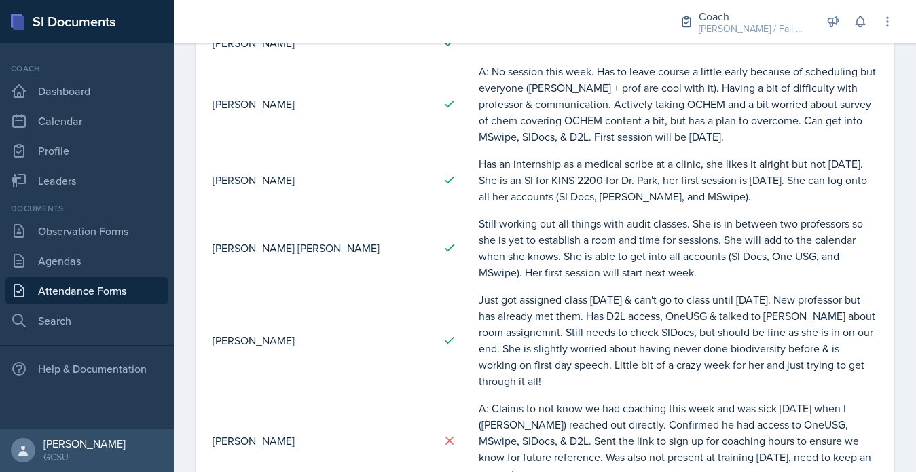
click at [74, 295] on link "Attendance Forms" at bounding box center [86, 290] width 163 height 27
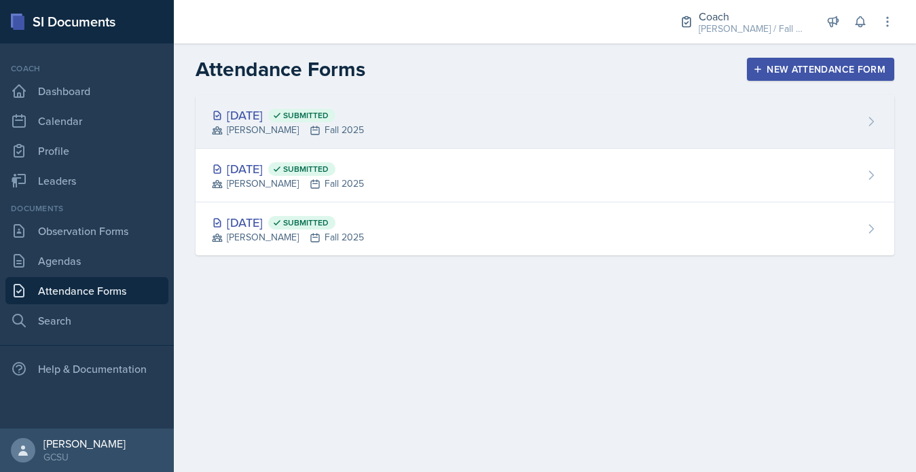
click at [234, 125] on div "[PERSON_NAME] Fall 2025" at bounding box center [288, 130] width 152 height 14
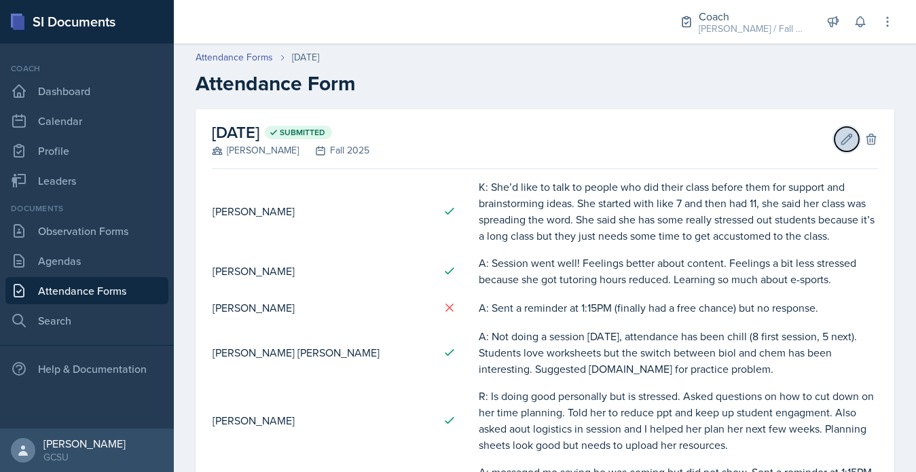
click at [839, 142] on button "Edit" at bounding box center [846, 139] width 24 height 24
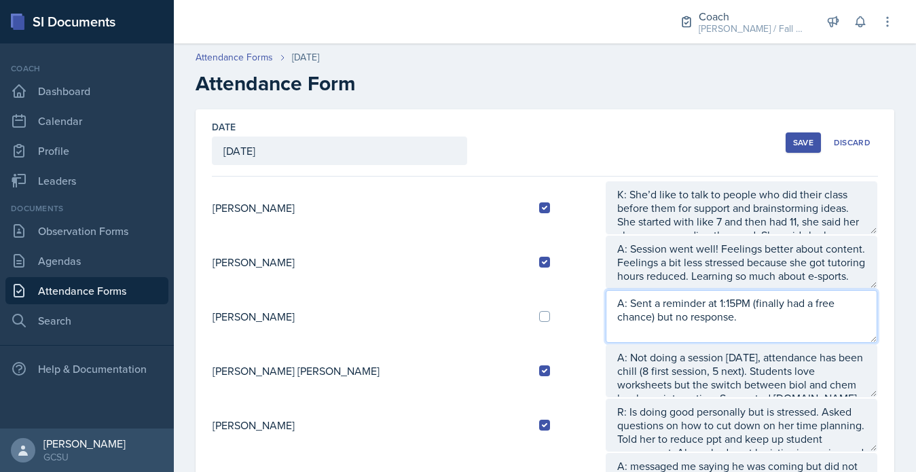
click at [657, 314] on textarea "A: Sent a reminder at 1:15PM (finally had a free chance) but no response." at bounding box center [742, 316] width 272 height 53
type textarea "A: Sent a reminder at 1:15PM (finally had a free chance) but no response, sessi…"
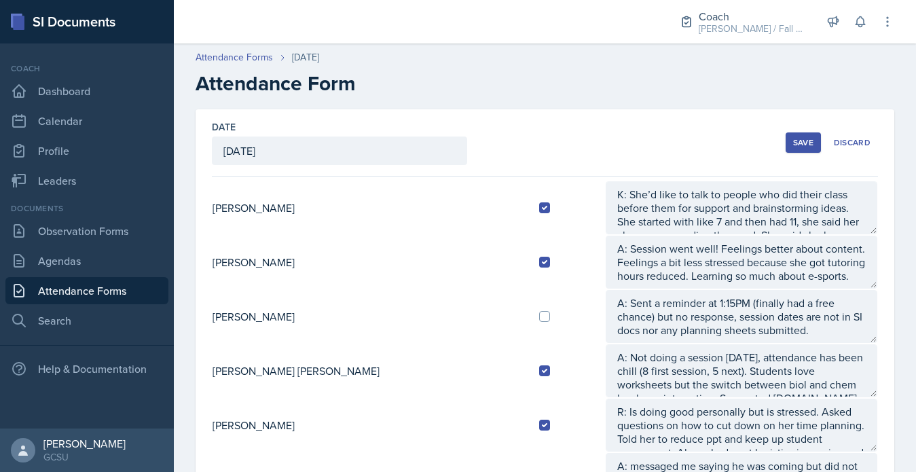
click at [784, 139] on div "Date [DATE] [DATE] 31 1 2 3 4 5 6 7 8 9 10 11 12 13 14 15 16 17 18 19 20 21 22 …" at bounding box center [545, 142] width 666 height 67
click at [792, 143] on button "Save" at bounding box center [803, 142] width 35 height 20
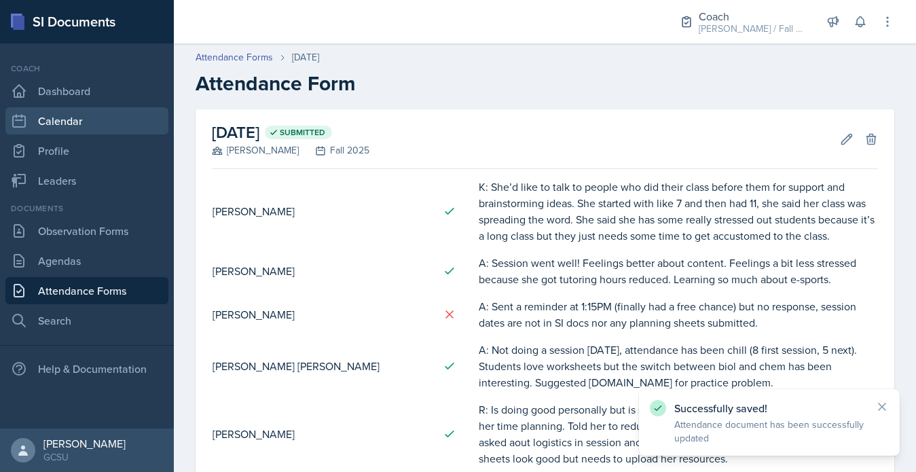
click at [76, 123] on link "Calendar" at bounding box center [86, 120] width 163 height 27
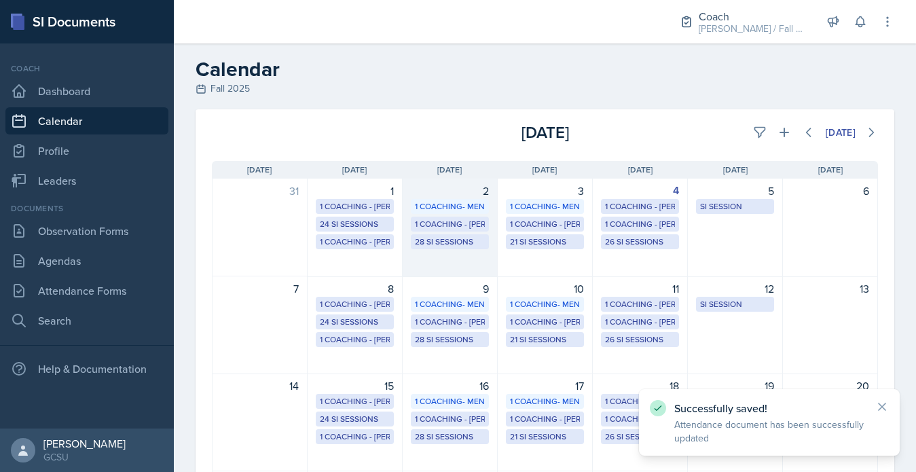
click at [457, 242] on div "28 SI Sessions" at bounding box center [450, 242] width 70 height 12
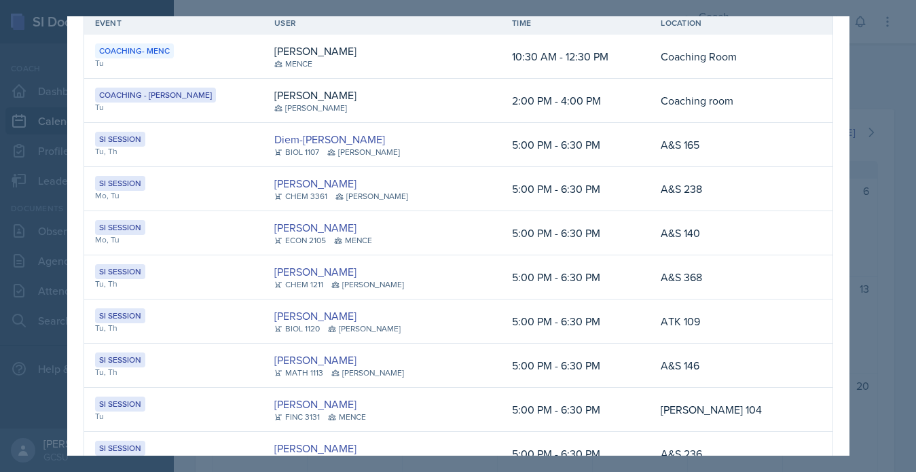
scroll to position [41, 0]
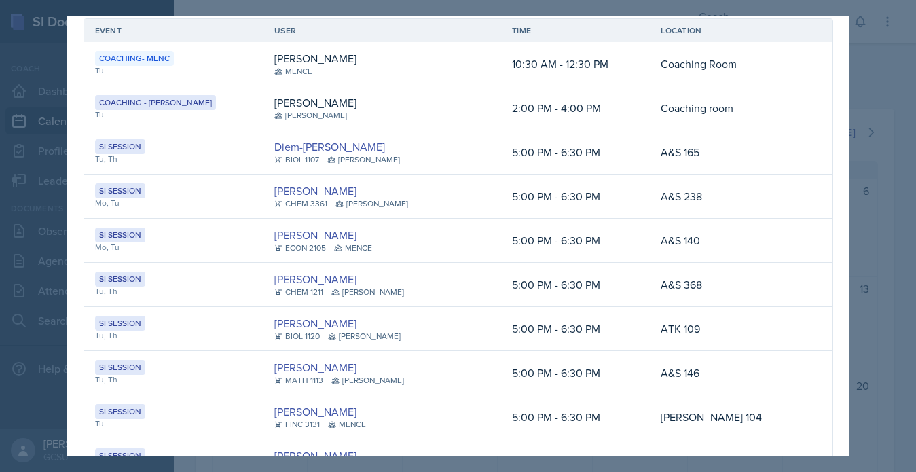
click at [885, 54] on div at bounding box center [458, 236] width 916 height 472
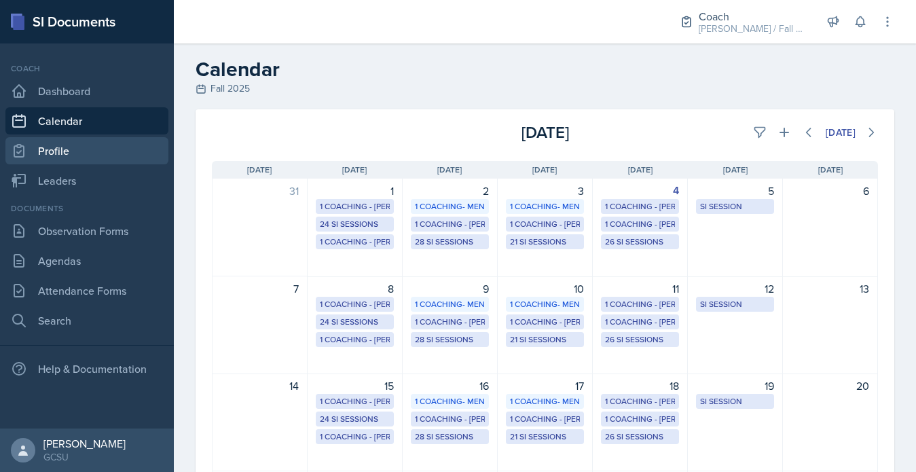
click at [77, 162] on link "Profile" at bounding box center [86, 150] width 163 height 27
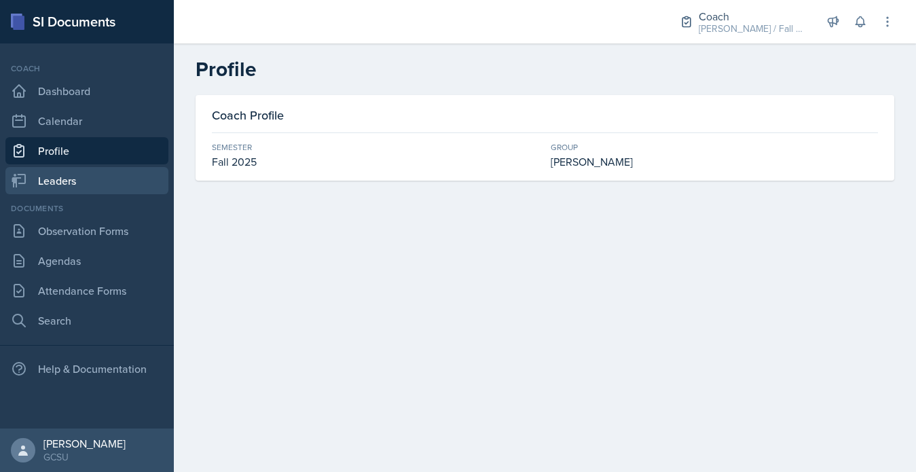
click at [77, 172] on link "Leaders" at bounding box center [86, 180] width 163 height 27
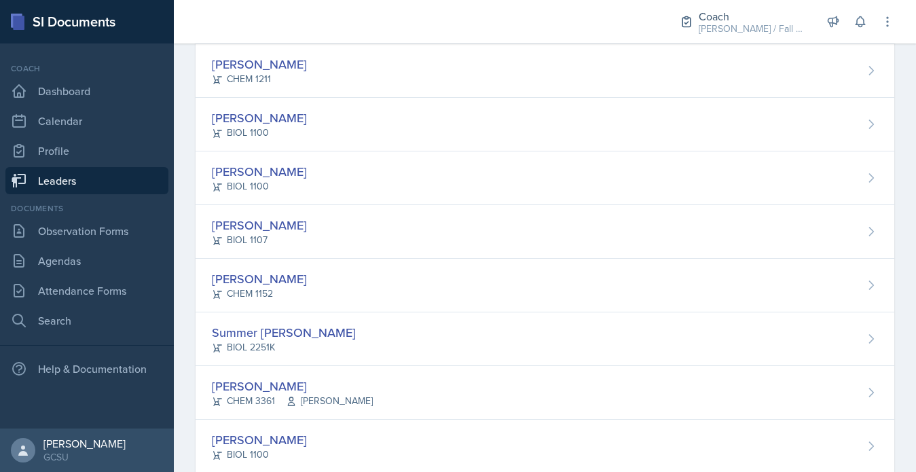
scroll to position [1148, 0]
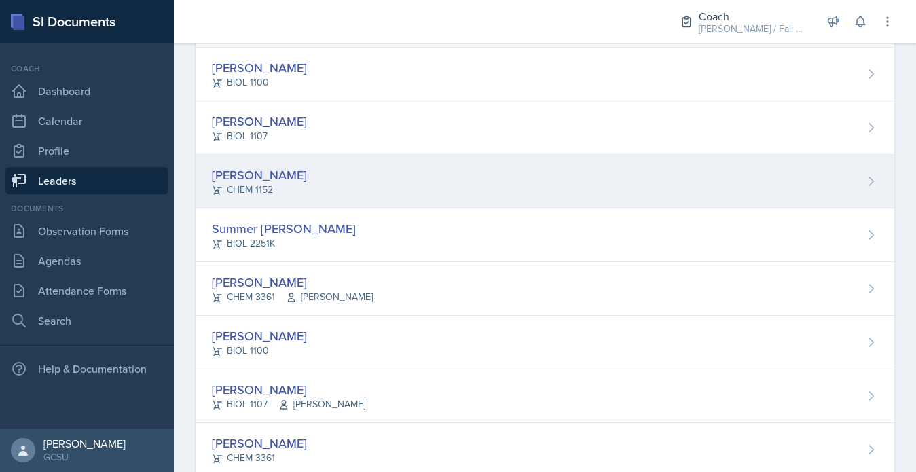
click at [315, 168] on div "Carsyn Lewis CHEM 1152" at bounding box center [545, 182] width 699 height 54
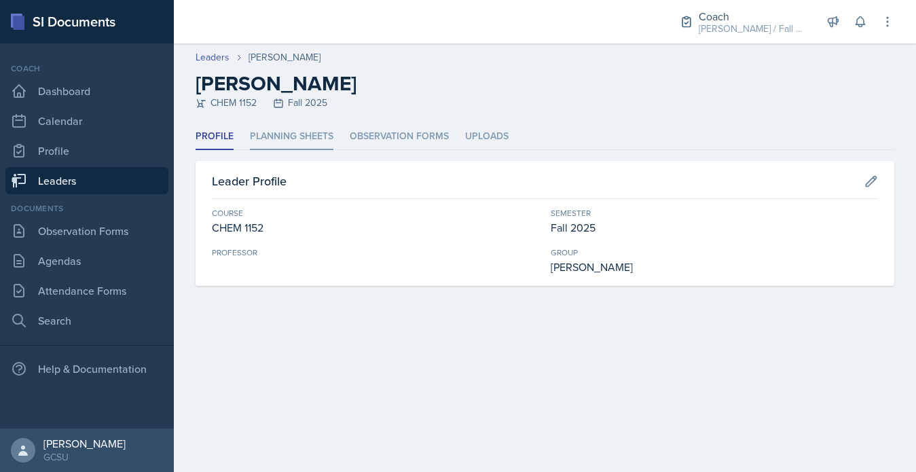
click at [294, 145] on li "Planning Sheets" at bounding box center [292, 137] width 84 height 26
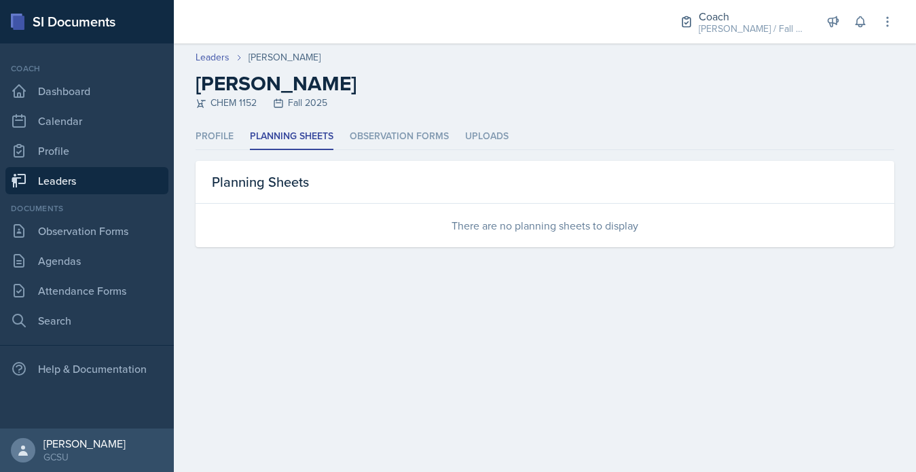
click at [105, 175] on link "Leaders" at bounding box center [86, 180] width 163 height 27
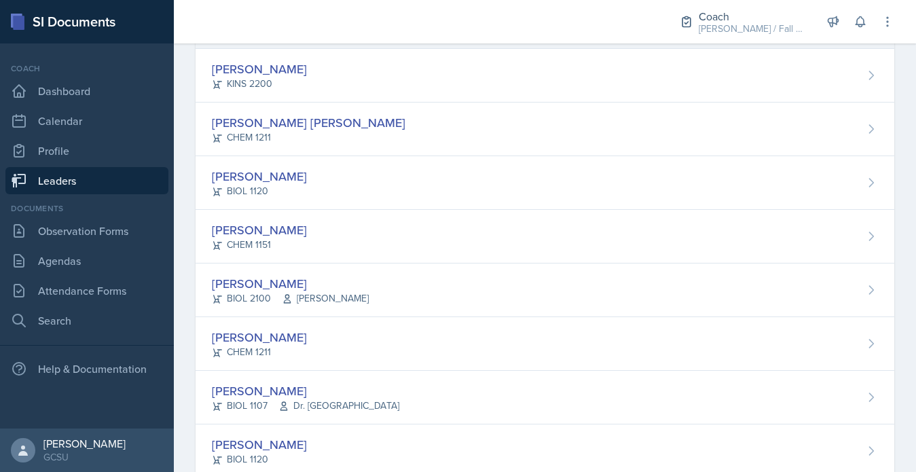
scroll to position [236, 0]
click at [272, 255] on div "Owen Campbell CHEM 1151" at bounding box center [545, 236] width 699 height 54
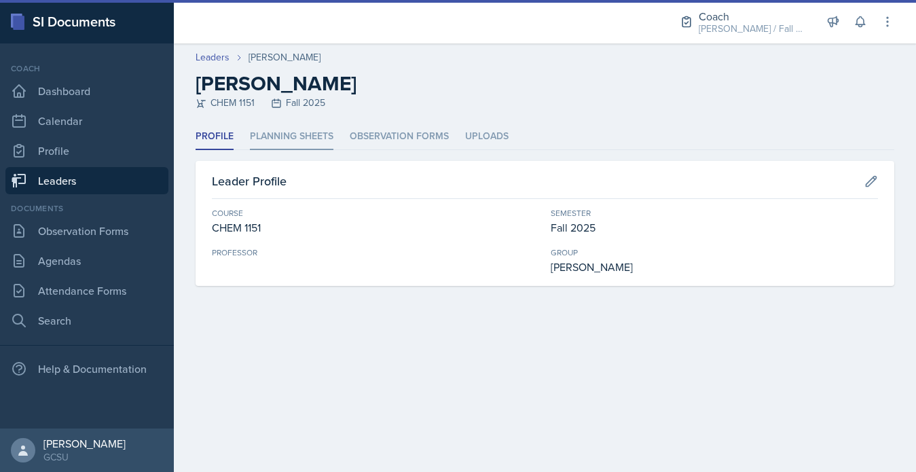
click at [301, 137] on li "Planning Sheets" at bounding box center [292, 137] width 84 height 26
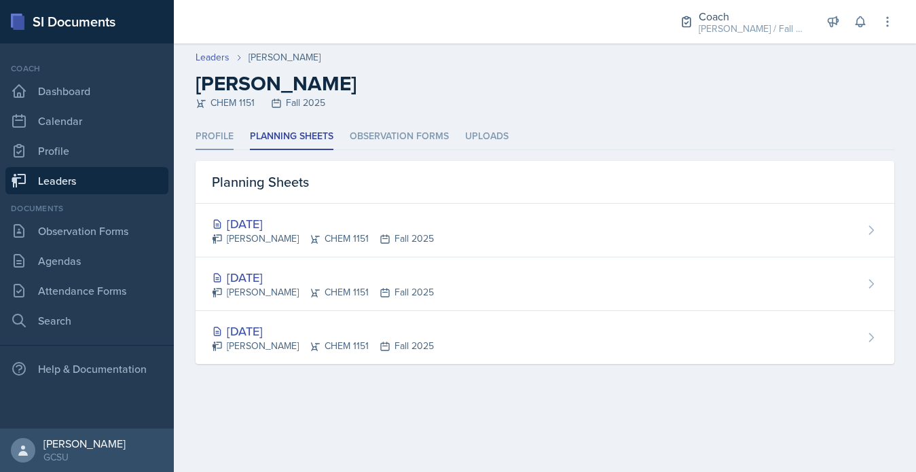
click at [232, 139] on li "Profile" at bounding box center [215, 137] width 38 height 26
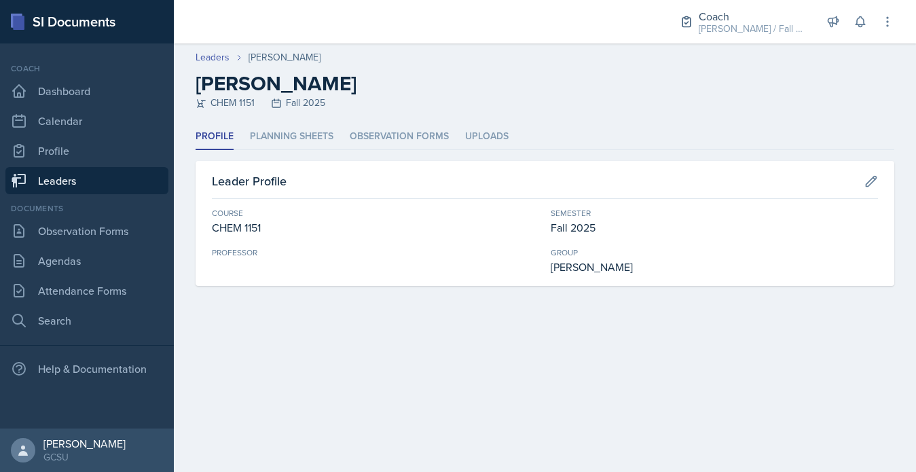
click at [107, 177] on link "Leaders" at bounding box center [86, 180] width 163 height 27
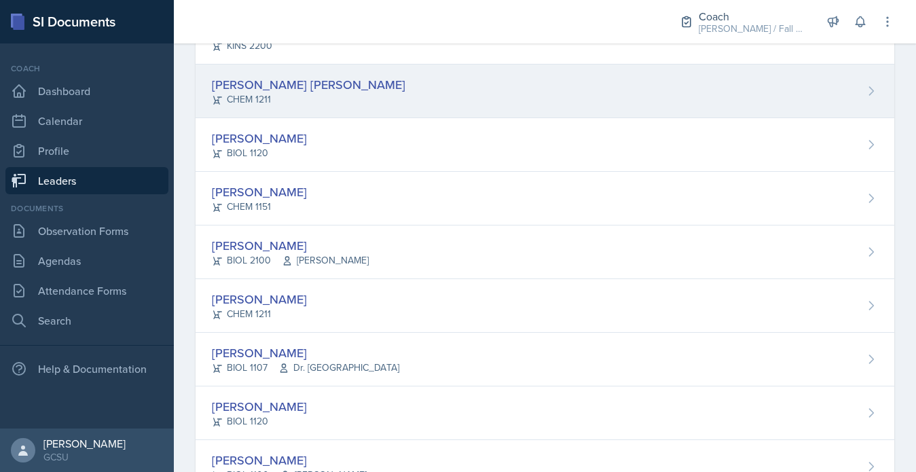
scroll to position [285, 0]
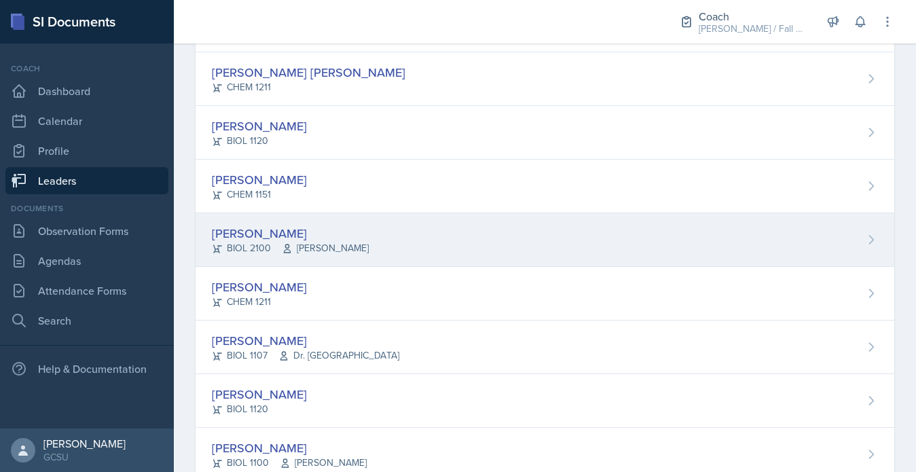
click at [253, 253] on div "BIOL 2100 Weese" at bounding box center [290, 248] width 157 height 14
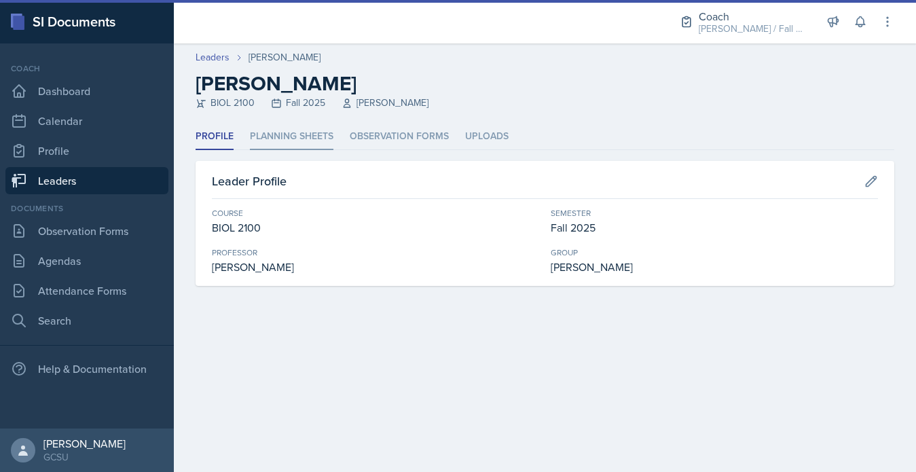
click at [281, 129] on li "Planning Sheets" at bounding box center [292, 137] width 84 height 26
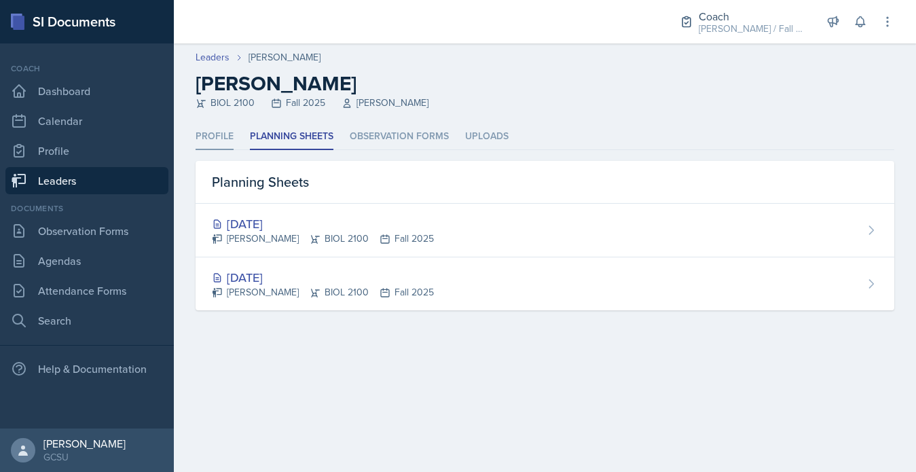
click at [217, 145] on li "Profile" at bounding box center [215, 137] width 38 height 26
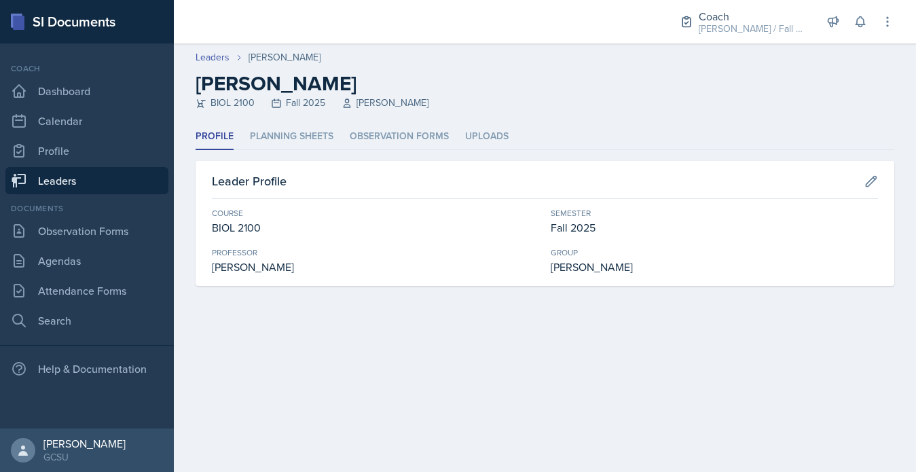
click at [93, 274] on div "Documents Observation Forms [GEOGRAPHIC_DATA] Attendance Forms Search" at bounding box center [86, 268] width 163 height 132
click at [92, 261] on link "Agendas" at bounding box center [86, 260] width 163 height 27
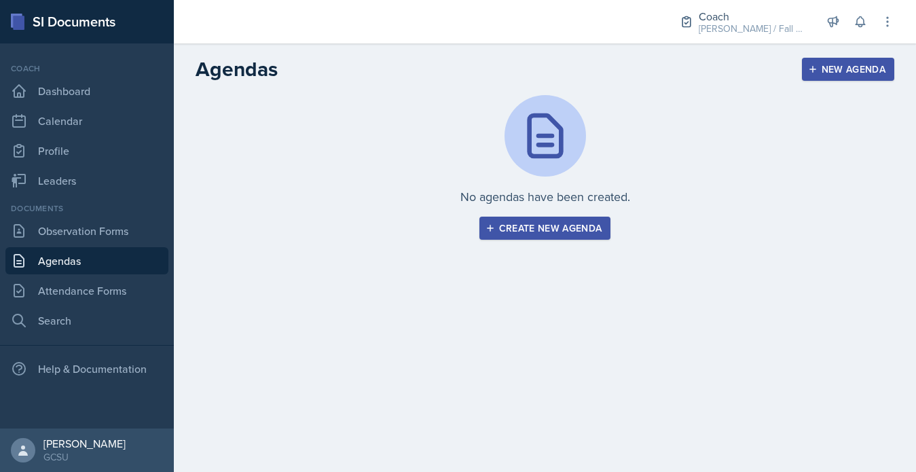
click at [4, 288] on nav "Coach Dashboard Calendar Profile Leaders Documents Observation Forms Agendas At…" at bounding box center [87, 235] width 174 height 385
click at [31, 288] on link "Attendance Forms" at bounding box center [86, 290] width 163 height 27
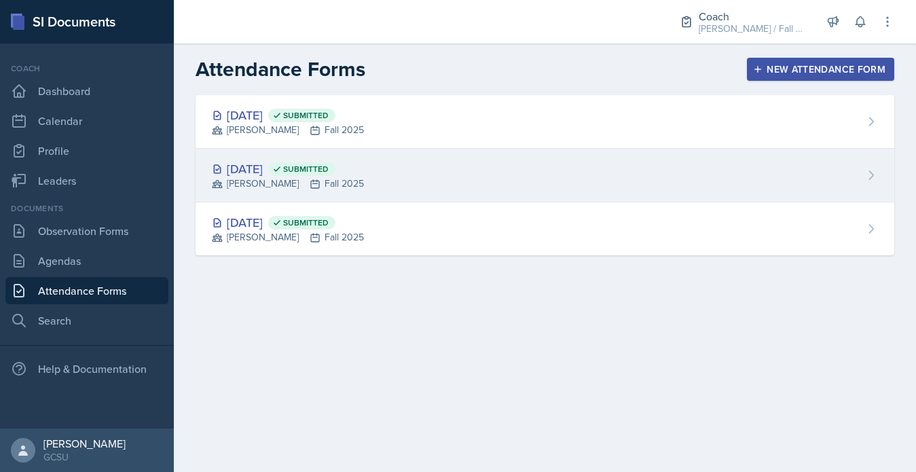
click at [298, 180] on div "BECK Fall 2025" at bounding box center [288, 184] width 152 height 14
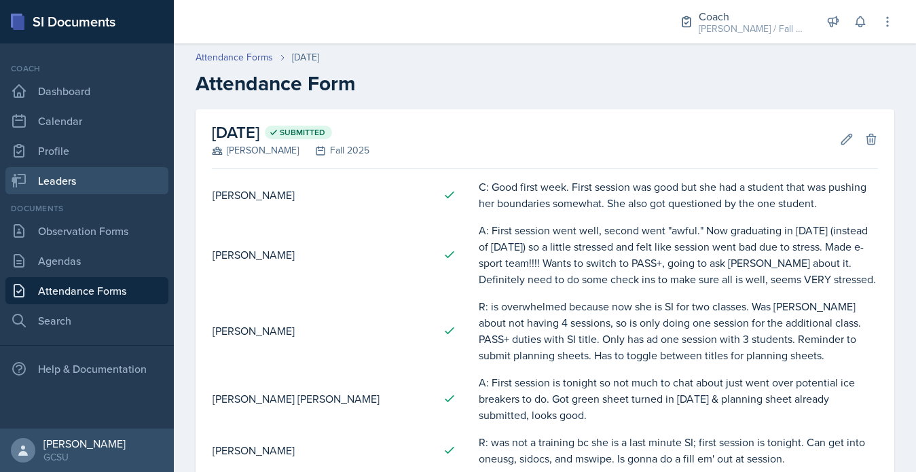
click at [75, 183] on link "Leaders" at bounding box center [86, 180] width 163 height 27
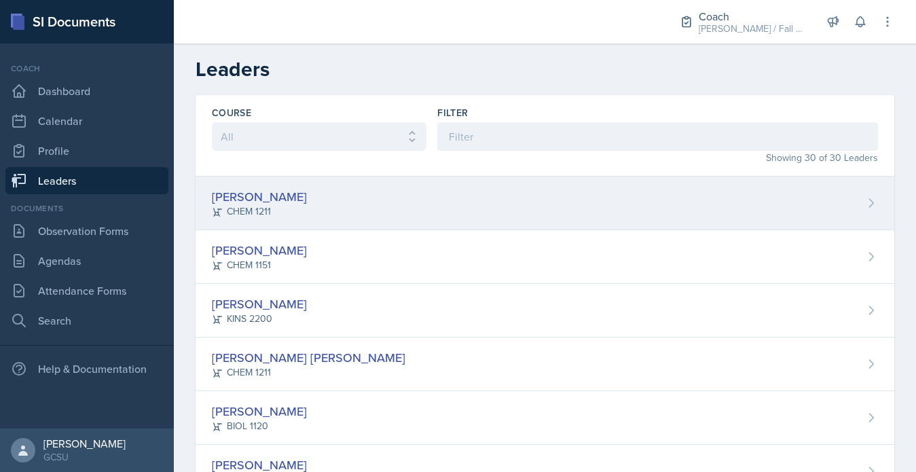
click at [310, 214] on div "Lucy Artime CHEM 1211" at bounding box center [545, 204] width 699 height 54
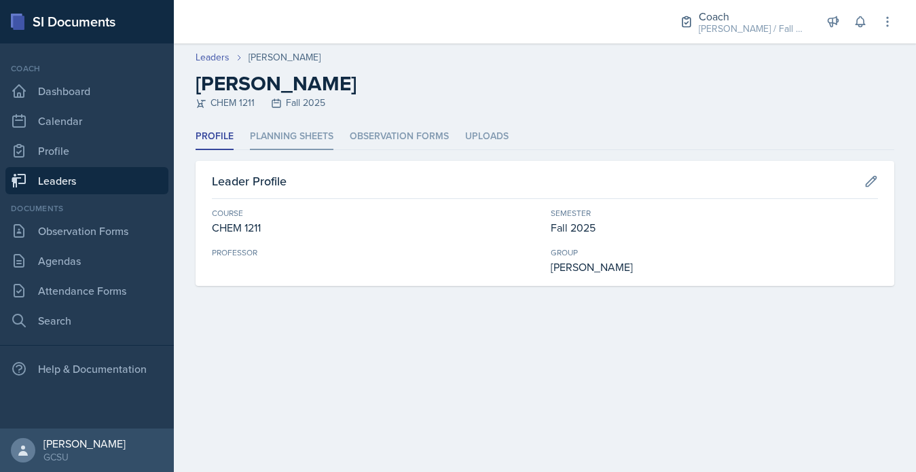
click at [282, 136] on li "Planning Sheets" at bounding box center [292, 137] width 84 height 26
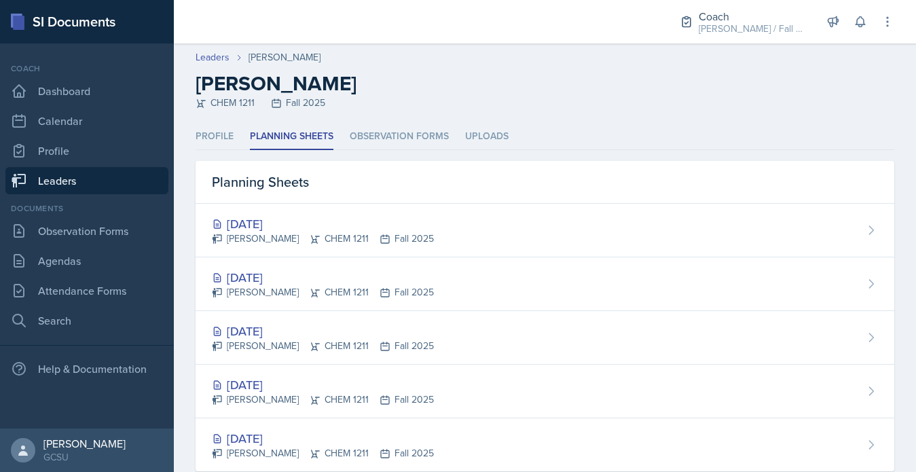
click at [139, 177] on link "Leaders" at bounding box center [86, 180] width 163 height 27
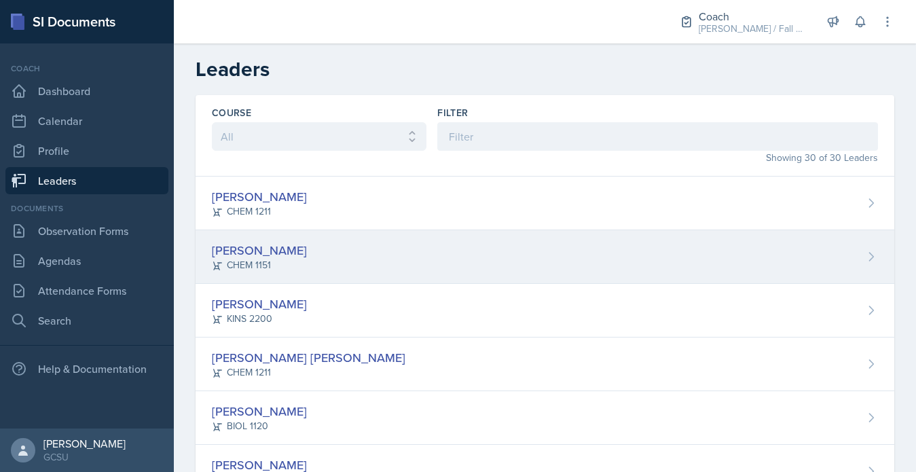
click at [299, 253] on div "Odeya Atar CHEM 1151" at bounding box center [545, 257] width 699 height 54
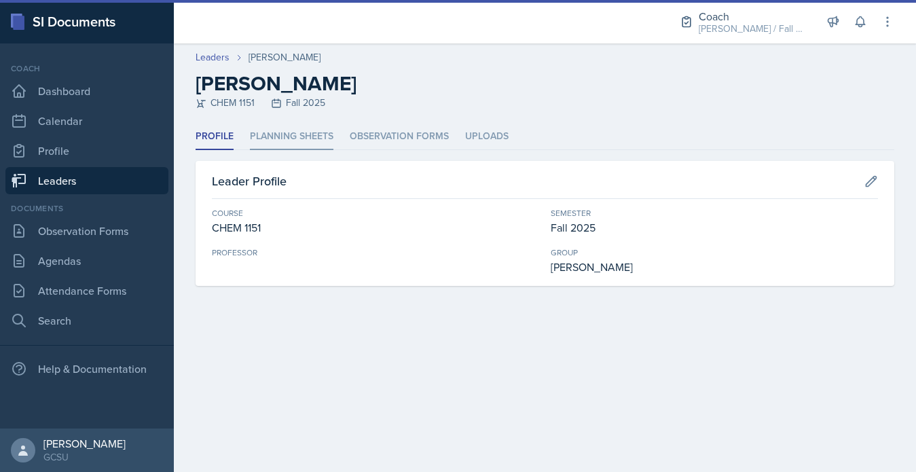
click at [289, 131] on li "Planning Sheets" at bounding box center [292, 137] width 84 height 26
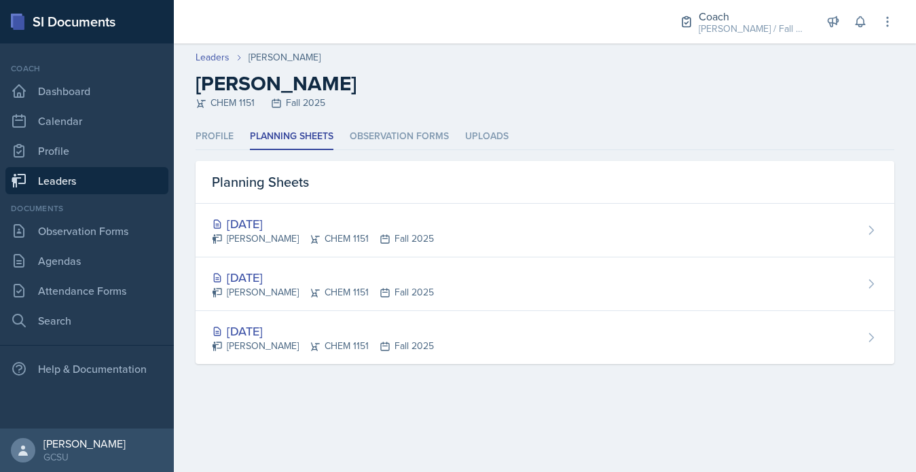
click at [90, 188] on link "Leaders" at bounding box center [86, 180] width 163 height 27
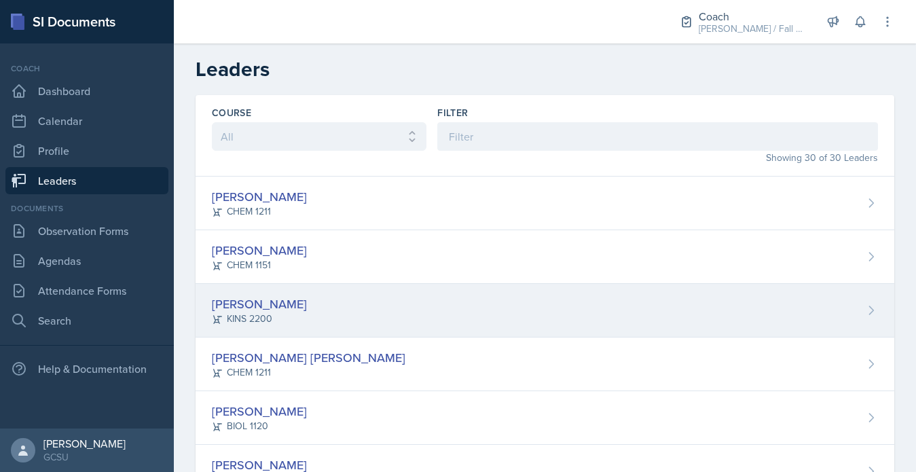
click at [266, 312] on div "KINS 2200" at bounding box center [259, 319] width 95 height 14
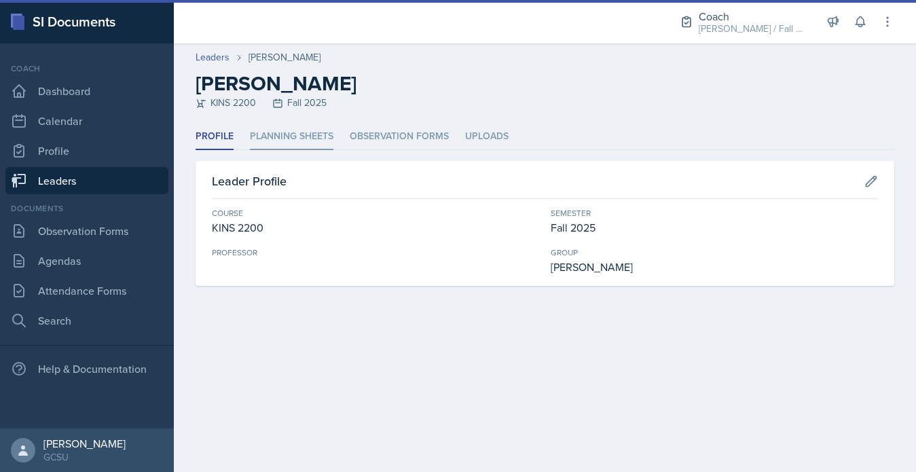
click at [289, 145] on li "Planning Sheets" at bounding box center [292, 137] width 84 height 26
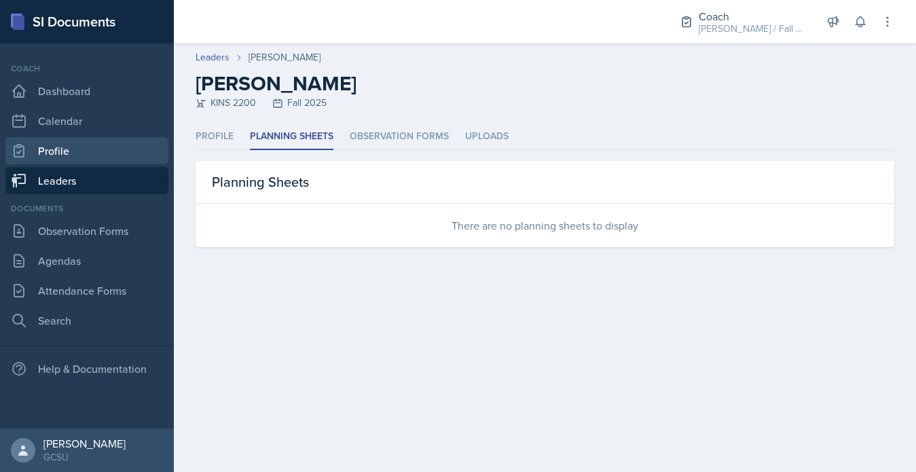
click at [120, 164] on link "Profile" at bounding box center [86, 150] width 163 height 27
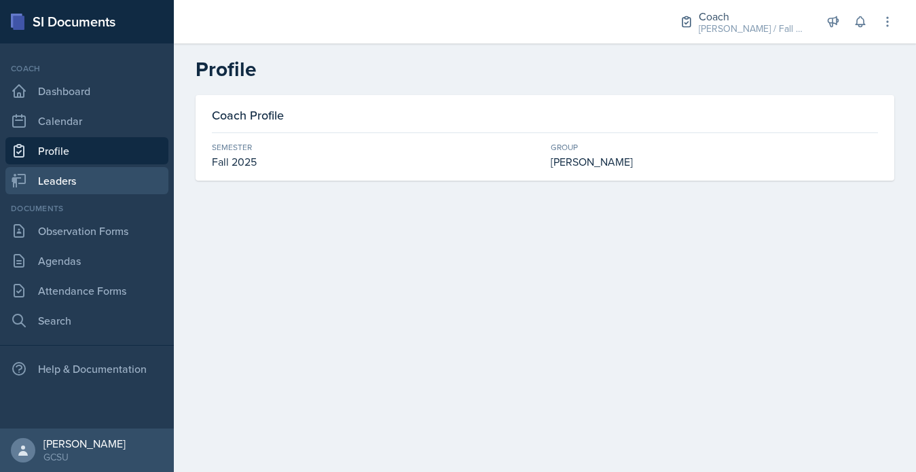
click at [120, 180] on link "Leaders" at bounding box center [86, 180] width 163 height 27
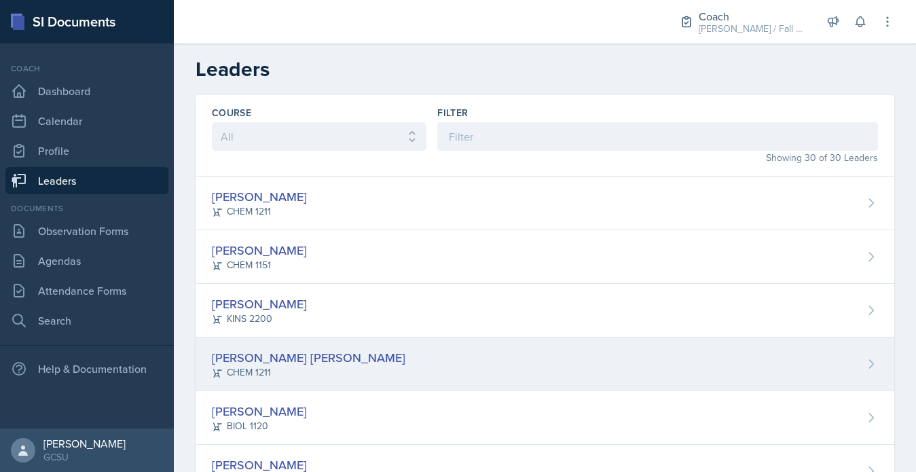
click at [282, 337] on div "Abigail Bosse Joseph CHEM 1211" at bounding box center [545, 364] width 699 height 54
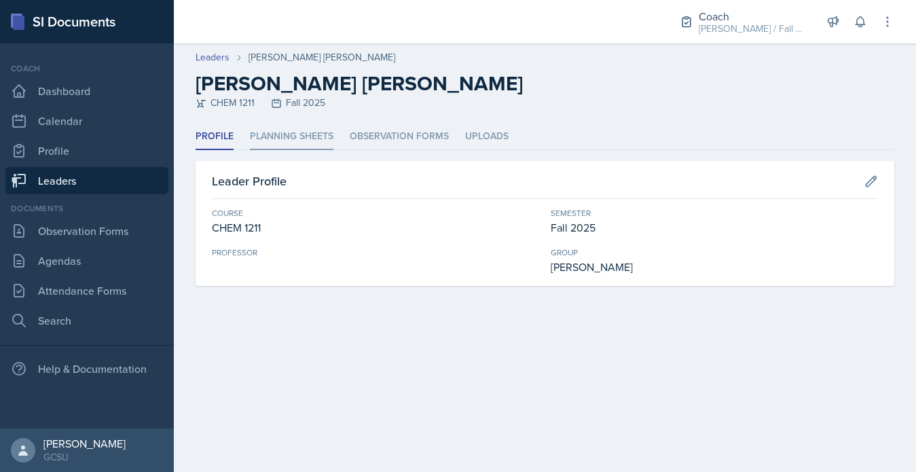
click at [288, 130] on li "Planning Sheets" at bounding box center [292, 137] width 84 height 26
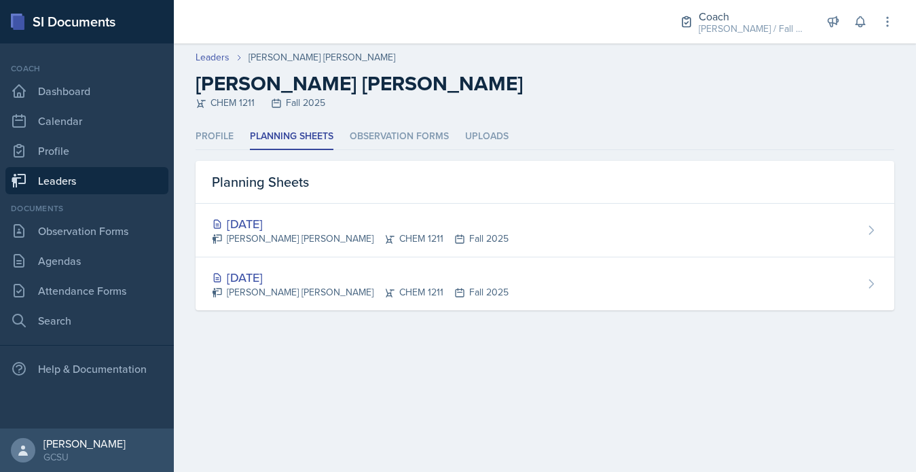
click at [107, 189] on link "Leaders" at bounding box center [86, 180] width 163 height 27
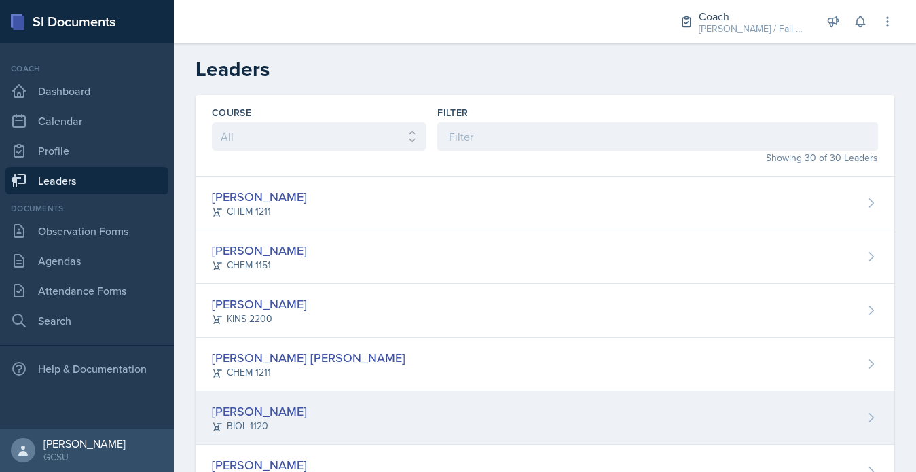
click at [284, 417] on div "[PERSON_NAME]" at bounding box center [259, 411] width 95 height 18
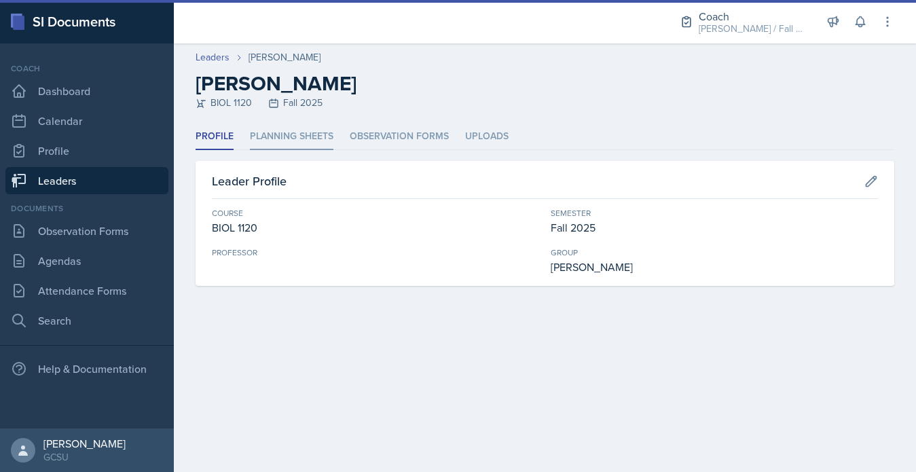
click at [295, 149] on li "Planning Sheets" at bounding box center [292, 137] width 84 height 26
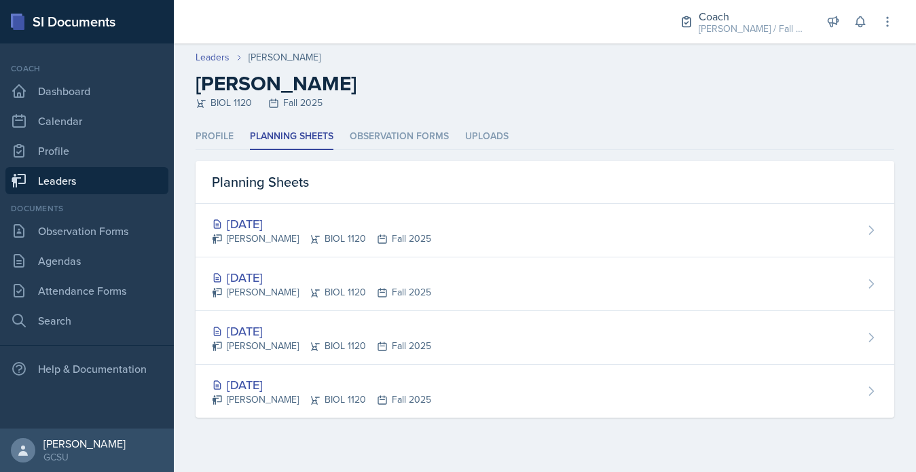
click at [116, 185] on link "Leaders" at bounding box center [86, 180] width 163 height 27
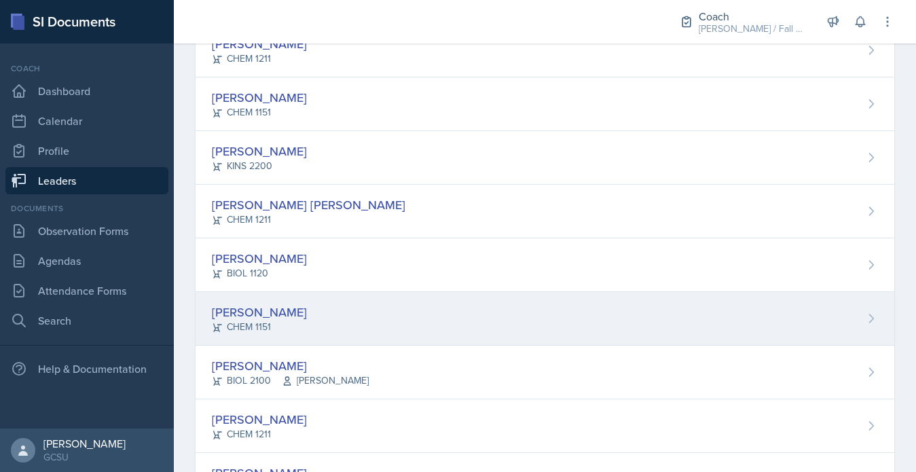
scroll to position [160, 0]
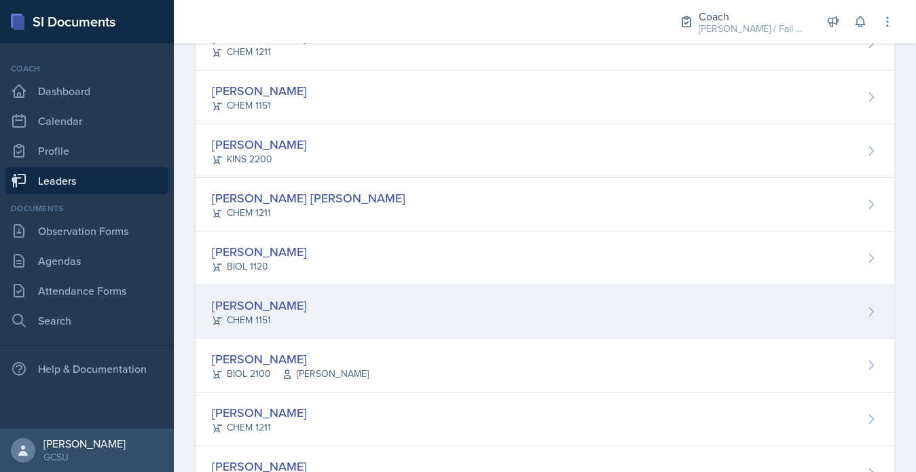
click at [278, 327] on div "Owen Campbell CHEM 1151" at bounding box center [545, 312] width 699 height 54
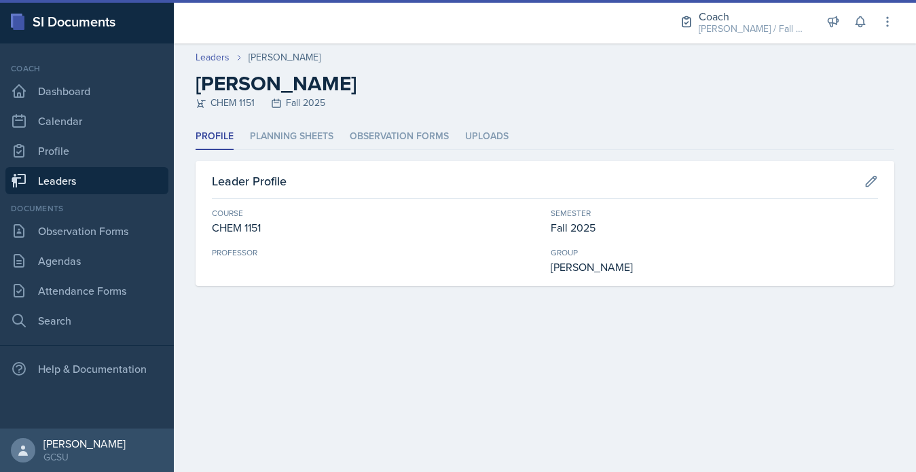
click at [299, 114] on header "Leaders Owen Campbell Owen Campbell CHEM 1151 Fall 2025" at bounding box center [545, 83] width 742 height 80
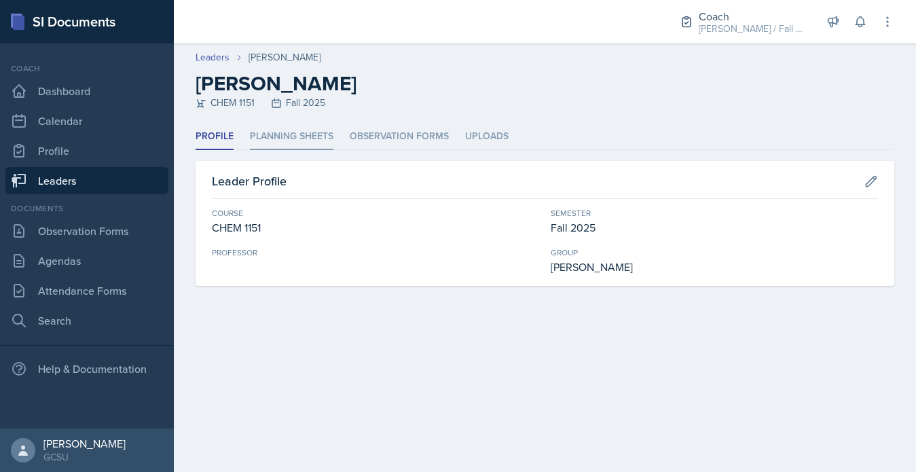
click at [300, 133] on li "Planning Sheets" at bounding box center [292, 137] width 84 height 26
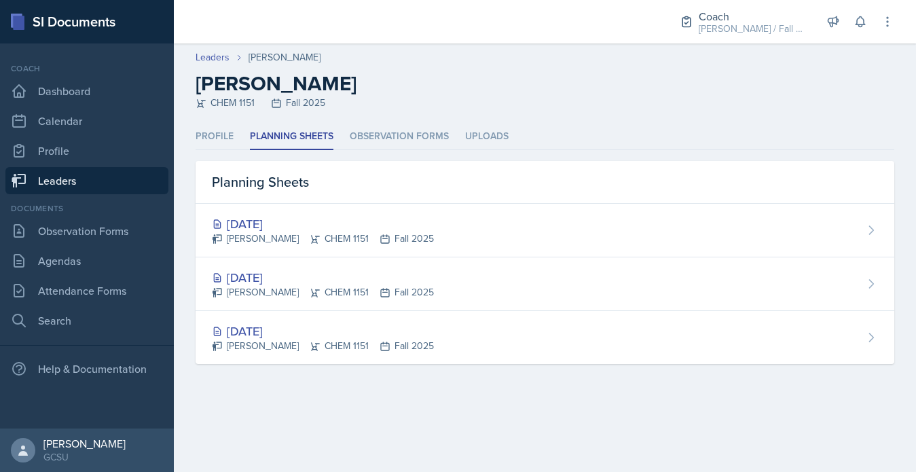
click at [132, 172] on link "Leaders" at bounding box center [86, 180] width 163 height 27
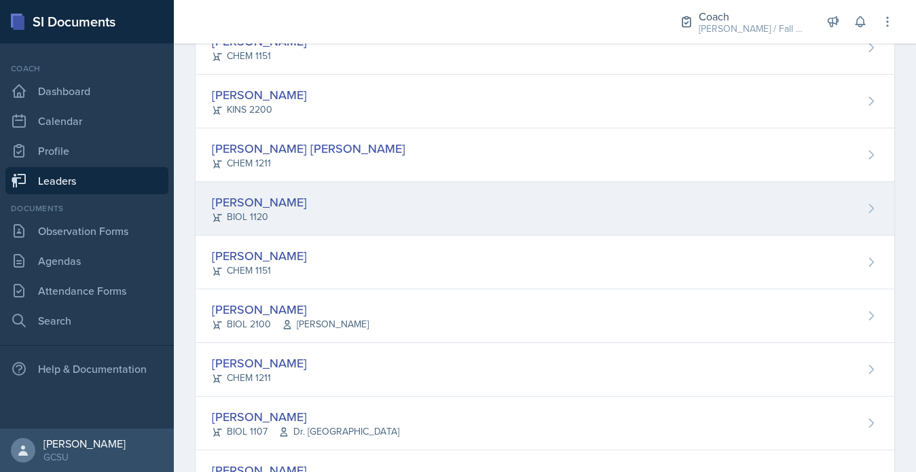
scroll to position [224, 0]
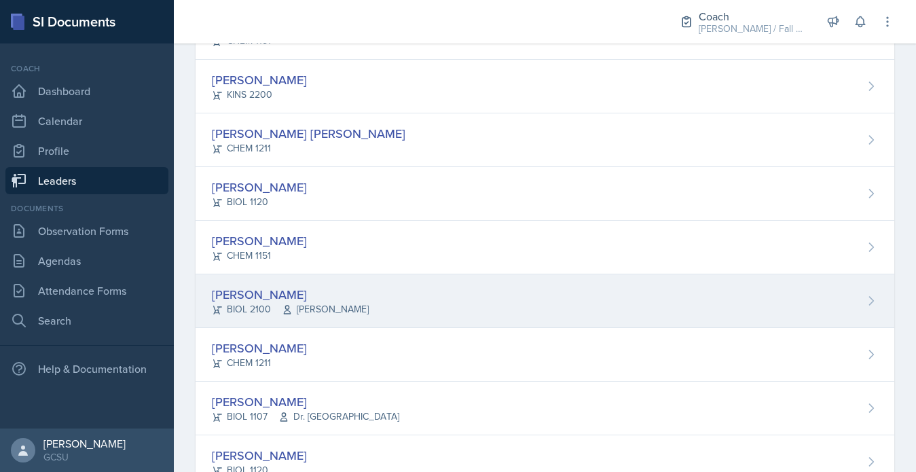
click at [301, 305] on span "[PERSON_NAME]" at bounding box center [325, 309] width 87 height 14
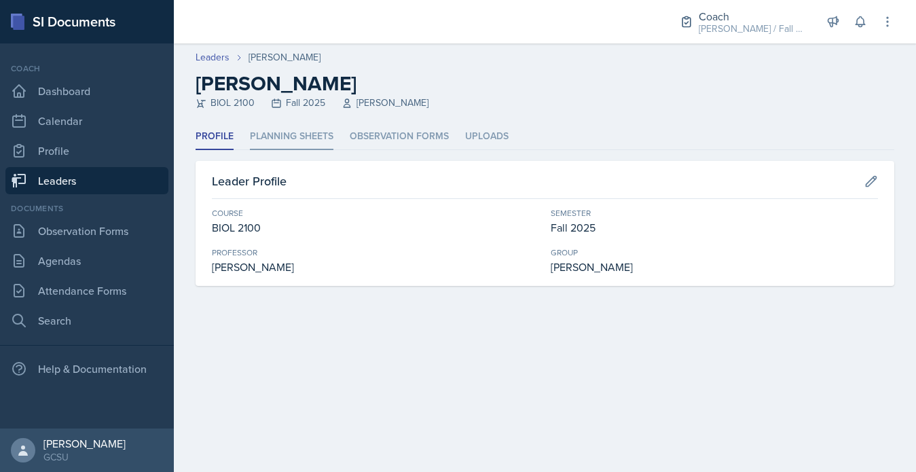
click at [301, 147] on li "Planning Sheets" at bounding box center [292, 137] width 84 height 26
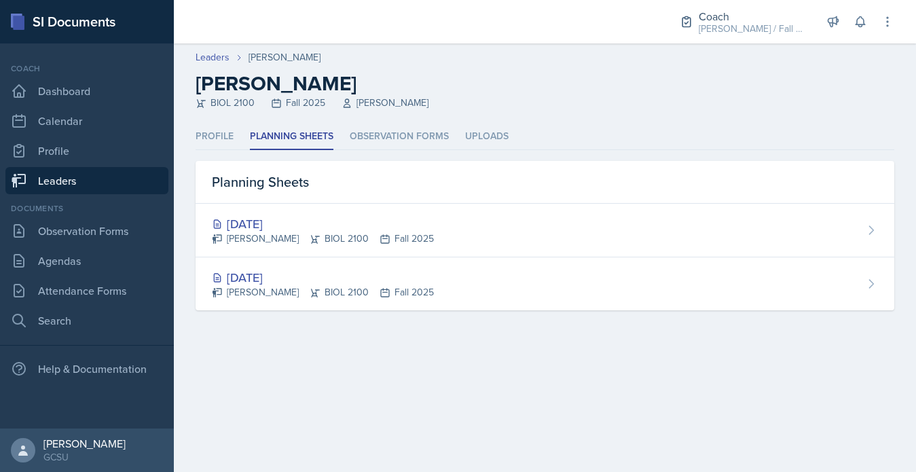
click at [144, 189] on link "Leaders" at bounding box center [86, 180] width 163 height 27
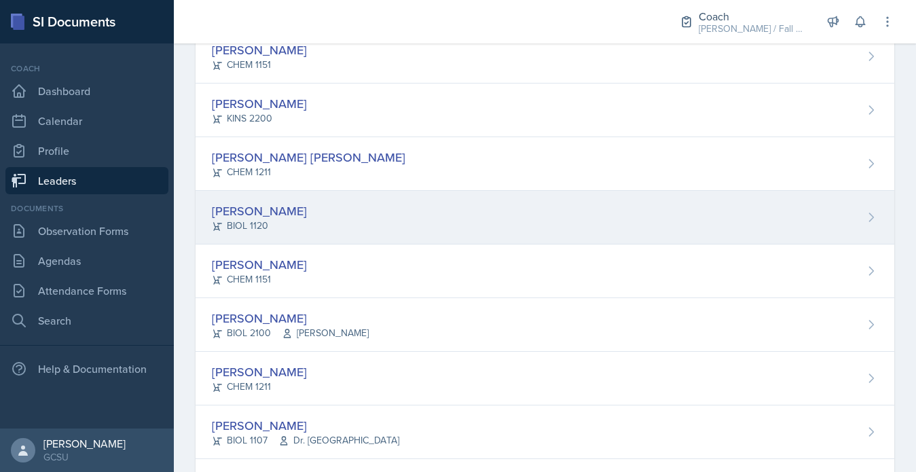
scroll to position [218, 0]
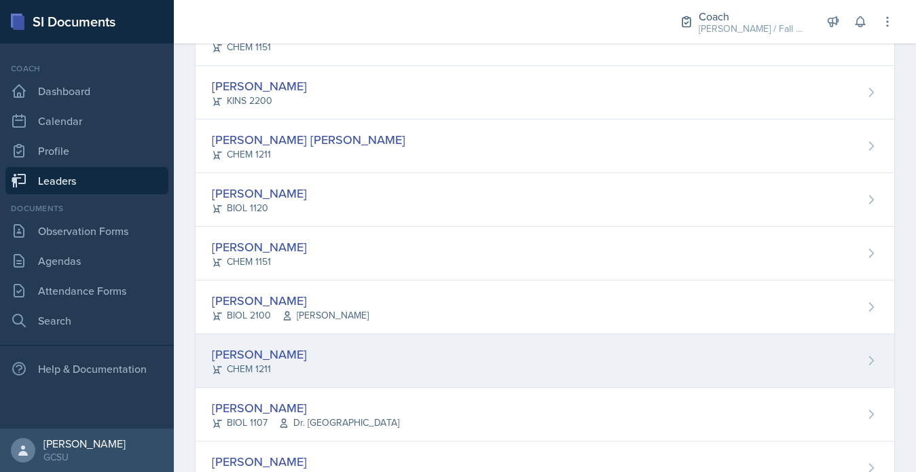
click at [316, 375] on div "Rebecca Deroth CHEM 1211" at bounding box center [545, 361] width 699 height 54
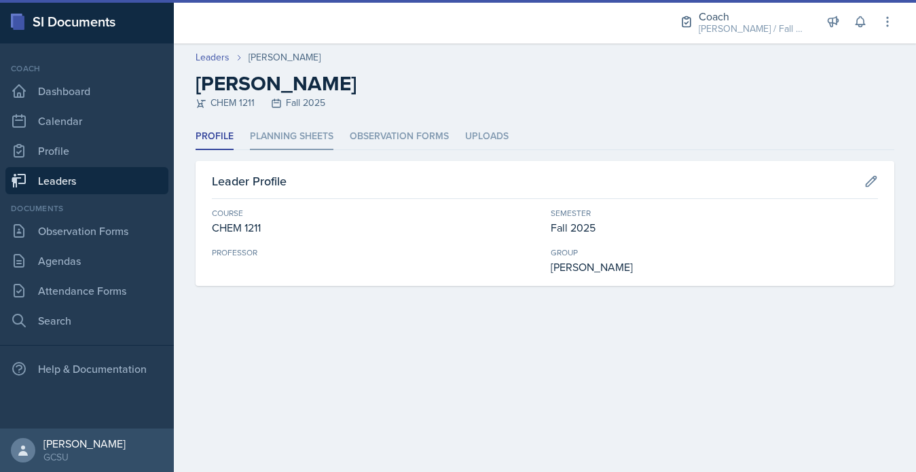
click at [298, 146] on li "Planning Sheets" at bounding box center [292, 137] width 84 height 26
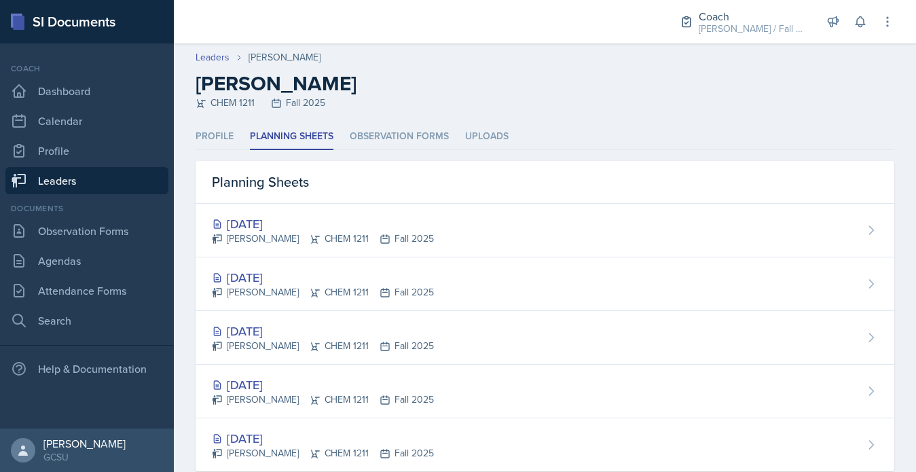
click at [135, 175] on link "Leaders" at bounding box center [86, 180] width 163 height 27
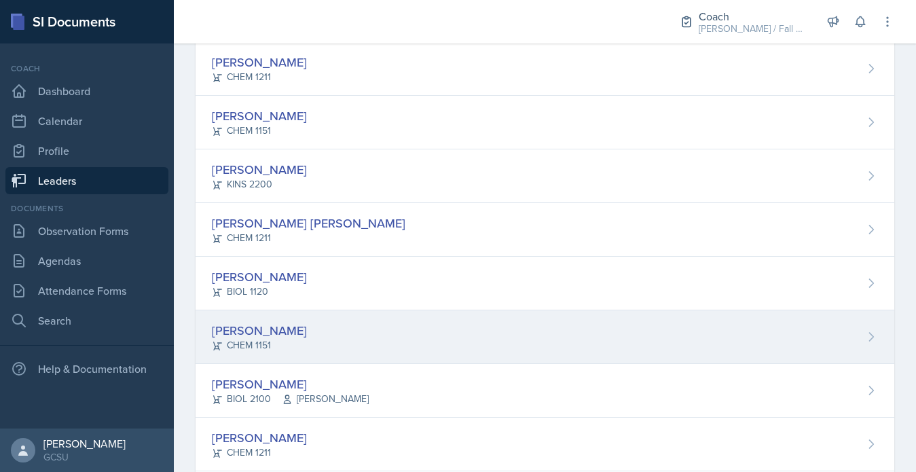
scroll to position [144, 0]
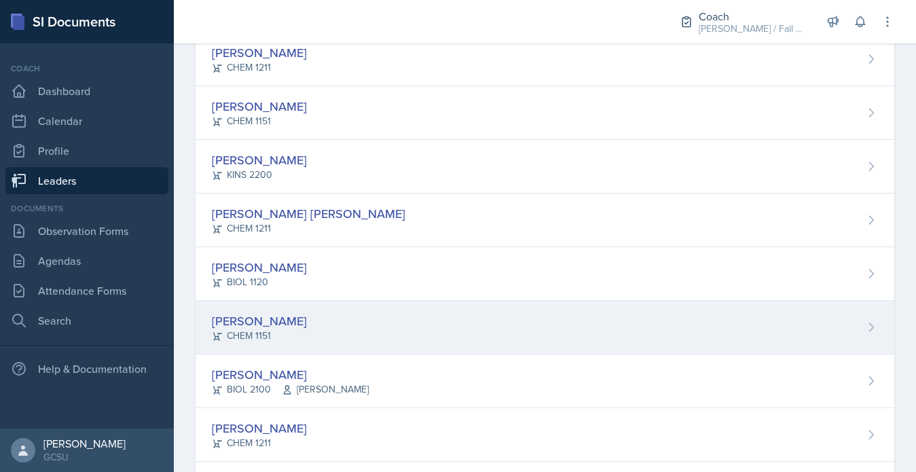
click at [295, 333] on div "CHEM 1151" at bounding box center [259, 336] width 95 height 14
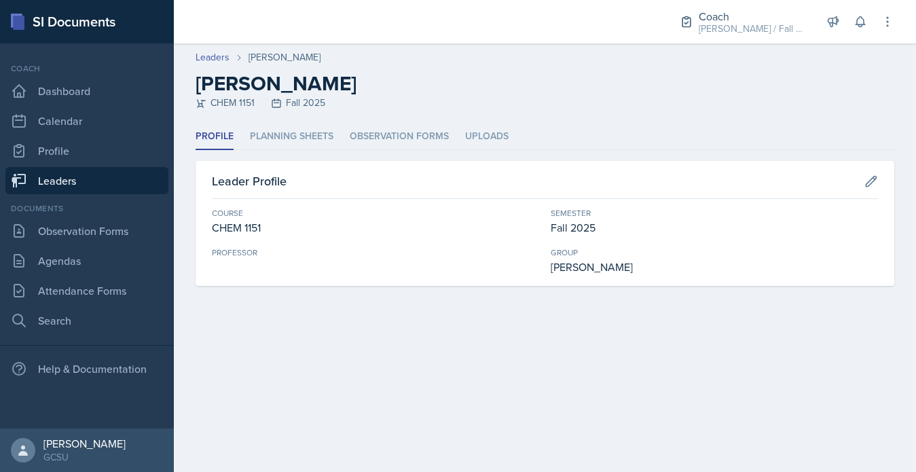
click at [148, 174] on link "Leaders" at bounding box center [86, 180] width 163 height 27
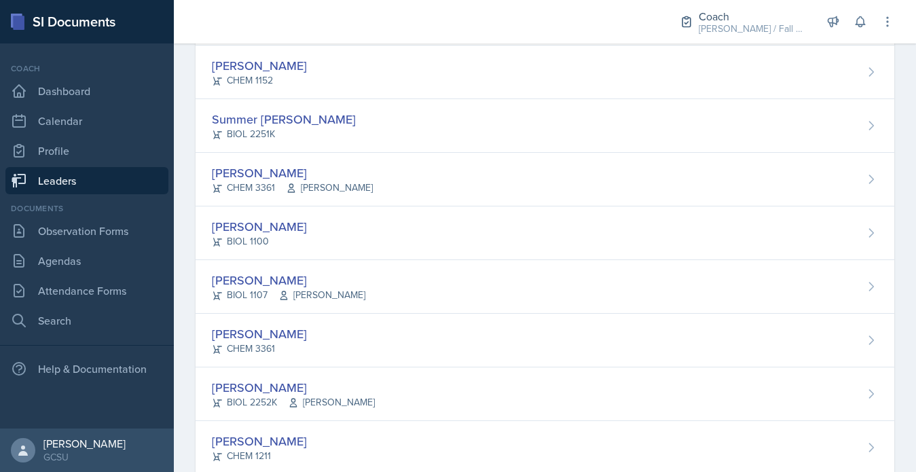
scroll to position [1346, 0]
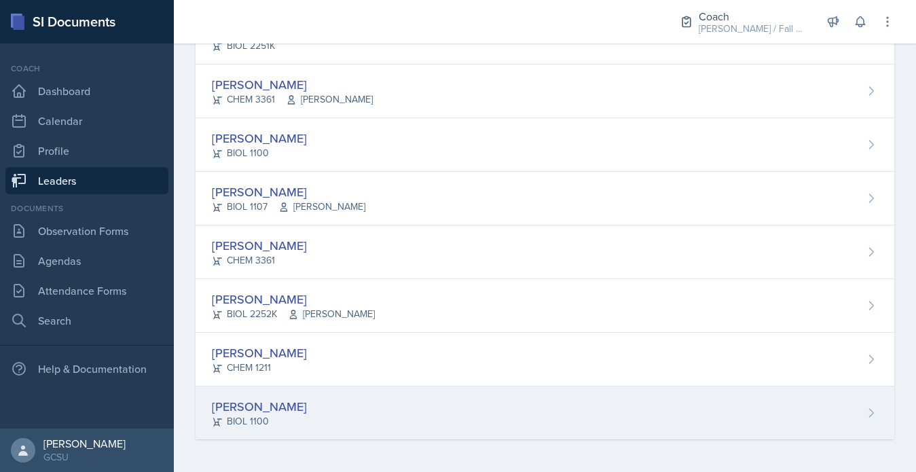
click at [246, 401] on div "[PERSON_NAME]" at bounding box center [259, 406] width 95 height 18
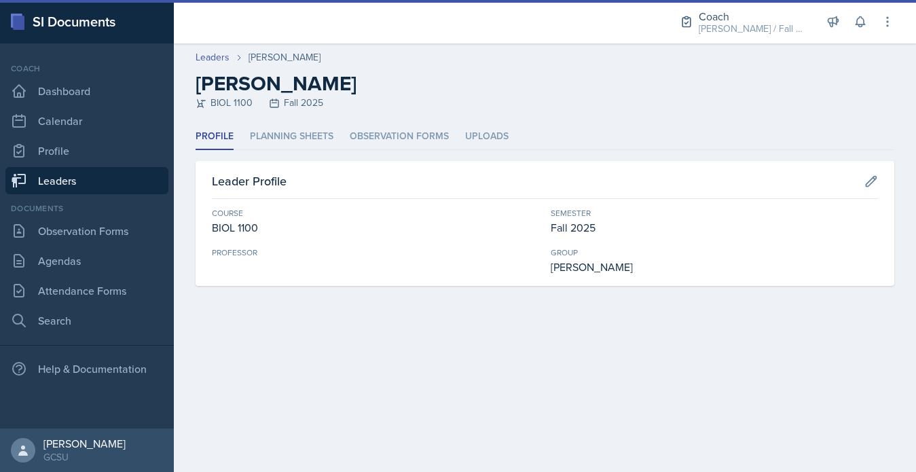
click at [282, 117] on header "Leaders Sophia Williams Sophia Williams BIOL 1100 Fall 2025" at bounding box center [545, 83] width 742 height 80
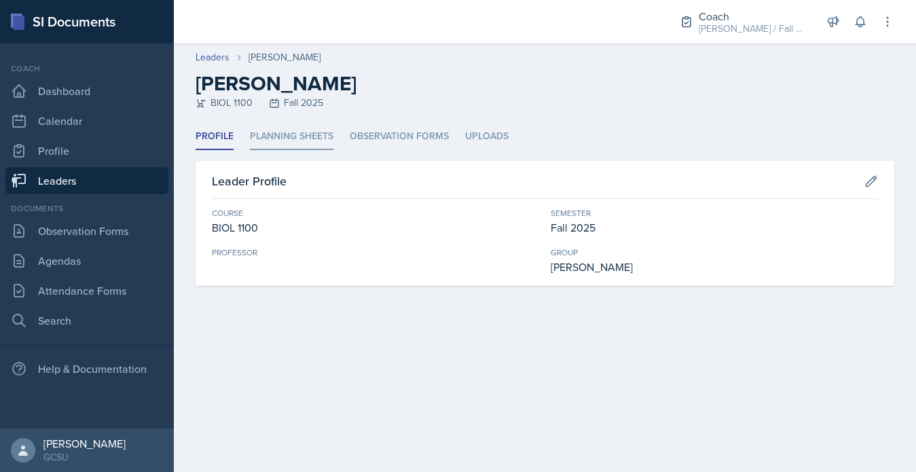
click at [282, 134] on li "Planning Sheets" at bounding box center [292, 137] width 84 height 26
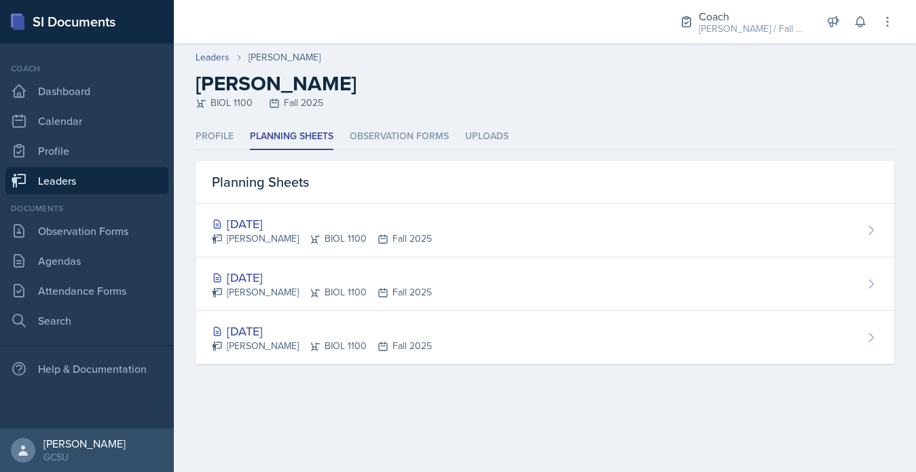
click at [143, 189] on link "Leaders" at bounding box center [86, 180] width 163 height 27
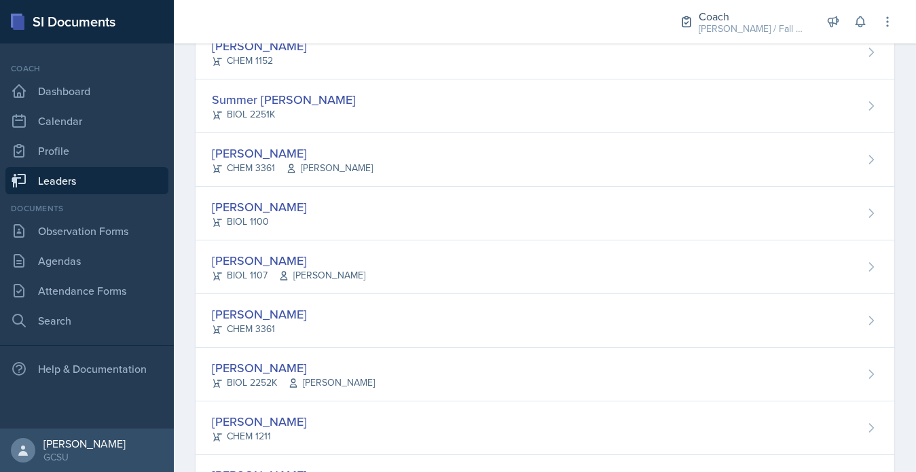
scroll to position [1346, 0]
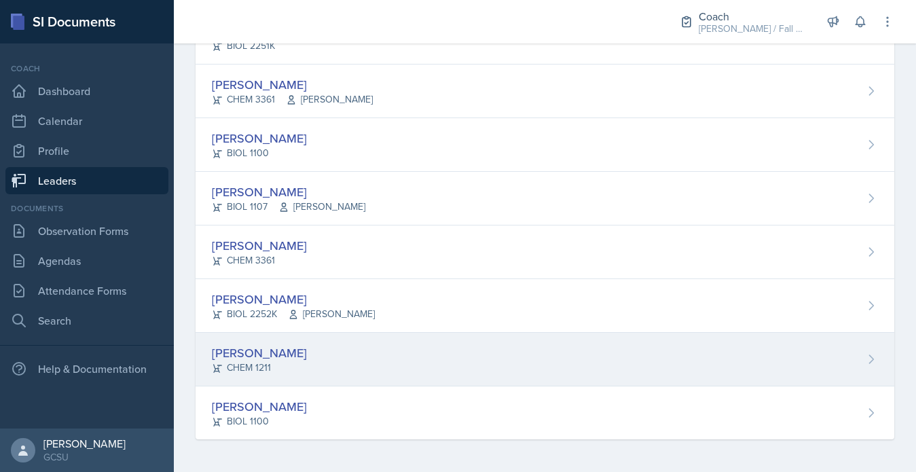
click at [261, 361] on div "CHEM 1211" at bounding box center [259, 368] width 95 height 14
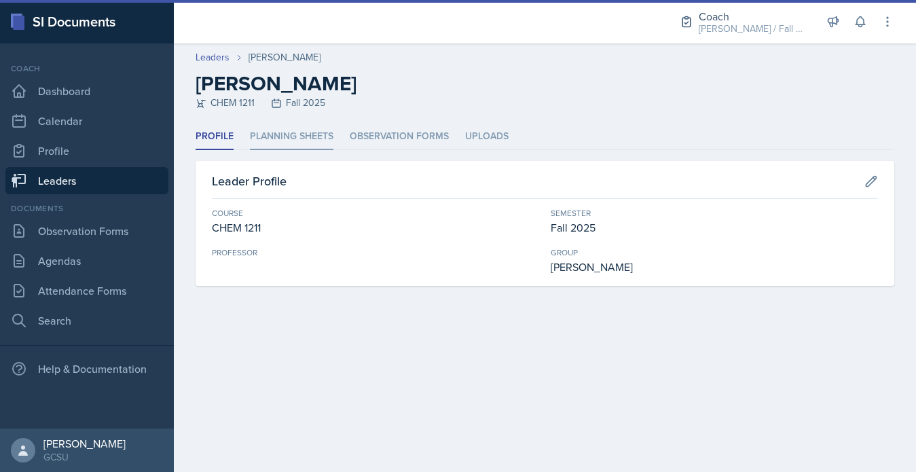
click at [274, 134] on li "Planning Sheets" at bounding box center [292, 137] width 84 height 26
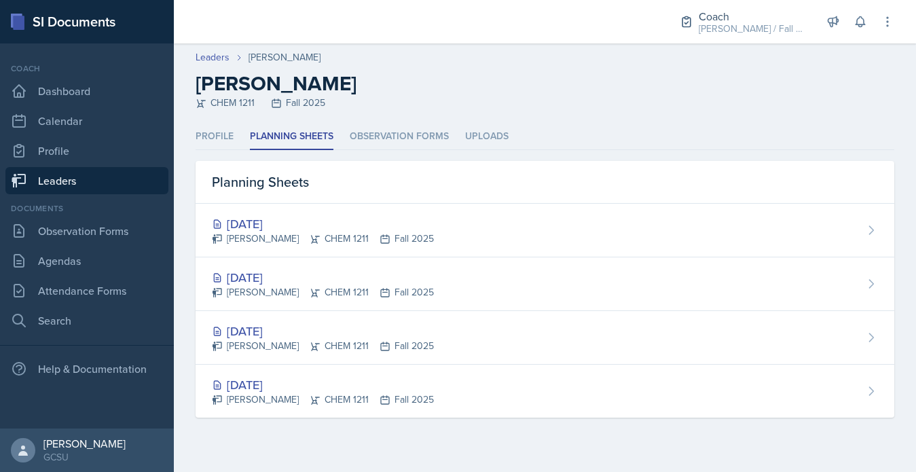
click at [130, 181] on link "Leaders" at bounding box center [86, 180] width 163 height 27
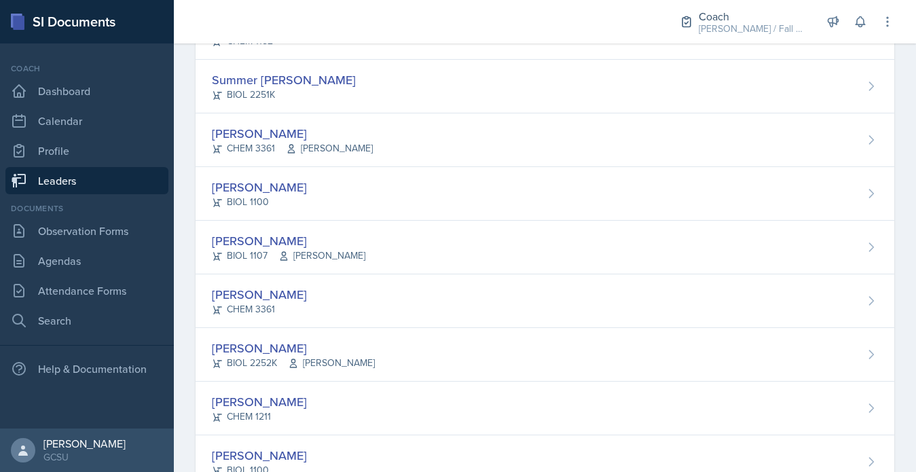
scroll to position [1346, 0]
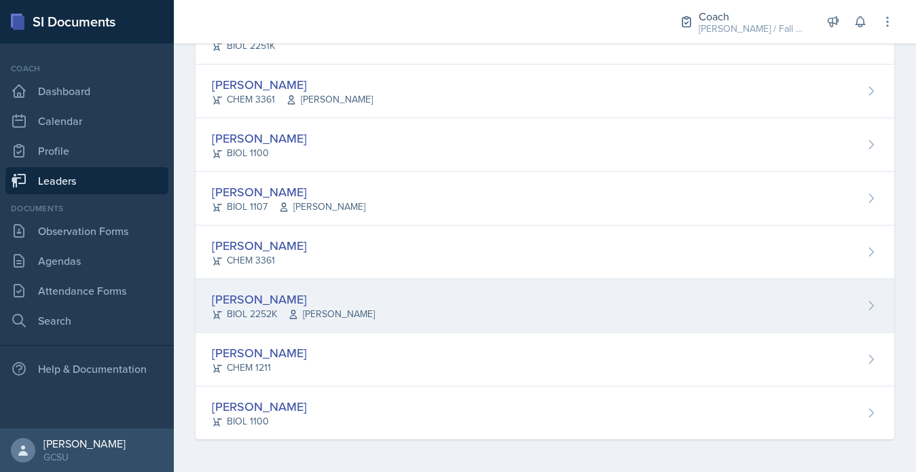
click at [291, 308] on span "[PERSON_NAME]" at bounding box center [331, 314] width 87 height 14
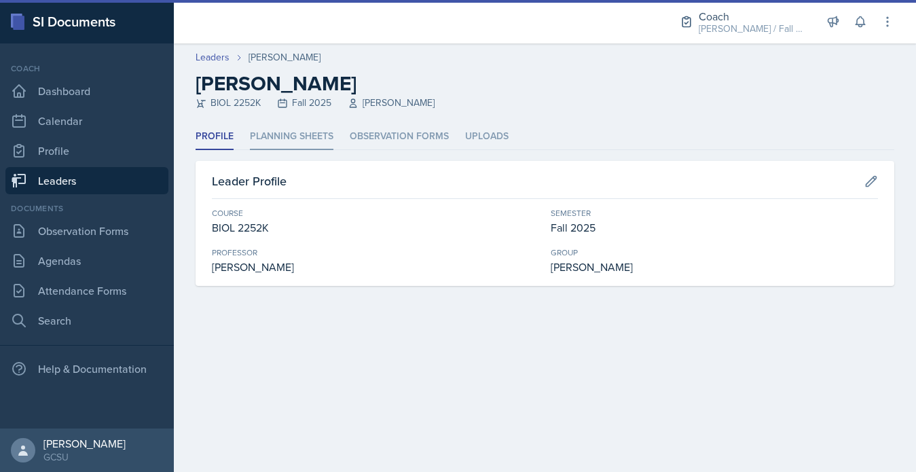
click at [282, 146] on li "Planning Sheets" at bounding box center [292, 137] width 84 height 26
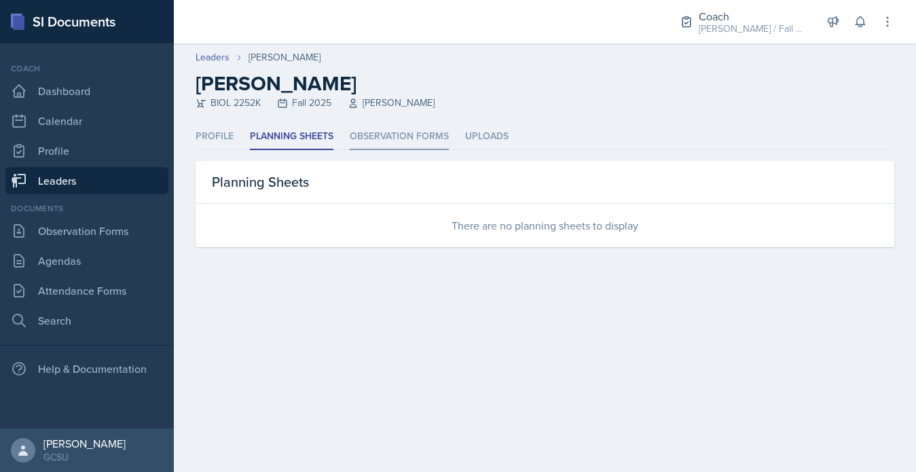
click at [352, 128] on li "Observation Forms" at bounding box center [399, 137] width 99 height 26
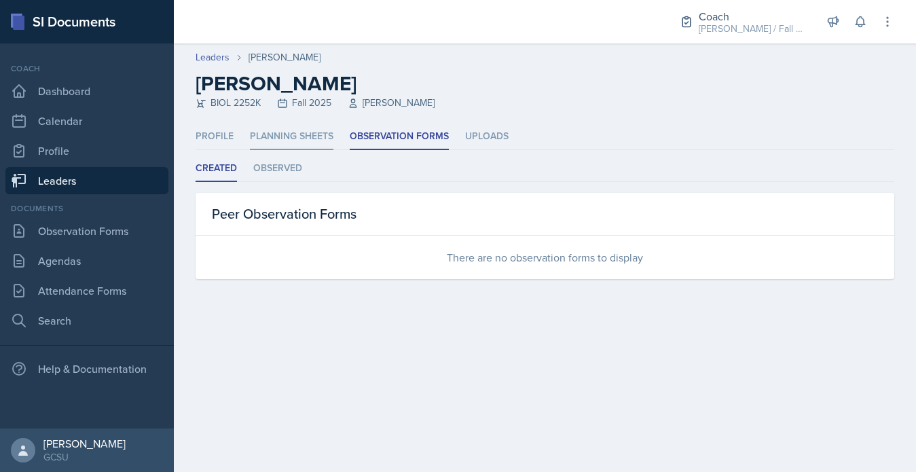
click at [291, 144] on li "Planning Sheets" at bounding box center [292, 137] width 84 height 26
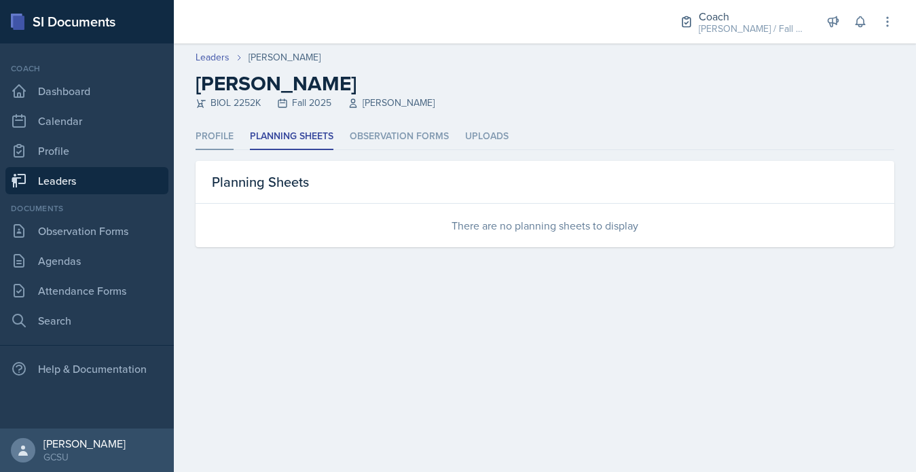
click at [219, 141] on li "Profile" at bounding box center [215, 137] width 38 height 26
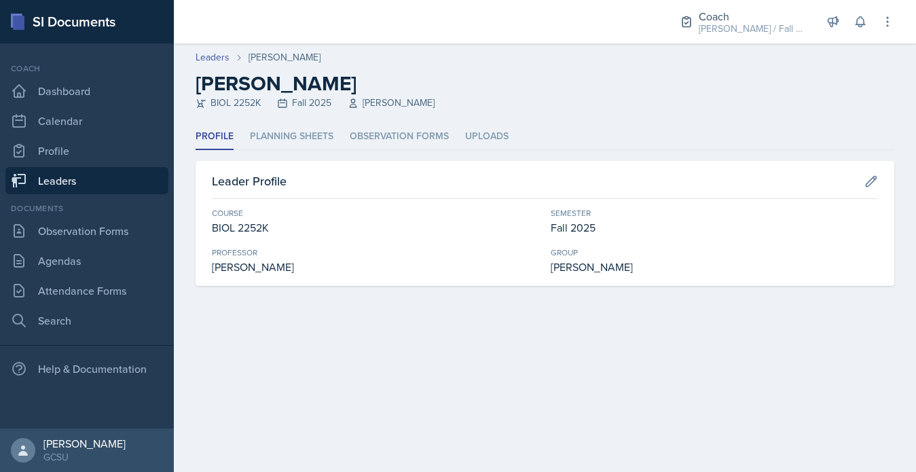
click at [111, 185] on link "Leaders" at bounding box center [86, 180] width 163 height 27
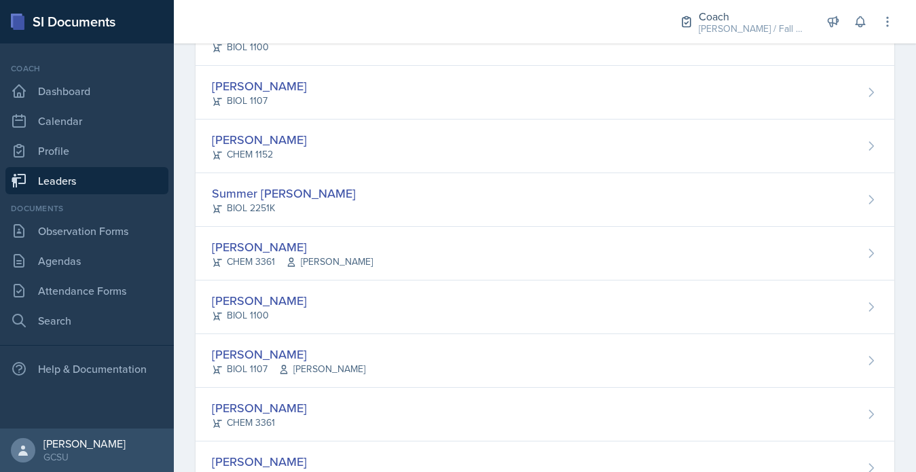
scroll to position [1346, 0]
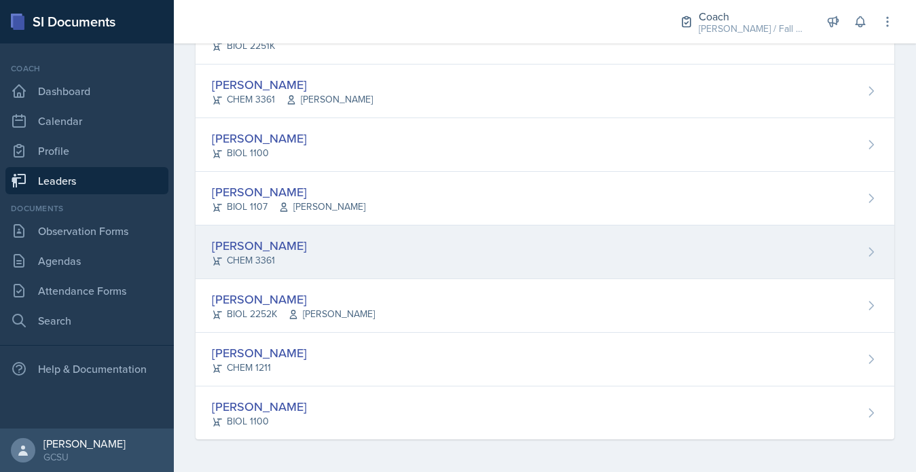
click at [272, 256] on div "CHEM 3361" at bounding box center [259, 260] width 95 height 14
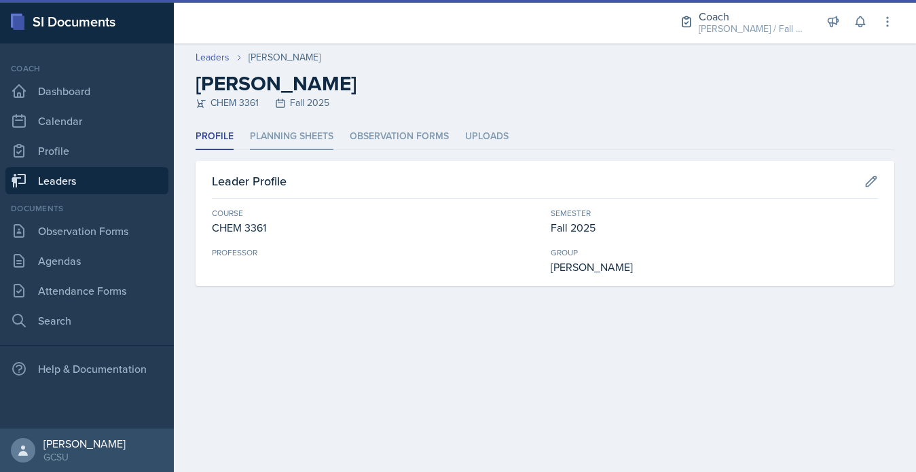
click at [301, 138] on li "Planning Sheets" at bounding box center [292, 137] width 84 height 26
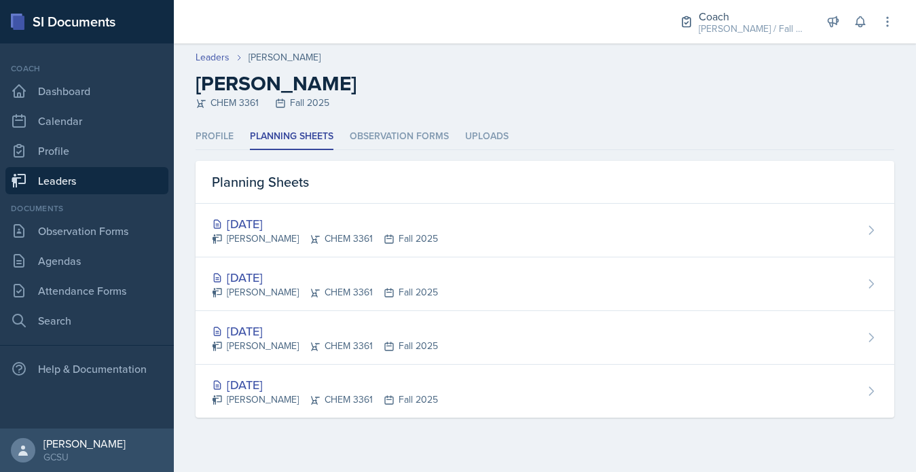
click at [122, 179] on link "Leaders" at bounding box center [86, 180] width 163 height 27
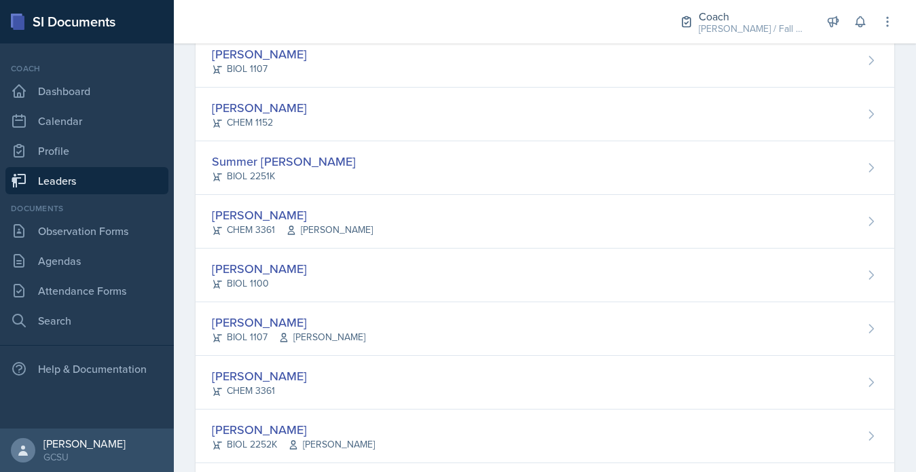
scroll to position [1346, 0]
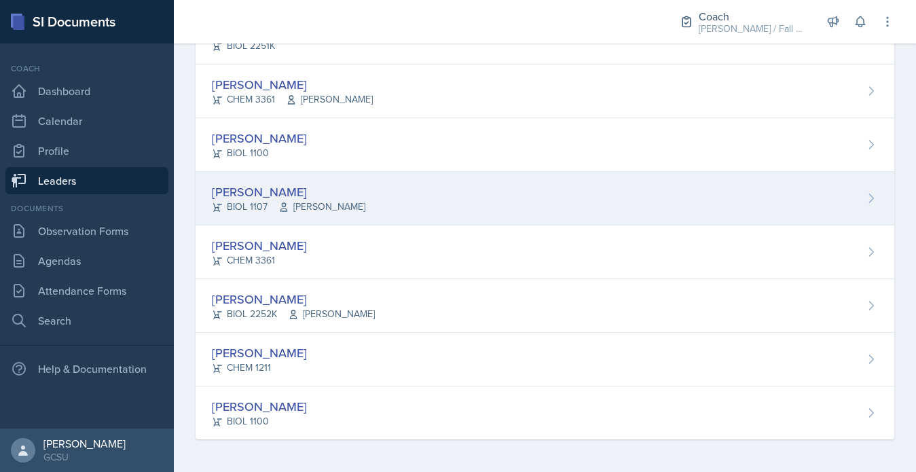
click at [286, 208] on icon at bounding box center [283, 207] width 11 height 11
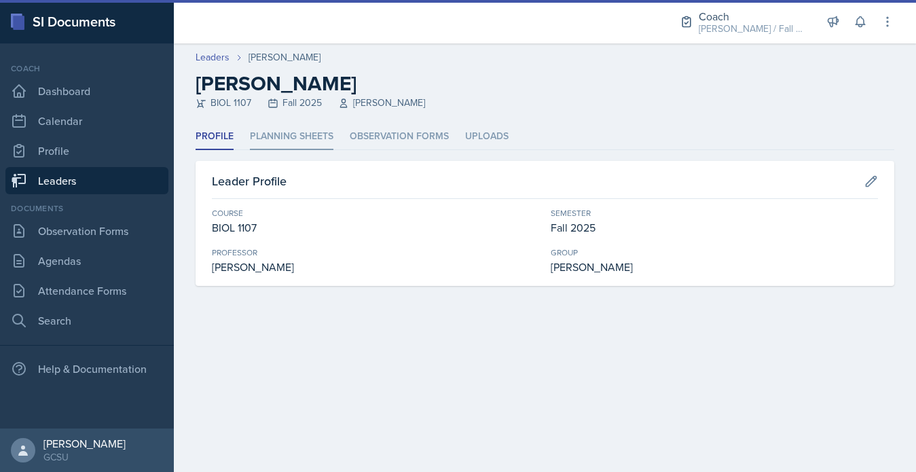
click at [289, 142] on li "Planning Sheets" at bounding box center [292, 137] width 84 height 26
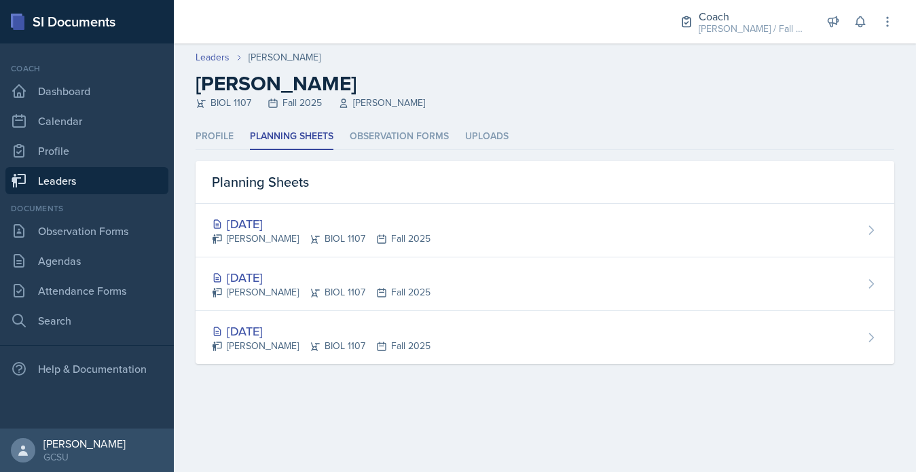
click at [86, 189] on link "Leaders" at bounding box center [86, 180] width 163 height 27
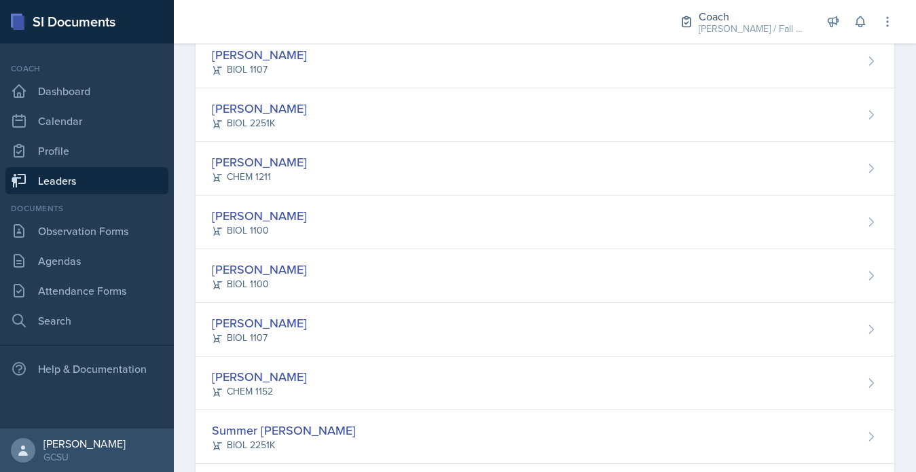
scroll to position [1346, 0]
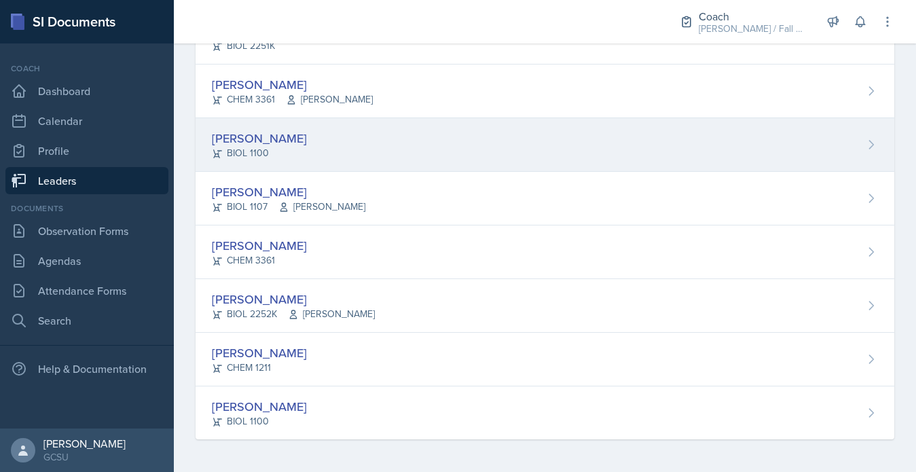
click at [329, 137] on div "Alexis Overton BIOL 1100" at bounding box center [545, 145] width 699 height 54
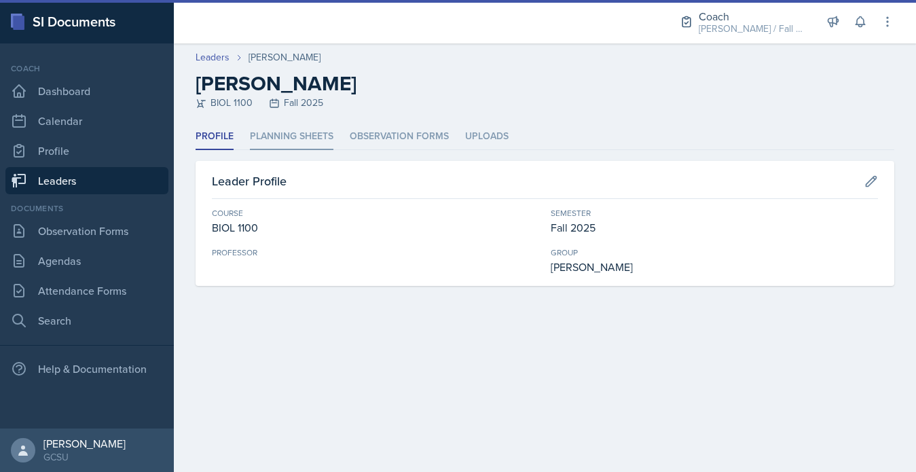
click at [282, 127] on li "Planning Sheets" at bounding box center [292, 137] width 84 height 26
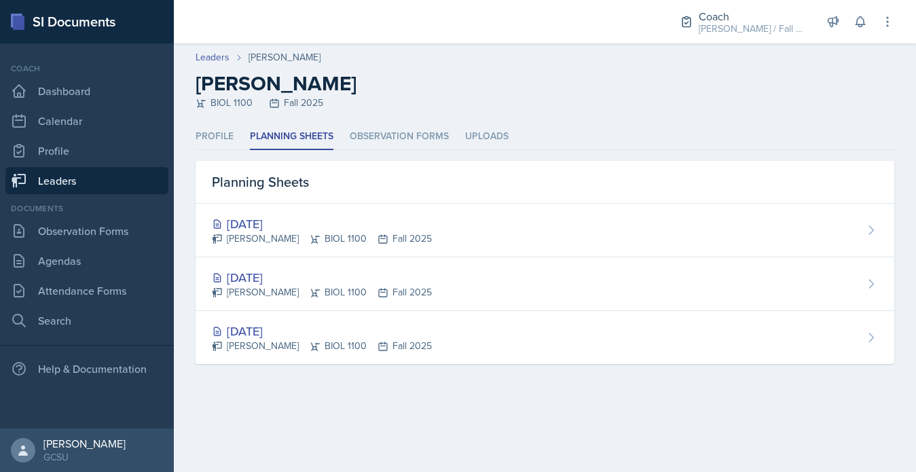
click at [109, 168] on link "Leaders" at bounding box center [86, 180] width 163 height 27
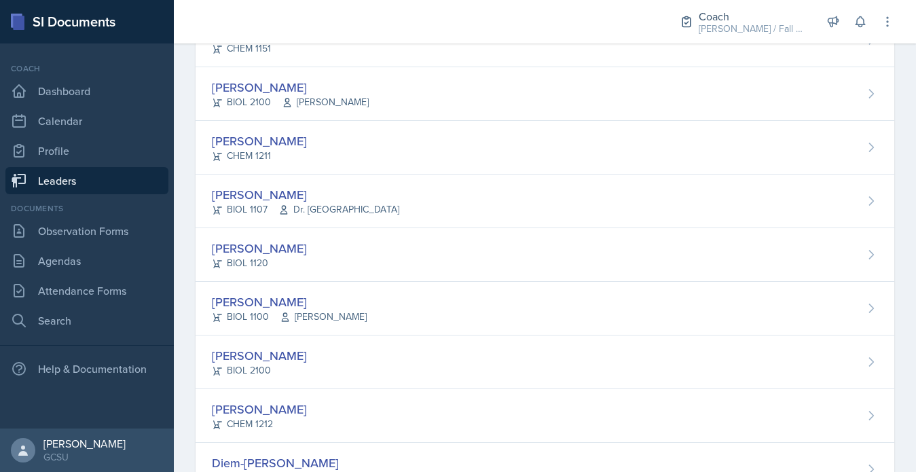
scroll to position [1346, 0]
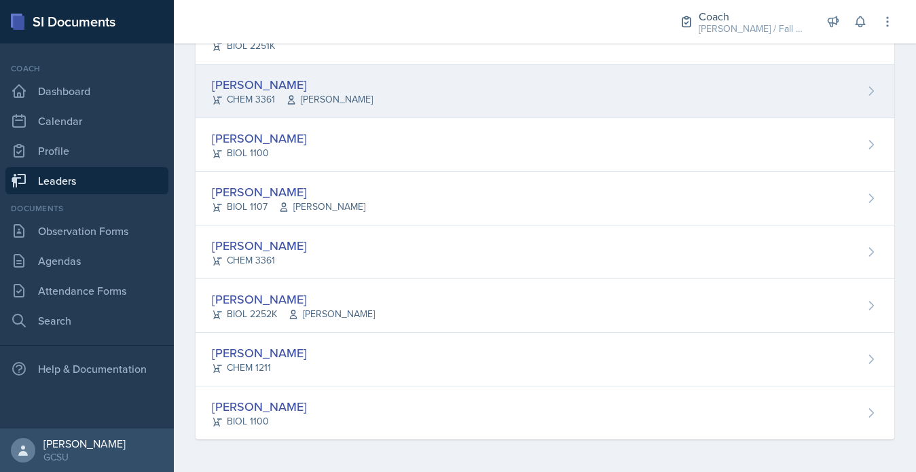
click at [289, 98] on icon at bounding box center [291, 99] width 11 height 11
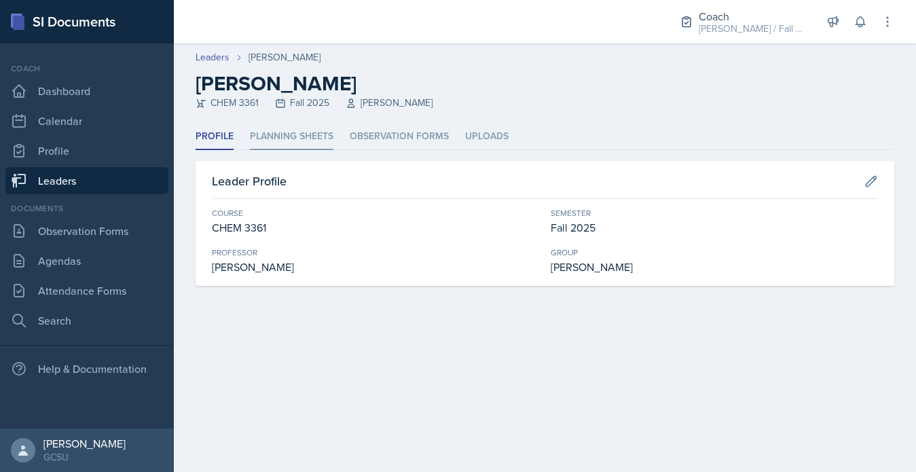
click at [277, 142] on li "Planning Sheets" at bounding box center [292, 137] width 84 height 26
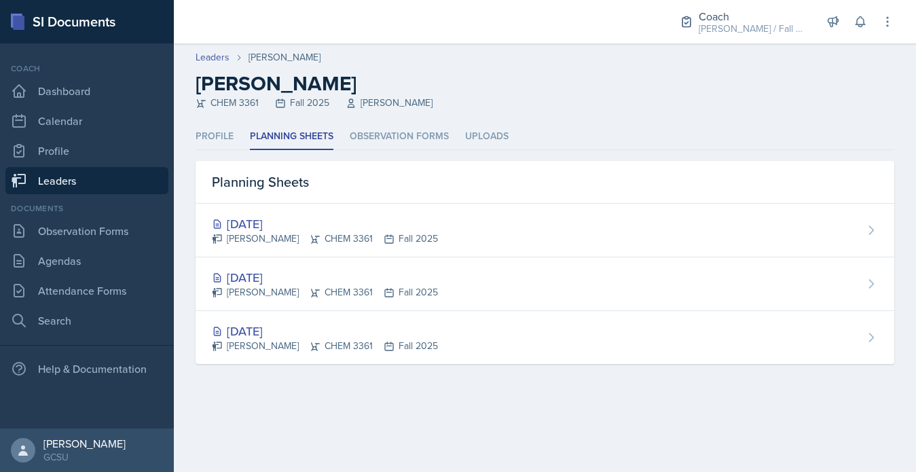
click at [124, 189] on link "Leaders" at bounding box center [86, 180] width 163 height 27
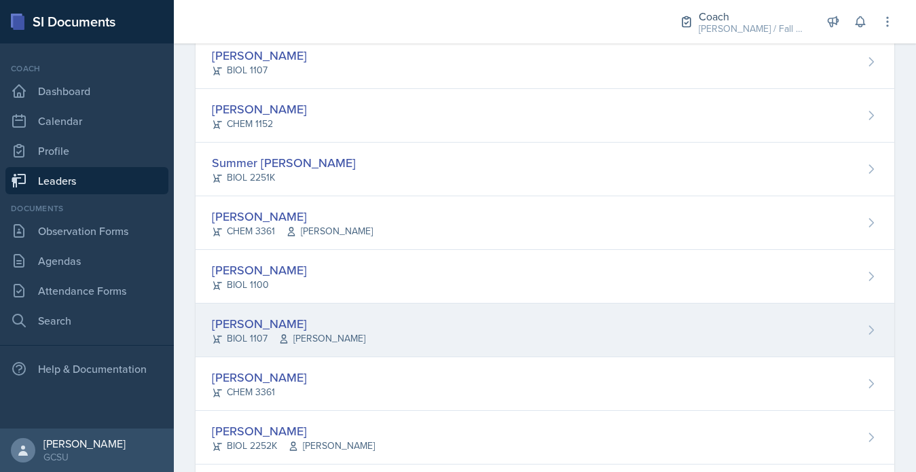
scroll to position [1211, 0]
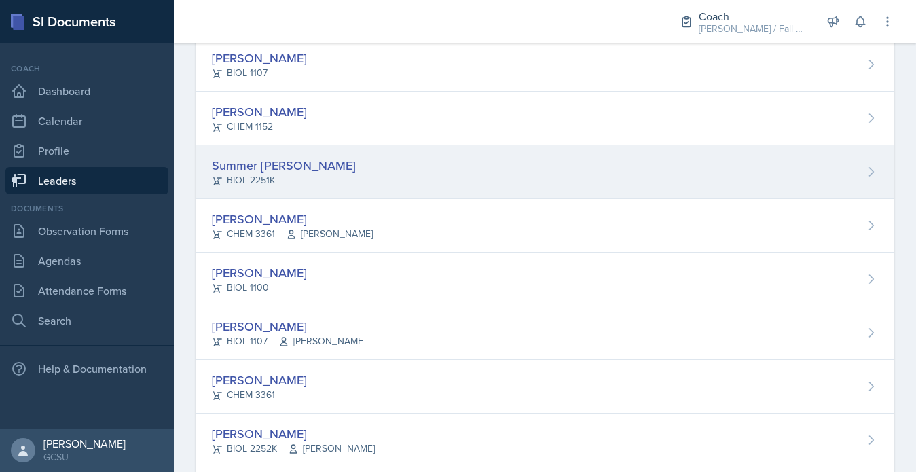
click at [319, 185] on div "Summer Morse BIOL 2251K" at bounding box center [545, 172] width 699 height 54
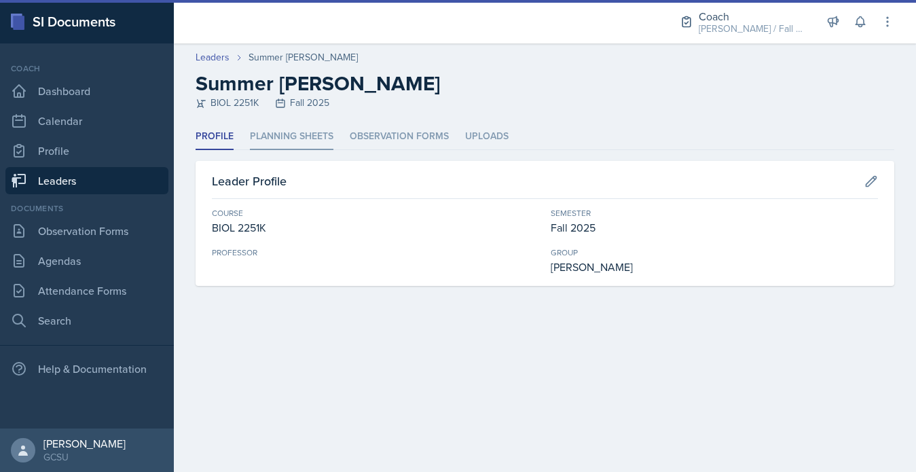
click at [283, 141] on li "Planning Sheets" at bounding box center [292, 137] width 84 height 26
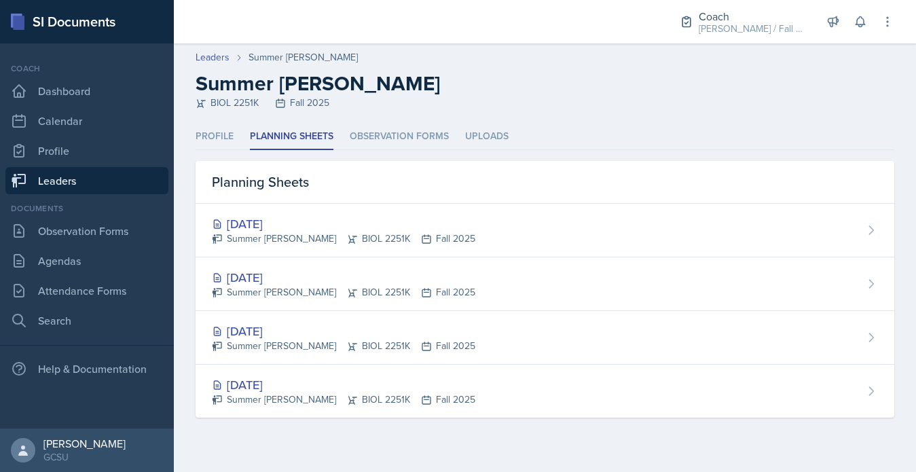
click at [113, 168] on link "Leaders" at bounding box center [86, 180] width 163 height 27
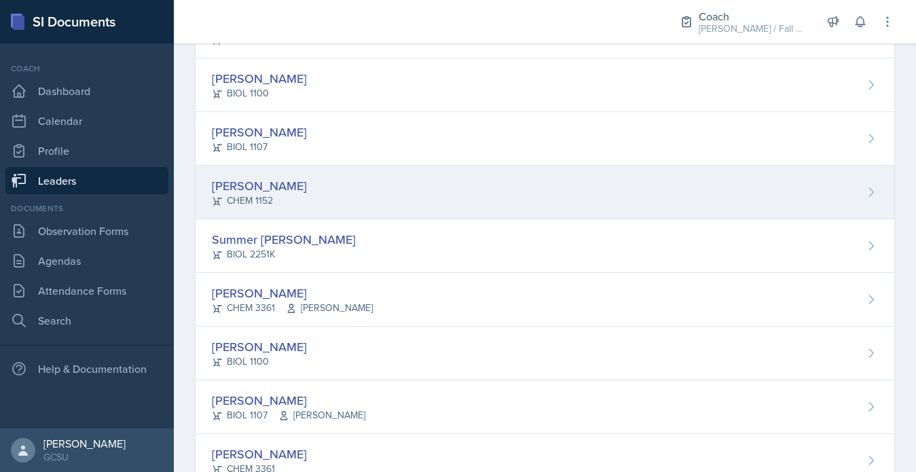
scroll to position [1136, 0]
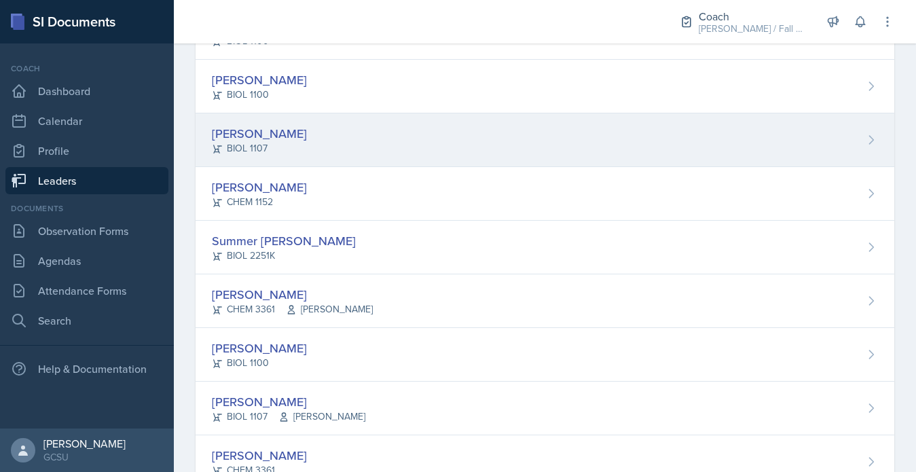
click at [297, 126] on div "Kanchan Laul BIOL 1107" at bounding box center [545, 140] width 699 height 54
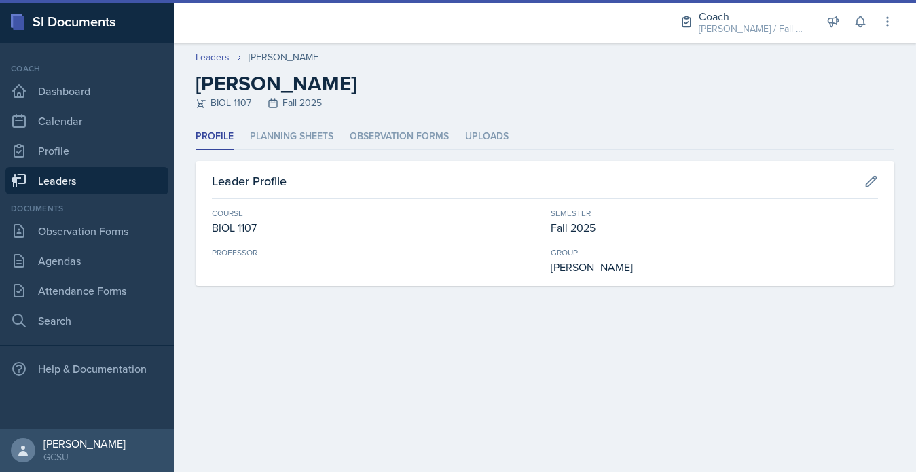
click at [291, 151] on div "Profile Planning Sheets Observation Forms Uploads Profile Planning Sheets Obser…" at bounding box center [545, 205] width 699 height 162
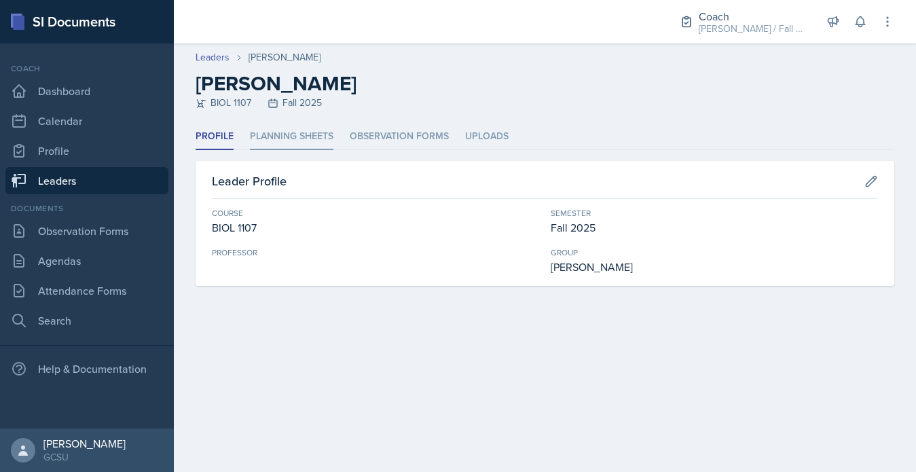
click at [291, 143] on li "Planning Sheets" at bounding box center [292, 137] width 84 height 26
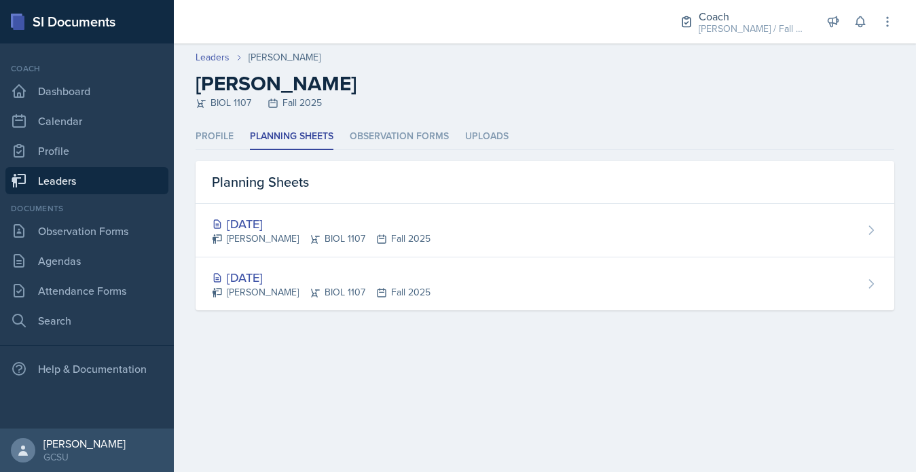
click at [113, 180] on link "Leaders" at bounding box center [86, 180] width 163 height 27
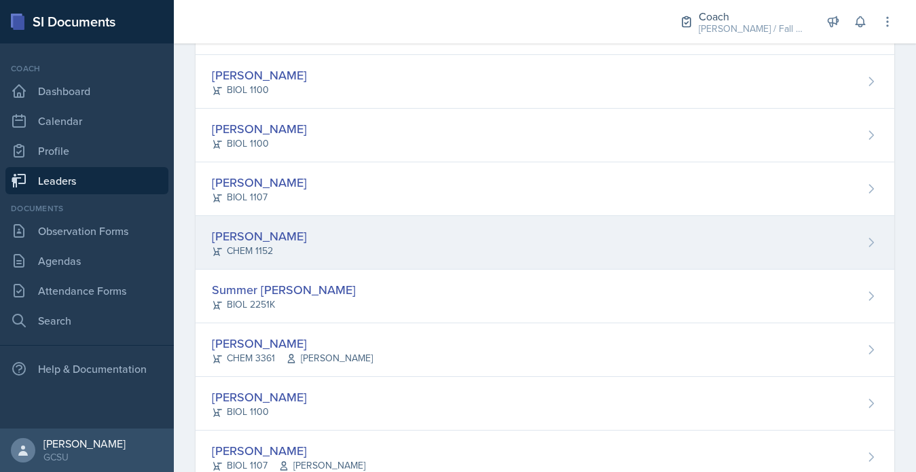
scroll to position [1075, 0]
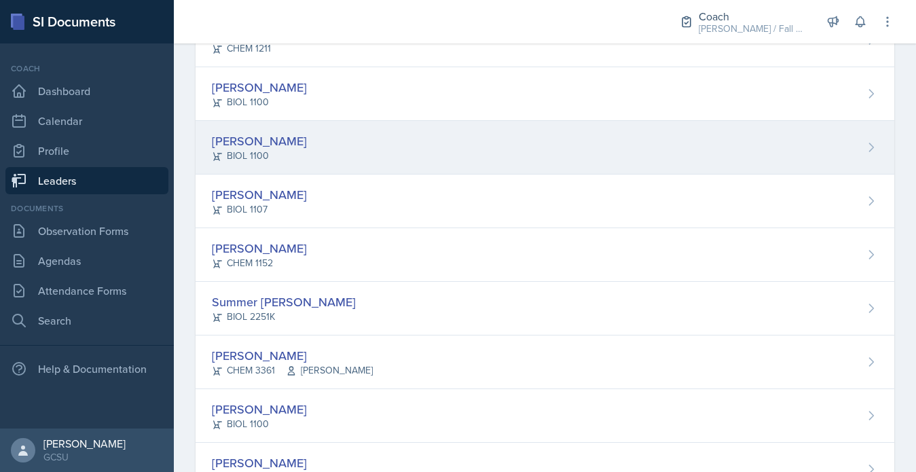
click at [318, 163] on div "Ellie Lahey BIOL 1100" at bounding box center [545, 148] width 699 height 54
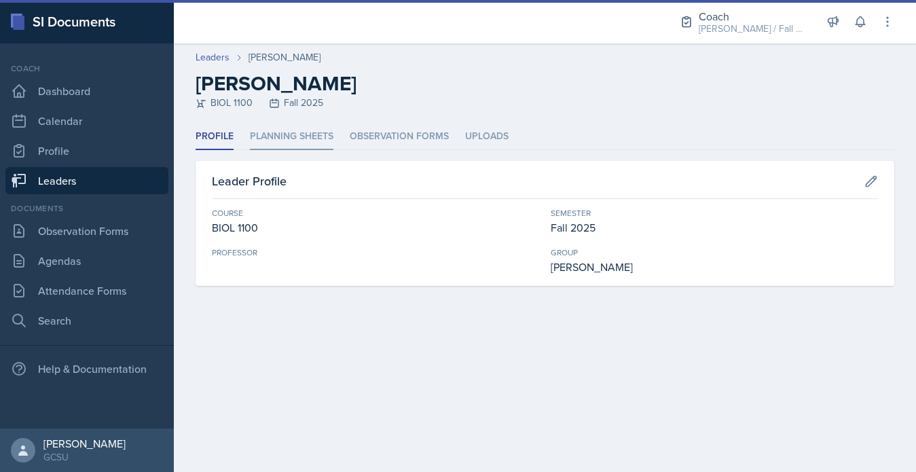
click at [285, 139] on li "Planning Sheets" at bounding box center [292, 137] width 84 height 26
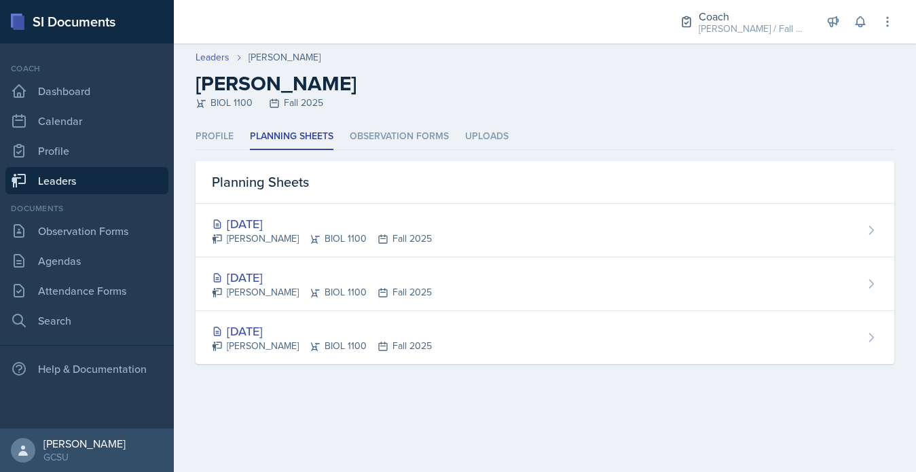
click at [129, 173] on link "Leaders" at bounding box center [86, 180] width 163 height 27
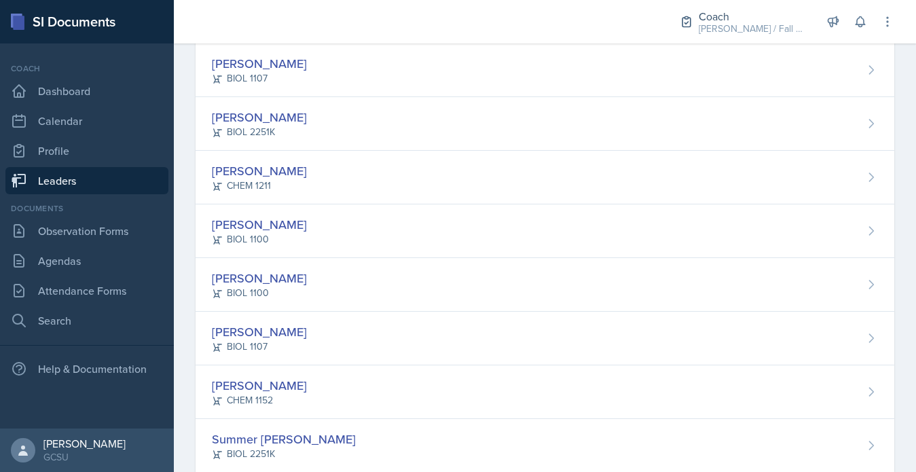
scroll to position [923, 0]
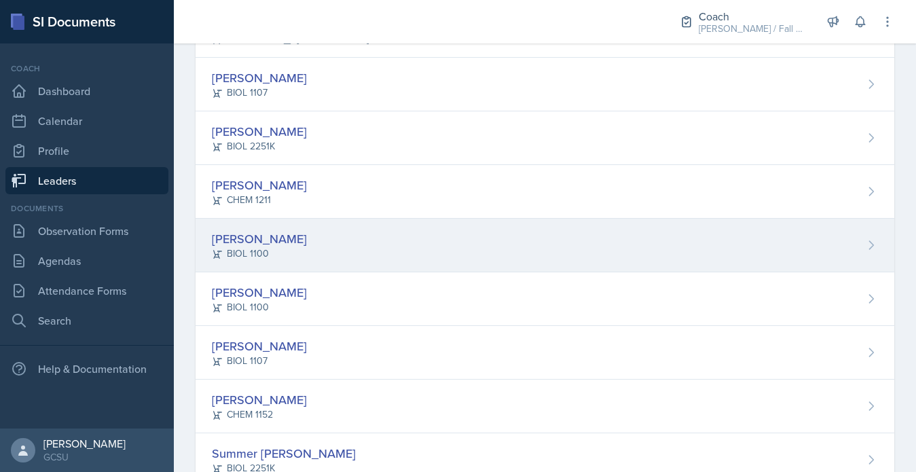
click at [304, 225] on div "Katie Ingraham BIOL 1100" at bounding box center [545, 246] width 699 height 54
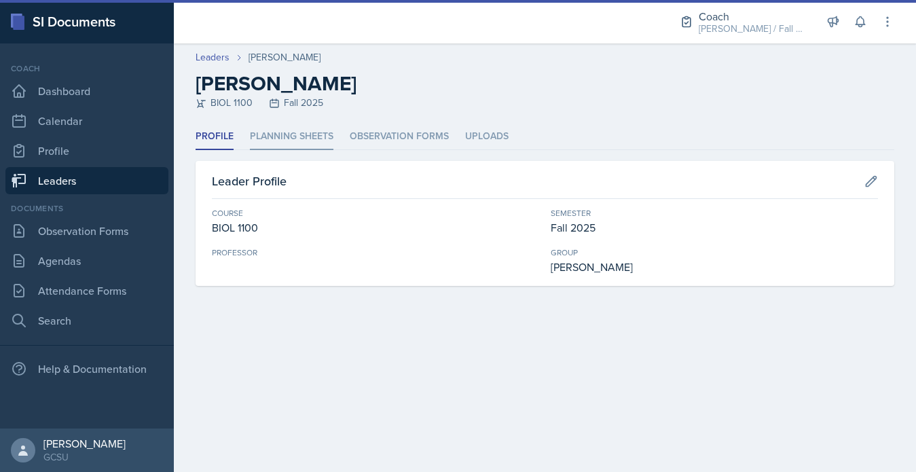
click at [302, 138] on li "Planning Sheets" at bounding box center [292, 137] width 84 height 26
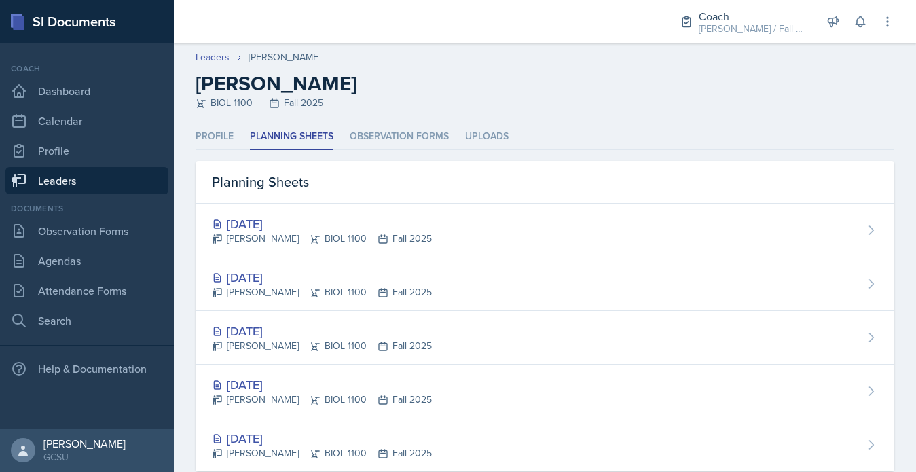
click at [134, 172] on link "Leaders" at bounding box center [86, 180] width 163 height 27
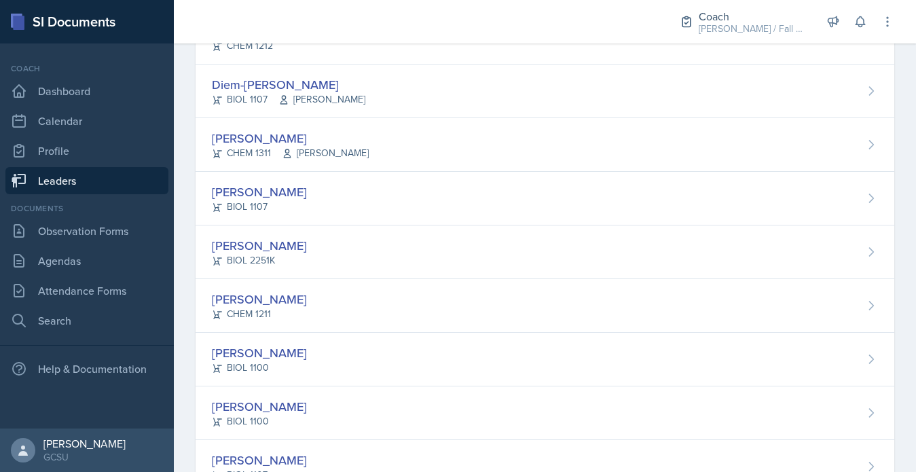
click at [320, 297] on div "Ellie Hopkins CHEM 1211" at bounding box center [545, 306] width 699 height 54
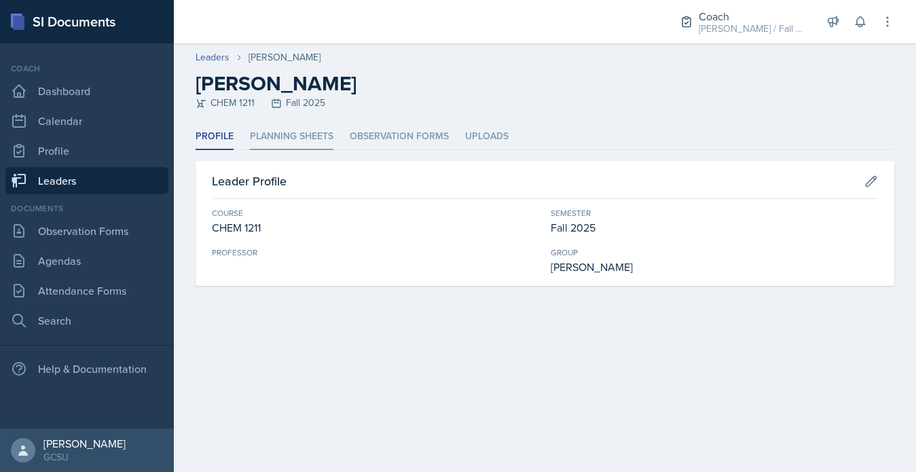
click at [311, 148] on li "Planning Sheets" at bounding box center [292, 137] width 84 height 26
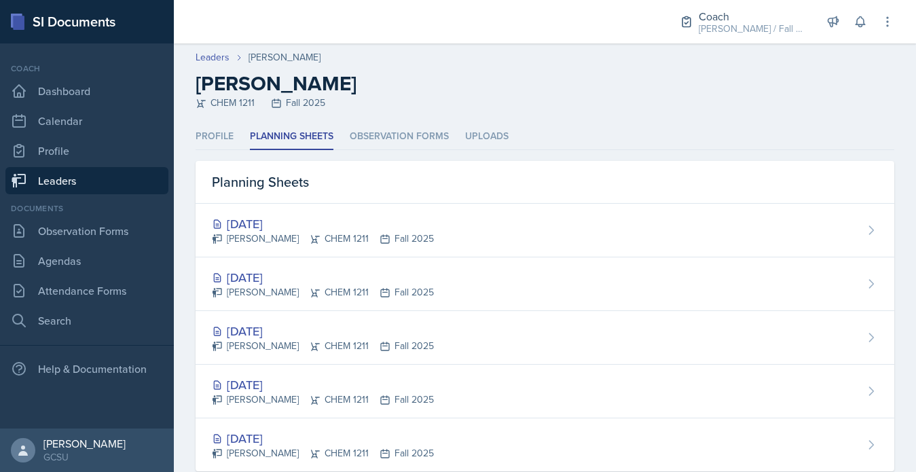
click at [100, 177] on link "Leaders" at bounding box center [86, 180] width 163 height 27
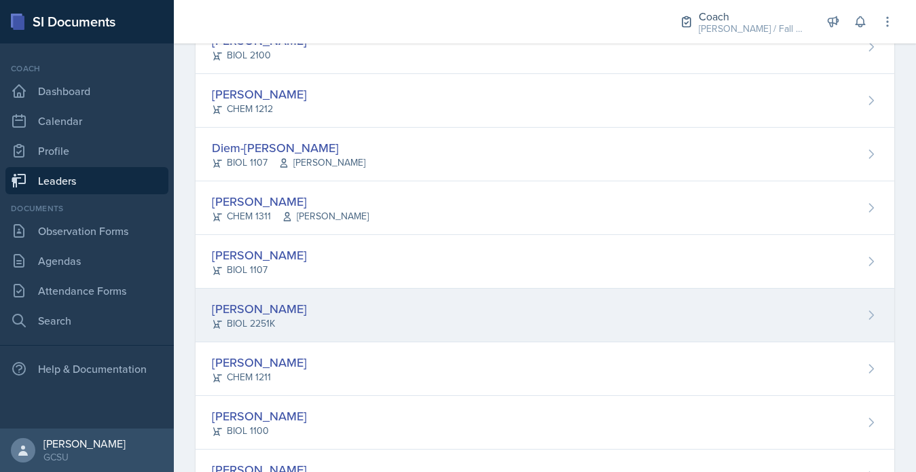
click at [278, 325] on div "BIOL 2251K" at bounding box center [259, 323] width 95 height 14
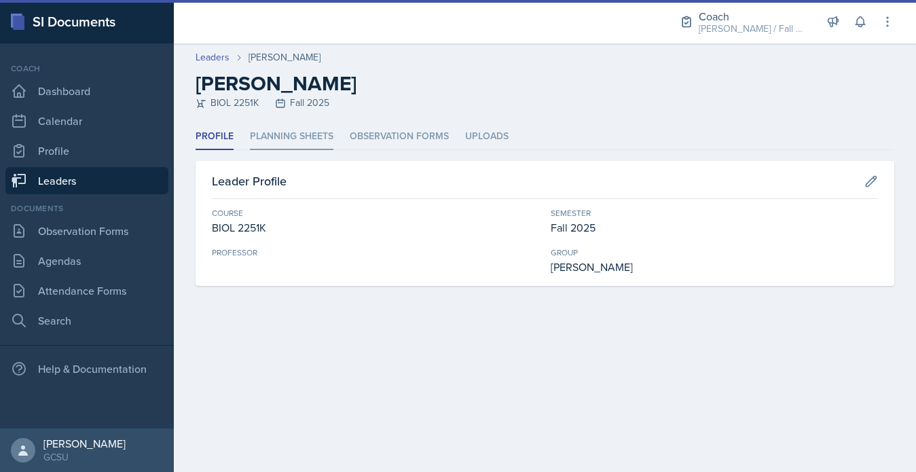
click at [294, 147] on li "Planning Sheets" at bounding box center [292, 137] width 84 height 26
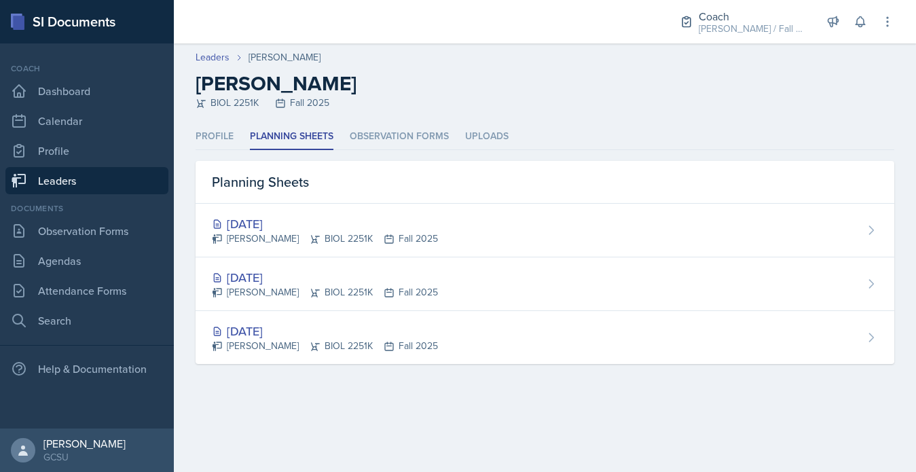
click at [194, 134] on div "Profile Planning Sheets Observation Forms Uploads Profile Planning Sheets Obser…" at bounding box center [545, 260] width 742 height 273
click at [139, 181] on link "Leaders" at bounding box center [86, 180] width 163 height 27
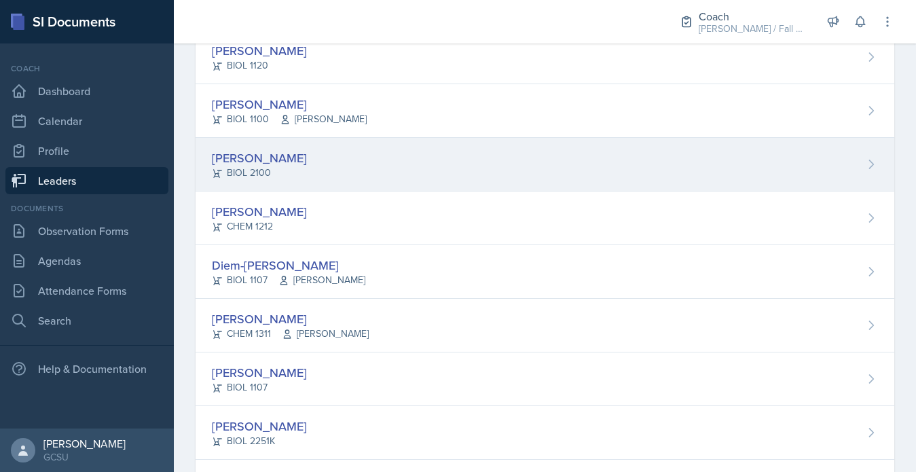
click at [302, 162] on div "Ava Farmer BIOL 2100" at bounding box center [545, 165] width 699 height 54
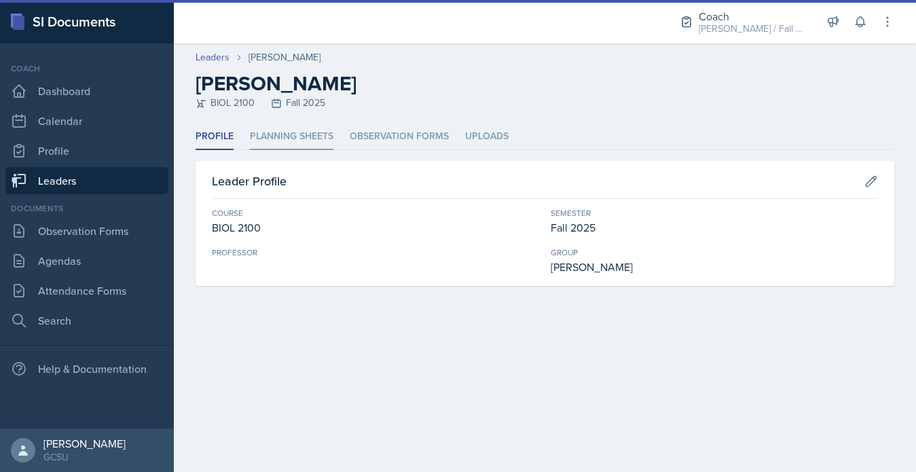
click at [280, 134] on li "Planning Sheets" at bounding box center [292, 137] width 84 height 26
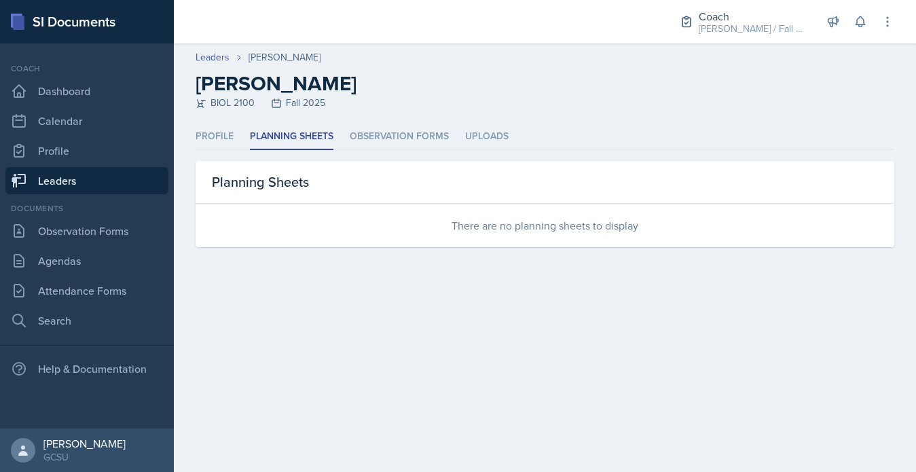
click at [120, 172] on link "Leaders" at bounding box center [86, 180] width 163 height 27
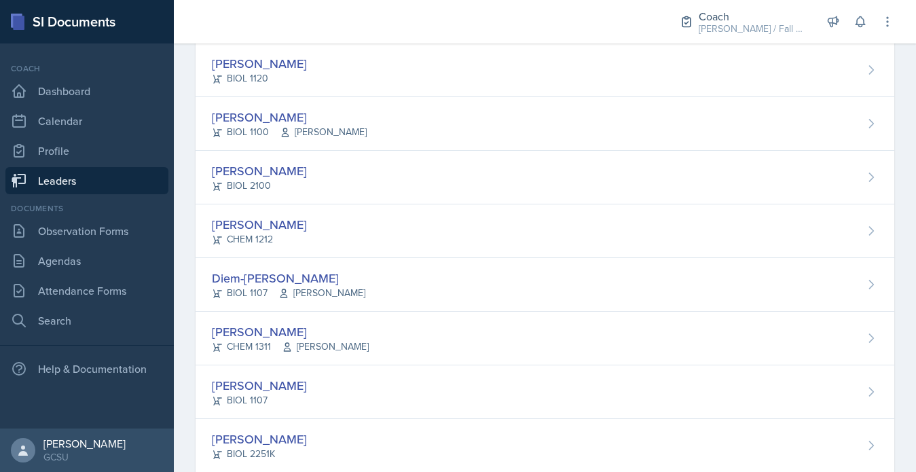
scroll to position [559, 0]
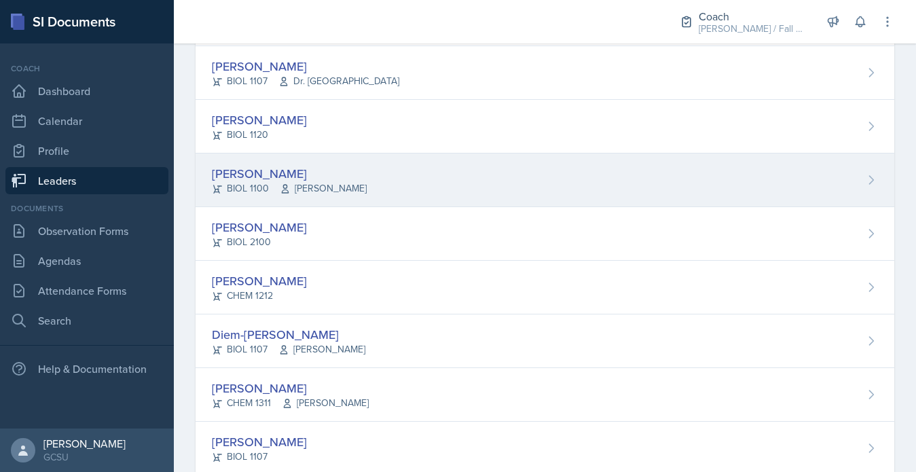
click at [290, 193] on span "[PERSON_NAME]" at bounding box center [323, 188] width 87 height 14
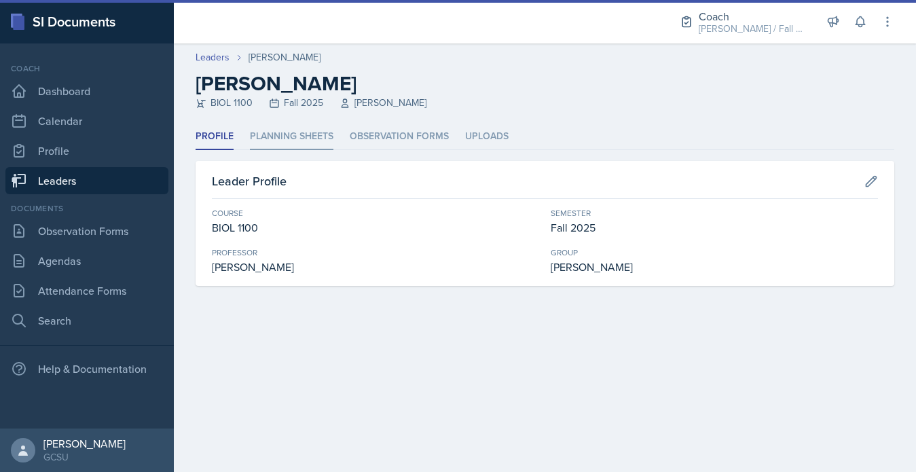
click at [284, 140] on li "Planning Sheets" at bounding box center [292, 137] width 84 height 26
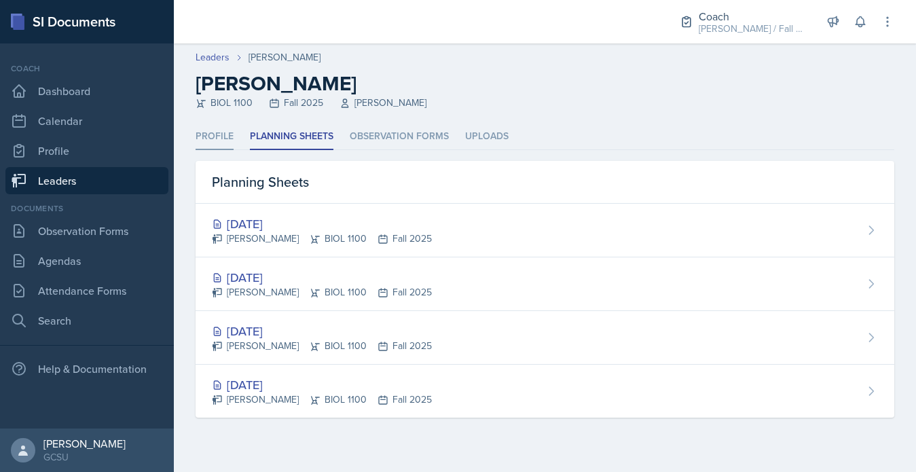
click at [231, 136] on li "Profile" at bounding box center [215, 137] width 38 height 26
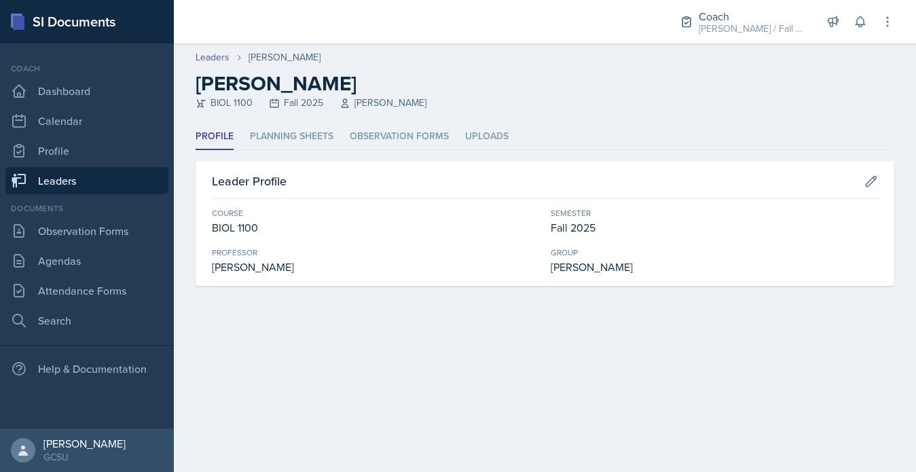
click at [139, 171] on link "Leaders" at bounding box center [86, 180] width 163 height 27
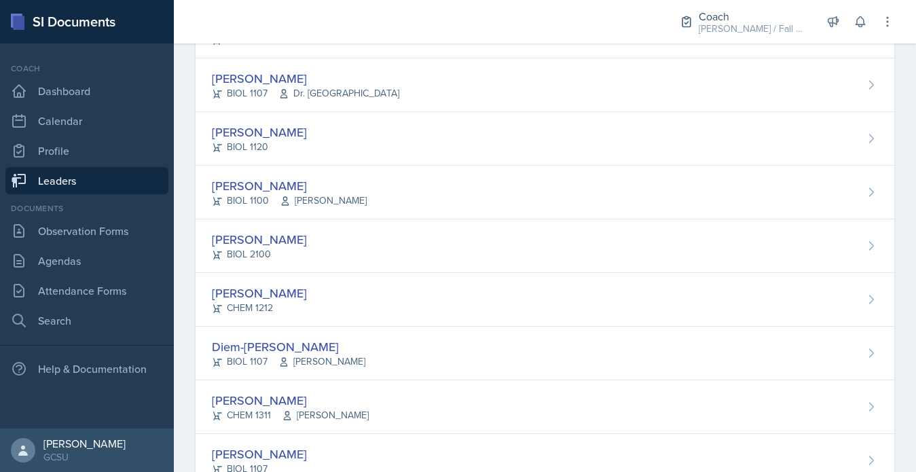
scroll to position [549, 0]
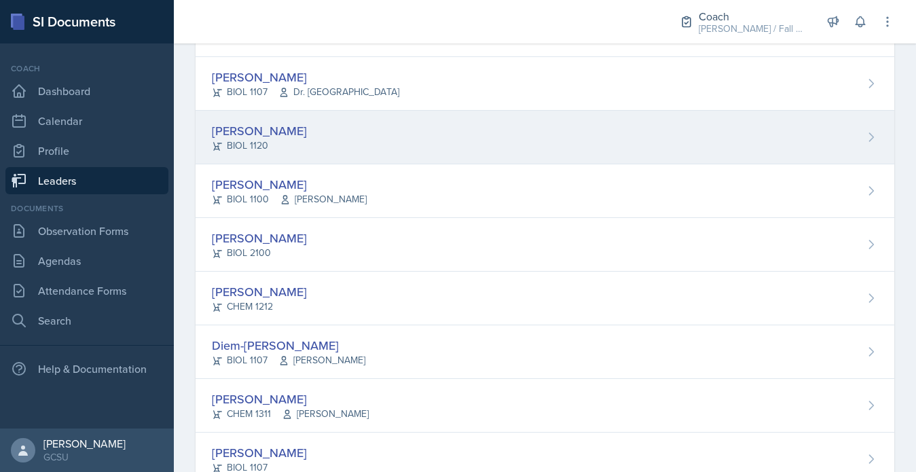
click at [281, 139] on div "[PERSON_NAME] BIOL 1120" at bounding box center [545, 138] width 699 height 54
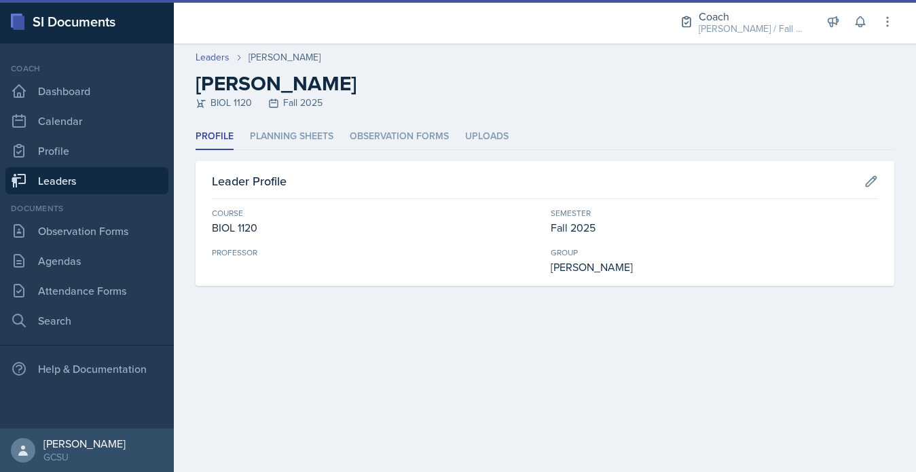
click at [281, 139] on li "Planning Sheets" at bounding box center [292, 137] width 84 height 26
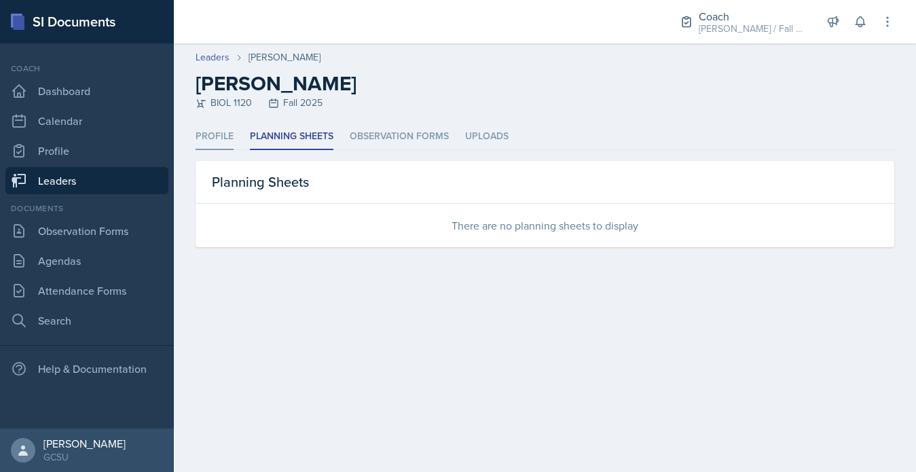
click at [218, 136] on li "Profile" at bounding box center [215, 137] width 38 height 26
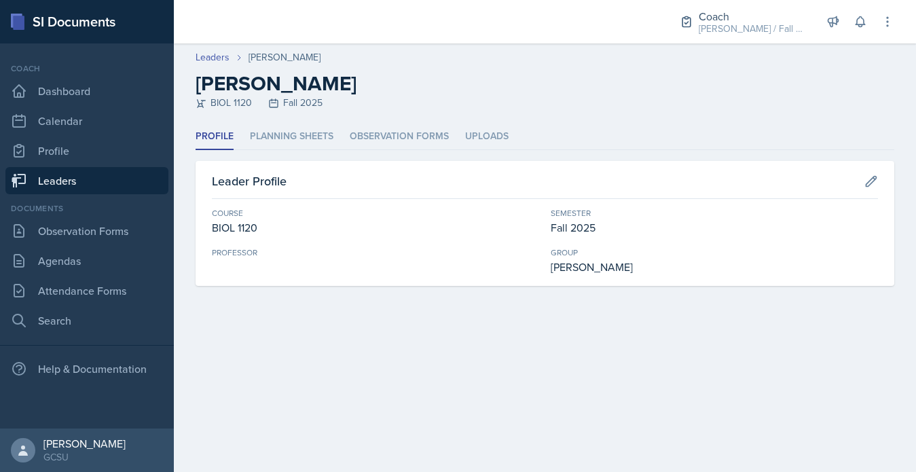
click at [115, 172] on link "Leaders" at bounding box center [86, 180] width 163 height 27
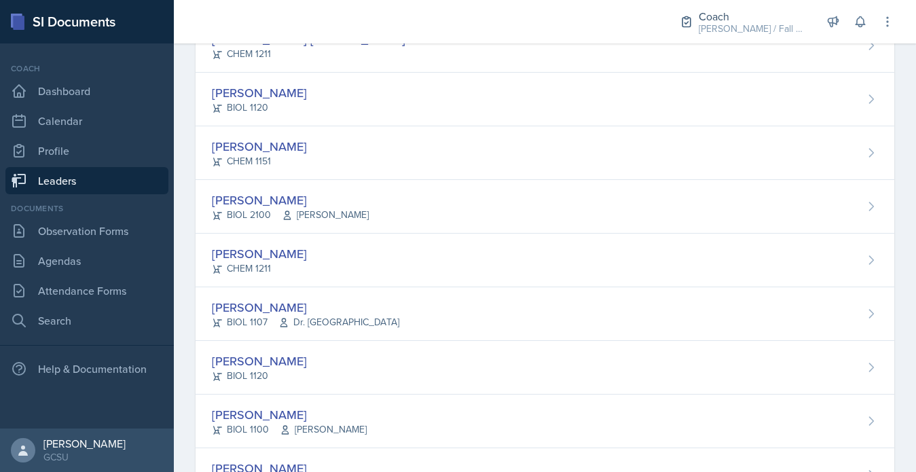
scroll to position [335, 0]
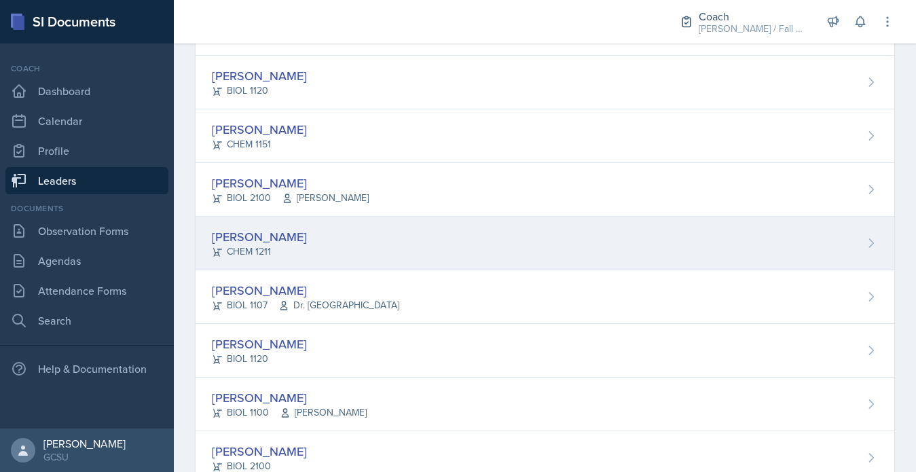
click at [328, 259] on div "Rebecca Deroth CHEM 1211" at bounding box center [545, 244] width 699 height 54
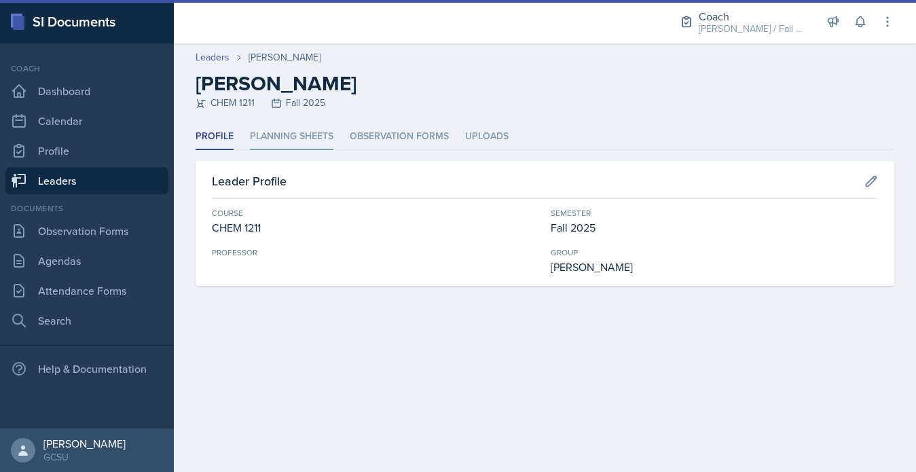
click at [301, 126] on li "Planning Sheets" at bounding box center [292, 137] width 84 height 26
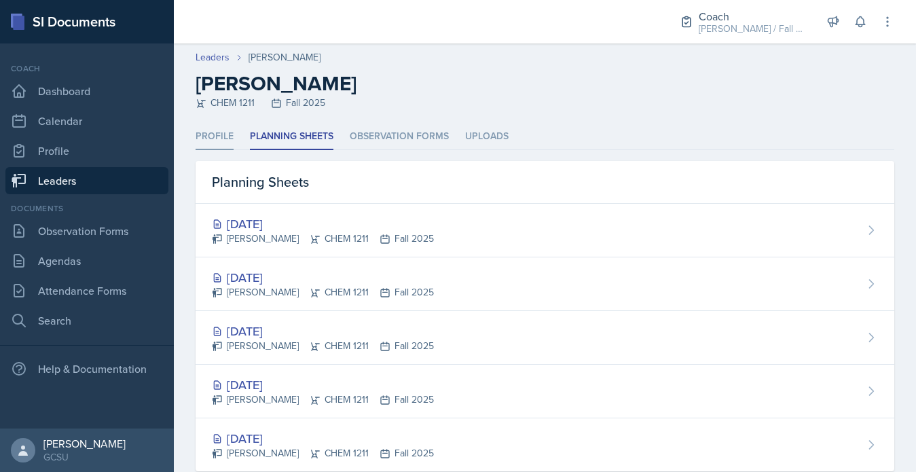
click at [218, 149] on li "Profile" at bounding box center [215, 137] width 38 height 26
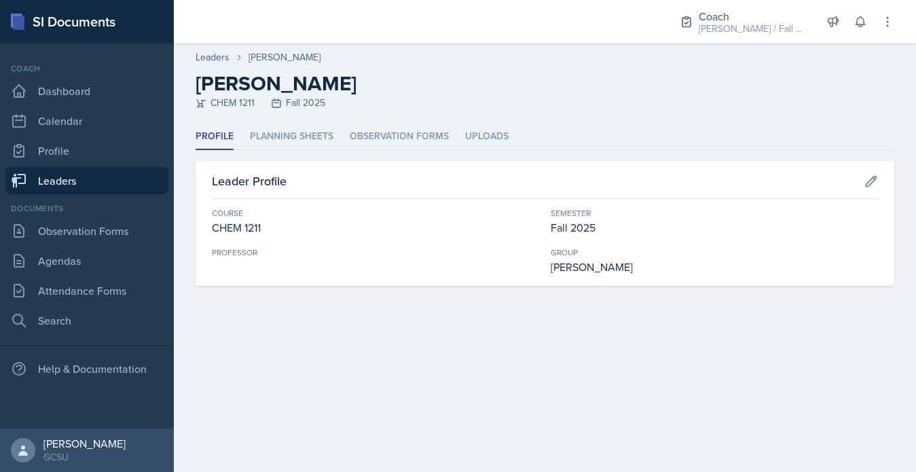
click at [111, 173] on link "Leaders" at bounding box center [86, 180] width 163 height 27
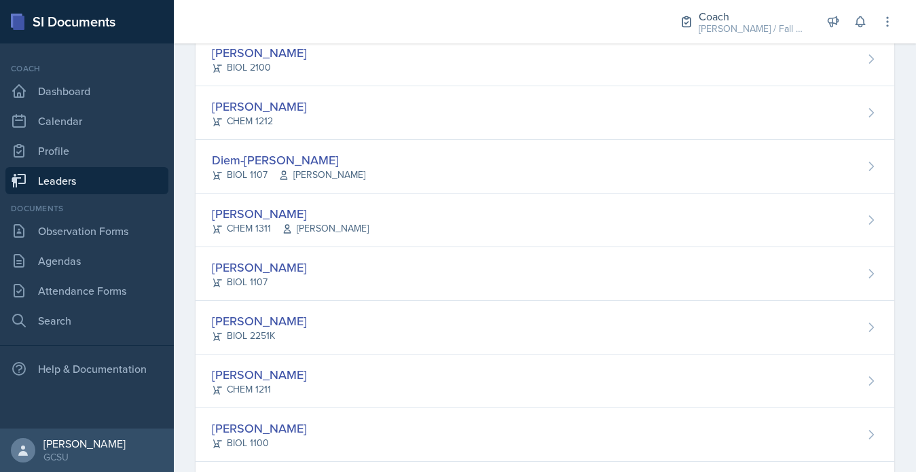
scroll to position [753, 0]
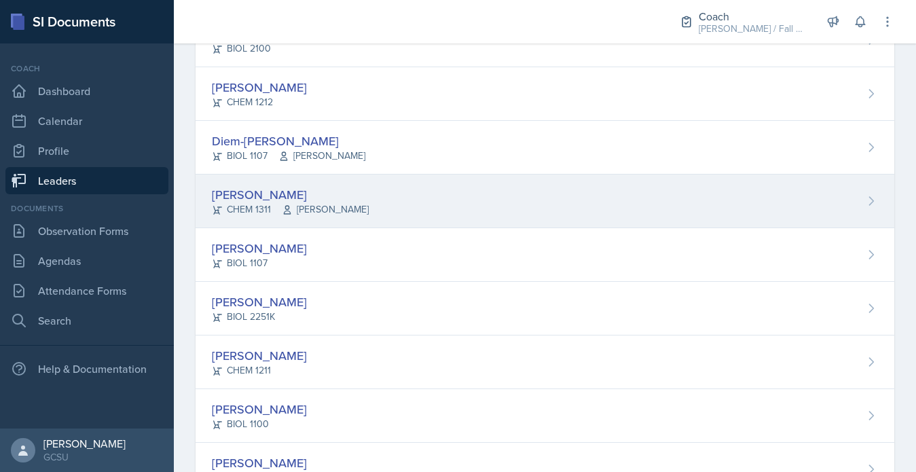
click at [273, 200] on div "[PERSON_NAME]" at bounding box center [290, 194] width 157 height 18
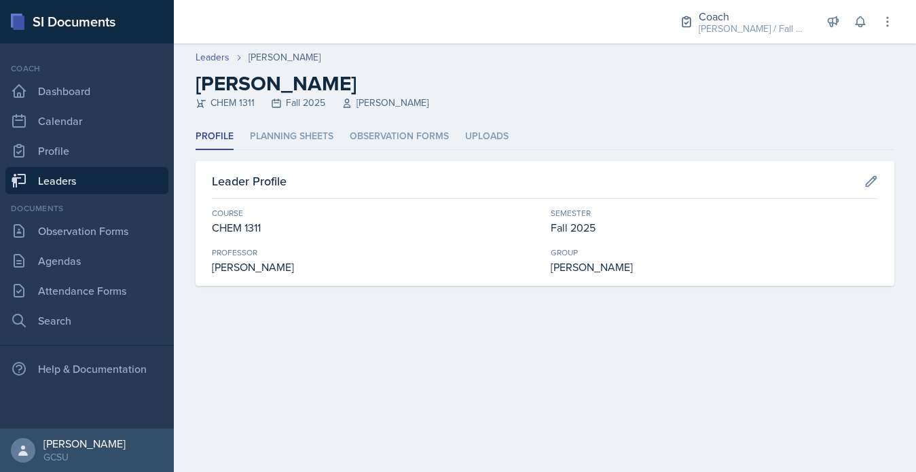
click at [283, 155] on div "Profile Planning Sheets Observation Forms Uploads Profile Planning Sheets Obser…" at bounding box center [545, 205] width 699 height 162
click at [283, 145] on li "Planning Sheets" at bounding box center [292, 137] width 84 height 26
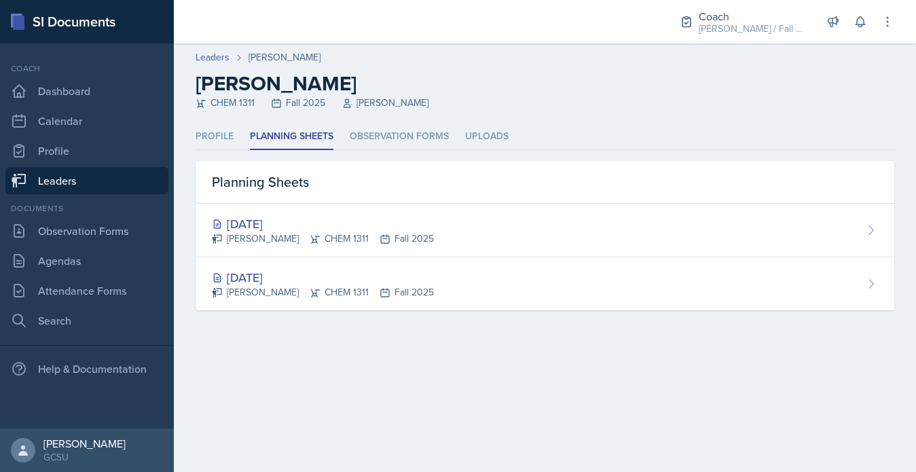
click at [148, 176] on link "Leaders" at bounding box center [86, 180] width 163 height 27
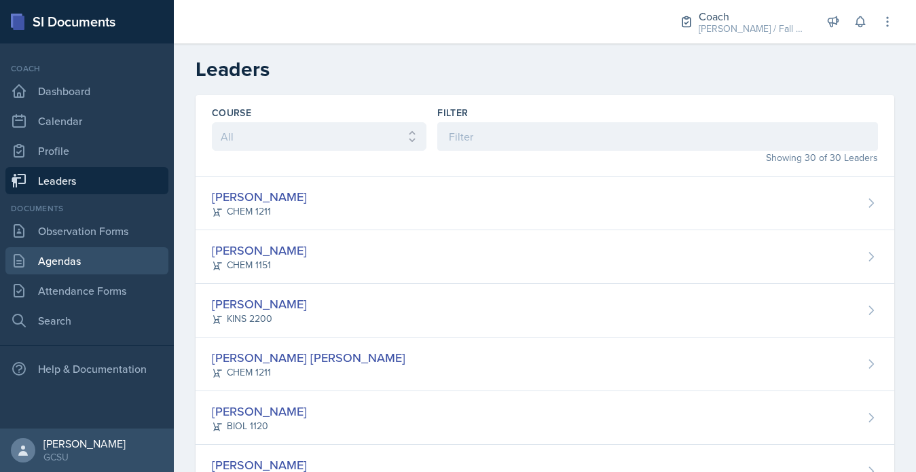
click at [62, 257] on link "Agendas" at bounding box center [86, 260] width 163 height 27
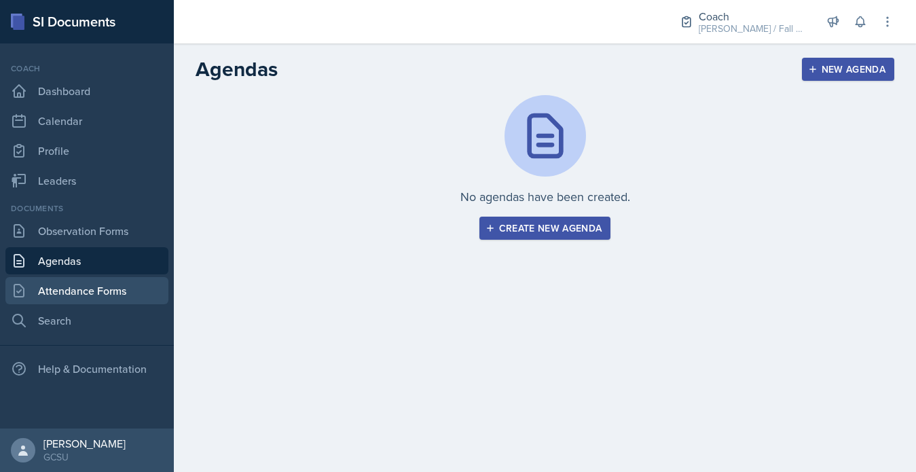
click at [67, 288] on link "Attendance Forms" at bounding box center [86, 290] width 163 height 27
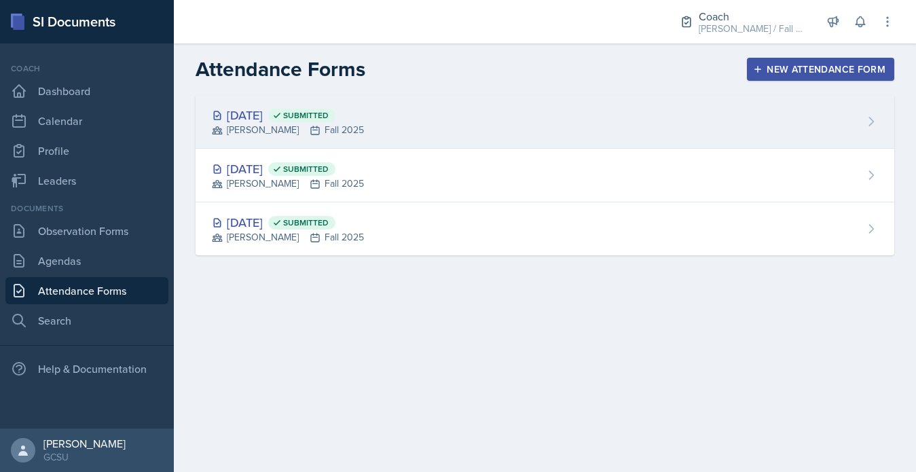
click at [308, 122] on div "Sep 2nd, 2025 Submitted" at bounding box center [288, 115] width 152 height 18
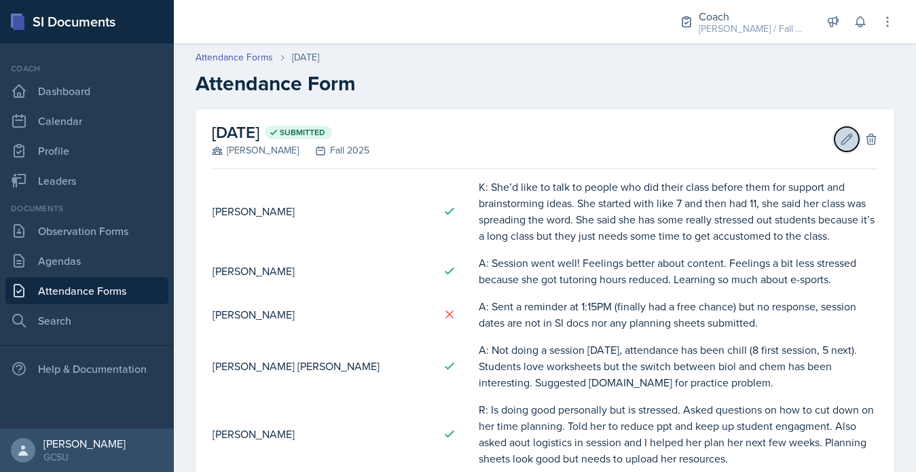
click at [837, 144] on button "Edit" at bounding box center [846, 139] width 24 height 24
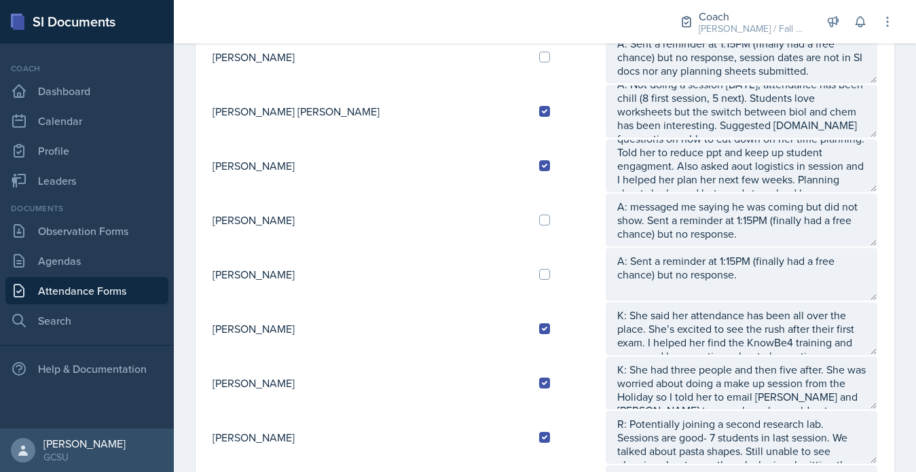
scroll to position [259, 0]
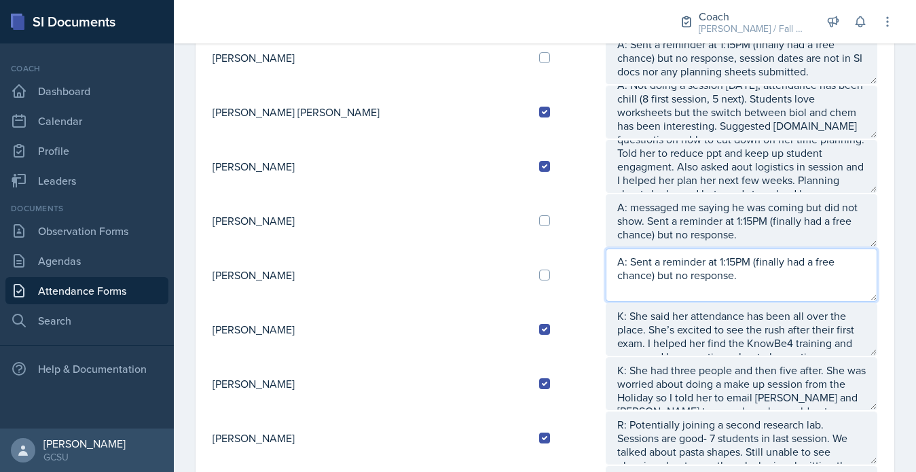
click at [666, 283] on textarea "A: Sent a reminder at 1:15PM (finally had a free chance) but no response." at bounding box center [742, 275] width 272 height 53
drag, startPoint x: 773, startPoint y: 292, endPoint x: 839, endPoint y: 264, distance: 72.1
click at [839, 264] on textarea "A: Sent a reminder at 1:15PM (finally had a free chance) but no response." at bounding box center [742, 275] width 272 height 53
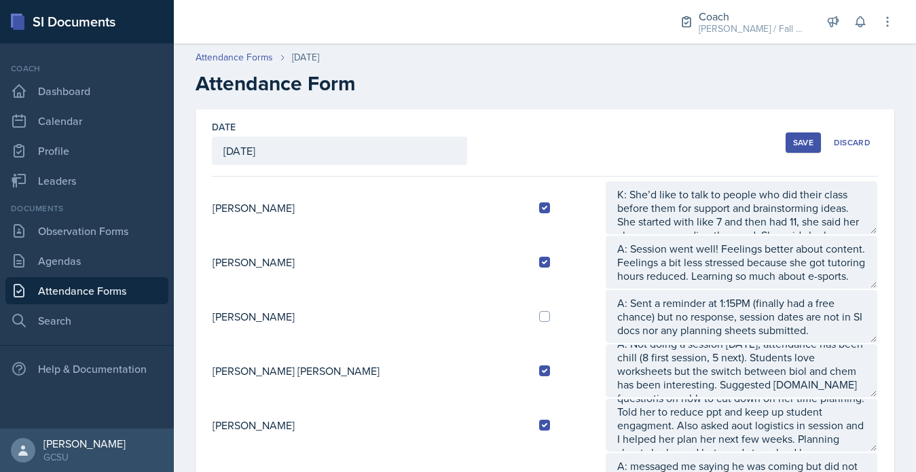
type textarea "A: Sent a reminder at 1:15PM (finally had a free chance) but responded at 1:29P…"
click at [805, 140] on div "Save" at bounding box center [803, 142] width 20 height 11
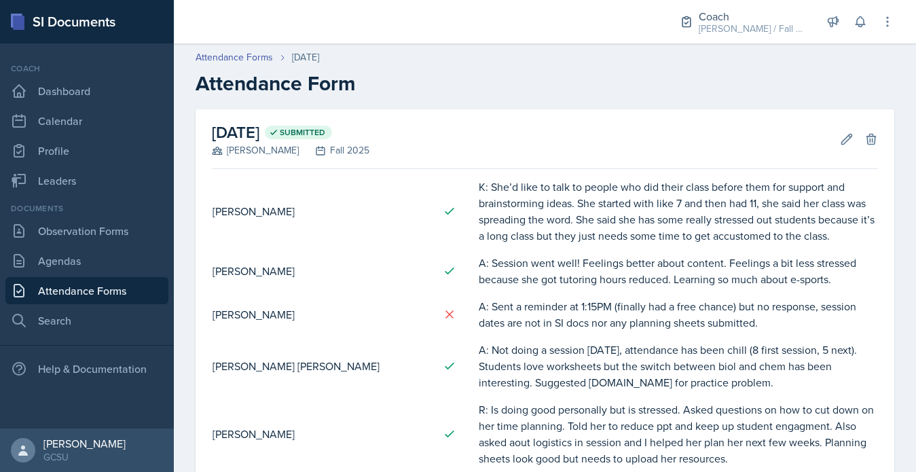
click at [834, 133] on div "Edit Delete" at bounding box center [853, 139] width 49 height 14
click at [838, 136] on button "Edit" at bounding box center [846, 139] width 24 height 24
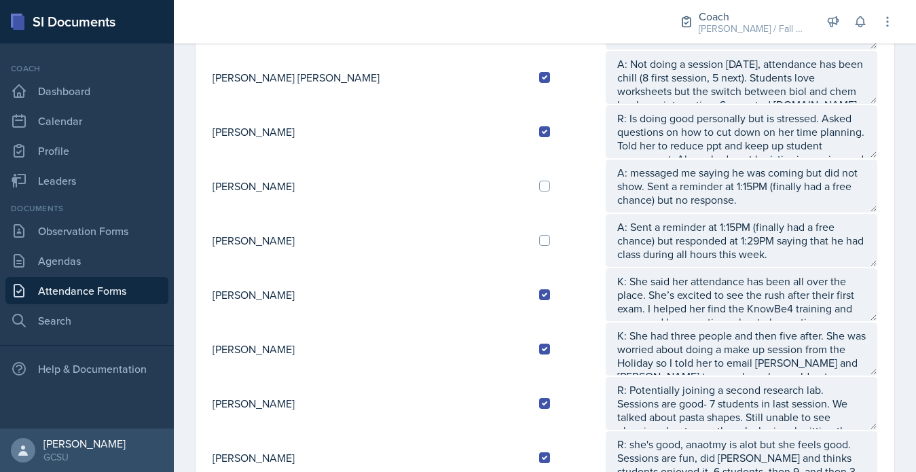
scroll to position [14, 0]
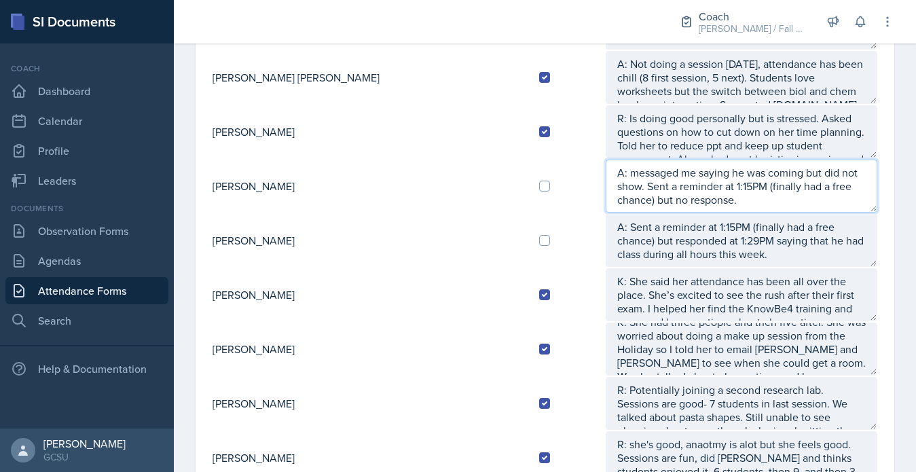
drag, startPoint x: 857, startPoint y: 185, endPoint x: 792, endPoint y: 193, distance: 65.7
click at [792, 193] on textarea "A: messaged me saying he was coming but did not show. Sent a reminder at 1:15PM…" at bounding box center [742, 186] width 272 height 53
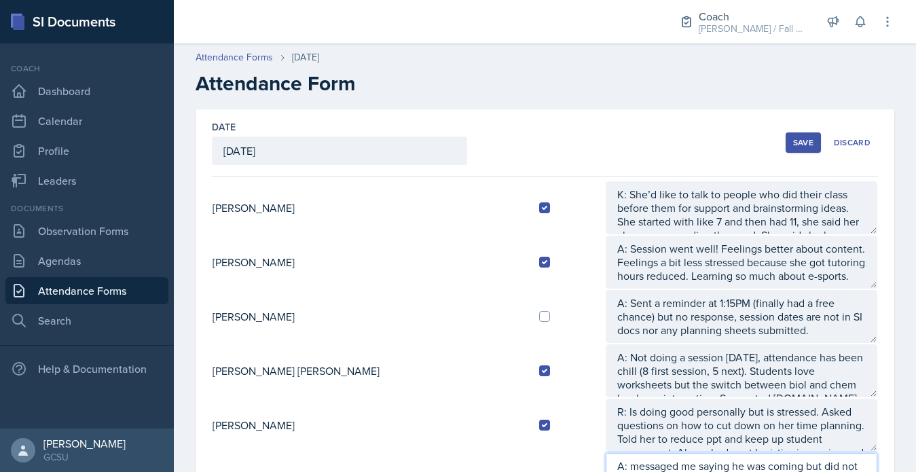
type textarea "A: messaged me saying he was coming but did not show. Sent a reminder at 1:15PM…"
click at [796, 139] on div "Save" at bounding box center [803, 142] width 20 height 11
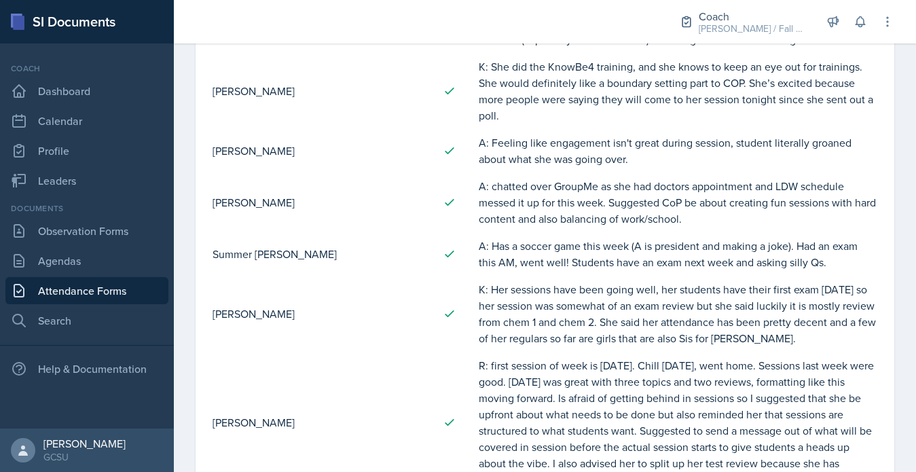
scroll to position [1327, 0]
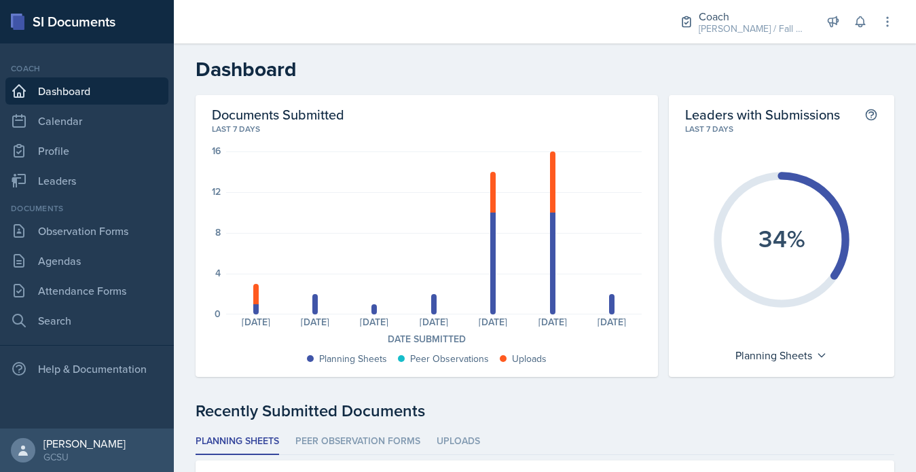
click at [103, 245] on div "Documents Observation Forms [GEOGRAPHIC_DATA] Attendance Forms Search" at bounding box center [86, 268] width 163 height 132
click at [89, 131] on link "Calendar" at bounding box center [86, 120] width 163 height 27
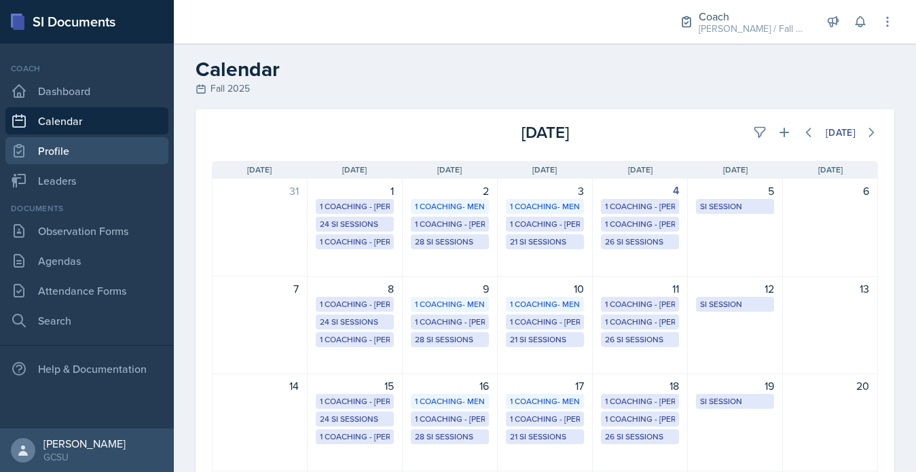
click at [82, 164] on link "Profile" at bounding box center [86, 150] width 163 height 27
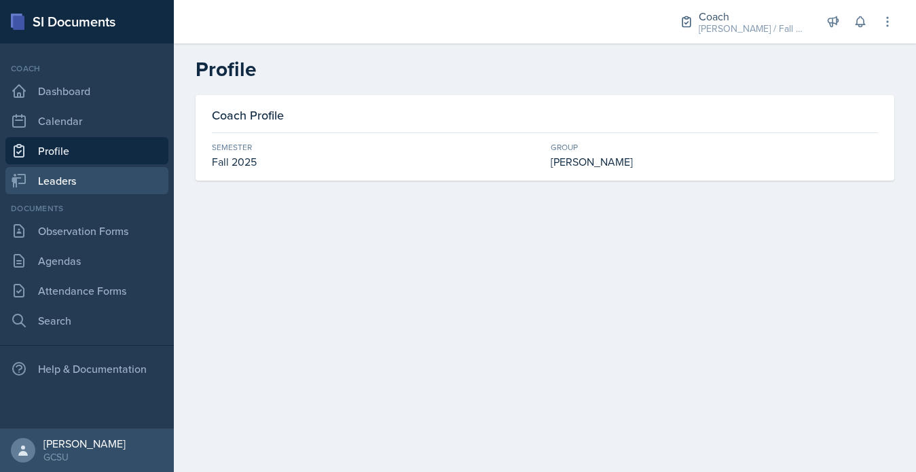
click at [81, 189] on link "Leaders" at bounding box center [86, 180] width 163 height 27
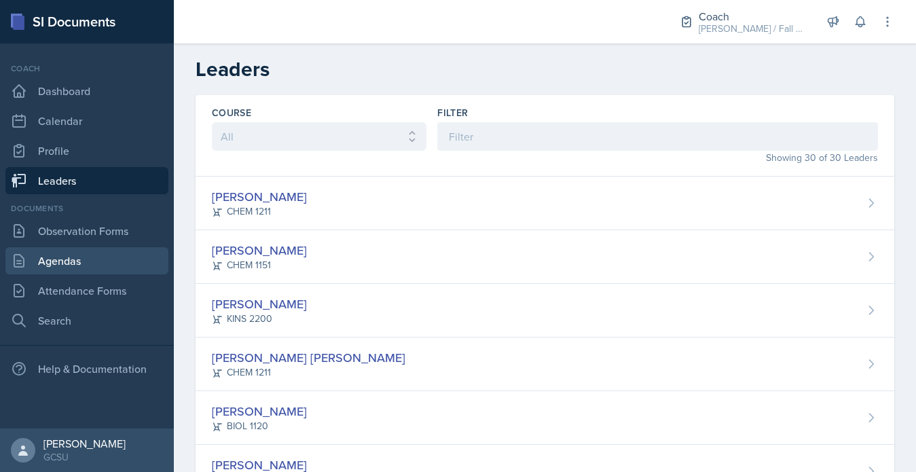
click at [102, 268] on link "Agendas" at bounding box center [86, 260] width 163 height 27
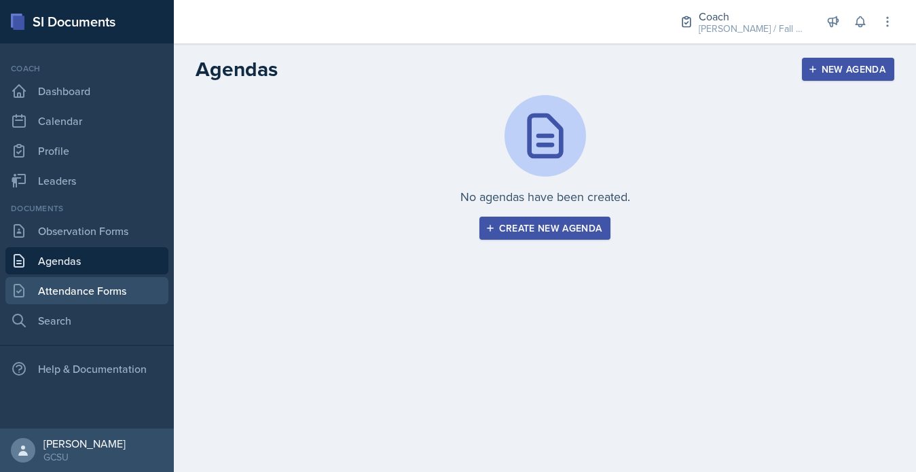
click at [103, 281] on link "Attendance Forms" at bounding box center [86, 290] width 163 height 27
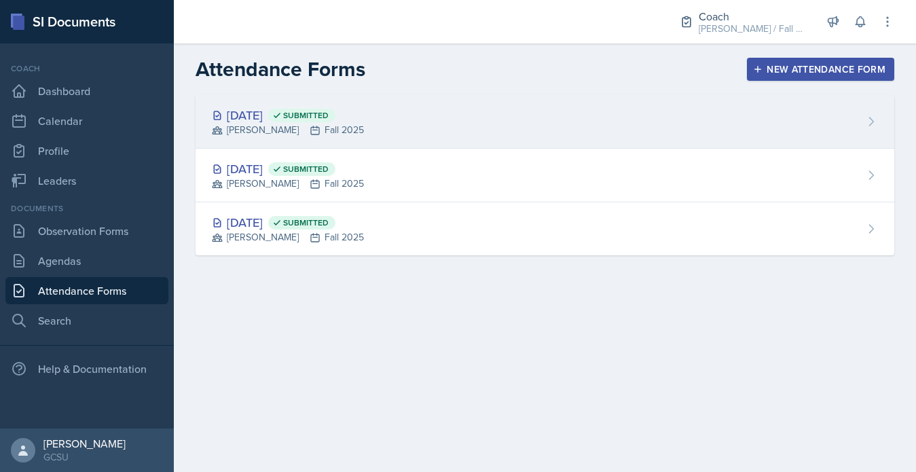
click at [329, 118] on span "Submitted" at bounding box center [305, 115] width 45 height 11
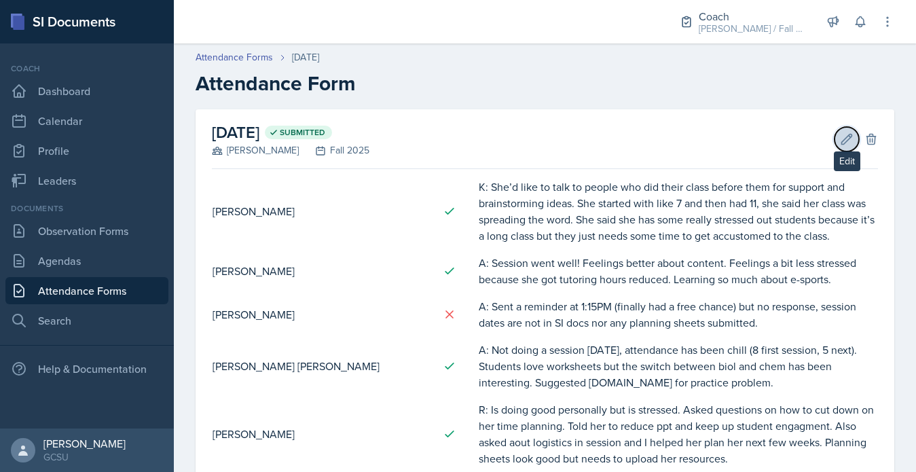
click at [845, 141] on icon at bounding box center [847, 139] width 10 height 10
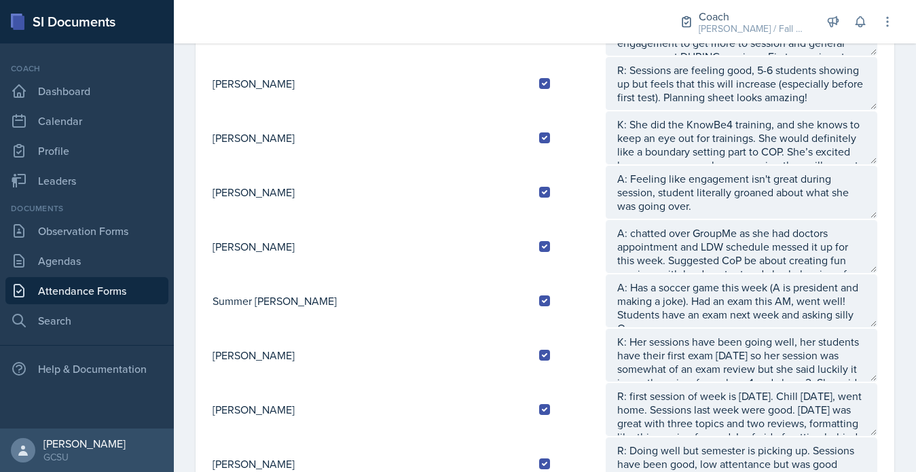
scroll to position [1382, 0]
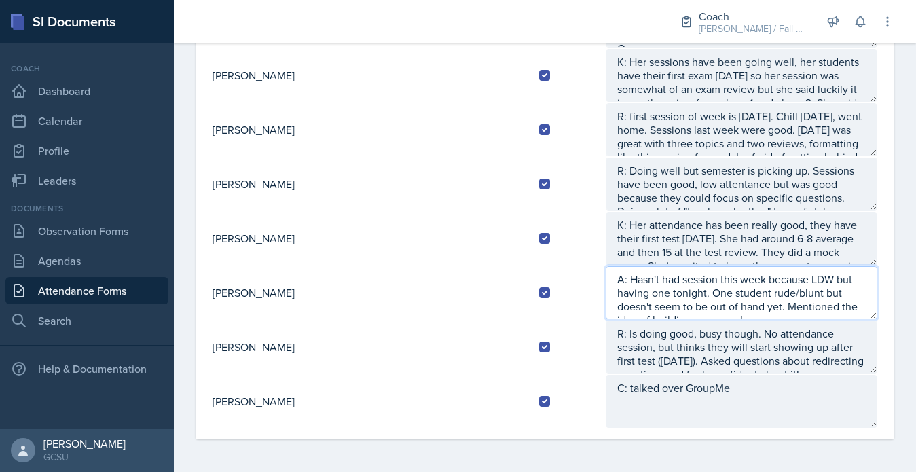
click at [823, 304] on textarea "A: Hasn't had session this week because LDW but having one tonight. One student…" at bounding box center [742, 292] width 272 height 53
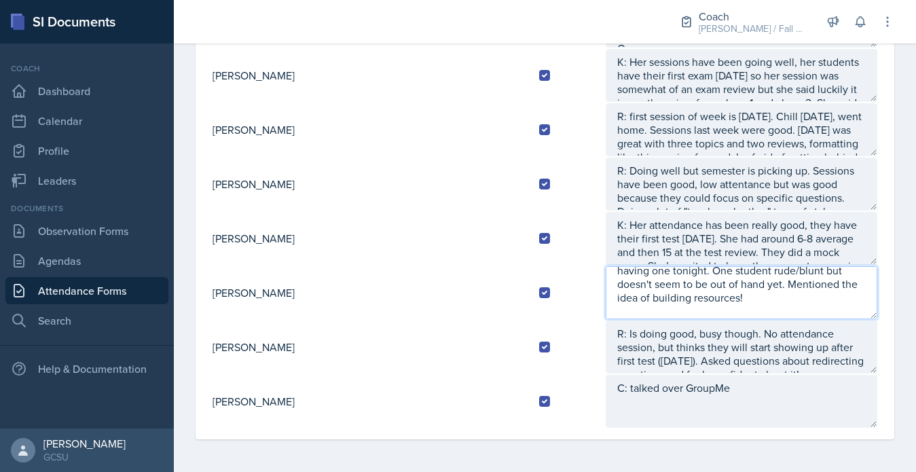
scroll to position [27, 0]
drag, startPoint x: 719, startPoint y: 315, endPoint x: 523, endPoint y: 312, distance: 196.3
click at [523, 312] on tr "[PERSON_NAME] A: Hasn't had session this week because LDW but having one tonigh…" at bounding box center [545, 292] width 666 height 54
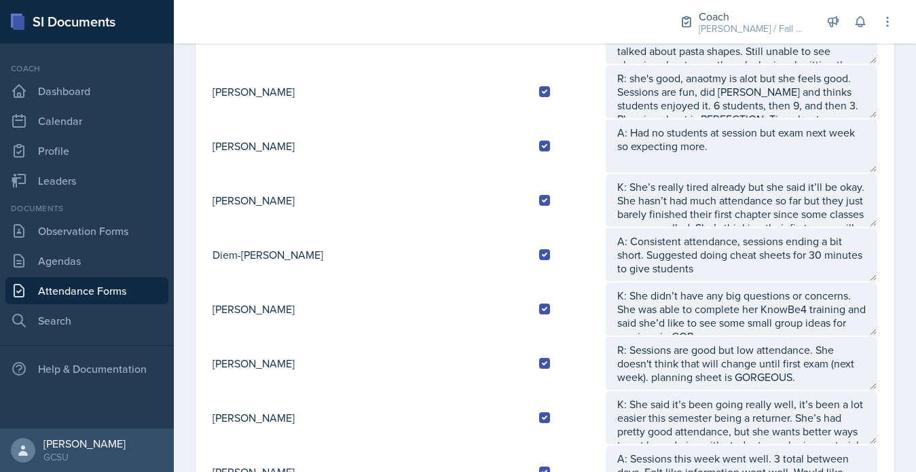
scroll to position [621, 0]
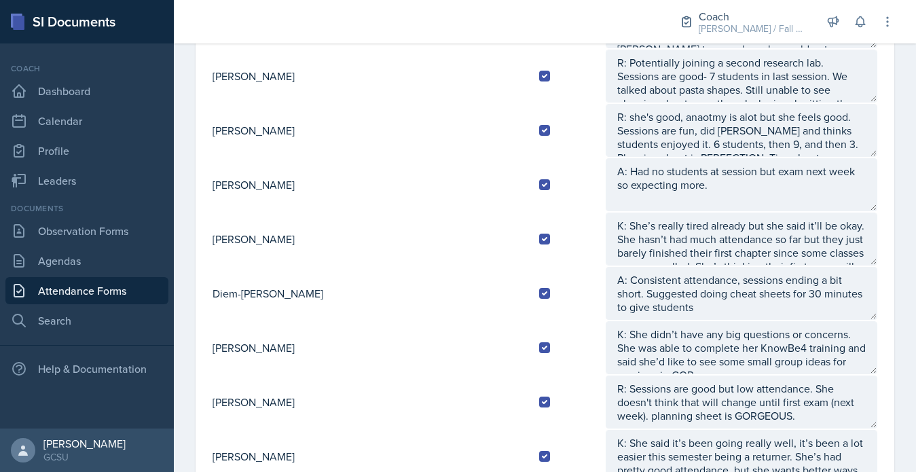
type textarea "A: Hasn't had session this week because LDW but having one tonight. One student…"
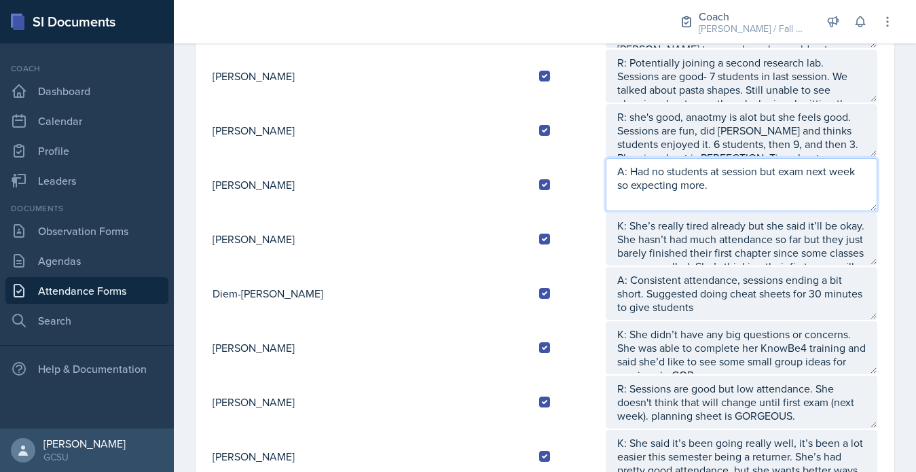
click at [655, 209] on textarea "A: Had no students at session but exam next week so expecting more." at bounding box center [742, 184] width 272 height 53
paste textarea "**no planning sheets submitted"
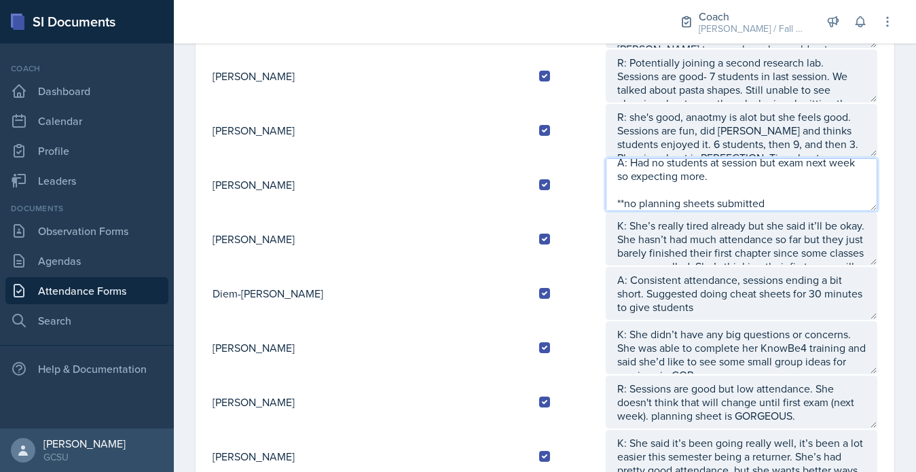
click at [654, 175] on textarea "A: Had no students at session but exam next week so expecting more. **no planni…" at bounding box center [742, 184] width 272 height 53
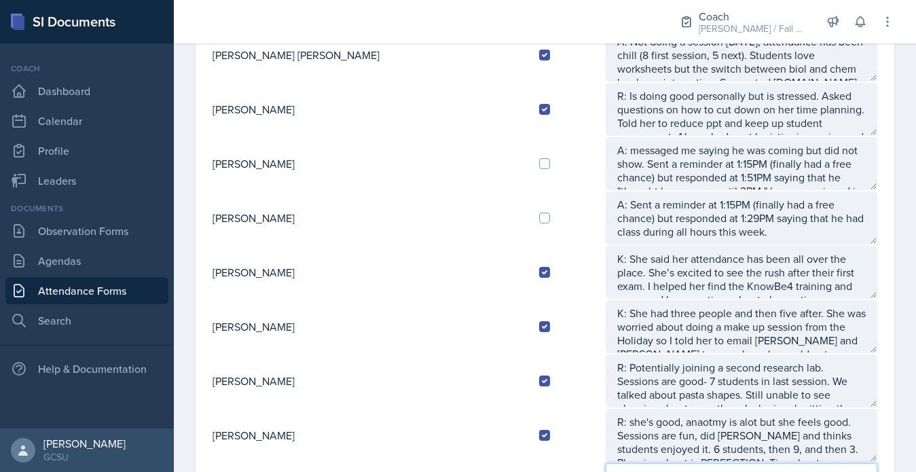
scroll to position [371, 0]
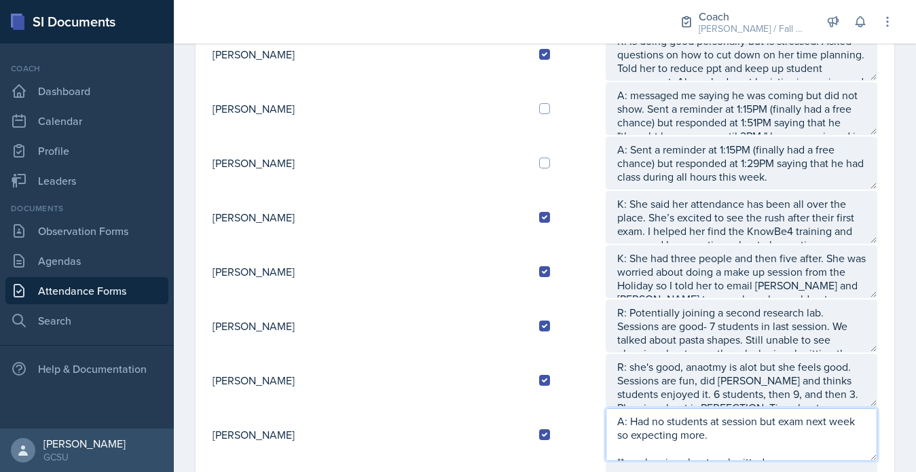
type textarea "A: Had no students at session but exam next week so expecting more. **no planni…"
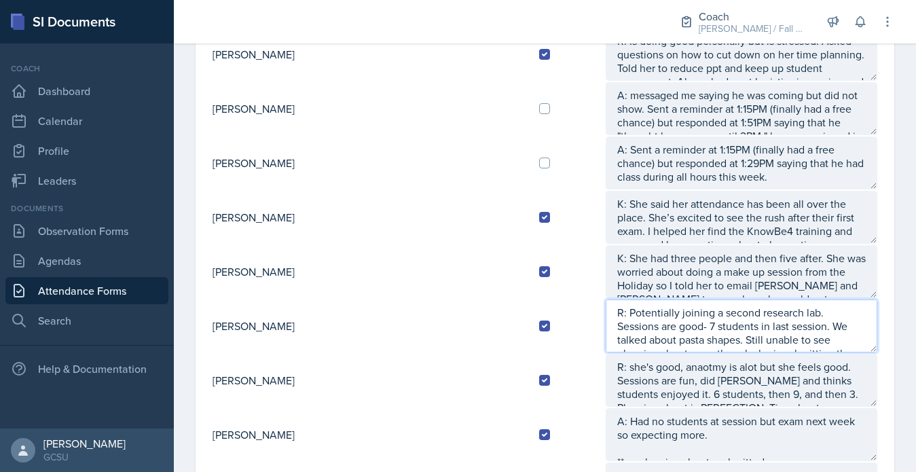
click at [667, 335] on textarea "R: Potentially joining a second research lab. Sessions are good- 7 students in …" at bounding box center [742, 325] width 272 height 53
click at [644, 346] on textarea "R: Potentially joining a second research lab. Sessions are good- 7 students in …" at bounding box center [742, 325] width 272 height 53
click at [627, 340] on textarea "R: Potentially joining a second research lab. Sessions are good- 7 students in …" at bounding box center [742, 325] width 272 height 53
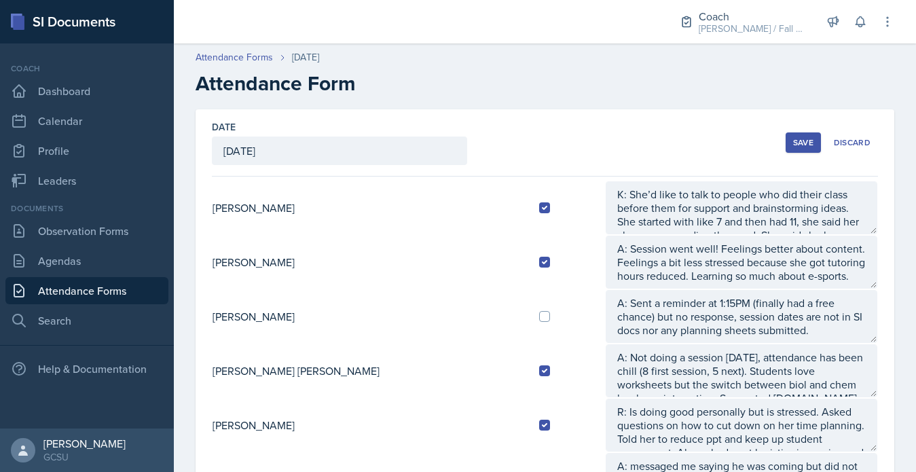
click at [801, 141] on div "Save" at bounding box center [803, 142] width 20 height 11
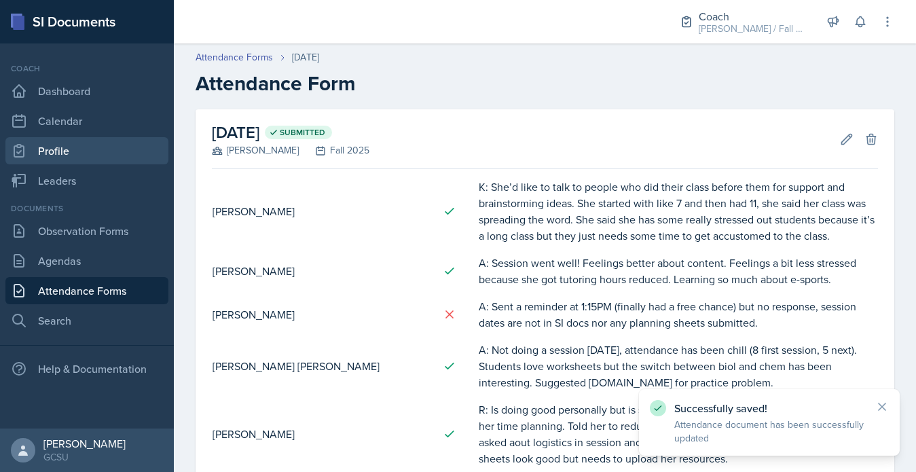
click at [84, 157] on link "Profile" at bounding box center [86, 150] width 163 height 27
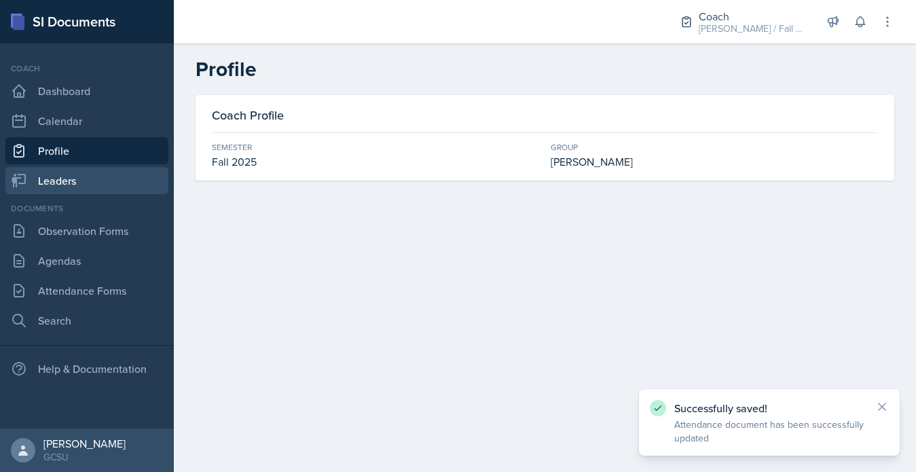
click at [84, 173] on link "Leaders" at bounding box center [86, 180] width 163 height 27
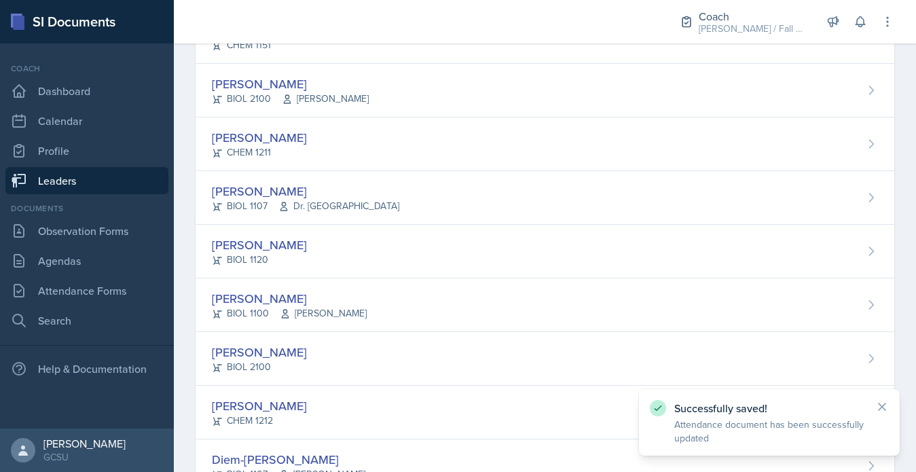
scroll to position [436, 0]
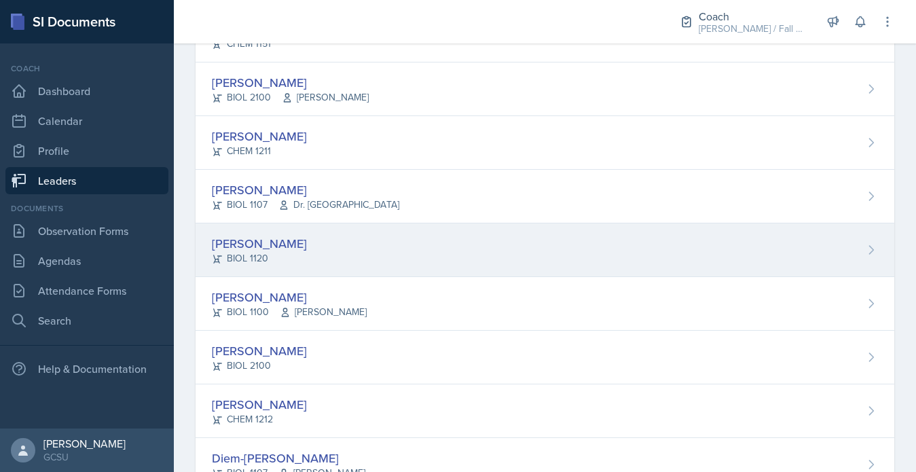
click at [392, 262] on div "[PERSON_NAME] BIOL 1120" at bounding box center [545, 250] width 699 height 54
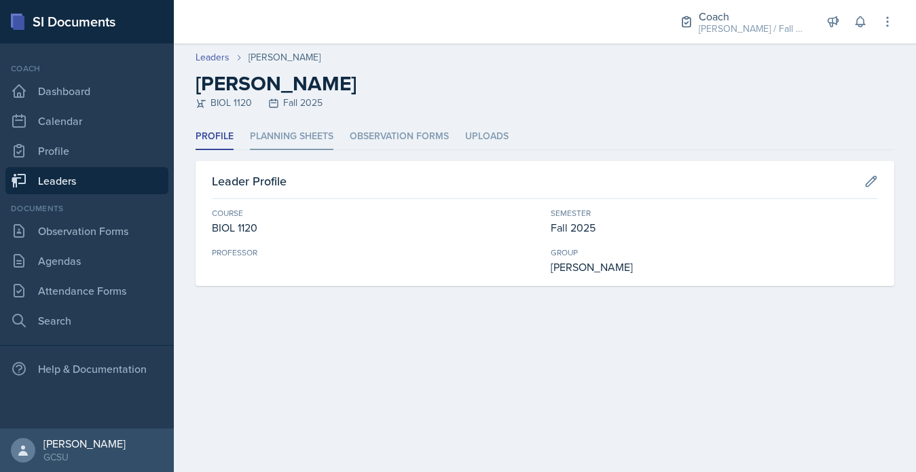
click at [286, 143] on li "Planning Sheets" at bounding box center [292, 137] width 84 height 26
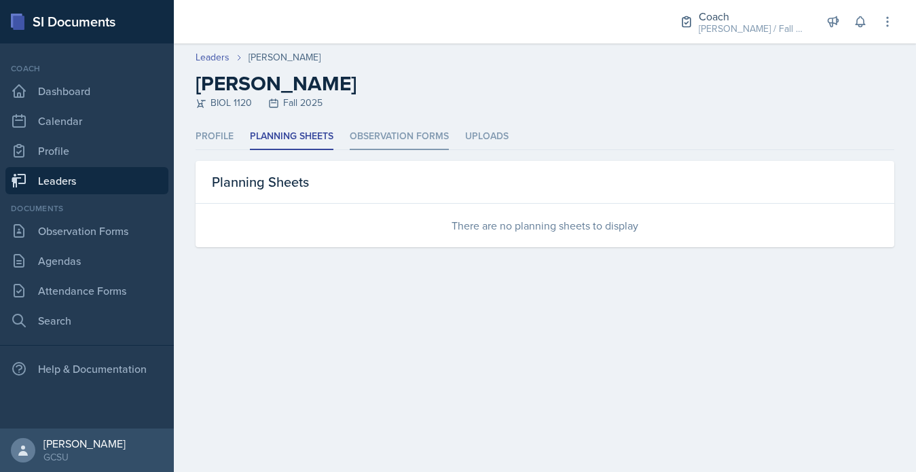
click at [360, 140] on li "Observation Forms" at bounding box center [399, 137] width 99 height 26
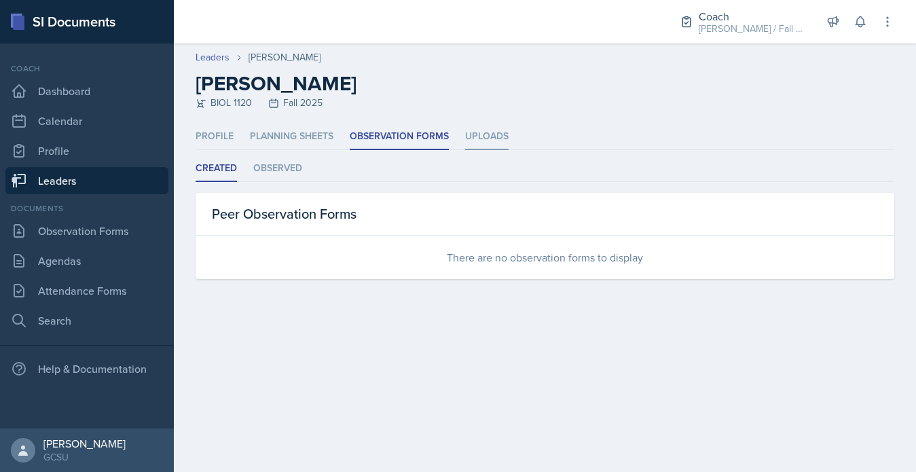
click at [488, 147] on li "Uploads" at bounding box center [486, 137] width 43 height 26
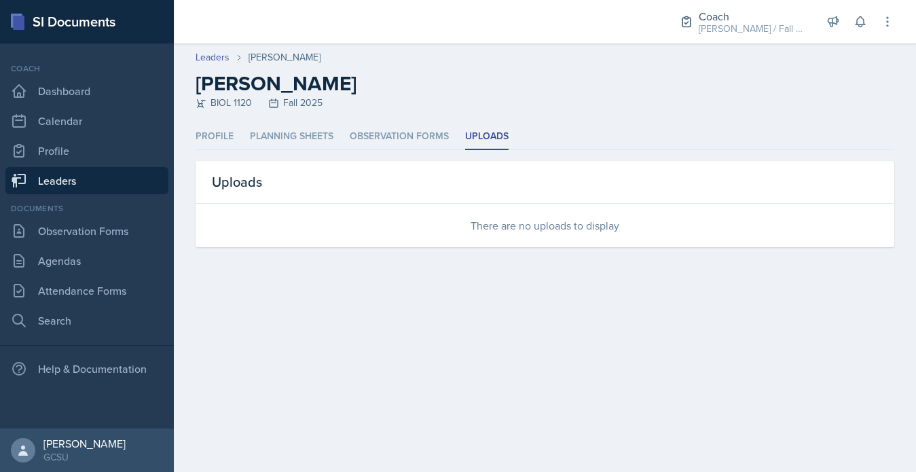
click at [234, 138] on ul "Profile Planning Sheets Observation Forms Uploads" at bounding box center [545, 137] width 699 height 26
click at [221, 137] on li "Profile" at bounding box center [215, 137] width 38 height 26
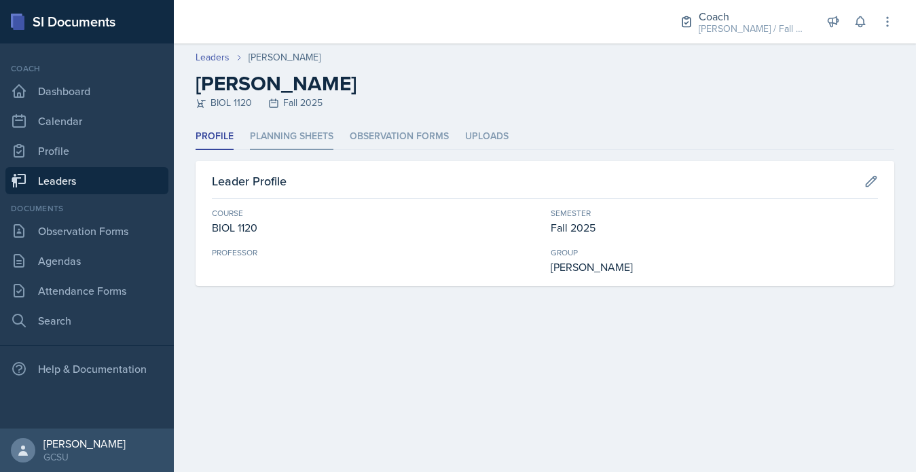
click at [253, 141] on li "Planning Sheets" at bounding box center [292, 137] width 84 height 26
